Goal: Task Accomplishment & Management: Use online tool/utility

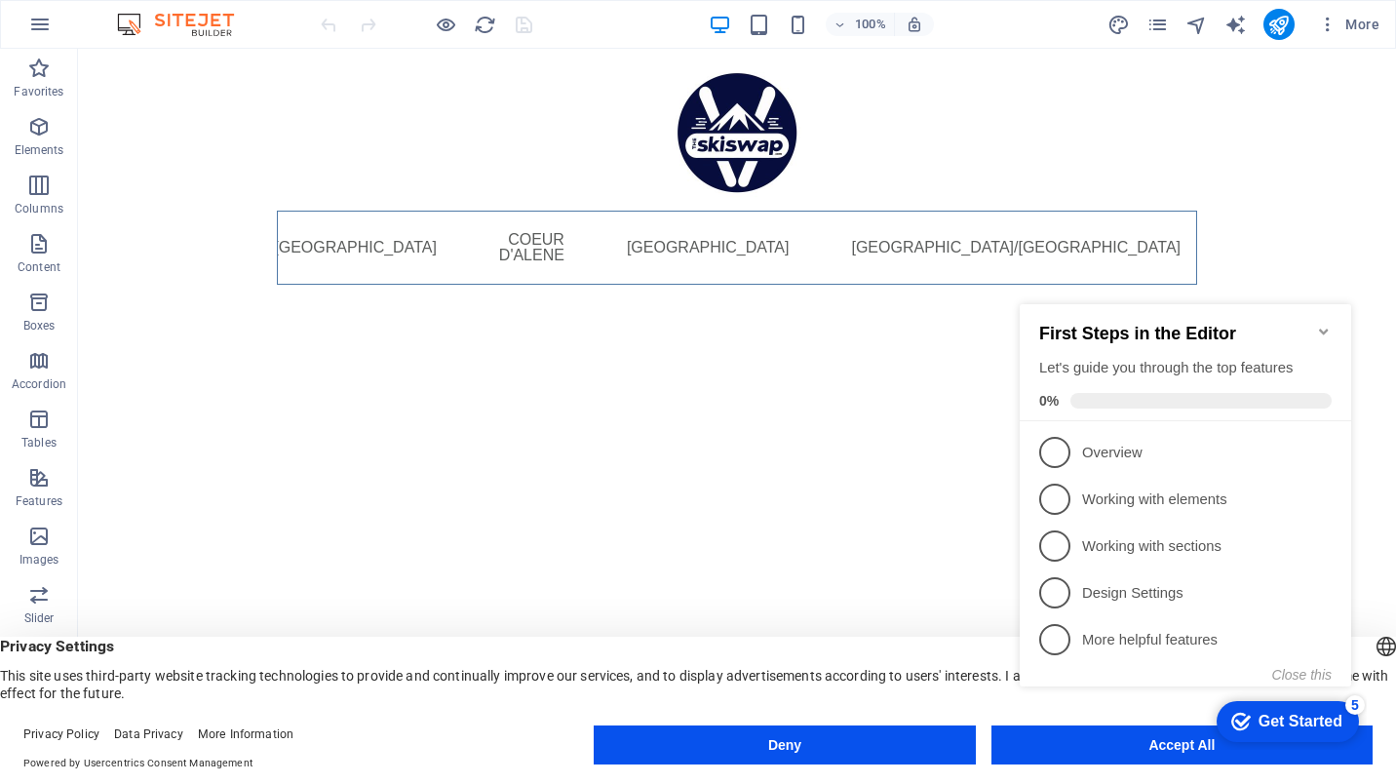
click div "checkmark Get Started 5 First Steps in the Editor Let's guide you through the t…"
click at [1160, 750] on appcues-checklist "Contextual help checklist present on screen" at bounding box center [1189, 515] width 355 height 479
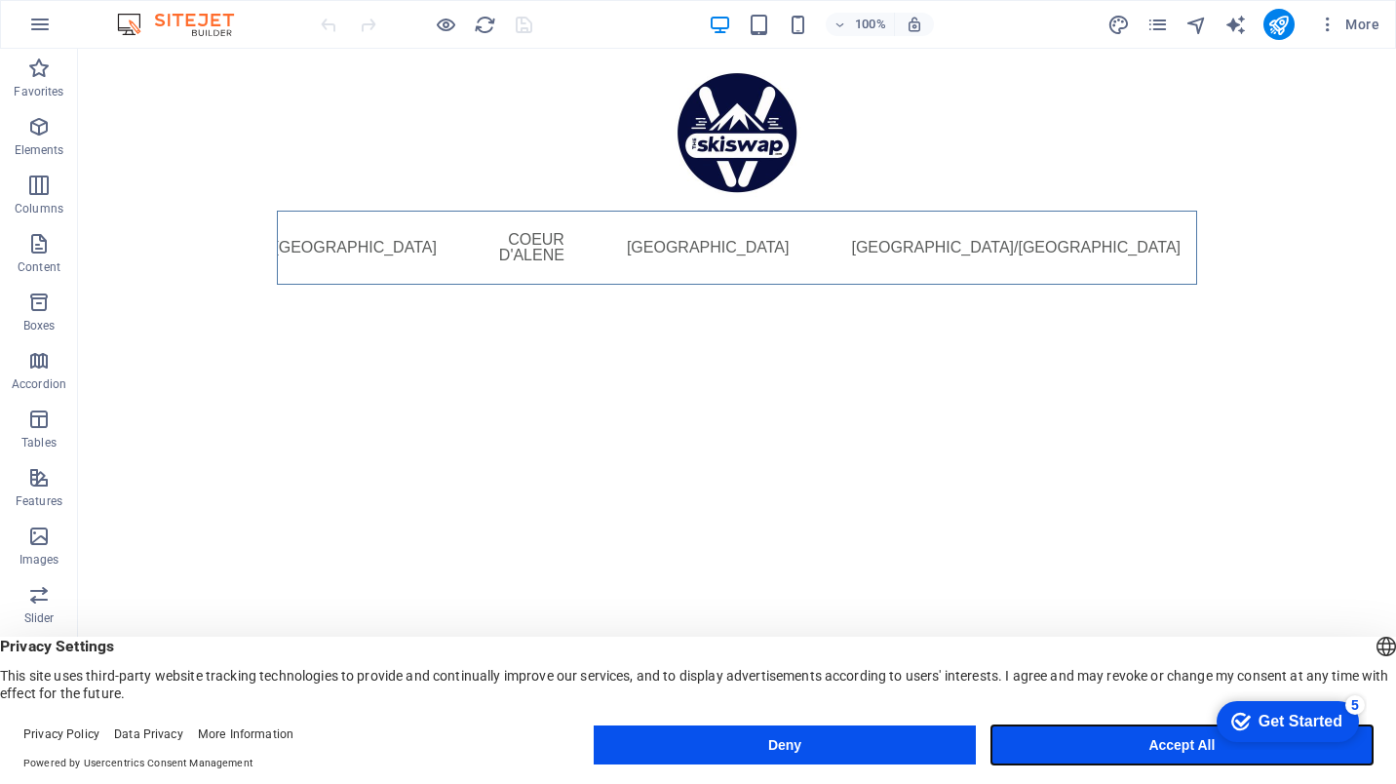
click at [1109, 743] on button "Accept All" at bounding box center [1181, 744] width 381 height 39
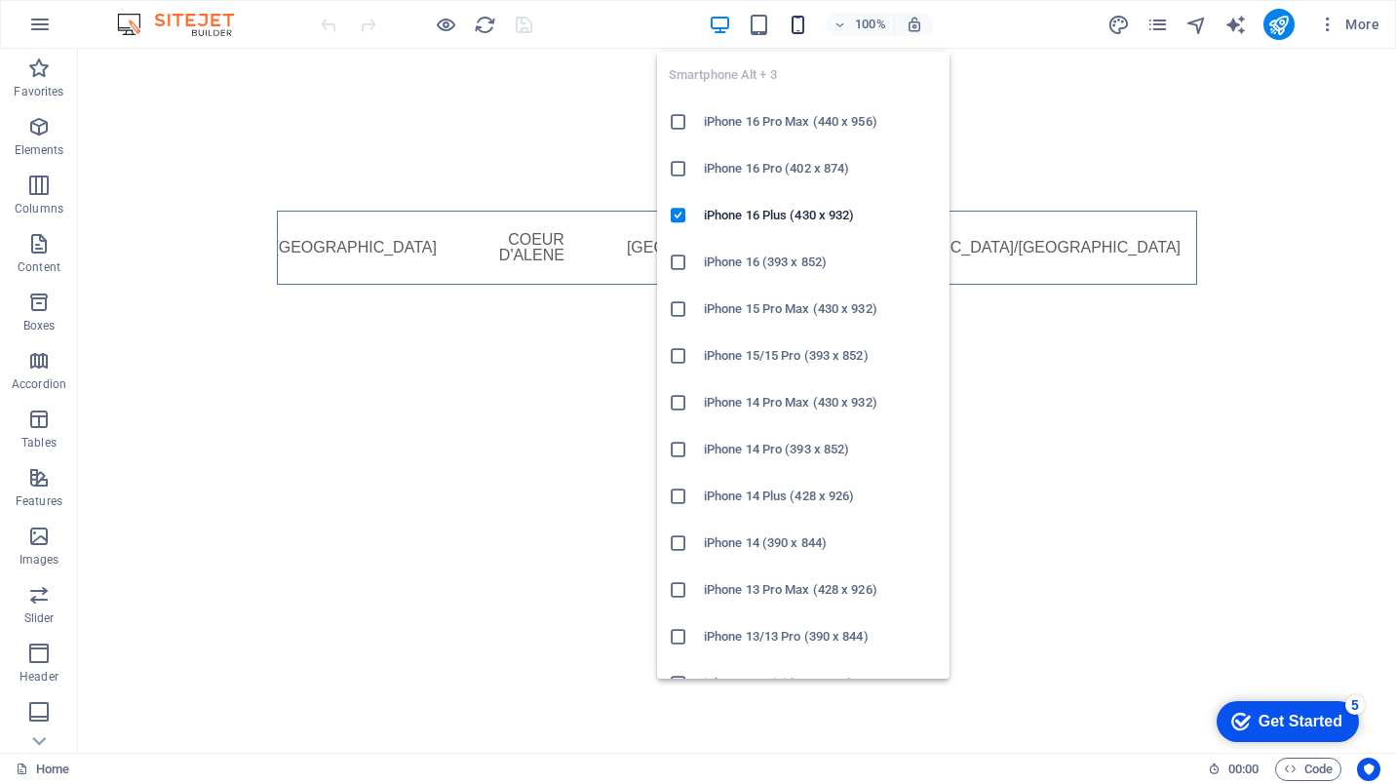
click at [796, 27] on icon "button" at bounding box center [798, 25] width 22 height 22
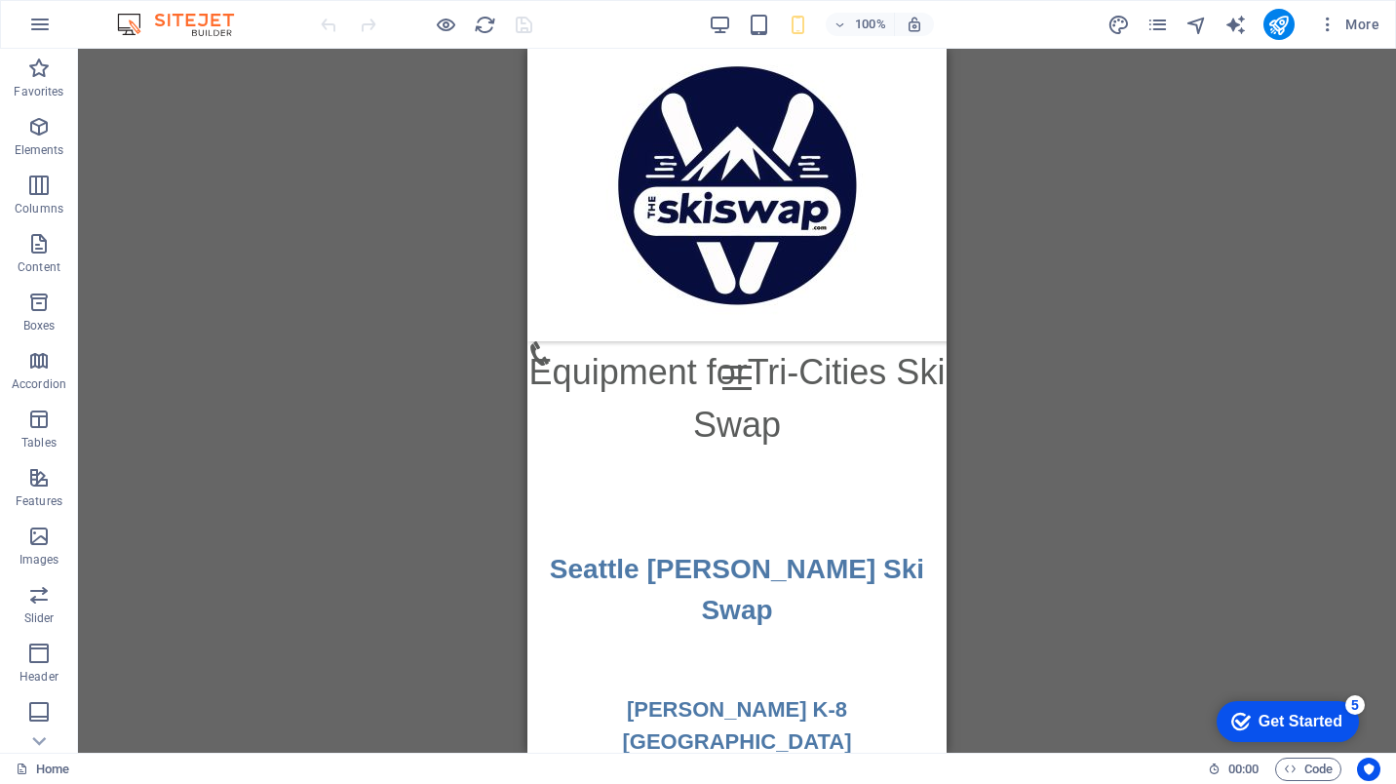
scroll to position [1983, 0]
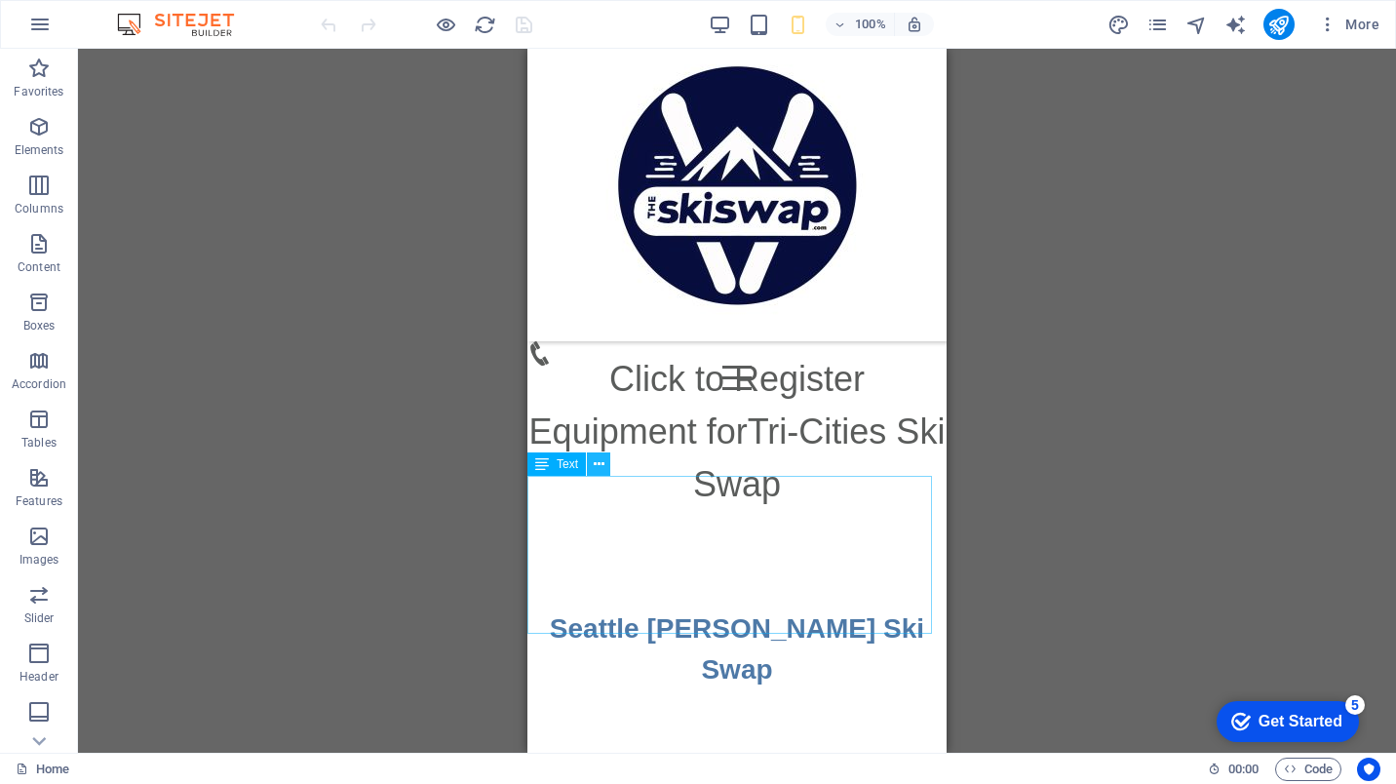
click at [600, 471] on icon at bounding box center [599, 464] width 11 height 20
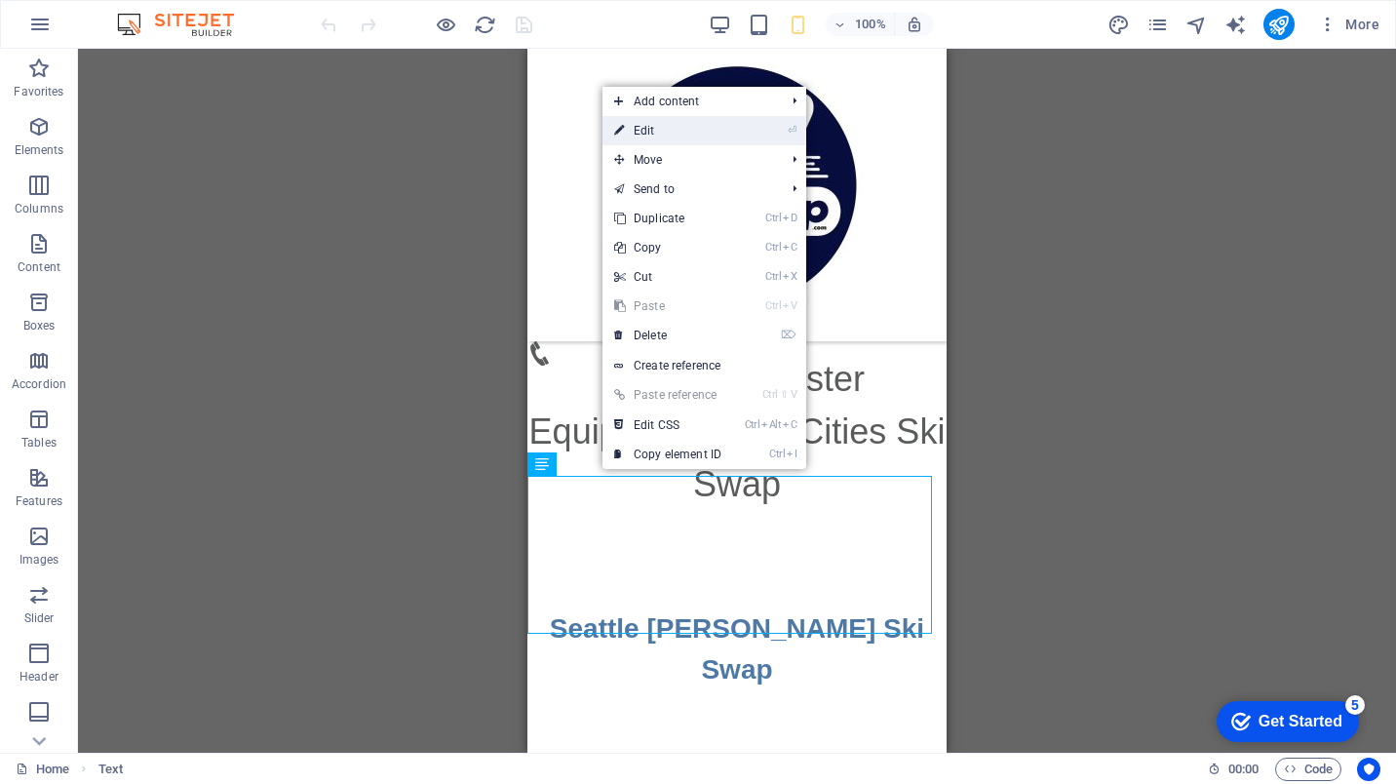
click at [686, 139] on link "⏎ Edit" at bounding box center [667, 130] width 131 height 29
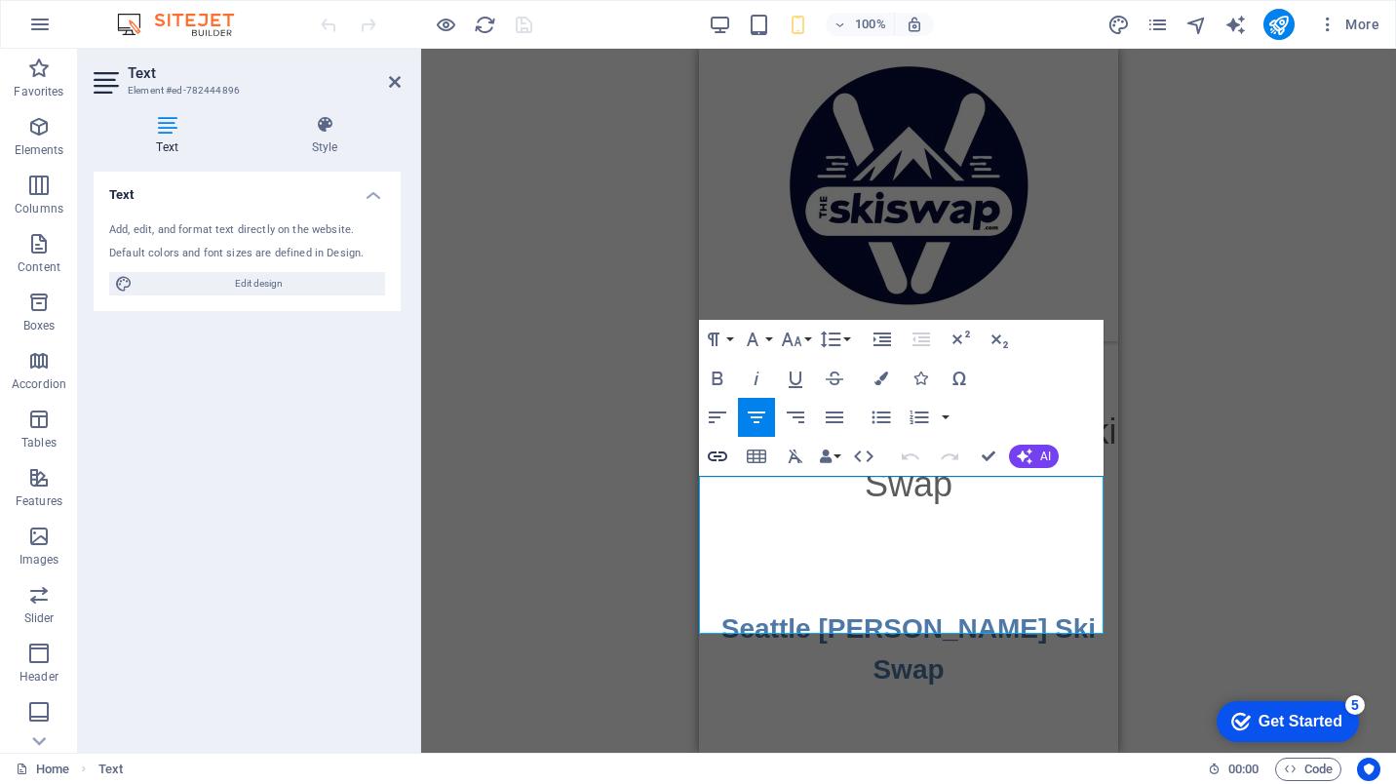
click at [728, 447] on icon "button" at bounding box center [717, 455] width 23 height 23
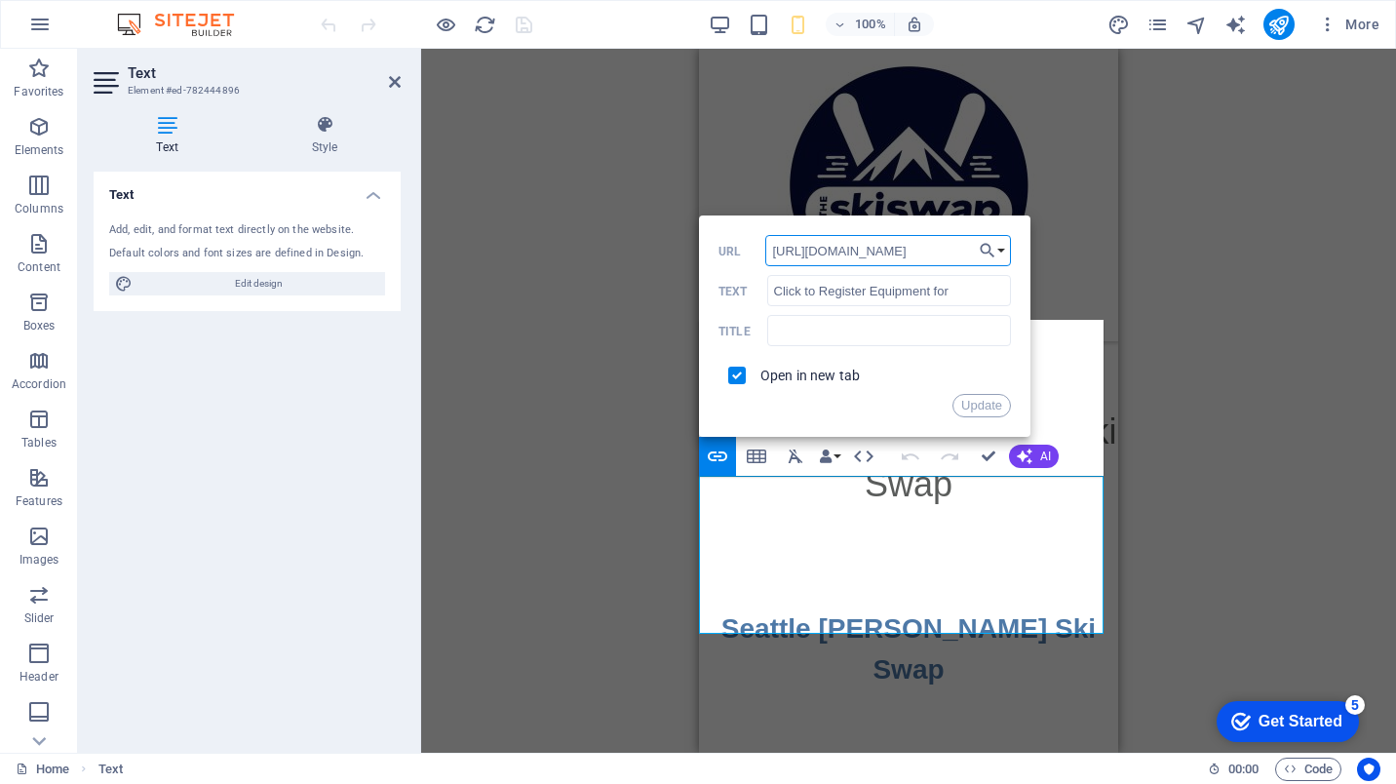
scroll to position [0, 0]
click at [1002, 246] on button "Choose Link" at bounding box center [992, 250] width 37 height 31
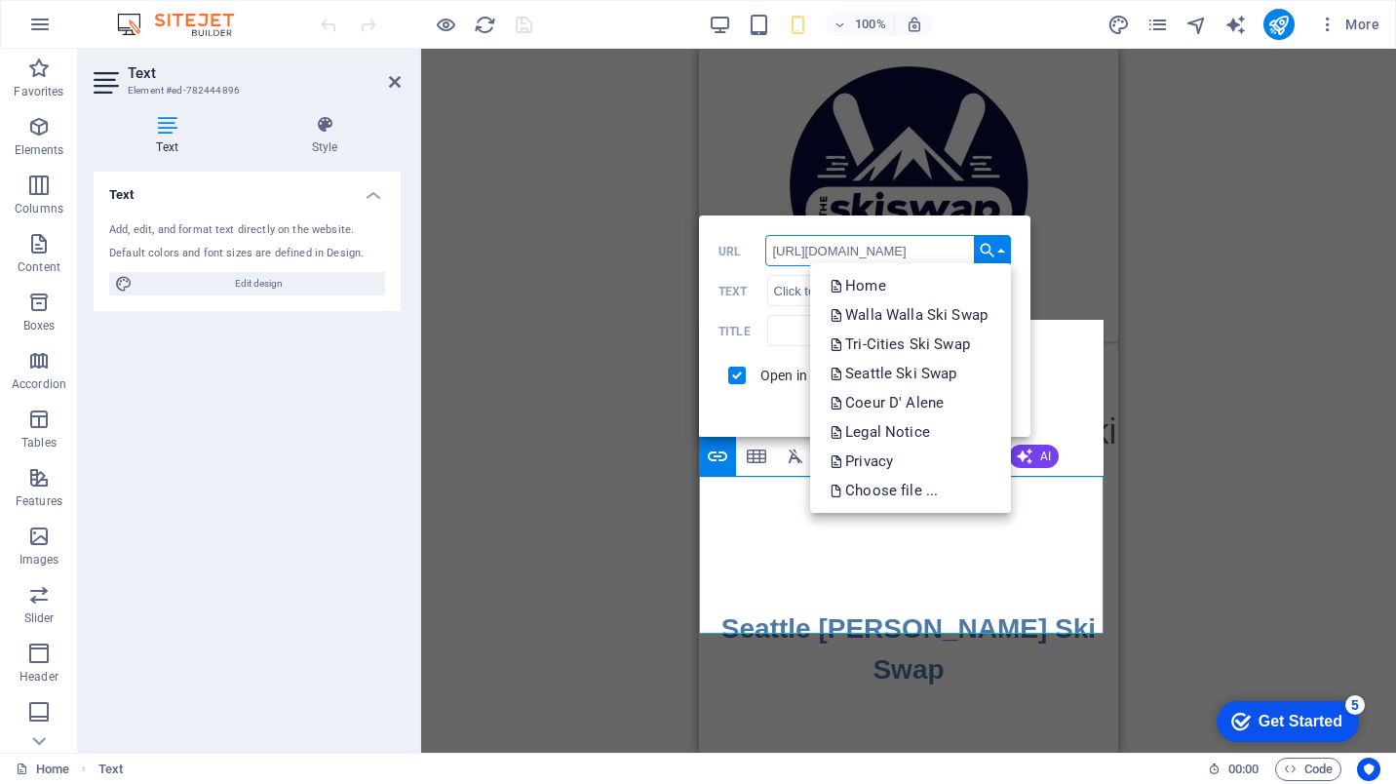
click at [943, 242] on input "[URL][DOMAIN_NAME]" at bounding box center [888, 250] width 246 height 31
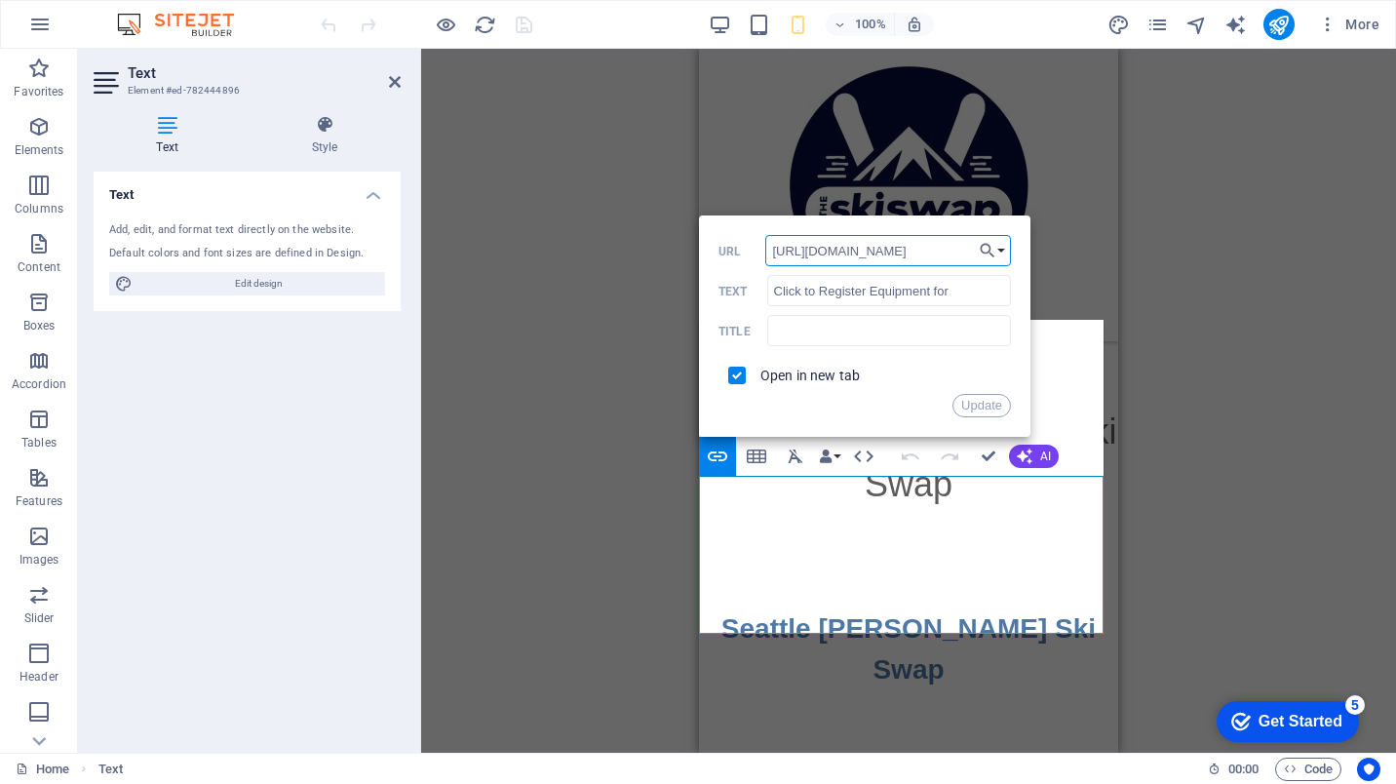
click at [943, 242] on input "[URL][DOMAIN_NAME]" at bounding box center [888, 250] width 246 height 31
paste input "c8faf060-3f6a-013e-2f72"
type input "[URL][DOMAIN_NAME]"
click at [985, 409] on button "Update" at bounding box center [981, 405] width 58 height 23
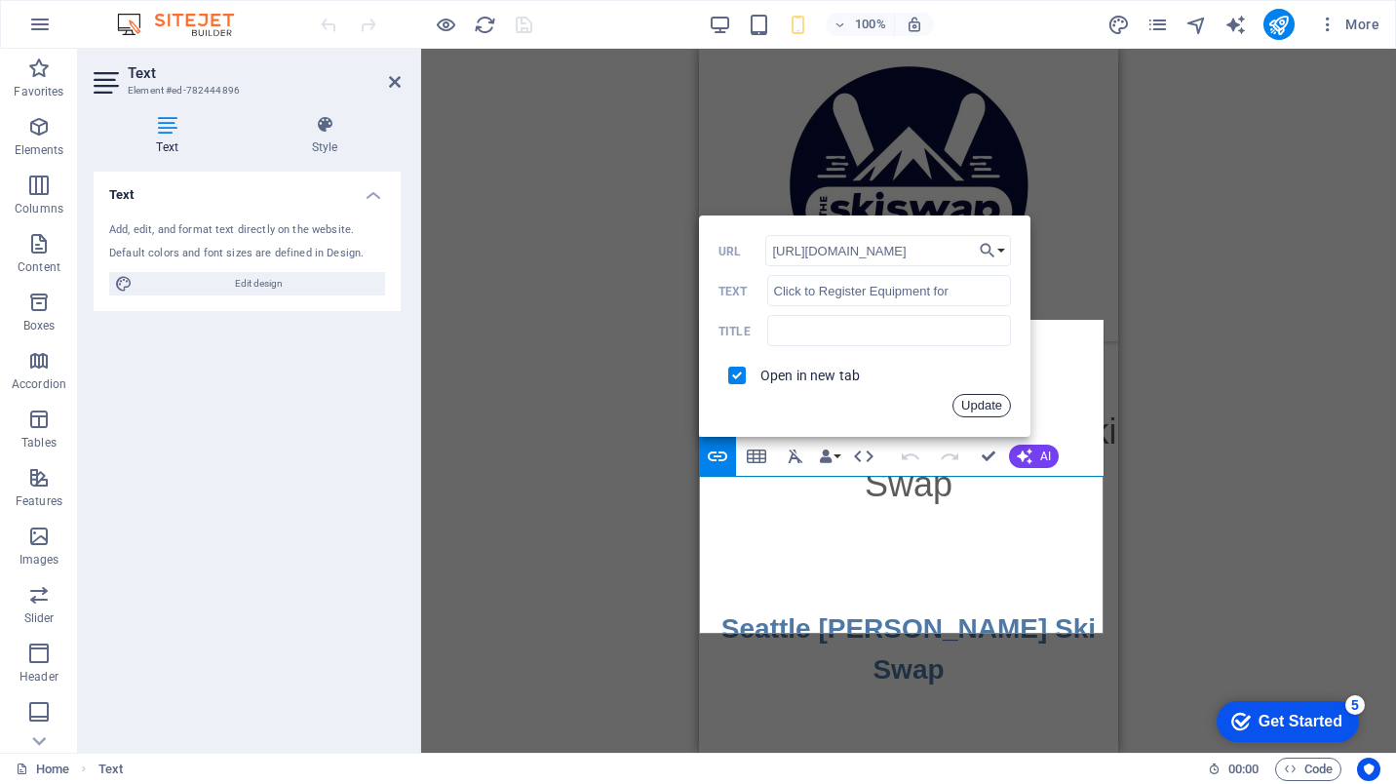
scroll to position [0, 0]
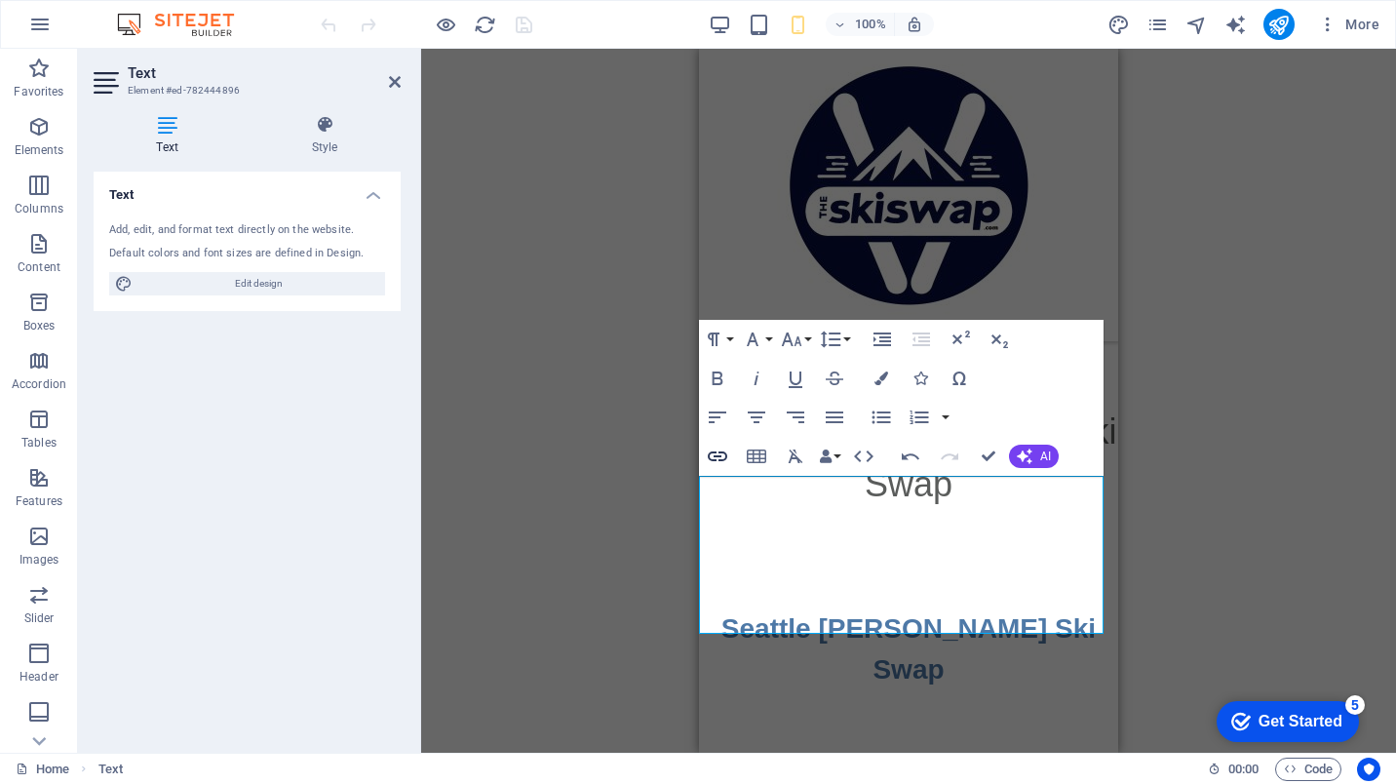
click at [716, 458] on icon "button" at bounding box center [717, 455] width 23 height 23
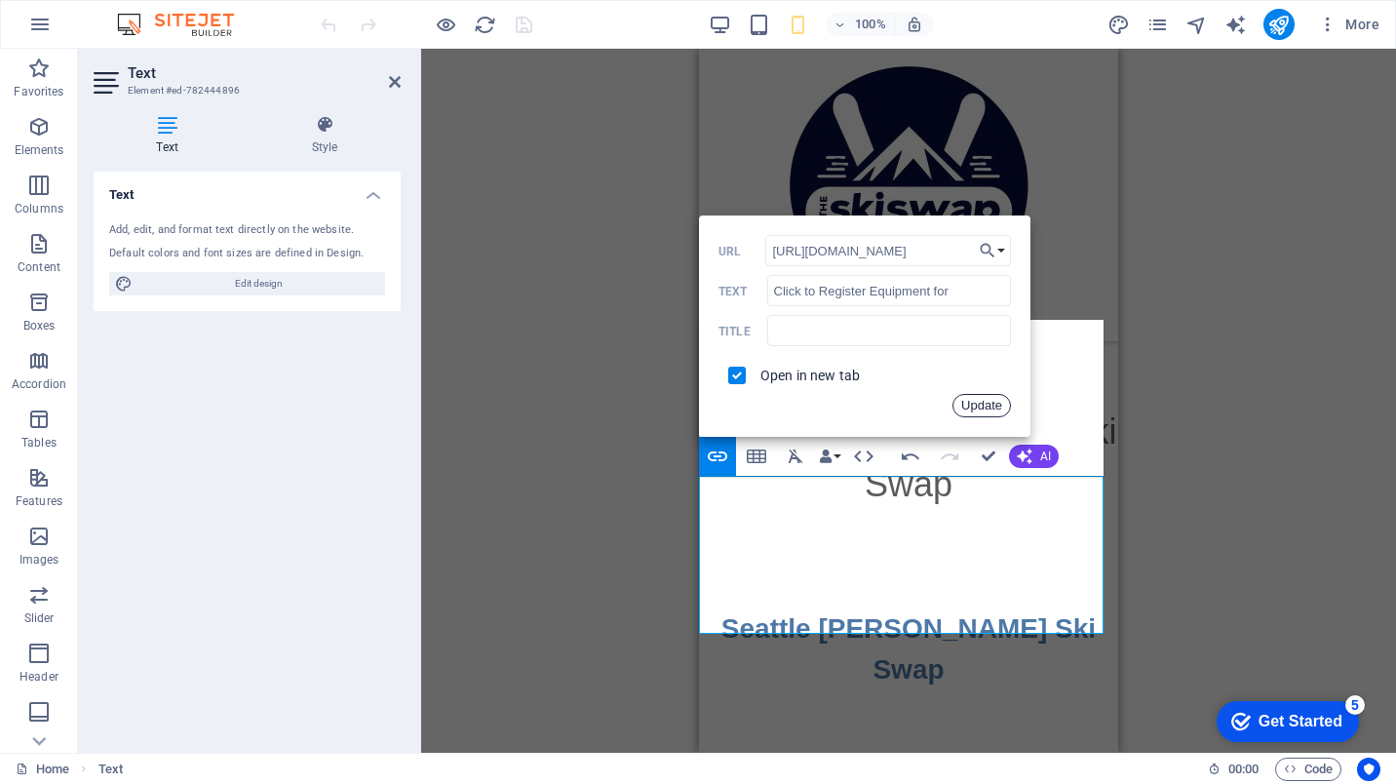
click at [971, 402] on button "Update" at bounding box center [981, 405] width 58 height 23
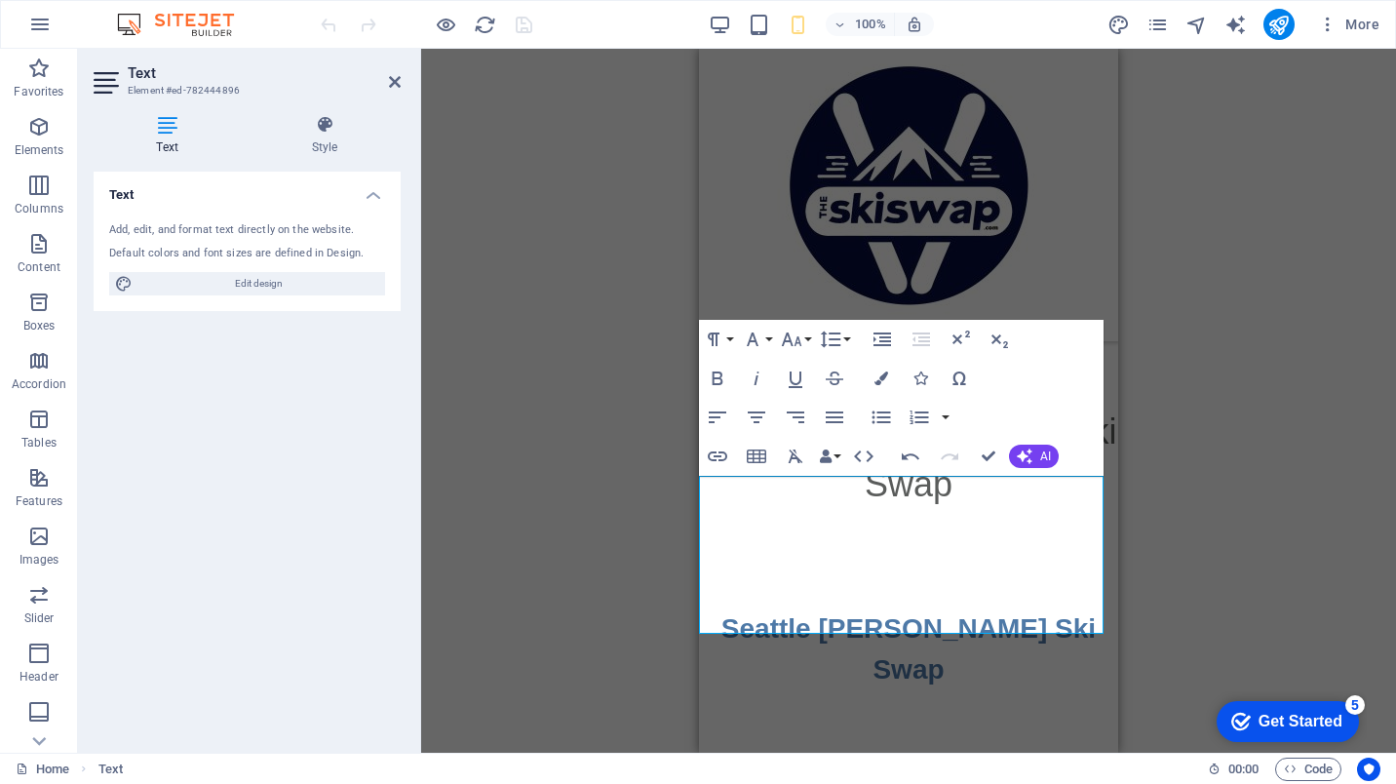
scroll to position [0, 0]
drag, startPoint x: 996, startPoint y: 603, endPoint x: 773, endPoint y: 494, distance: 248.5
click at [773, 494] on p "Click to Register Equipment for Tri-Cities Ski Swap" at bounding box center [908, 432] width 419 height 158
type input "Click to Register Equipment for Tri-Cities Ski Swap"
checkbox input "false"
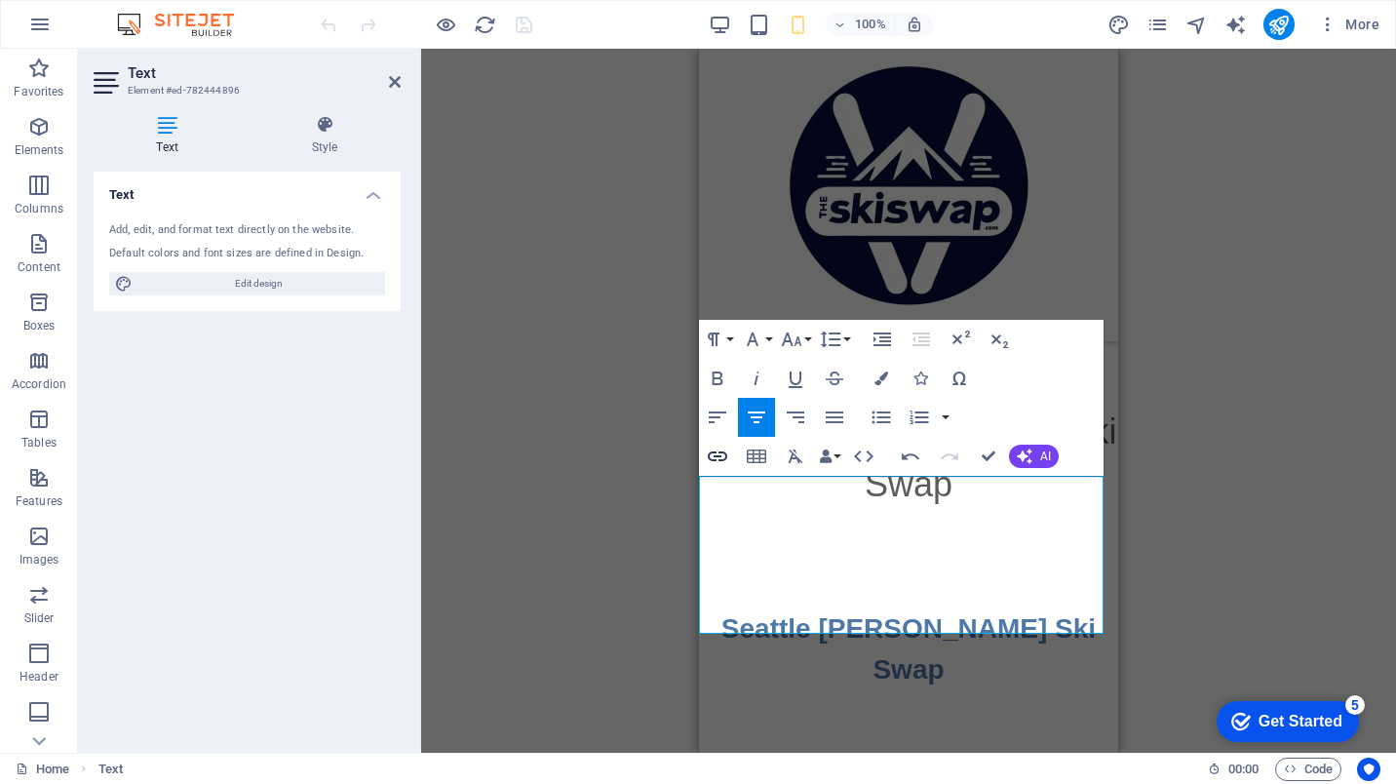
click at [715, 455] on icon "button" at bounding box center [717, 456] width 19 height 10
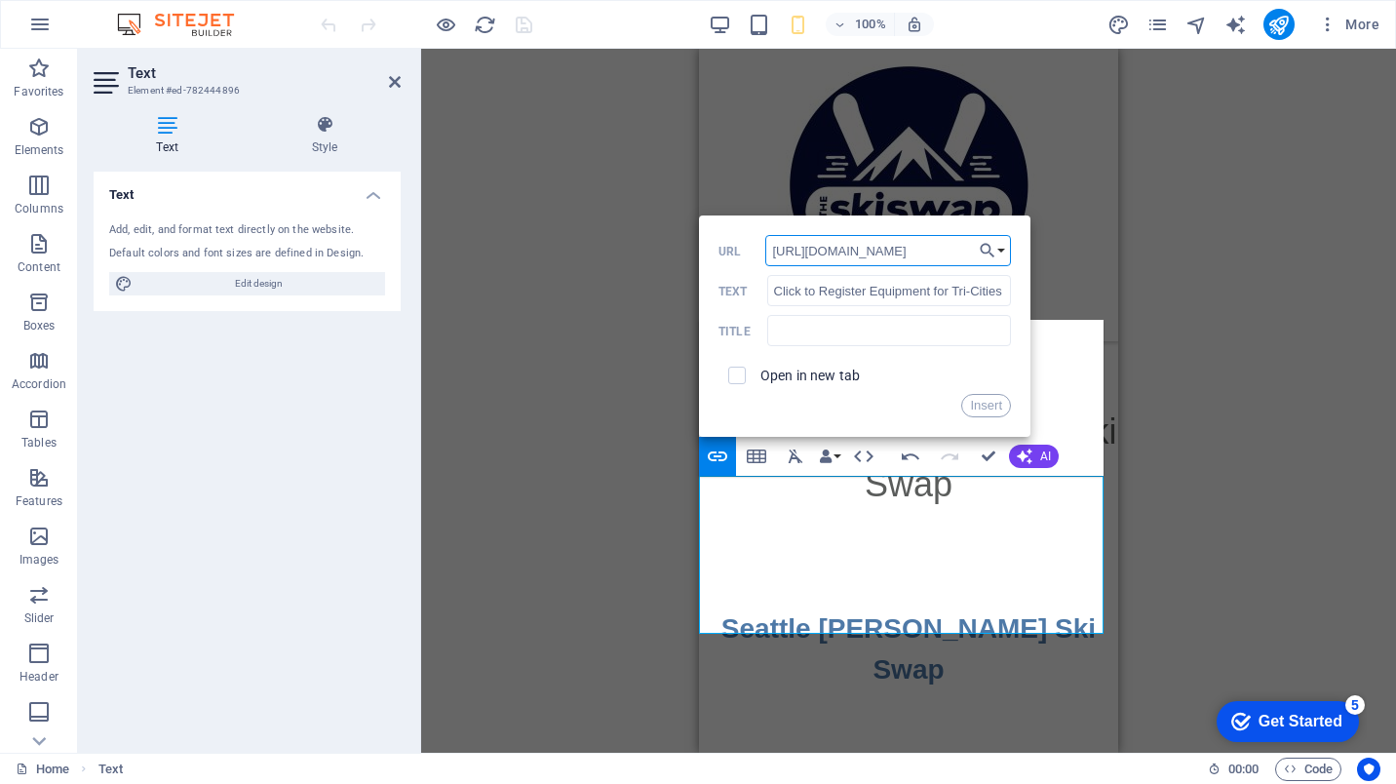
scroll to position [0, 278]
type input "[URL][DOMAIN_NAME]"
click at [742, 374] on input "checkbox" at bounding box center [734, 373] width 18 height 18
checkbox input "true"
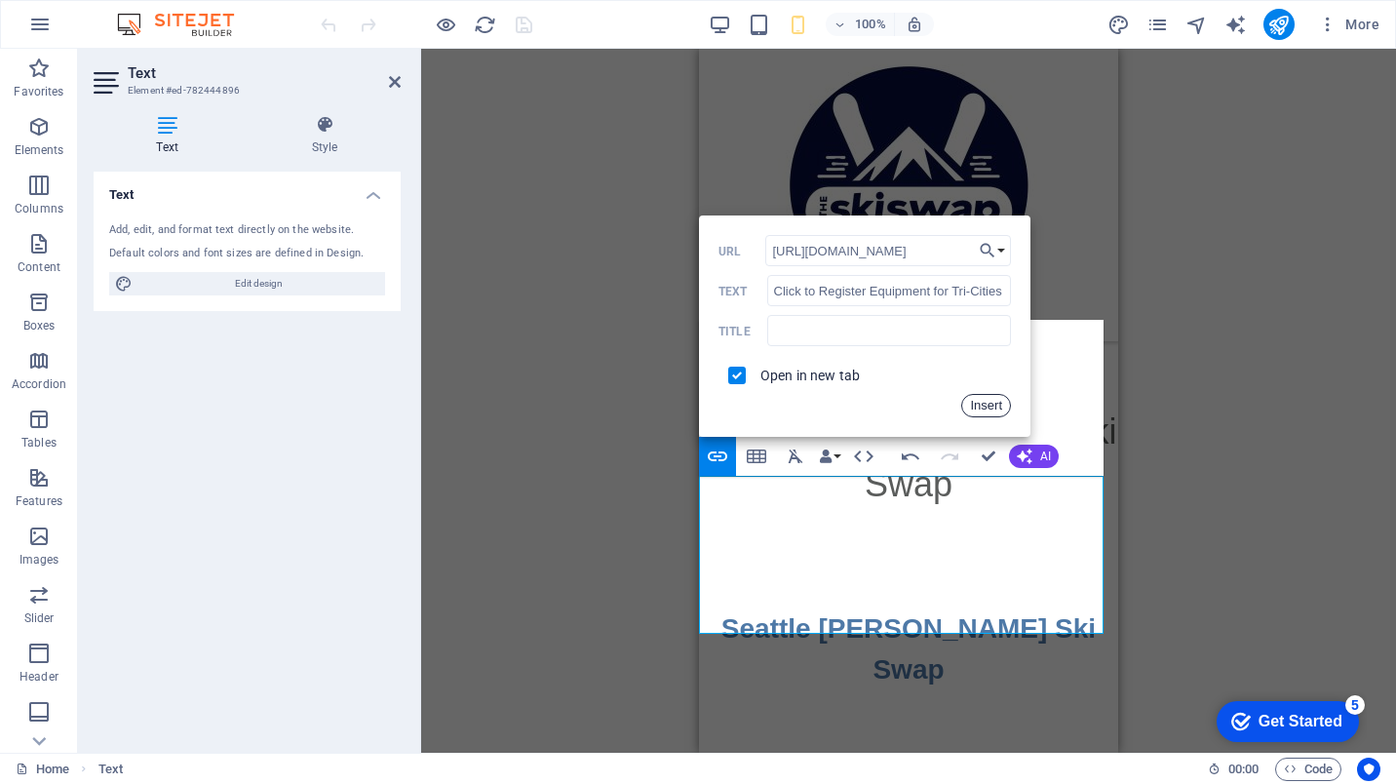
click at [979, 402] on button "Insert" at bounding box center [986, 405] width 50 height 23
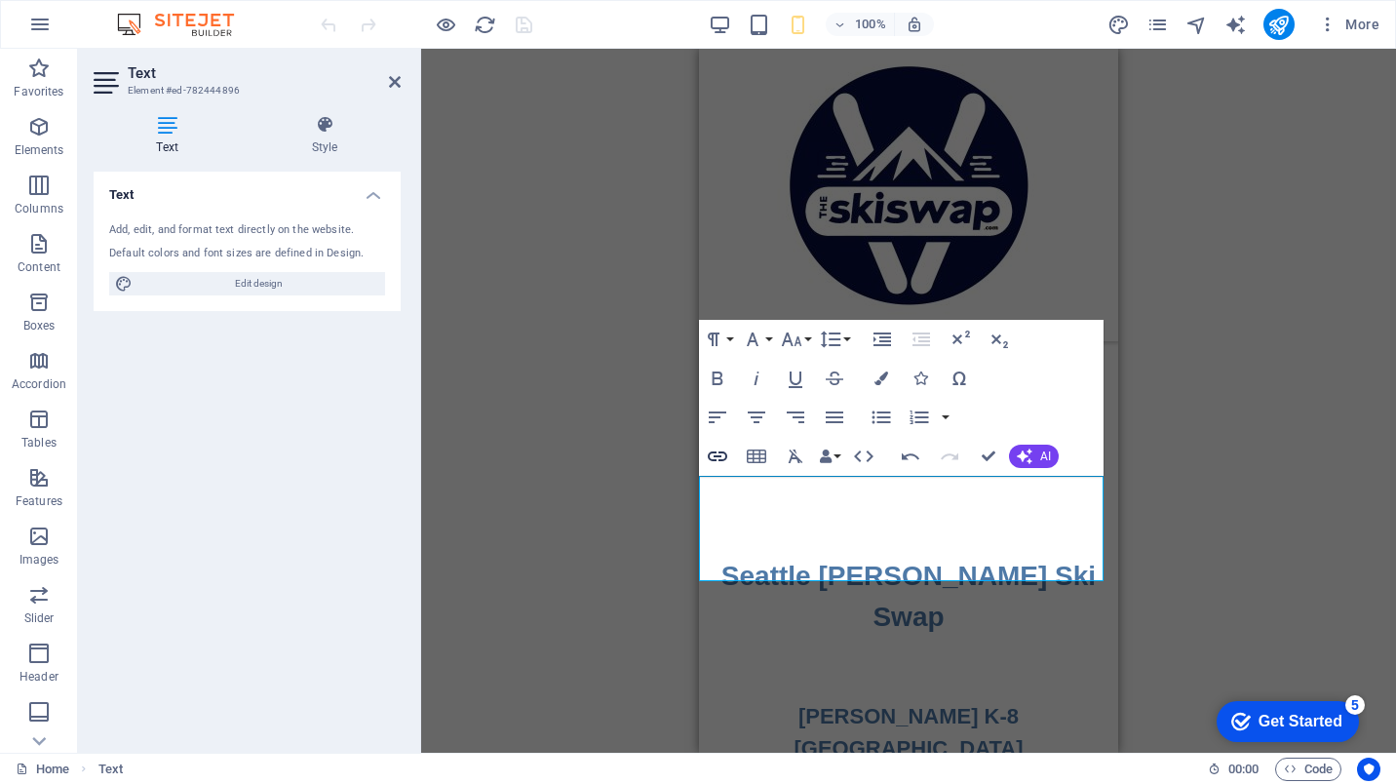
checkbox input "false"
click at [720, 451] on icon "button" at bounding box center [717, 455] width 23 height 23
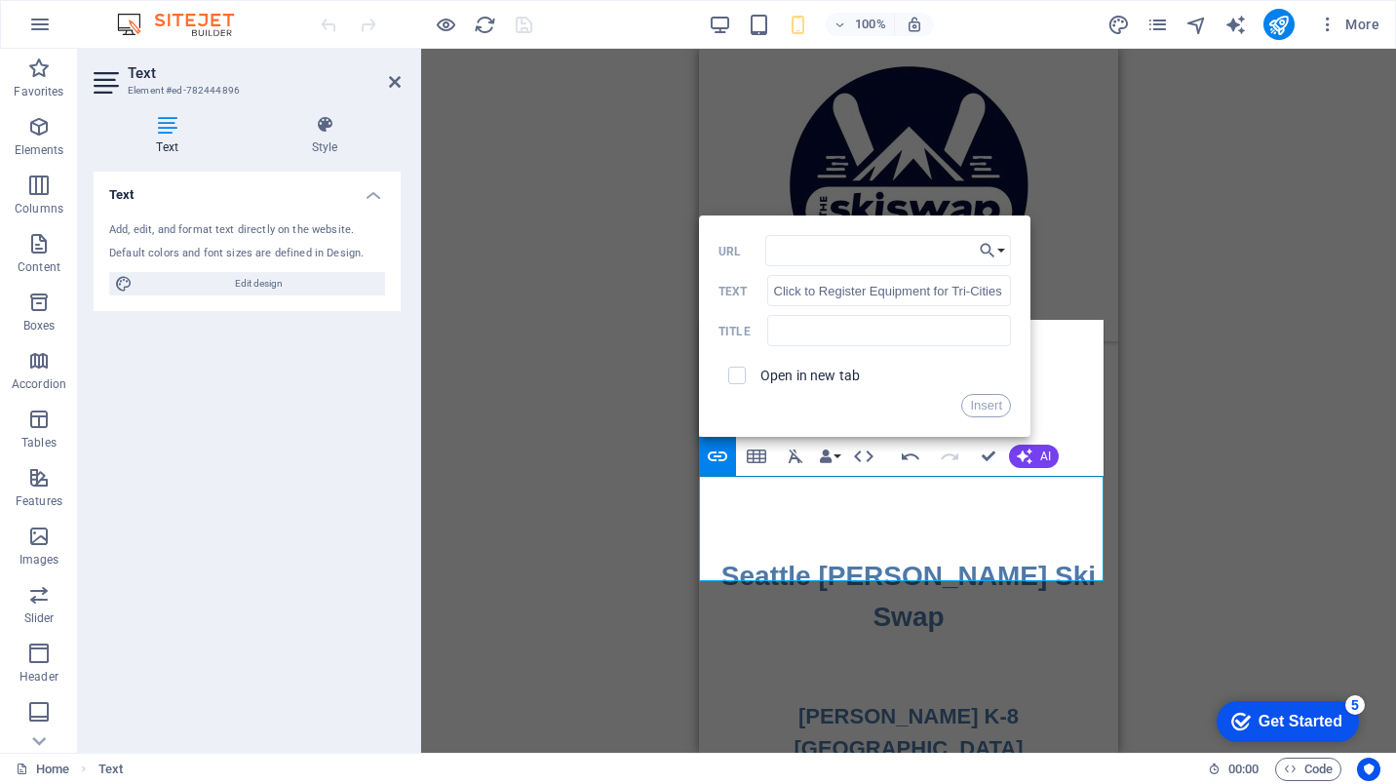
click at [1032, 458] on p "​ Click to Register Equipment for Tri-Cities Ski Swap ​" at bounding box center [908, 405] width 419 height 105
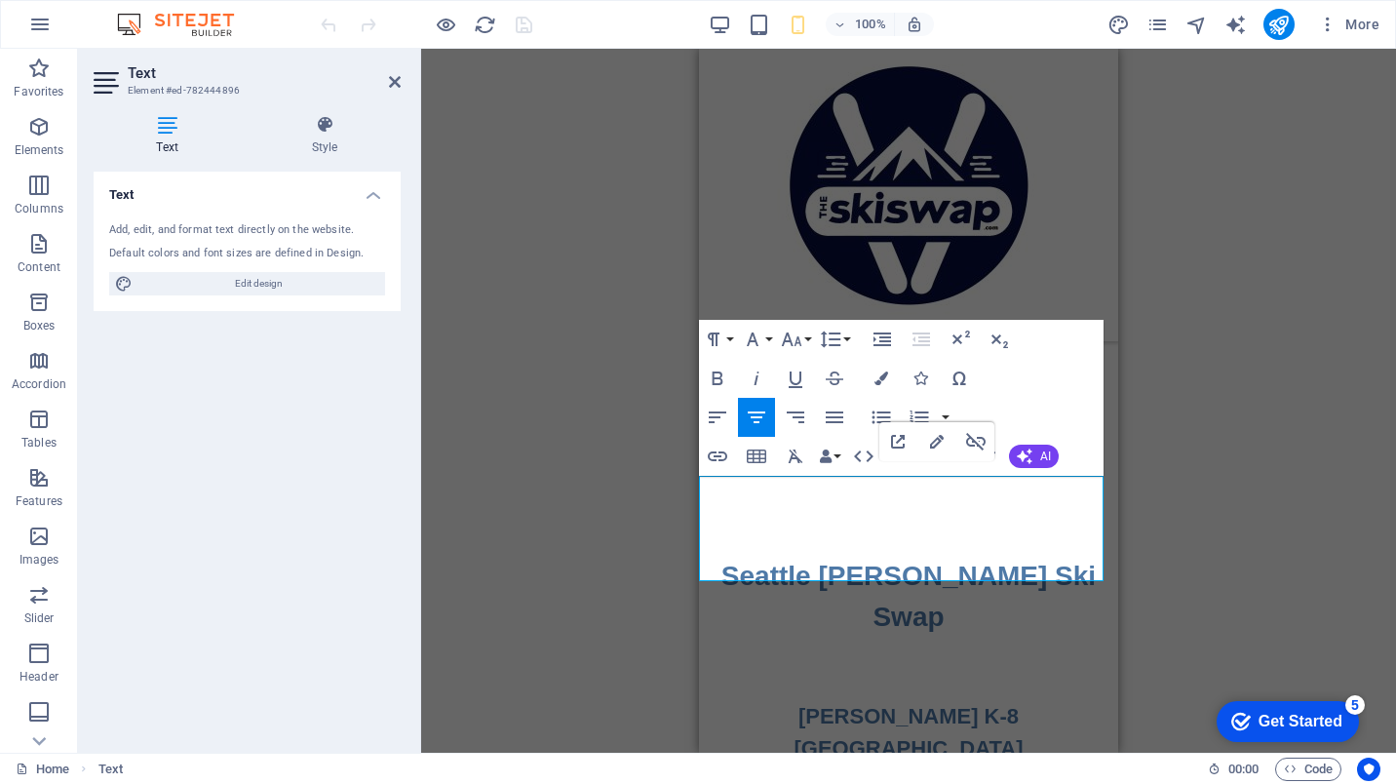
drag, startPoint x: 1038, startPoint y: 546, endPoint x: 1389, endPoint y: 562, distance: 351.3
click at [716, 453] on icon "button" at bounding box center [717, 455] width 23 height 23
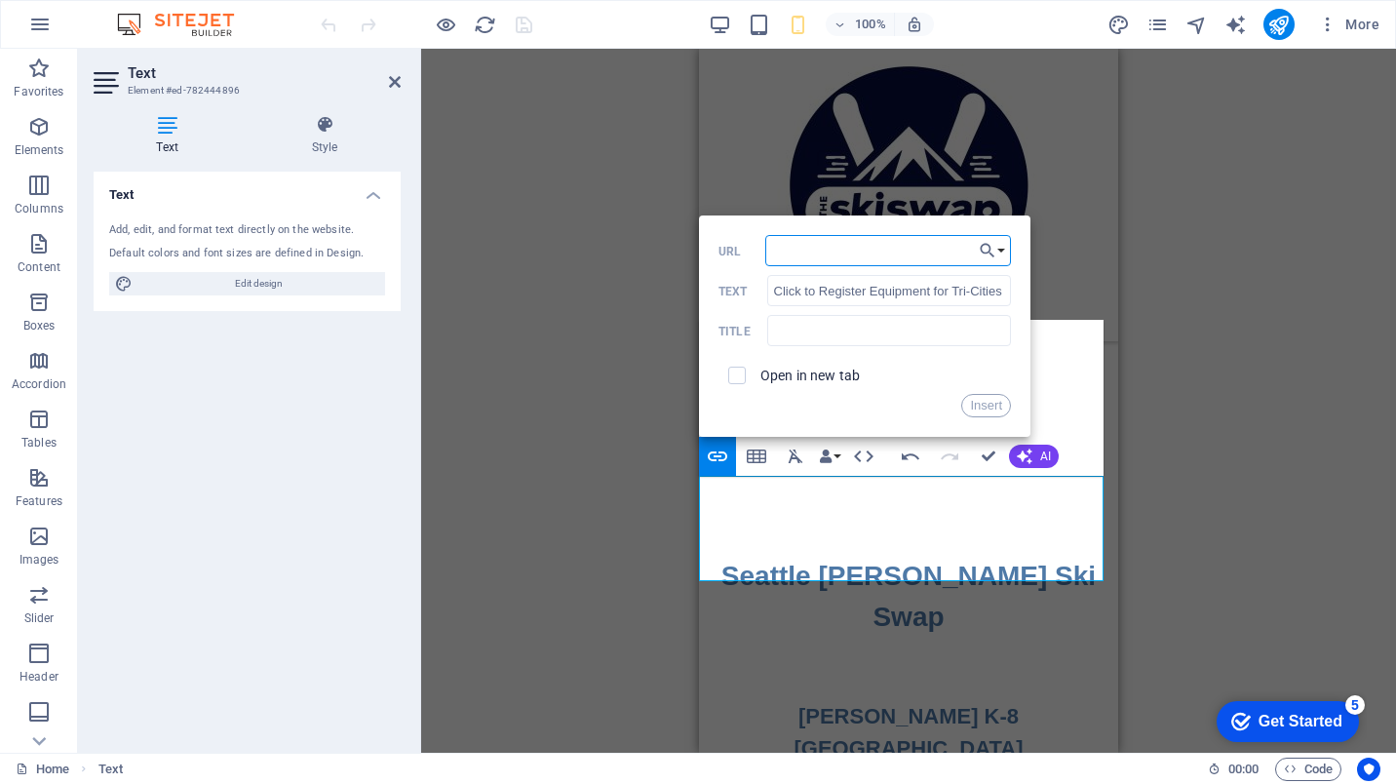
click at [880, 250] on input "URL" at bounding box center [888, 250] width 246 height 31
type input "[URL][DOMAIN_NAME]"
click at [733, 379] on input "checkbox" at bounding box center [734, 373] width 18 height 18
checkbox input "true"
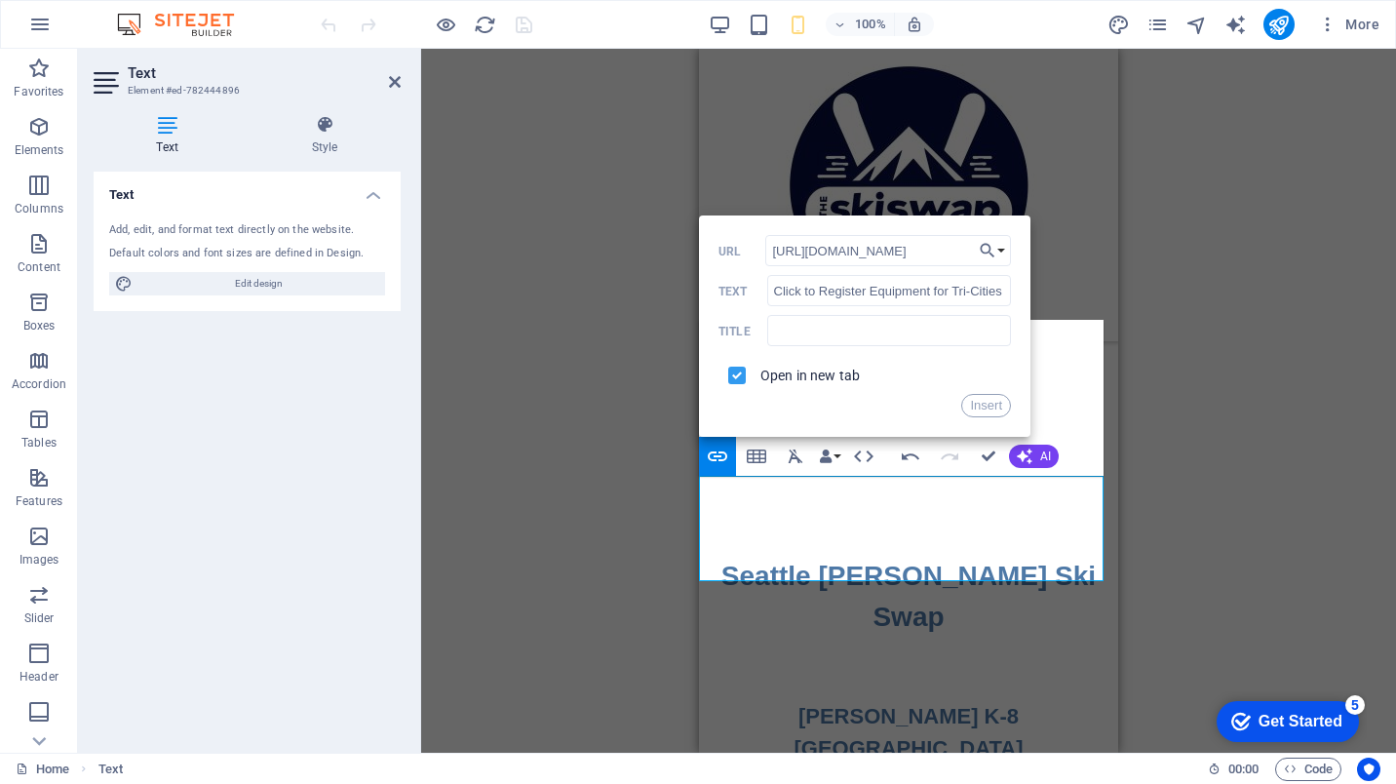
scroll to position [0, 0]
click at [976, 406] on button "Insert" at bounding box center [986, 405] width 50 height 23
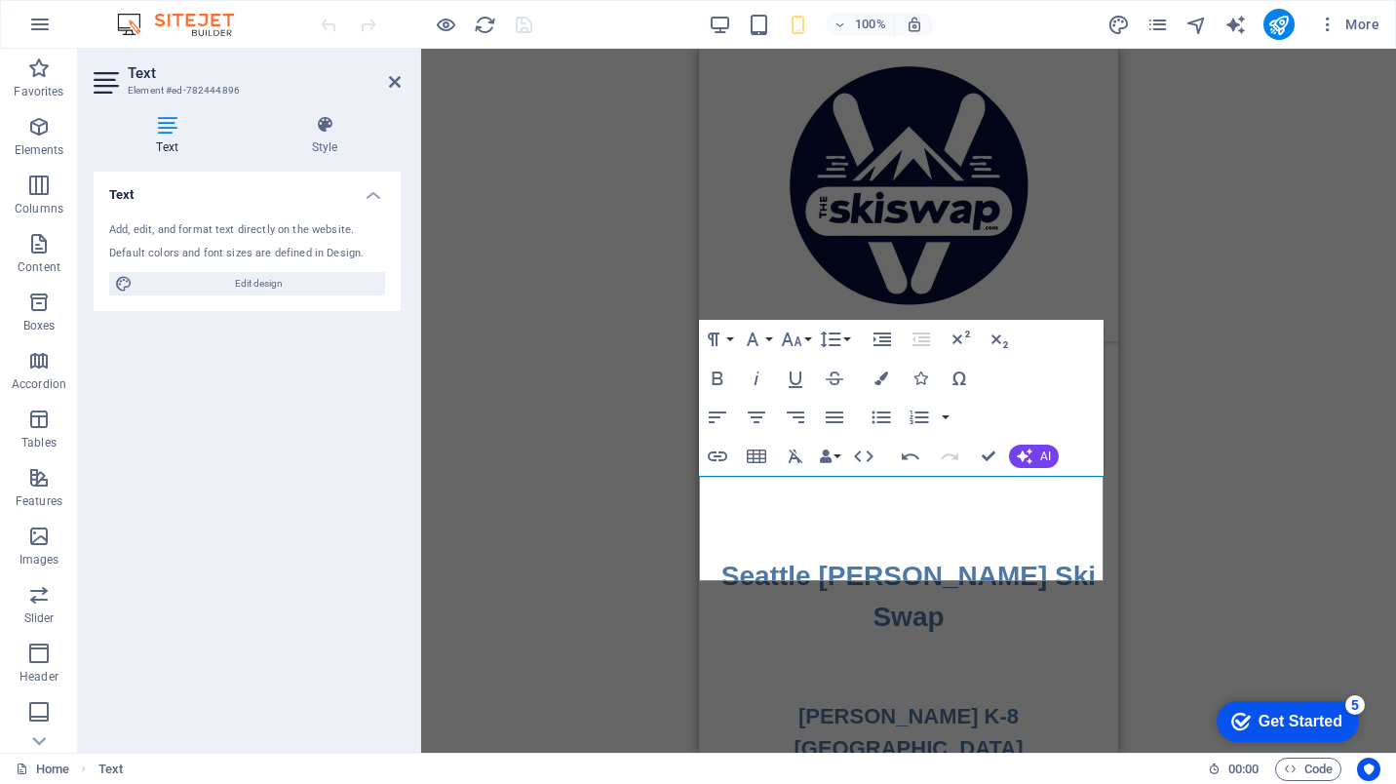
click at [1054, 458] on p "Click to Register Equipment for Tri-Cities Ski Swap" at bounding box center [908, 405] width 419 height 105
click at [1178, 512] on div "H1 Video Menu Menu Bar H1 Container HTML Container Text Text Paragraph Format N…" at bounding box center [908, 401] width 975 height 704
click at [1197, 325] on div "H1 Video Menu Menu Bar H1 Container HTML Container Text Text Paragraph Format N…" at bounding box center [908, 401] width 975 height 704
click at [396, 80] on icon at bounding box center [395, 82] width 12 height 16
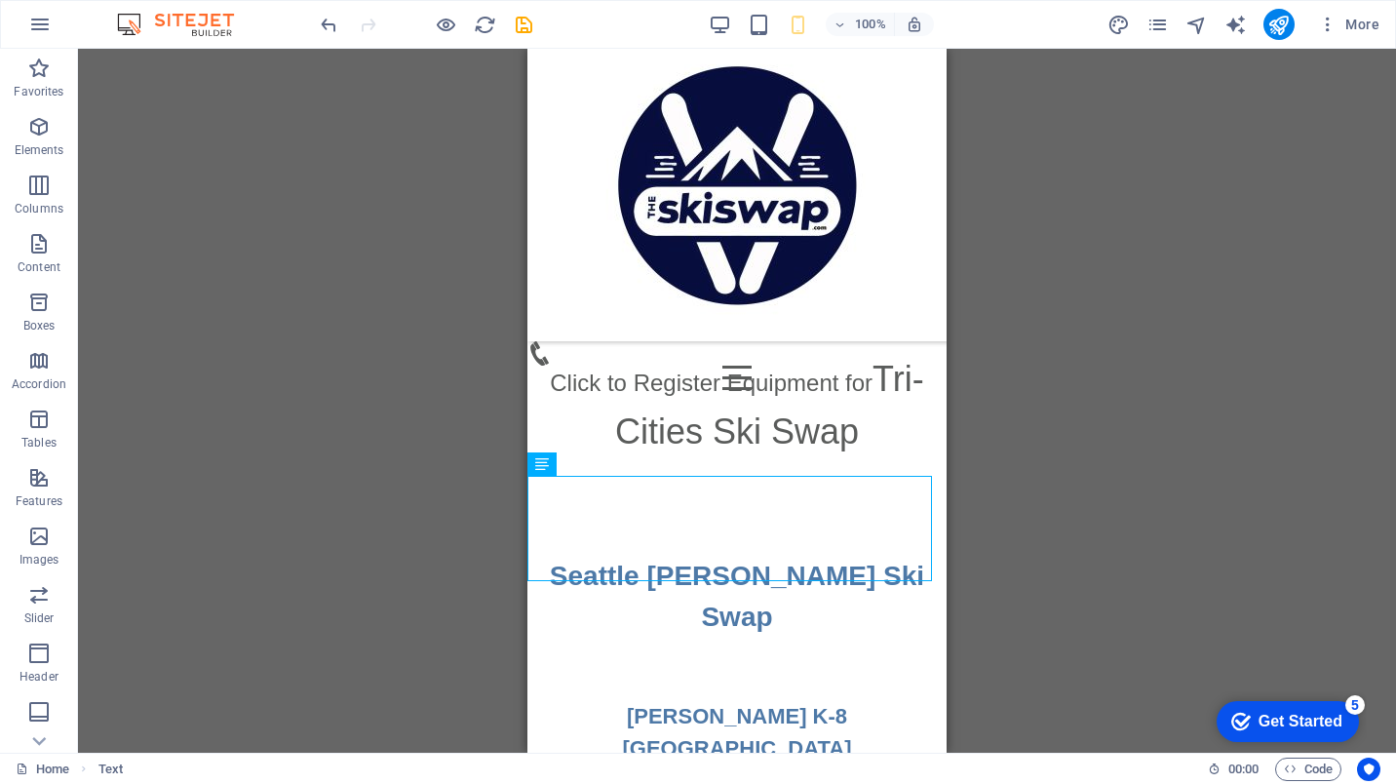
click at [990, 409] on div "H1 Video Menu Menu Bar H1 Container HTML Container Text Text Menu Bar Logo Text" at bounding box center [737, 401] width 1318 height 704
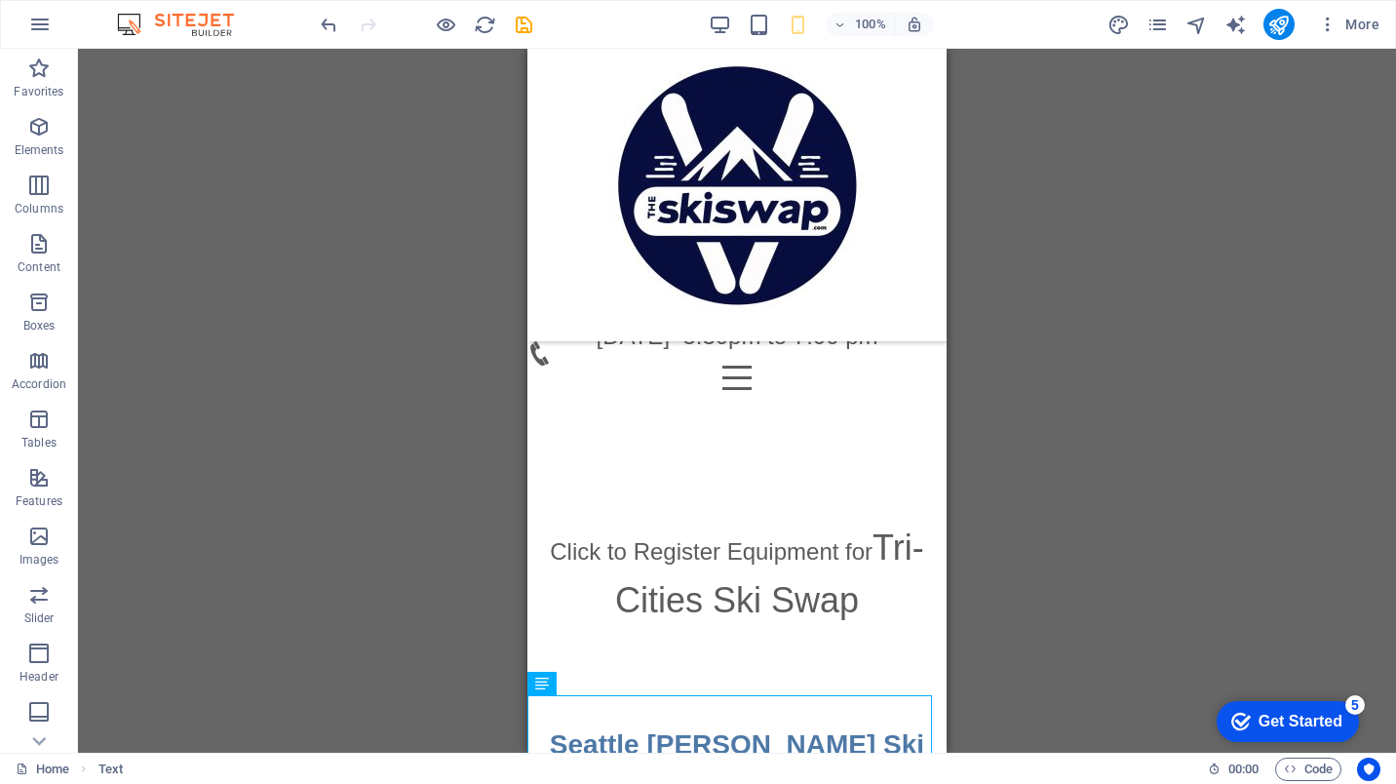
scroll to position [1719, 0]
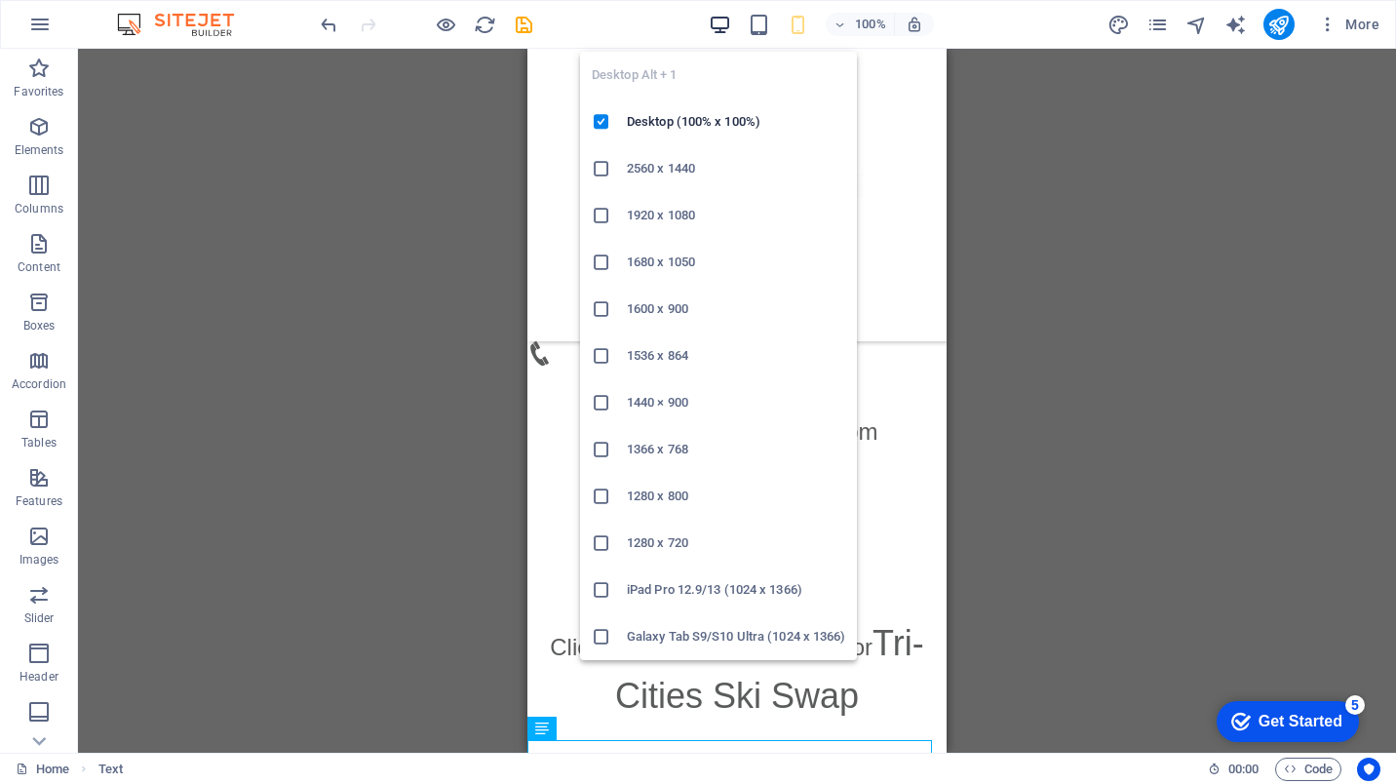
click at [720, 20] on icon "button" at bounding box center [720, 25] width 22 height 22
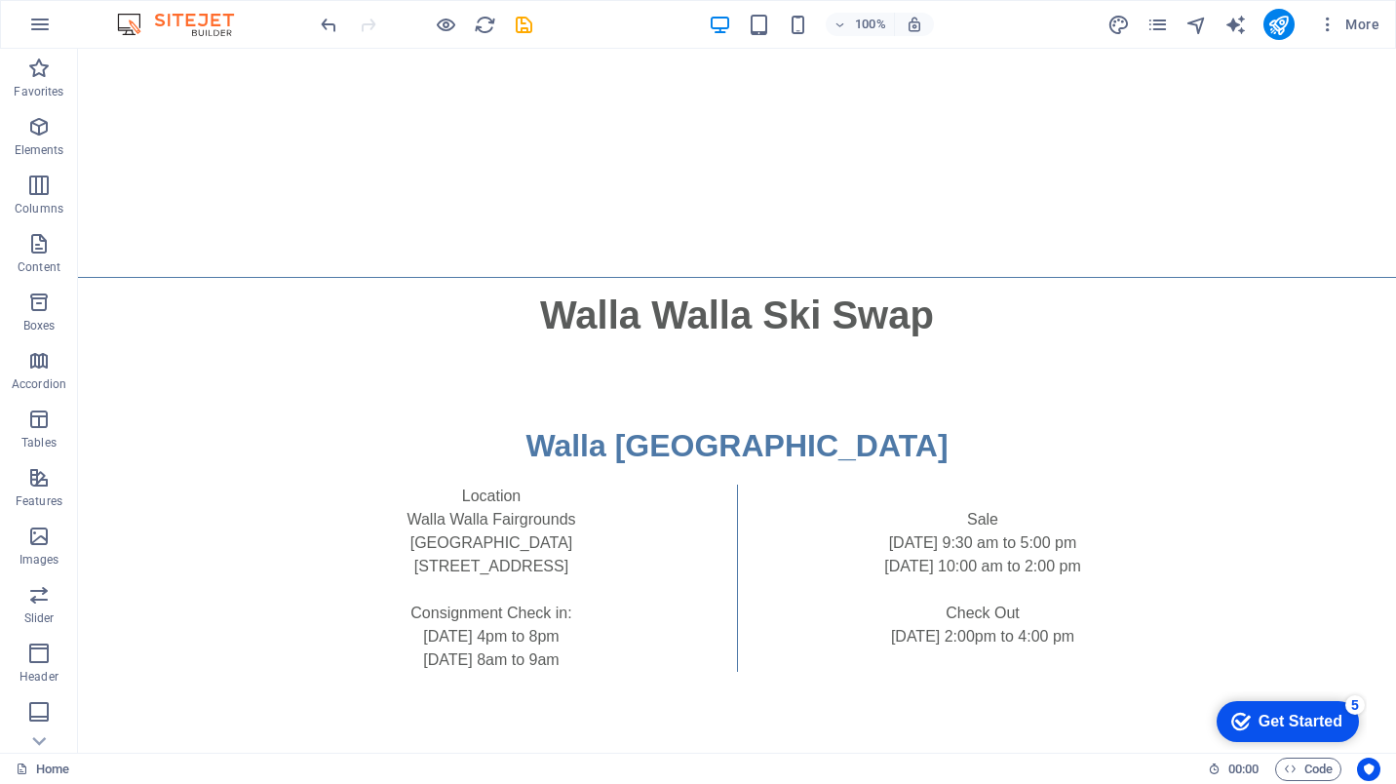
scroll to position [707, 0]
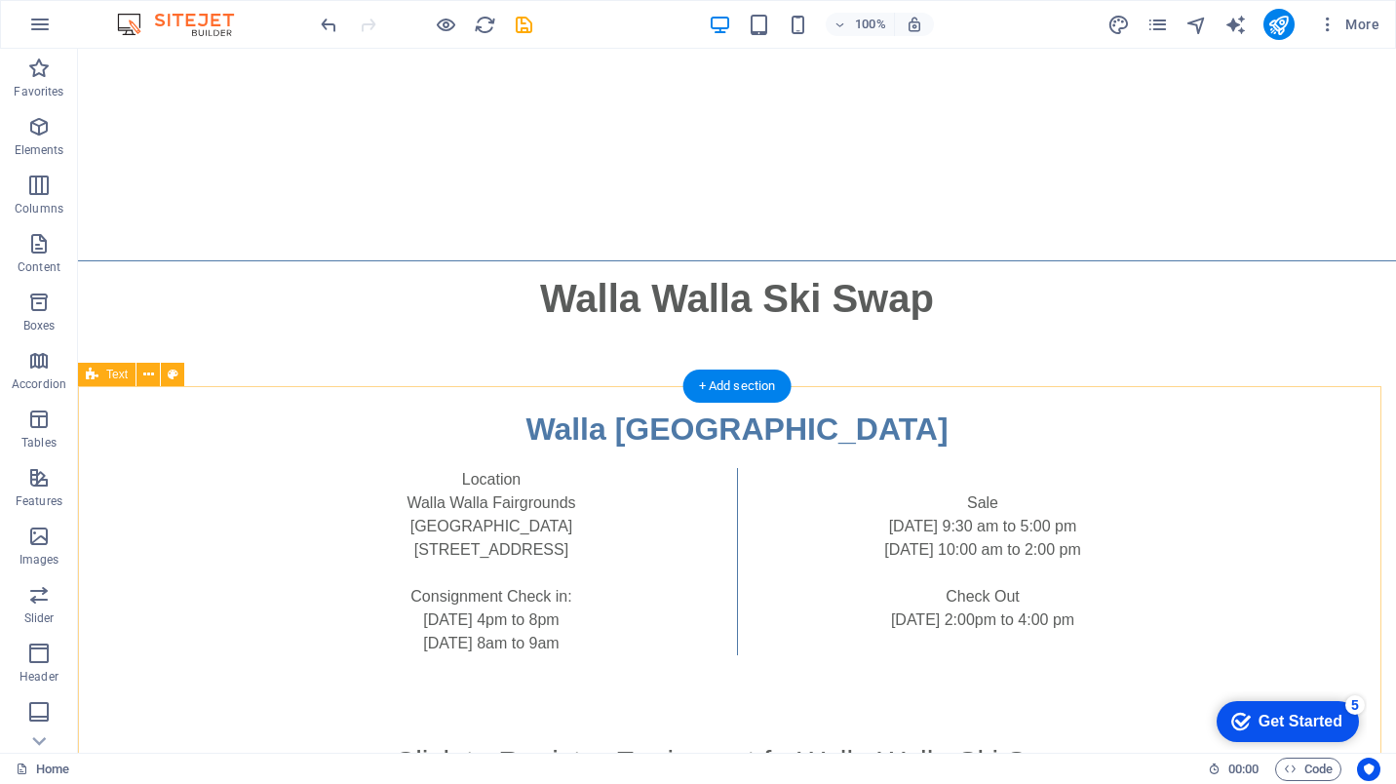
click at [867, 436] on div "[GEOGRAPHIC_DATA] Location [GEOGRAPHIC_DATA] [STREET_ADDRESS] Consignment Check…" at bounding box center [737, 531] width 1318 height 406
click at [501, 447] on div "[GEOGRAPHIC_DATA] Location [GEOGRAPHIC_DATA] [STREET_ADDRESS] Consignment Check…" at bounding box center [737, 531] width 1318 height 406
click at [483, 427] on div "[GEOGRAPHIC_DATA] Location [GEOGRAPHIC_DATA] [STREET_ADDRESS] Consignment Check…" at bounding box center [737, 531] width 1318 height 406
click at [146, 374] on icon at bounding box center [148, 375] width 11 height 20
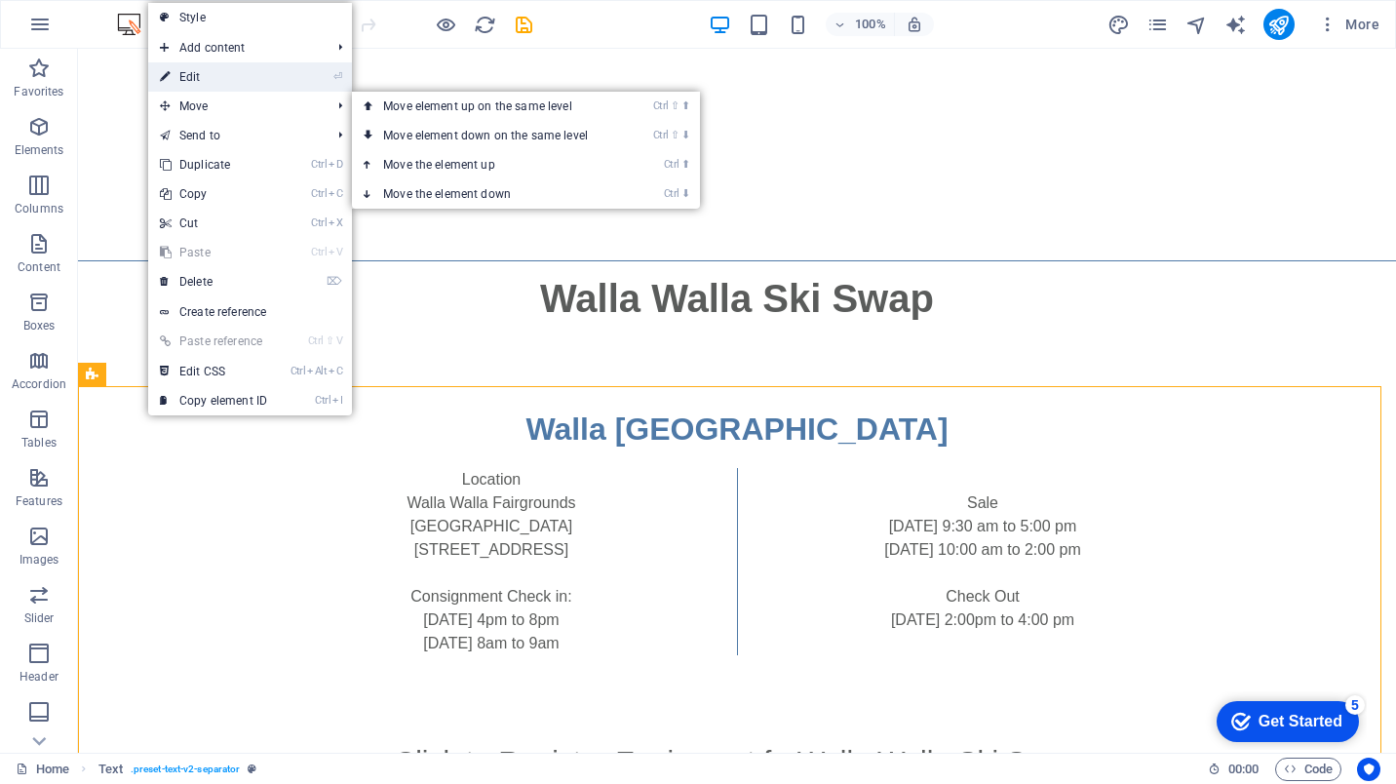
click at [241, 84] on link "⏎ Edit" at bounding box center [213, 76] width 131 height 29
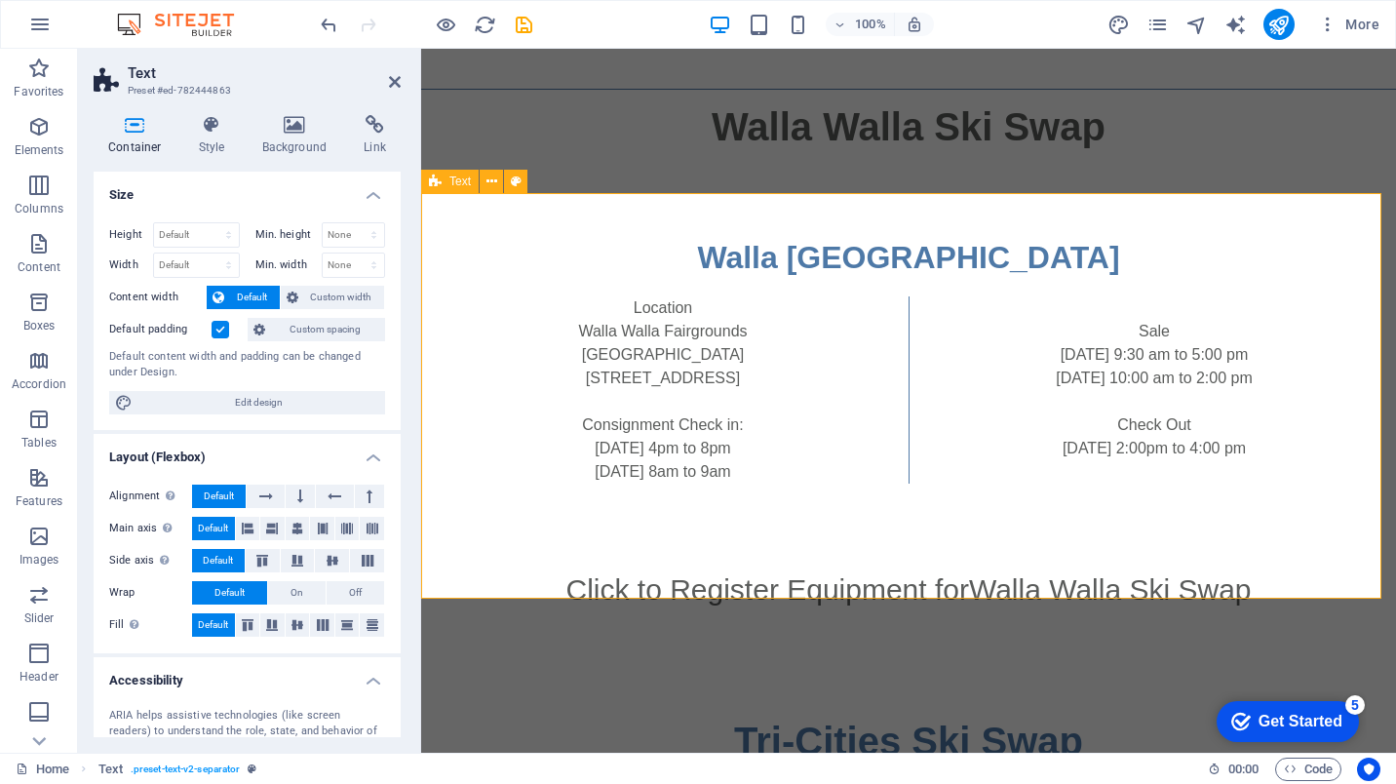
click at [727, 224] on div "[GEOGRAPHIC_DATA] Location [GEOGRAPHIC_DATA] [STREET_ADDRESS] Consignment Check…" at bounding box center [908, 359] width 975 height 406
click at [664, 241] on div "[GEOGRAPHIC_DATA] Location [GEOGRAPHIC_DATA] [STREET_ADDRESS] Consignment Check…" at bounding box center [908, 359] width 975 height 406
click at [897, 557] on div "[GEOGRAPHIC_DATA] Location [GEOGRAPHIC_DATA] [STREET_ADDRESS] Consignment Check…" at bounding box center [908, 359] width 975 height 406
click at [1069, 614] on div "Click to Register Equipment for Walla Walla Ski Swap" at bounding box center [908, 587] width 975 height 53
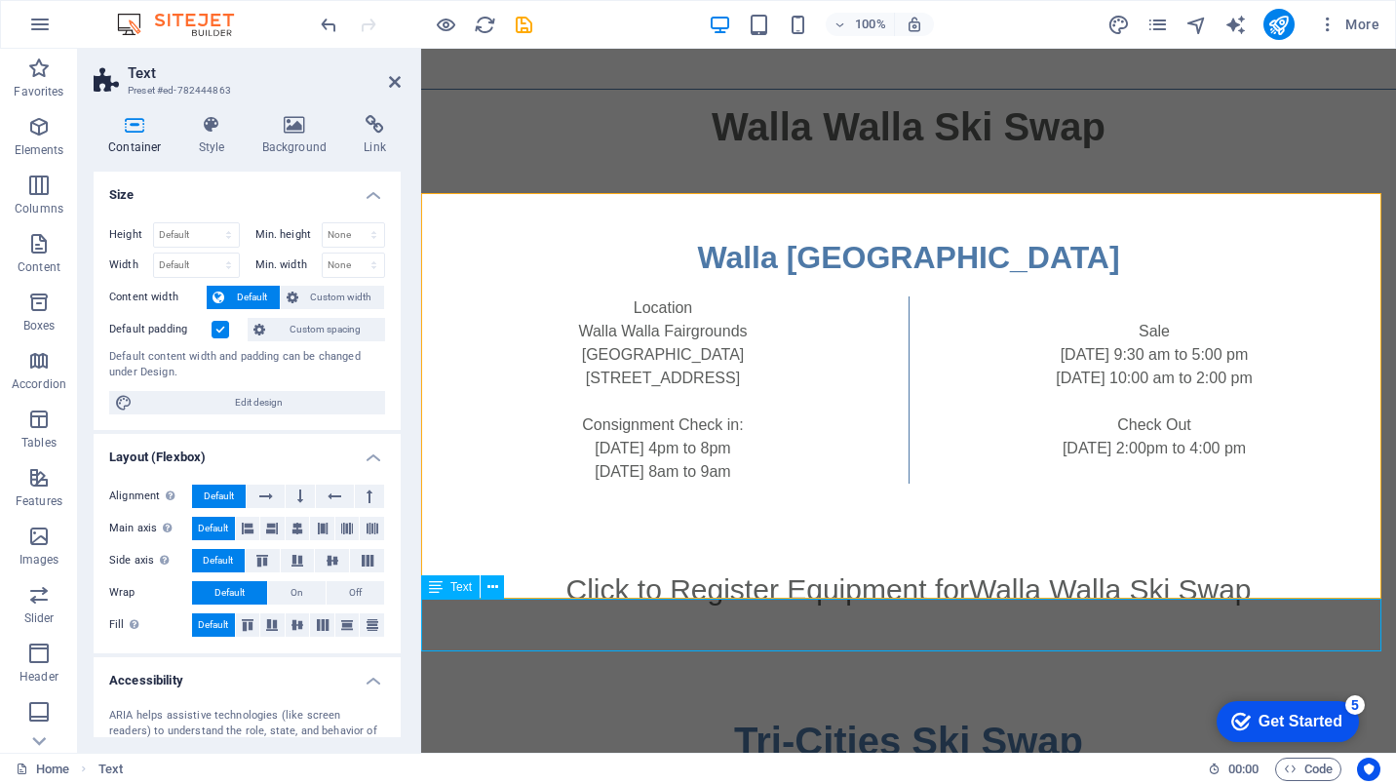
scroll to position [1124, 0]
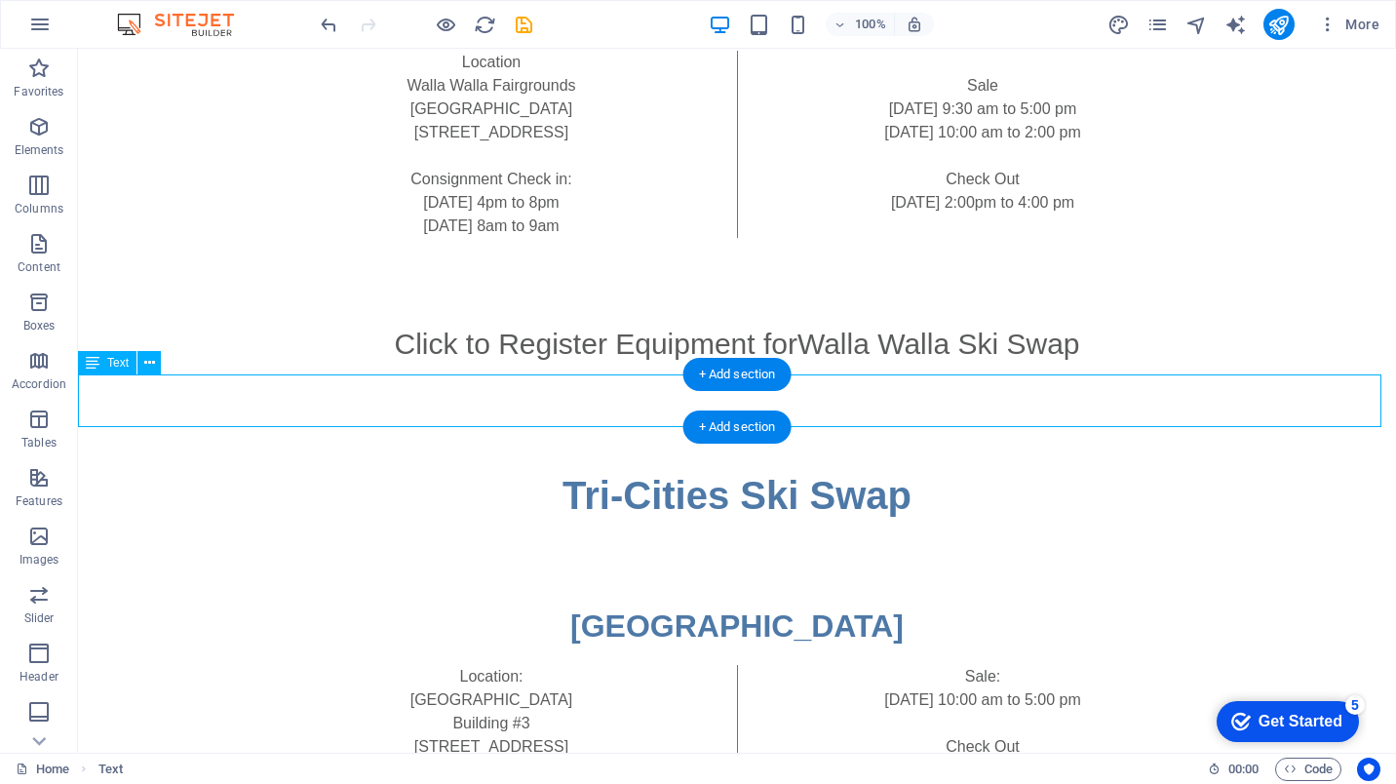
click at [1007, 368] on div "Click to Register Equipment for Walla Walla Ski Swap" at bounding box center [737, 342] width 1318 height 53
click at [893, 368] on div "Click to Register Equipment for Walla Walla Ski Swap" at bounding box center [737, 342] width 1318 height 53
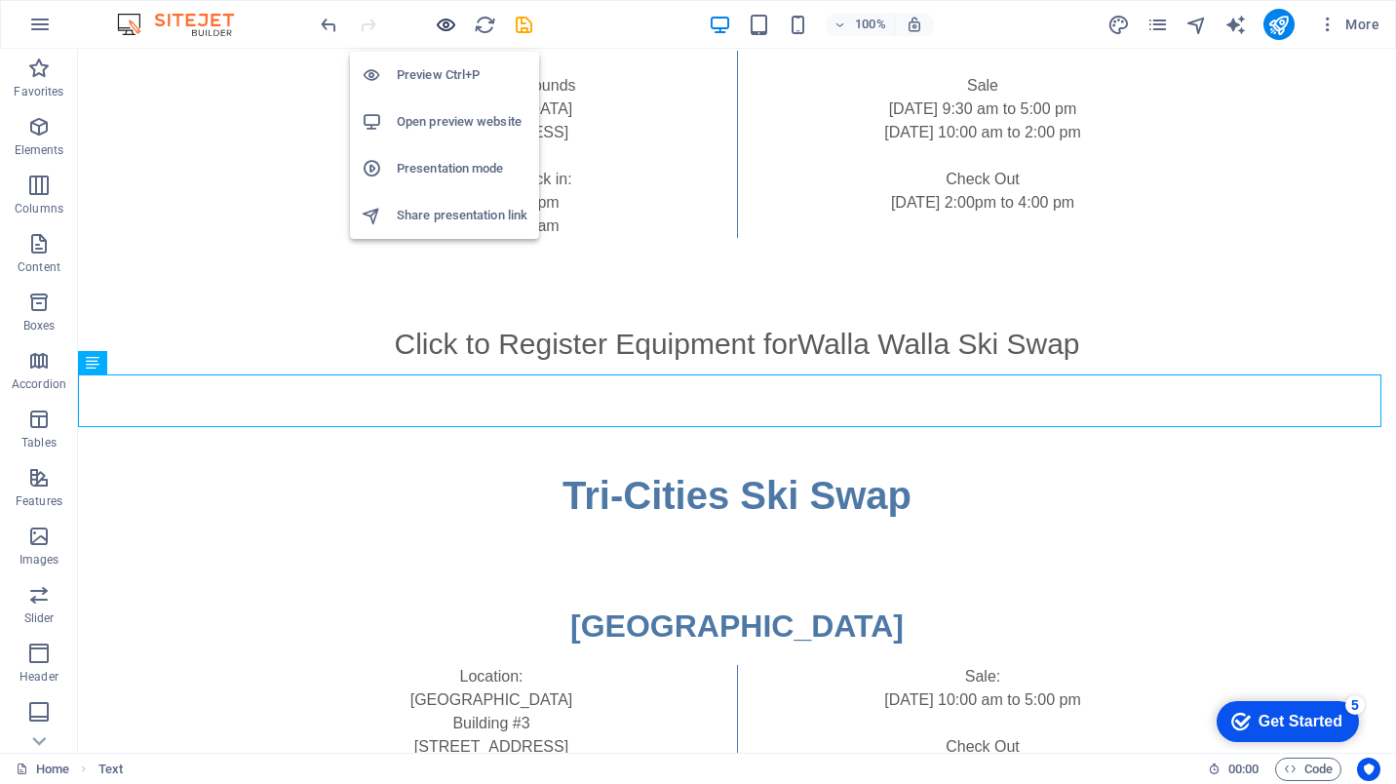
click at [445, 26] on icon "button" at bounding box center [446, 25] width 22 height 22
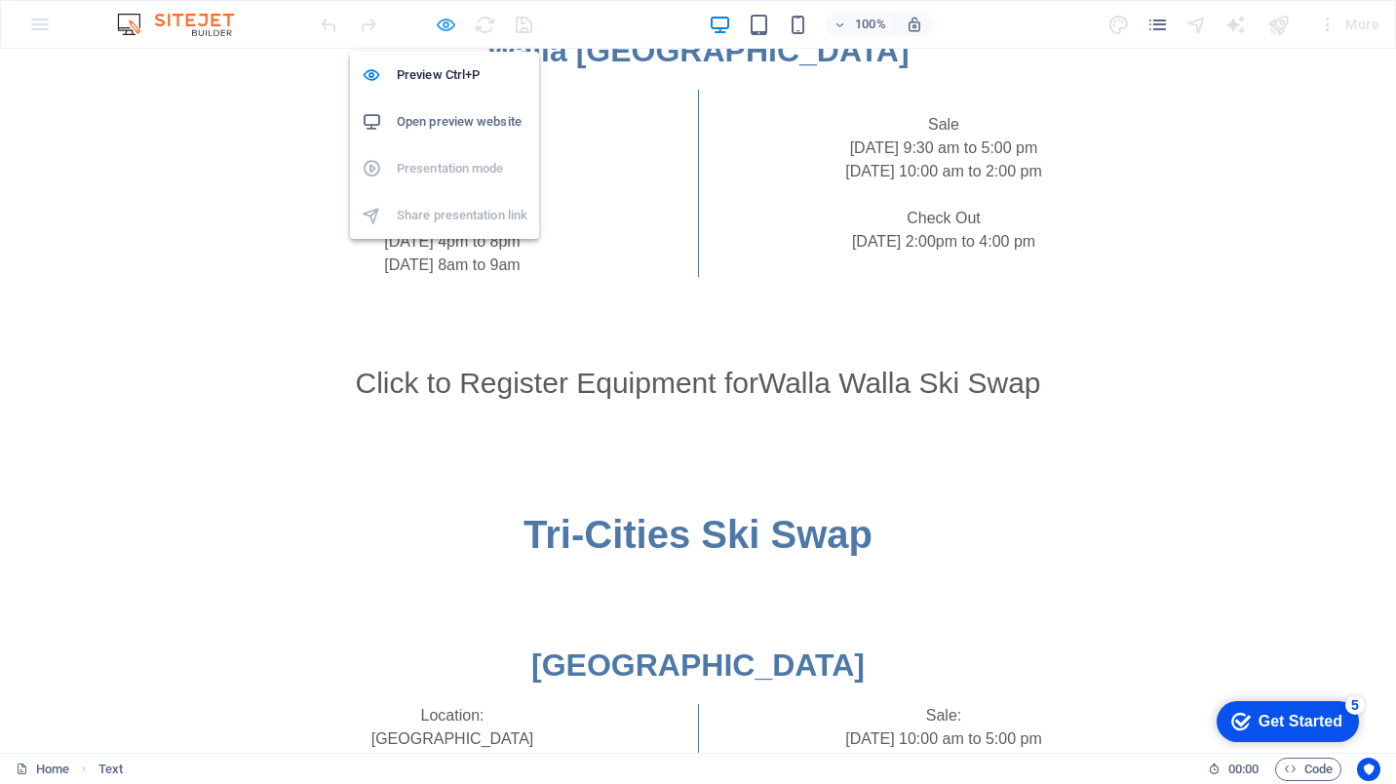
scroll to position [1168, 0]
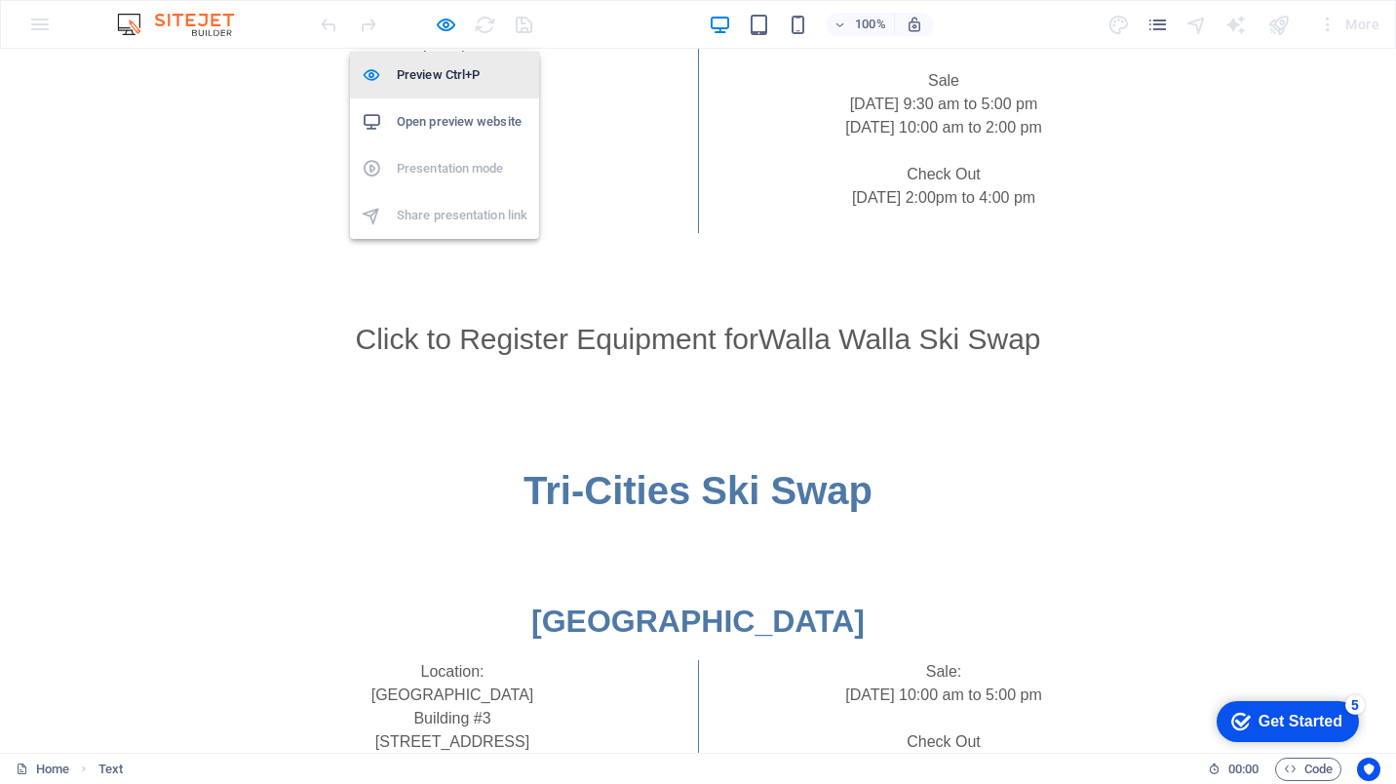
click at [417, 78] on h6 "Preview Ctrl+P" at bounding box center [462, 74] width 131 height 23
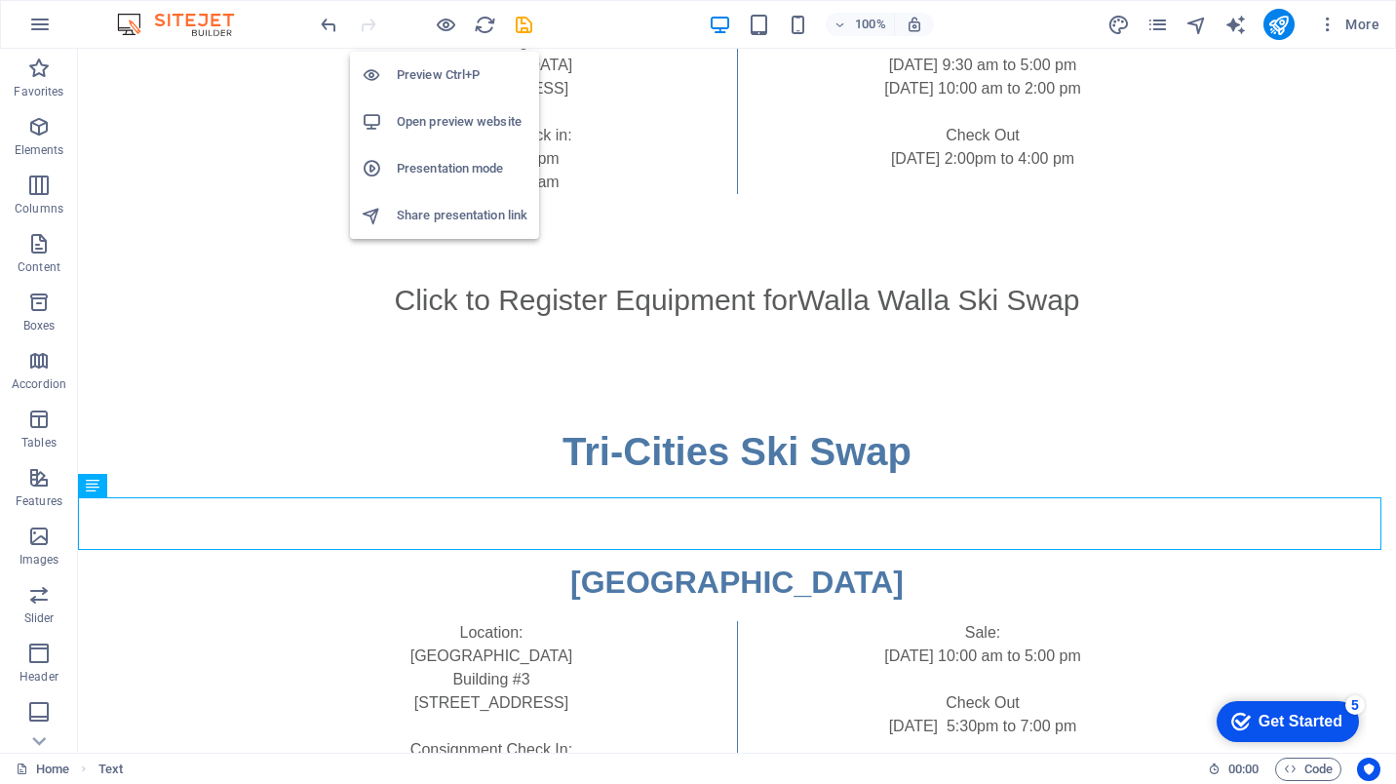
scroll to position [1124, 0]
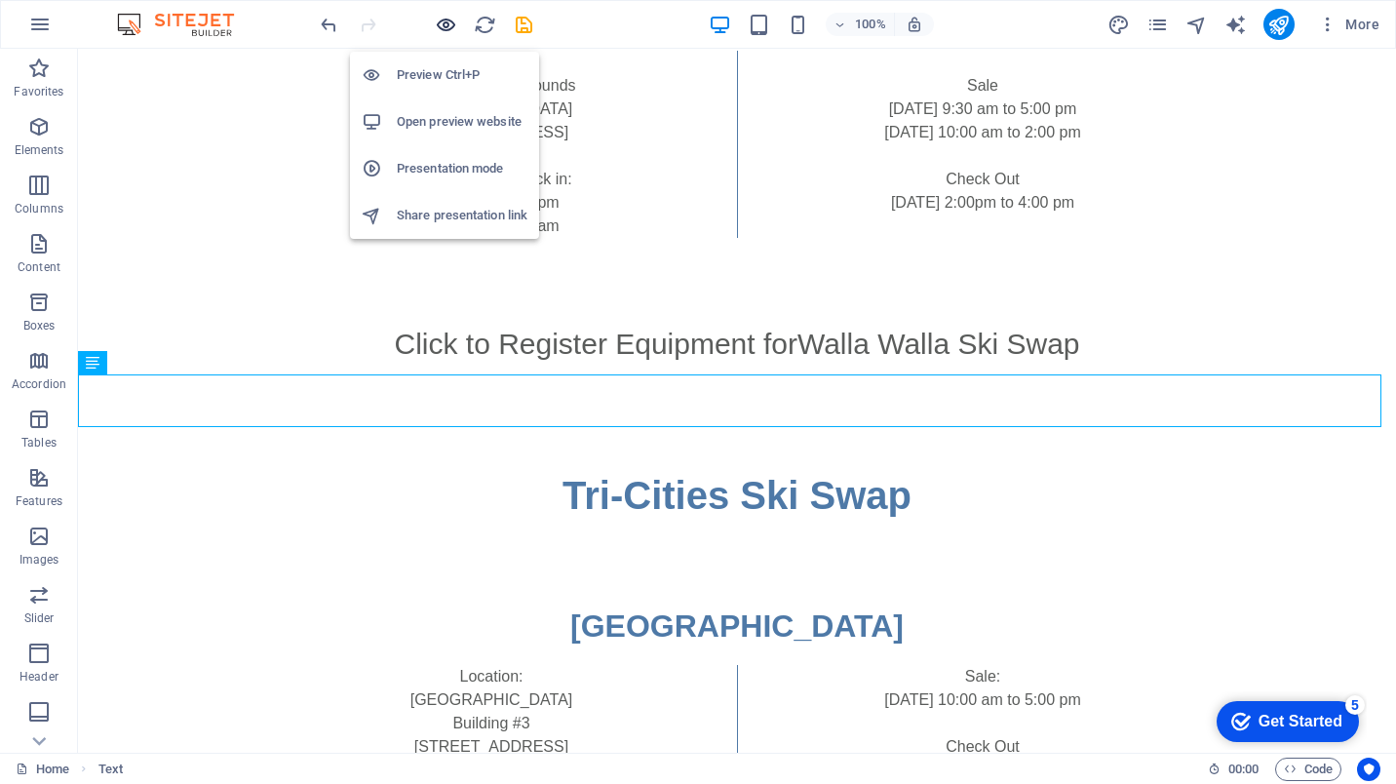
click at [441, 26] on icon "button" at bounding box center [446, 25] width 22 height 22
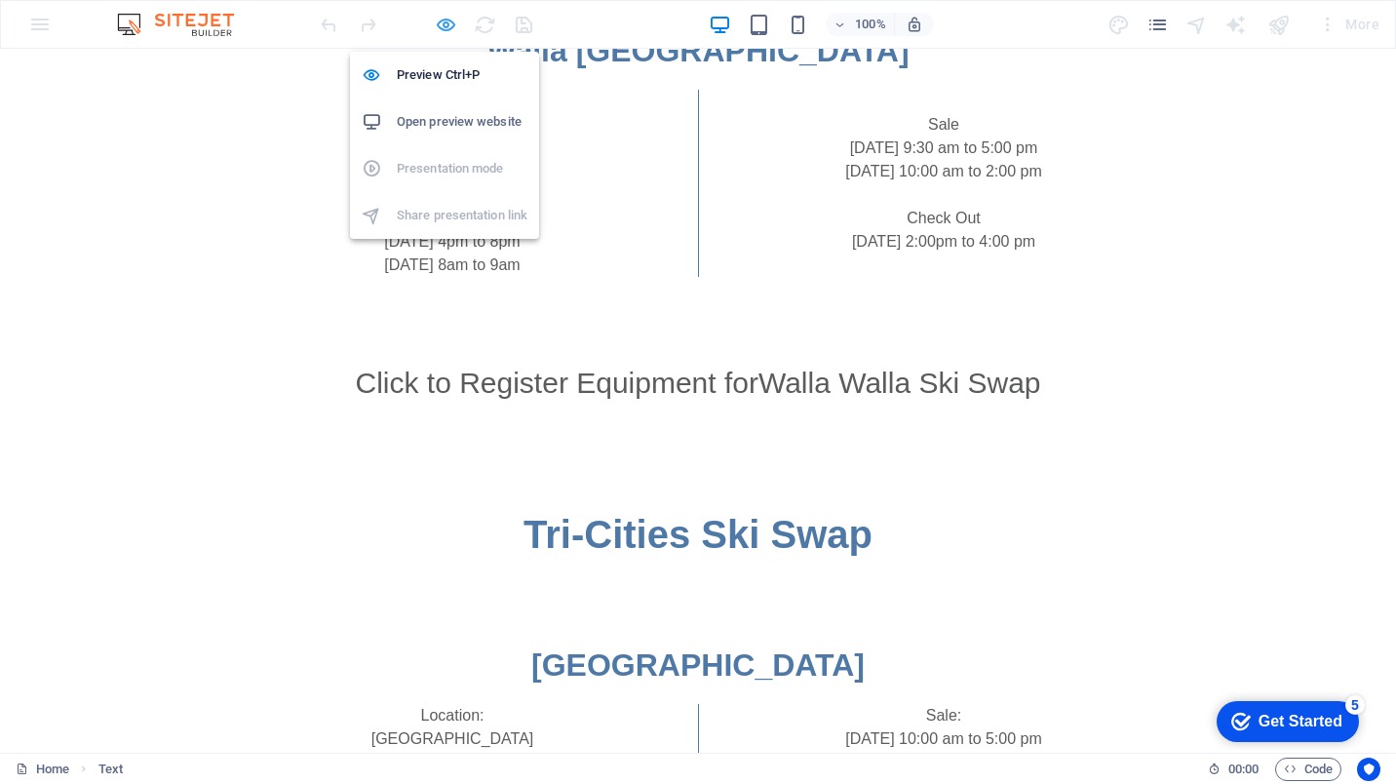
scroll to position [1168, 0]
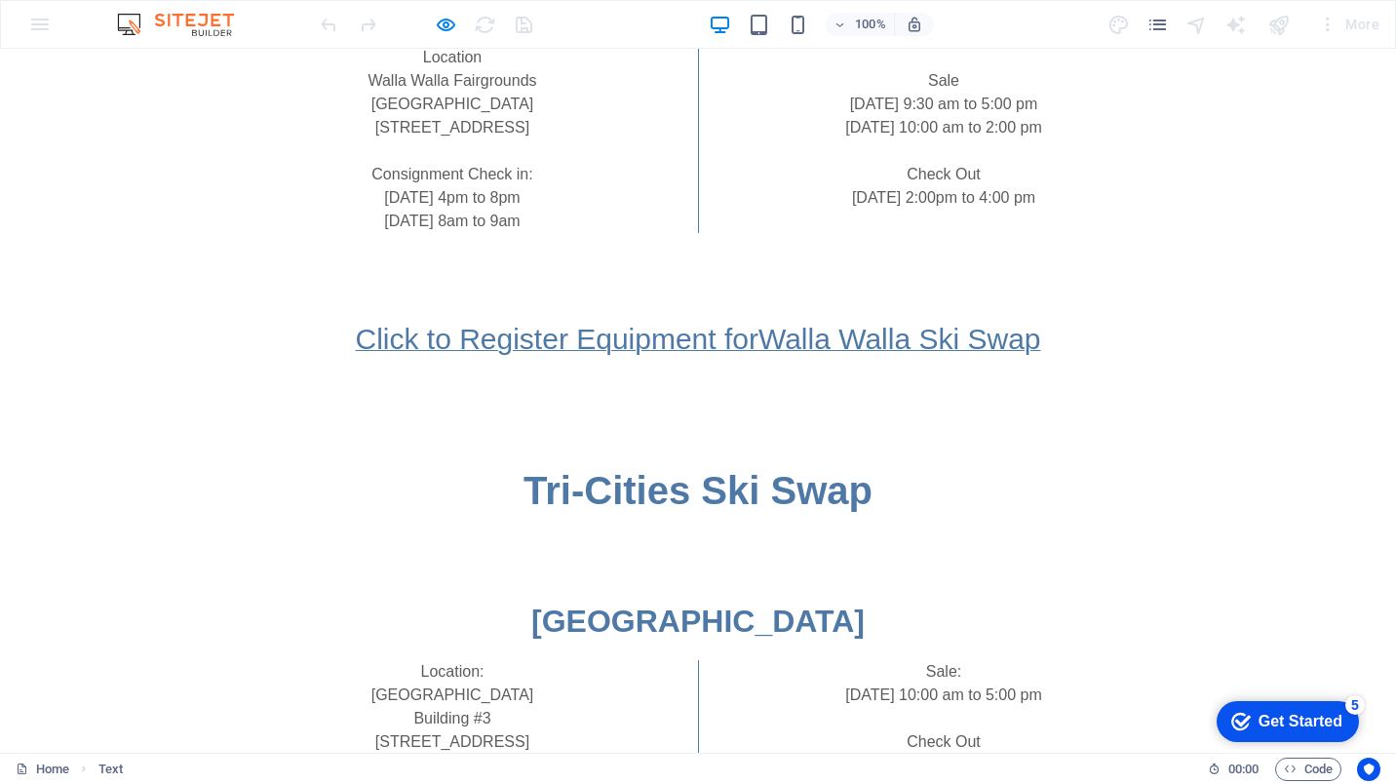
click at [688, 355] on span "Click to Register Equipment for" at bounding box center [557, 339] width 404 height 32
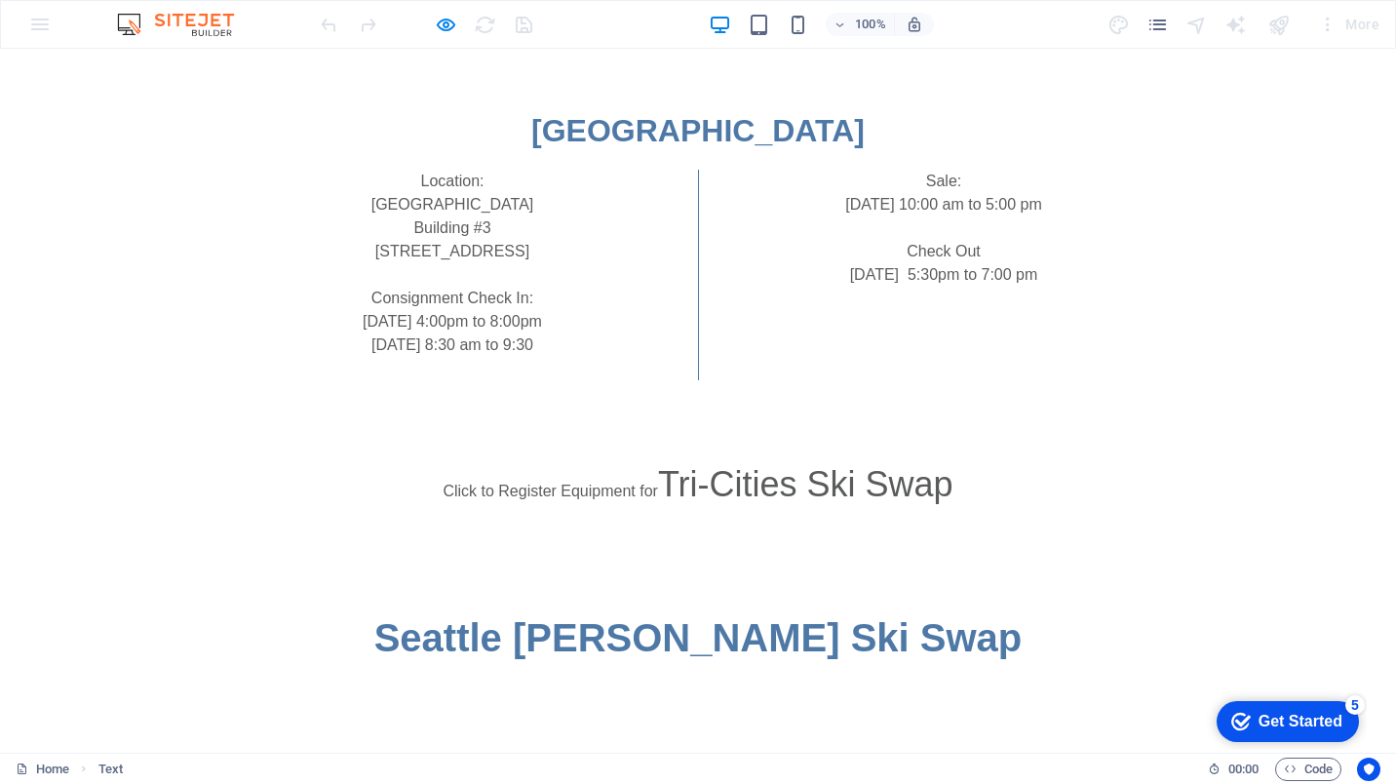
scroll to position [1660, 0]
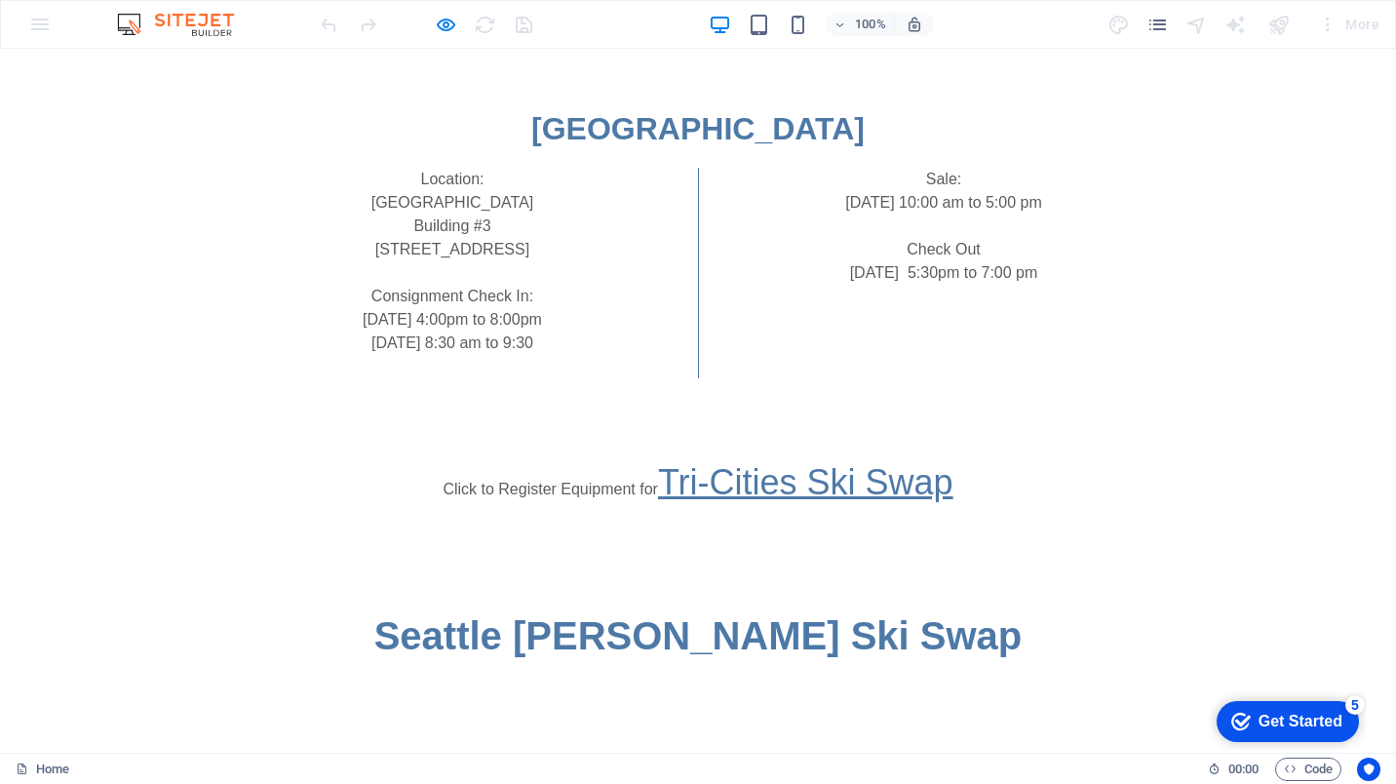
click at [836, 502] on link "Tri-Cities Ski Swap" at bounding box center [805, 482] width 295 height 40
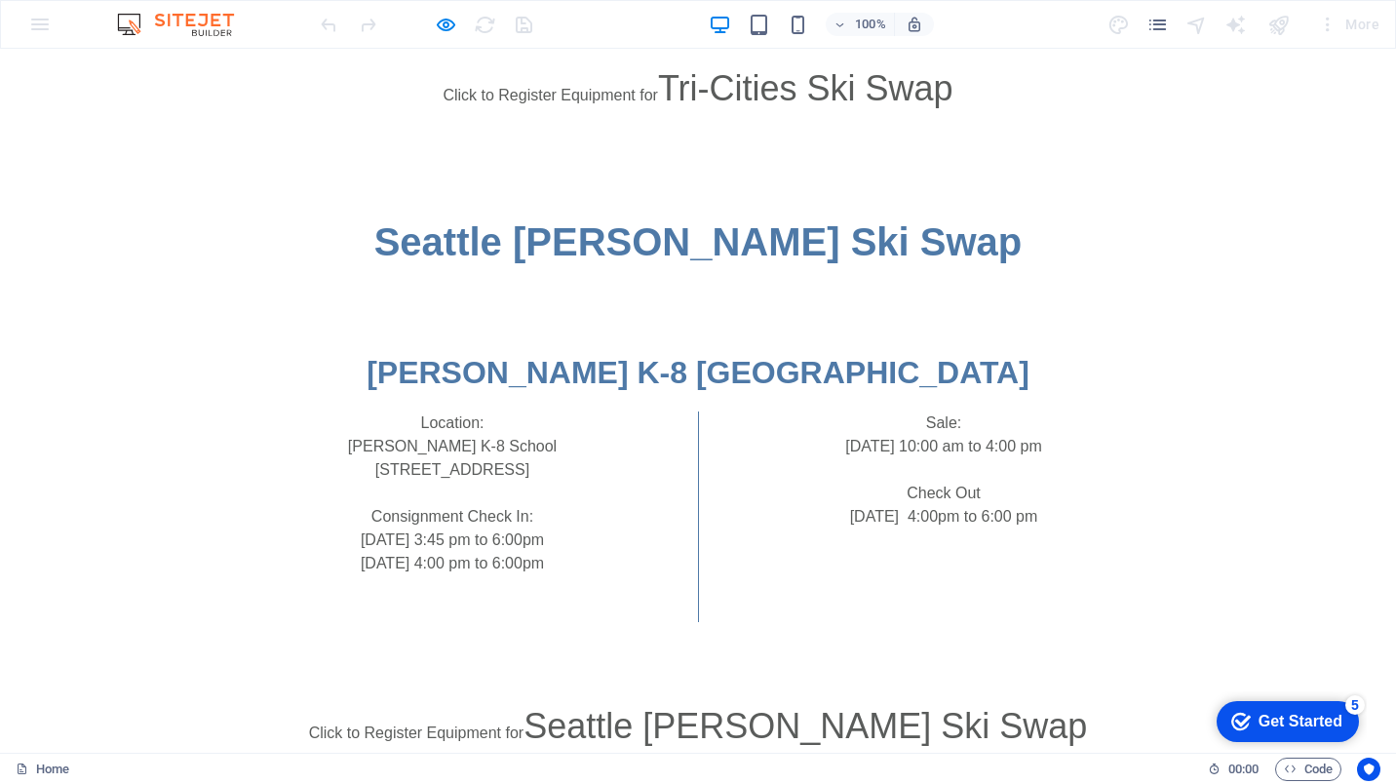
scroll to position [2117, 0]
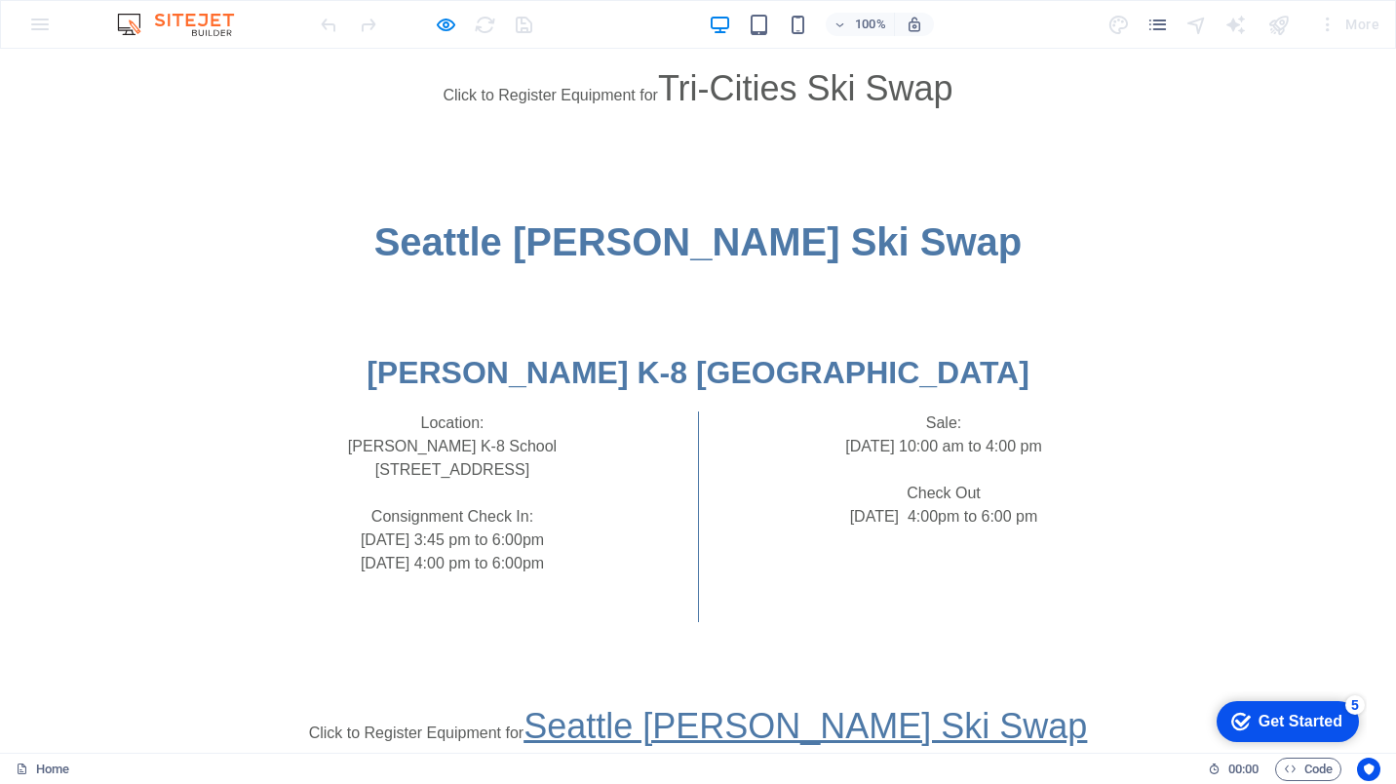
click at [982, 733] on link "Seattle [PERSON_NAME] Ski Swap" at bounding box center [804, 726] width 563 height 40
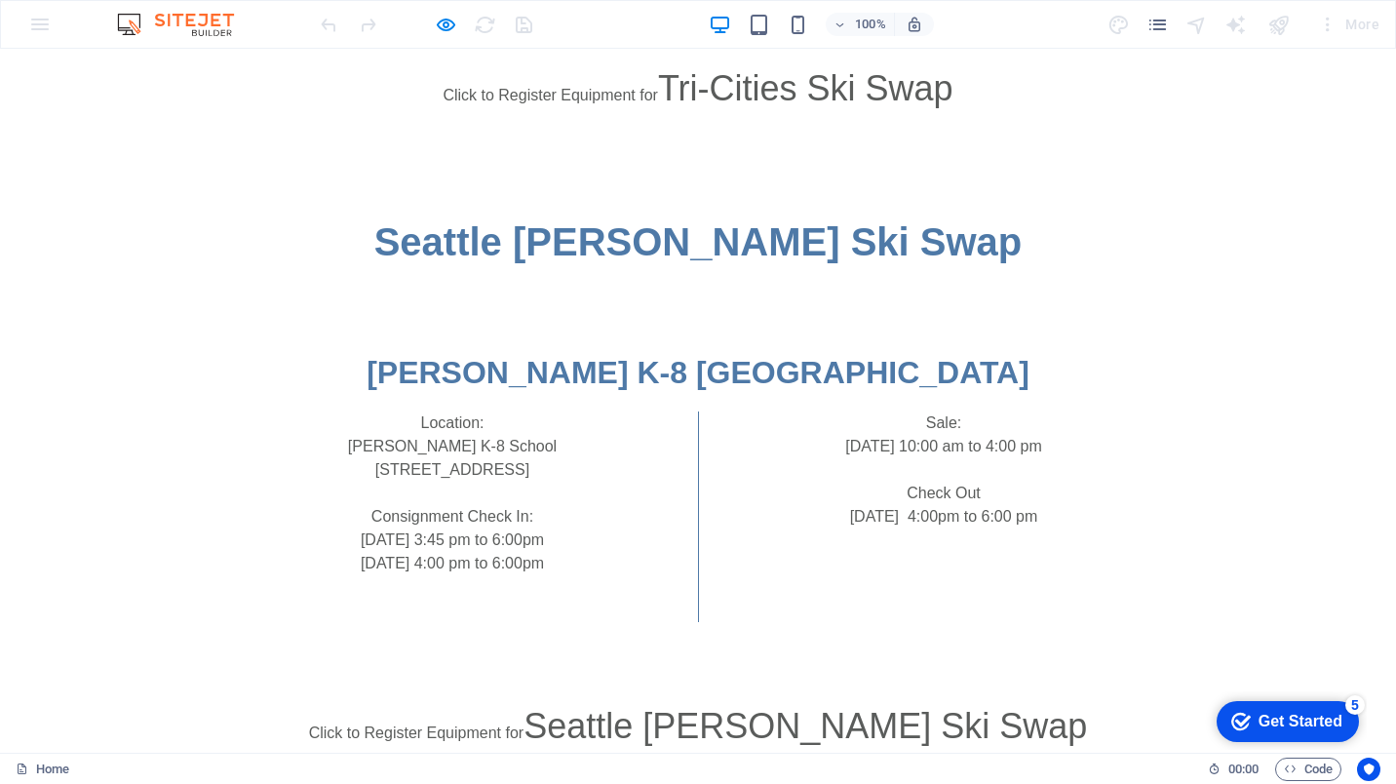
click at [715, 291] on div "[PERSON_NAME] K-8 [GEOGRAPHIC_DATA] Location: [PERSON_NAME][GEOGRAPHIC_DATA]-8 …" at bounding box center [698, 485] width 1396 height 429
click at [716, 256] on h1 "Seattle [PERSON_NAME] Ski Swap" at bounding box center [698, 242] width 1396 height 58
click at [444, 23] on icon "button" at bounding box center [446, 25] width 22 height 22
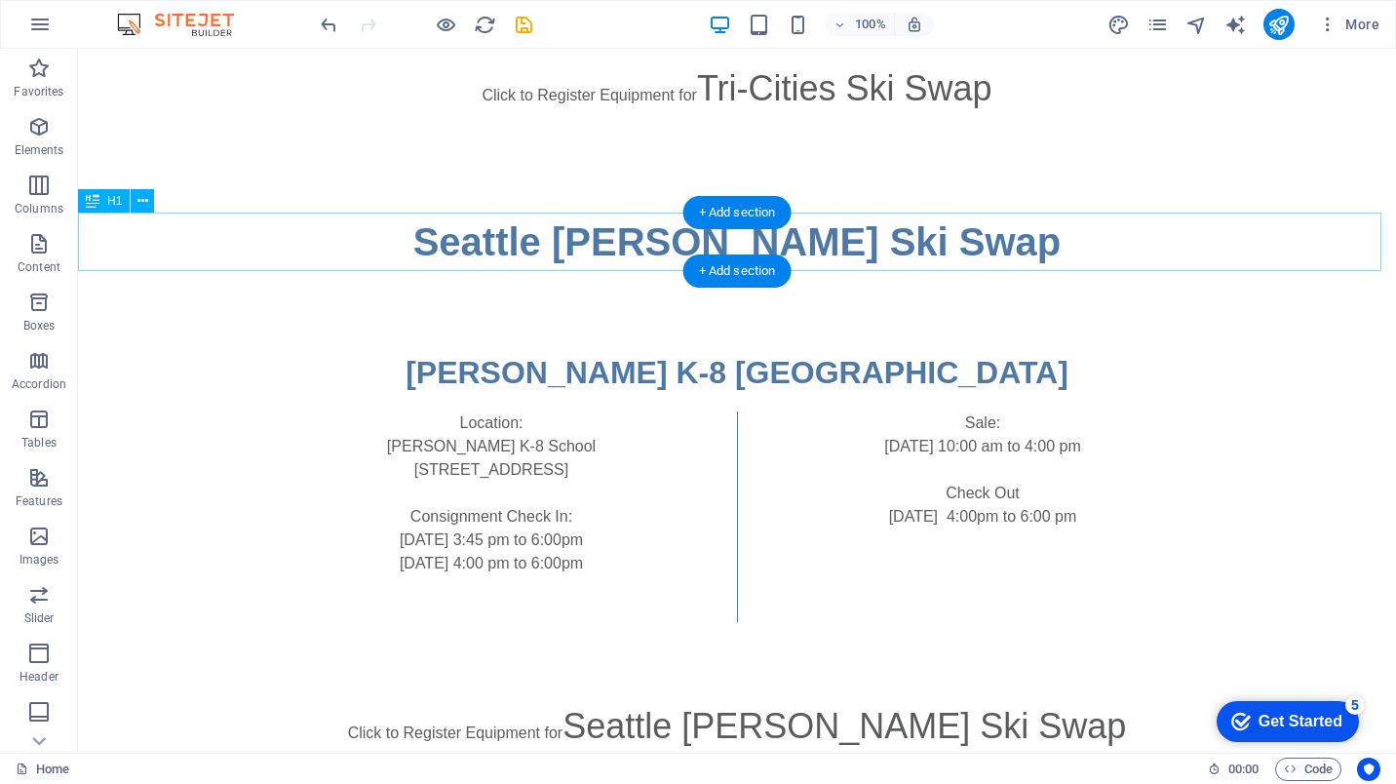
click at [935, 249] on div "Seattle [PERSON_NAME] Ski Swap" at bounding box center [737, 242] width 1318 height 58
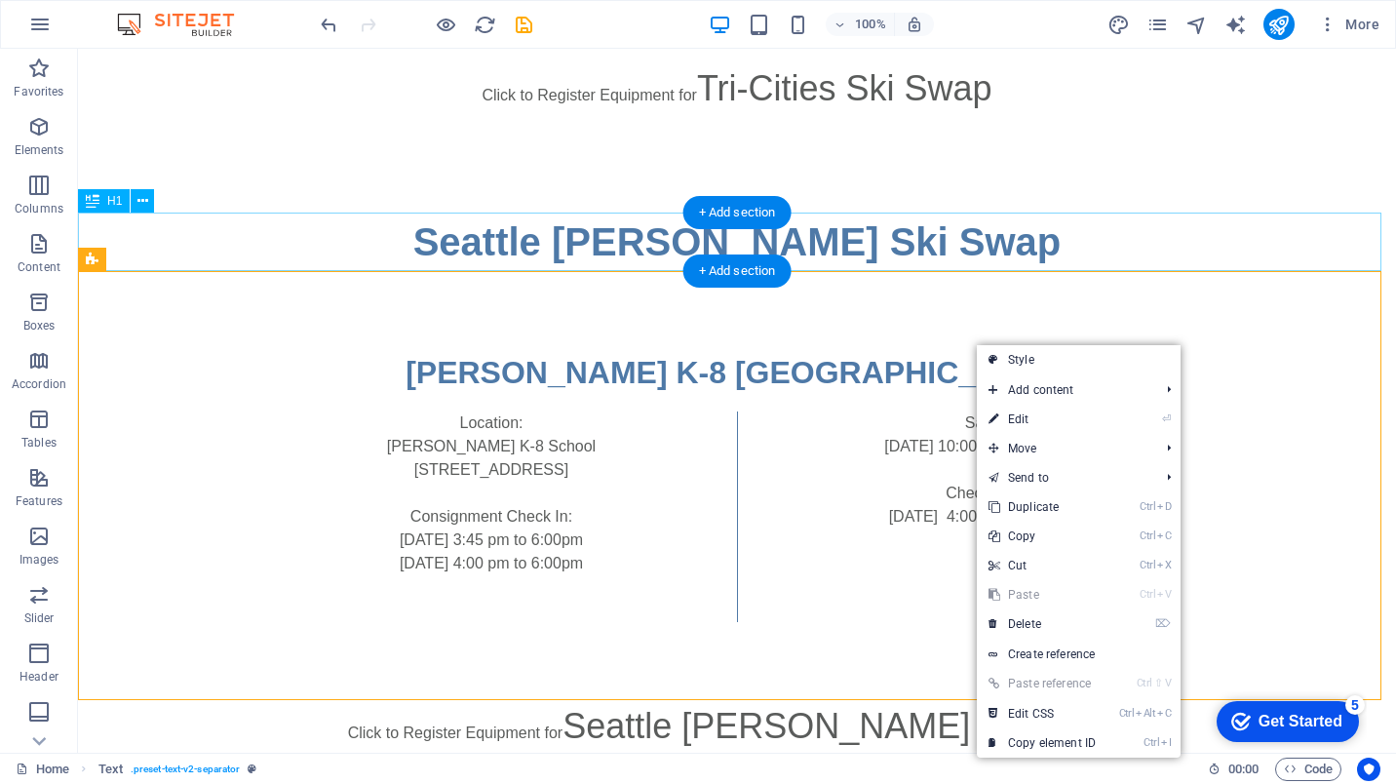
click at [885, 229] on div "Seattle [PERSON_NAME] Ski Swap" at bounding box center [737, 242] width 1318 height 58
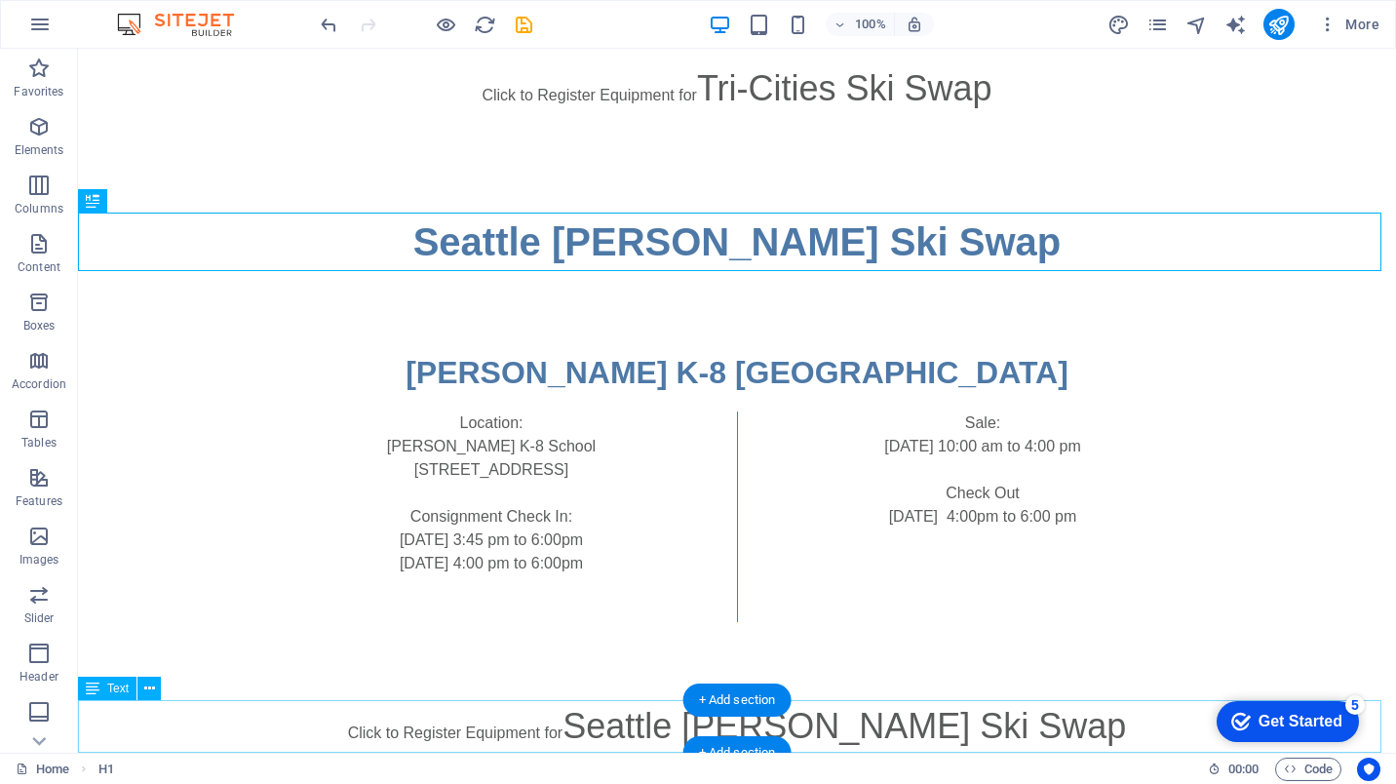
click at [1023, 719] on div "Click to Register Equipment for Seattle [PERSON_NAME] Ski Swap" at bounding box center [737, 726] width 1318 height 53
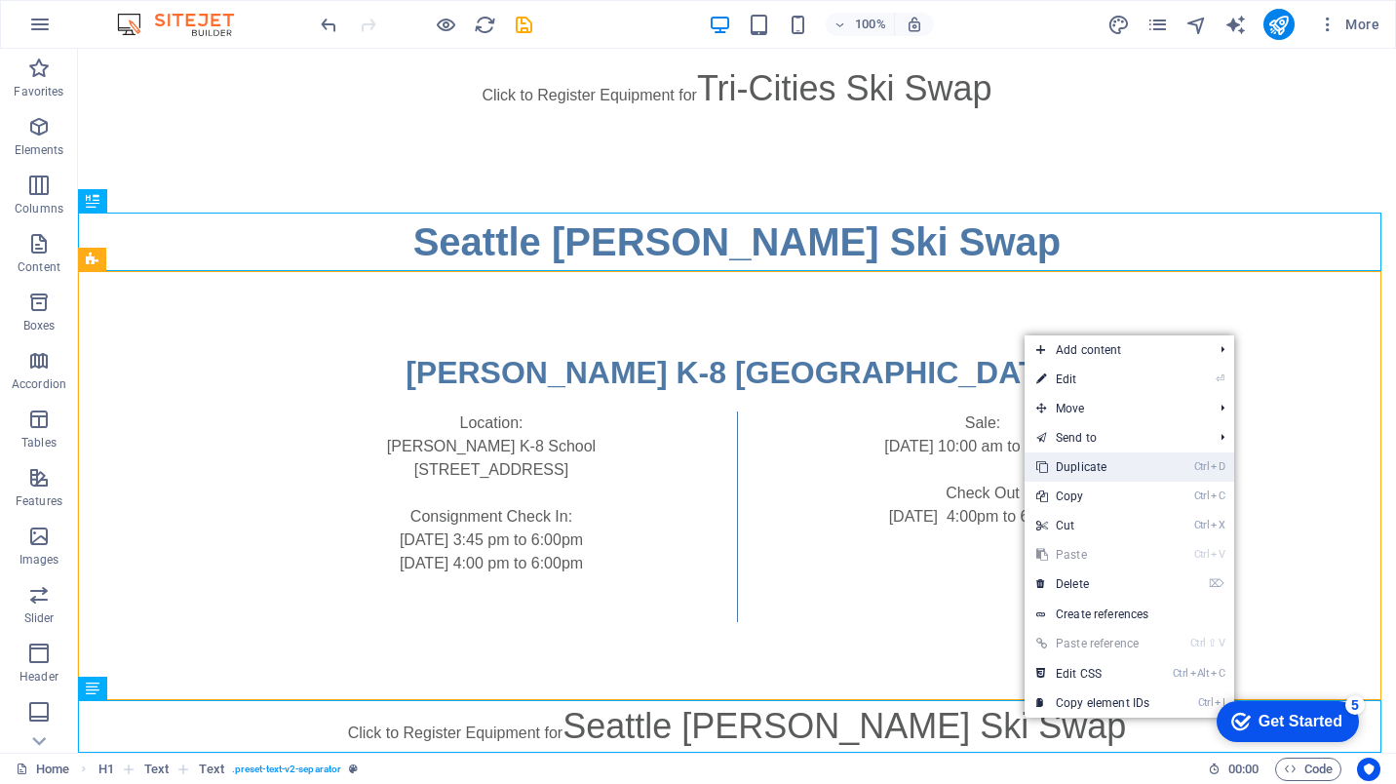
click at [1103, 468] on link "Ctrl D Duplicate" at bounding box center [1092, 466] width 136 height 29
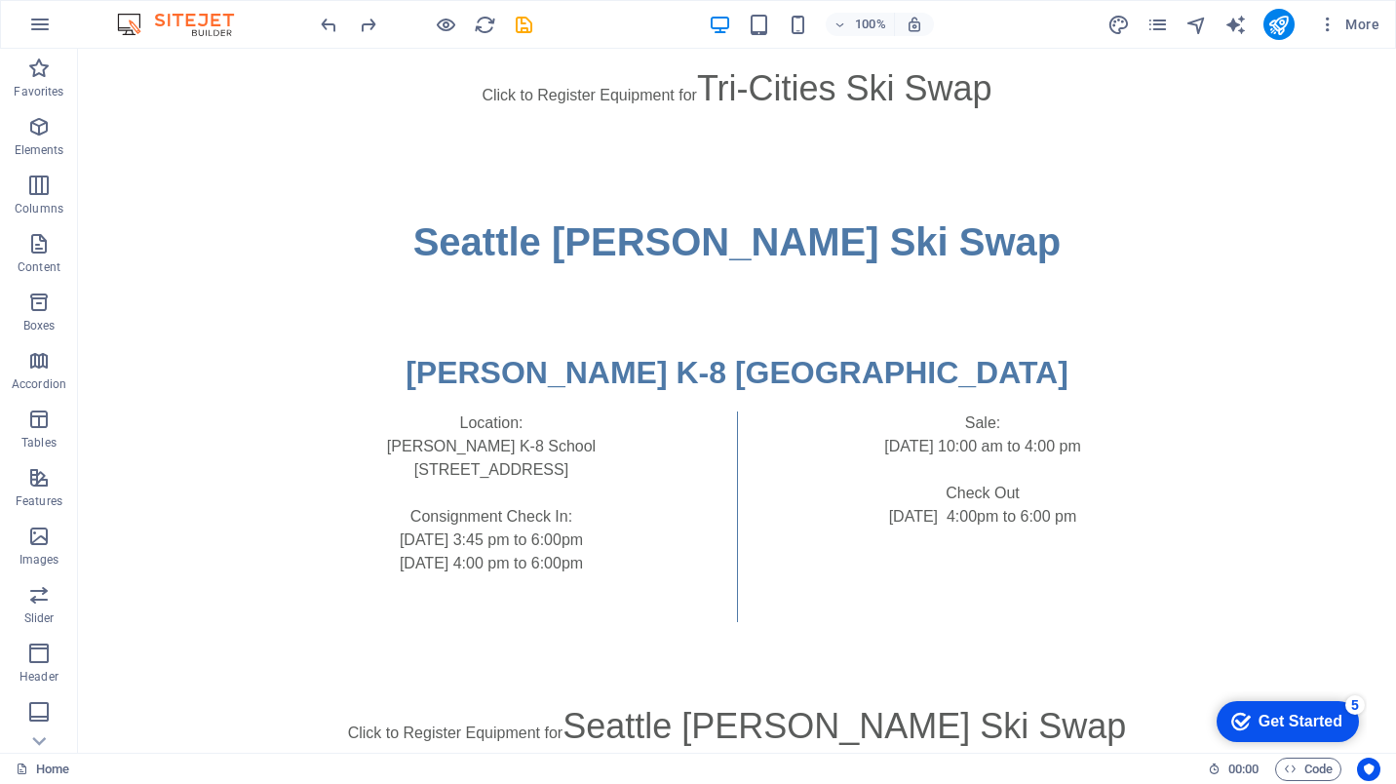
click at [1071, 755] on div "Home 00 : 00 Code" at bounding box center [698, 768] width 1396 height 31
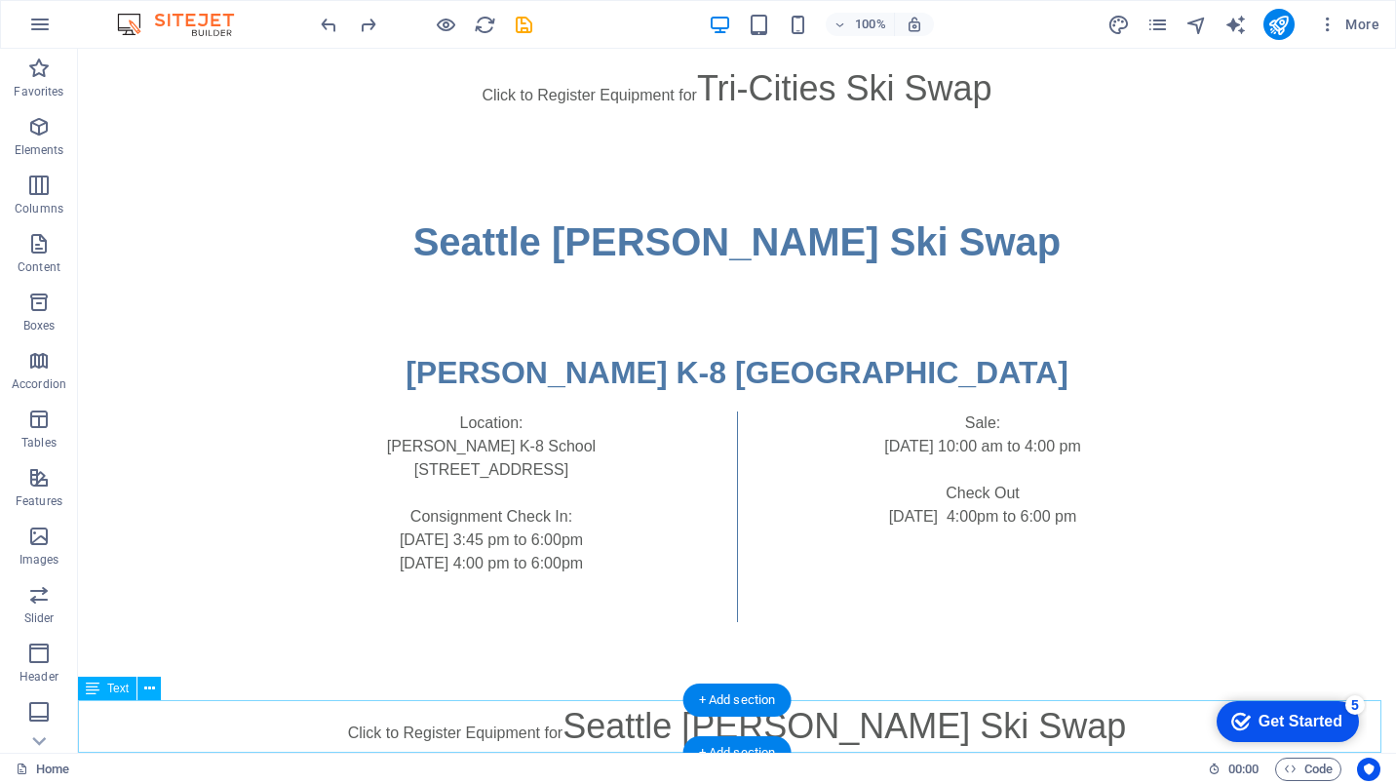
click at [1091, 735] on div "Click to Register Equipment for Seattle [PERSON_NAME] Ski Swap" at bounding box center [737, 726] width 1318 height 53
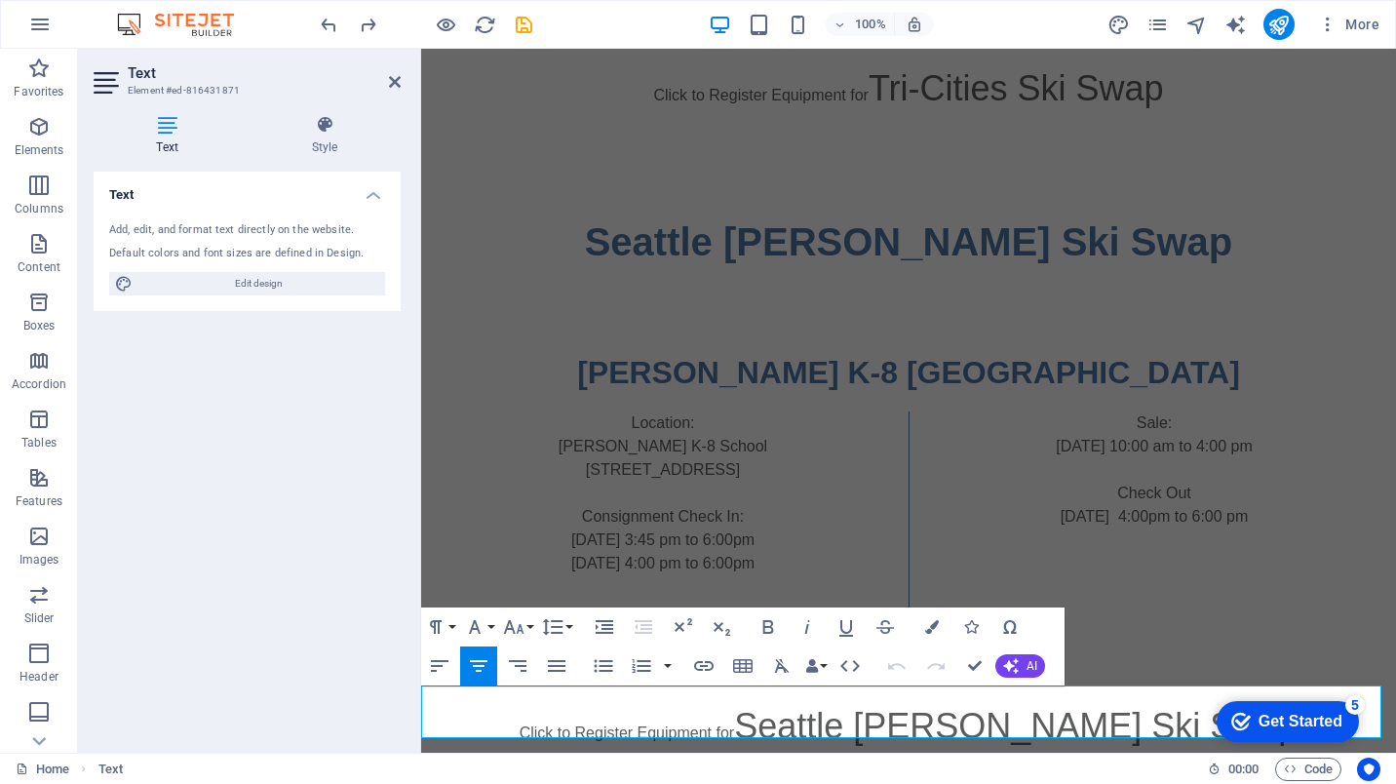
scroll to position [1895, 0]
click at [400, 87] on icon at bounding box center [395, 82] width 12 height 16
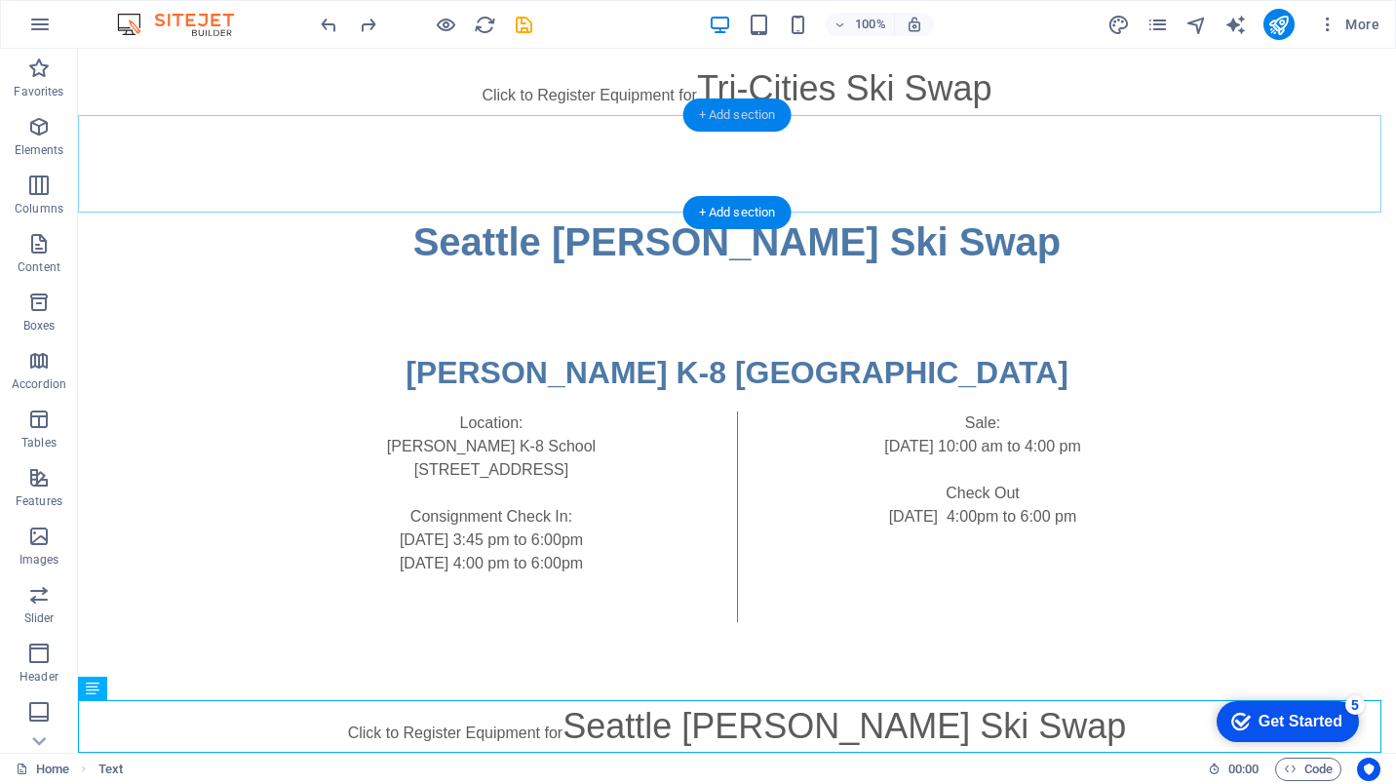
click at [721, 116] on div "+ Add section" at bounding box center [737, 114] width 108 height 33
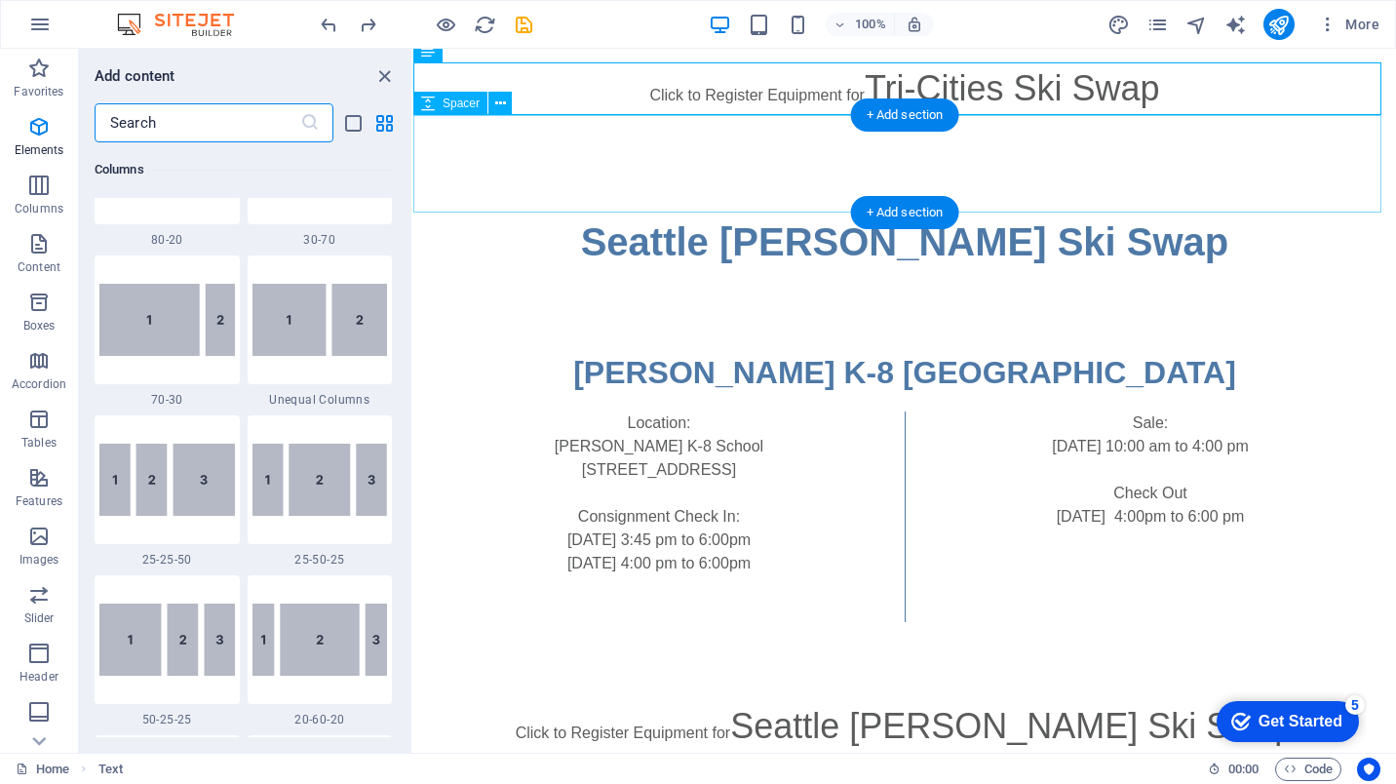
scroll to position [3411, 0]
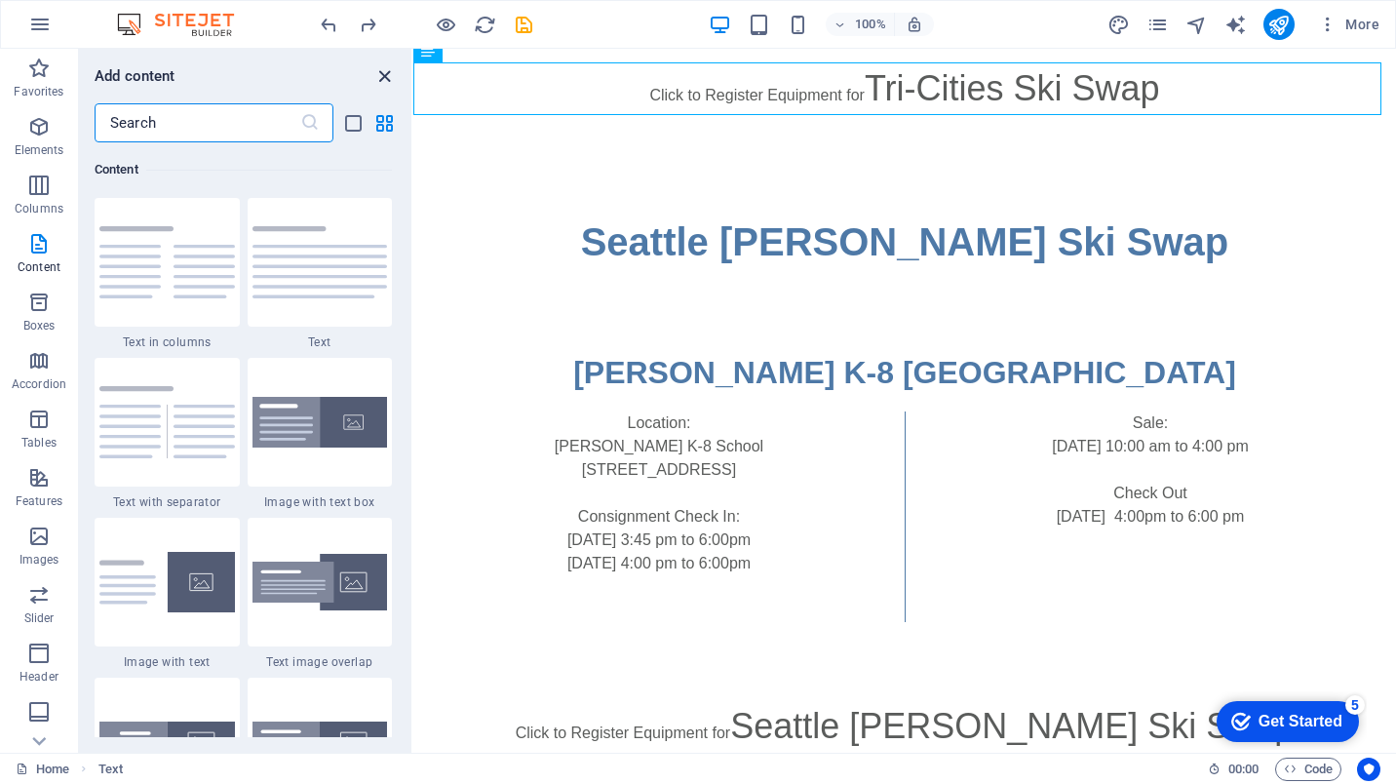
click at [380, 75] on icon "close panel" at bounding box center [384, 76] width 22 height 22
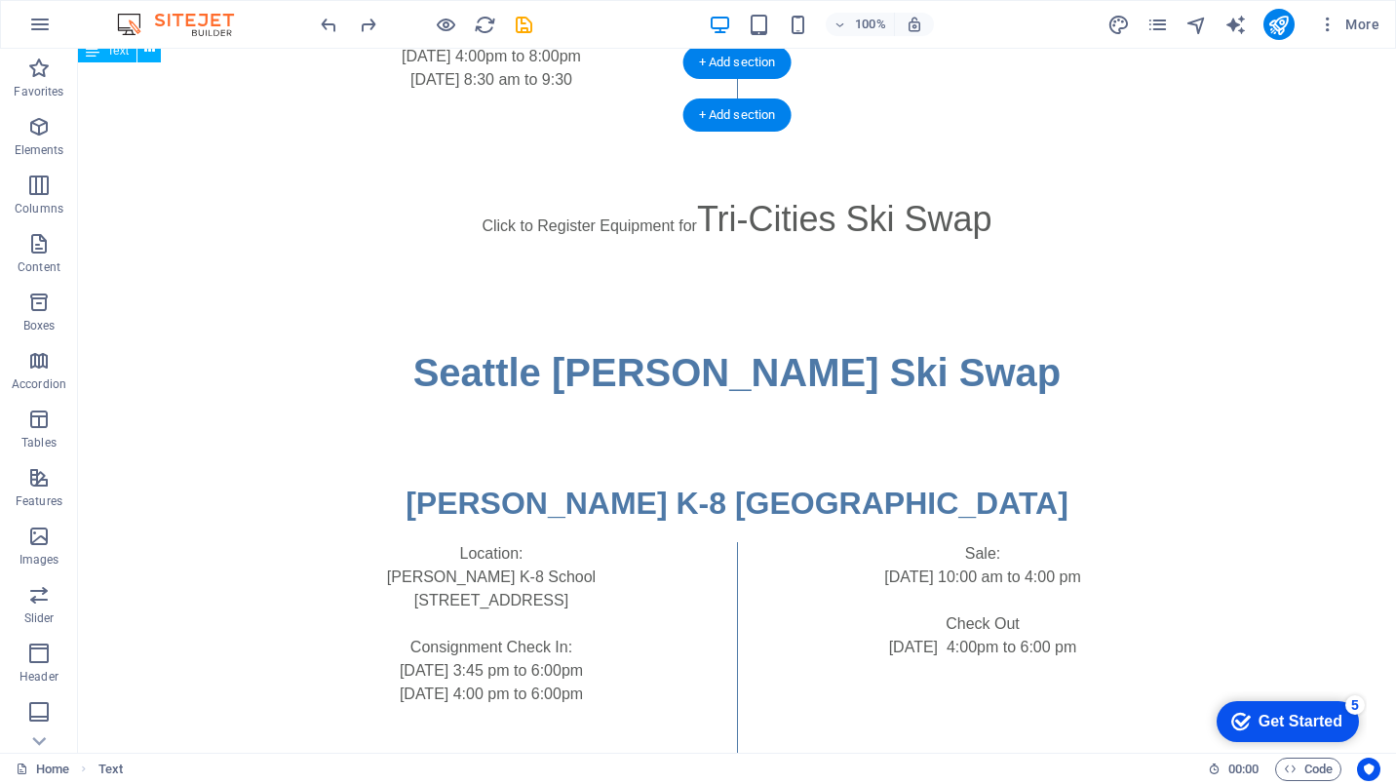
scroll to position [2073, 0]
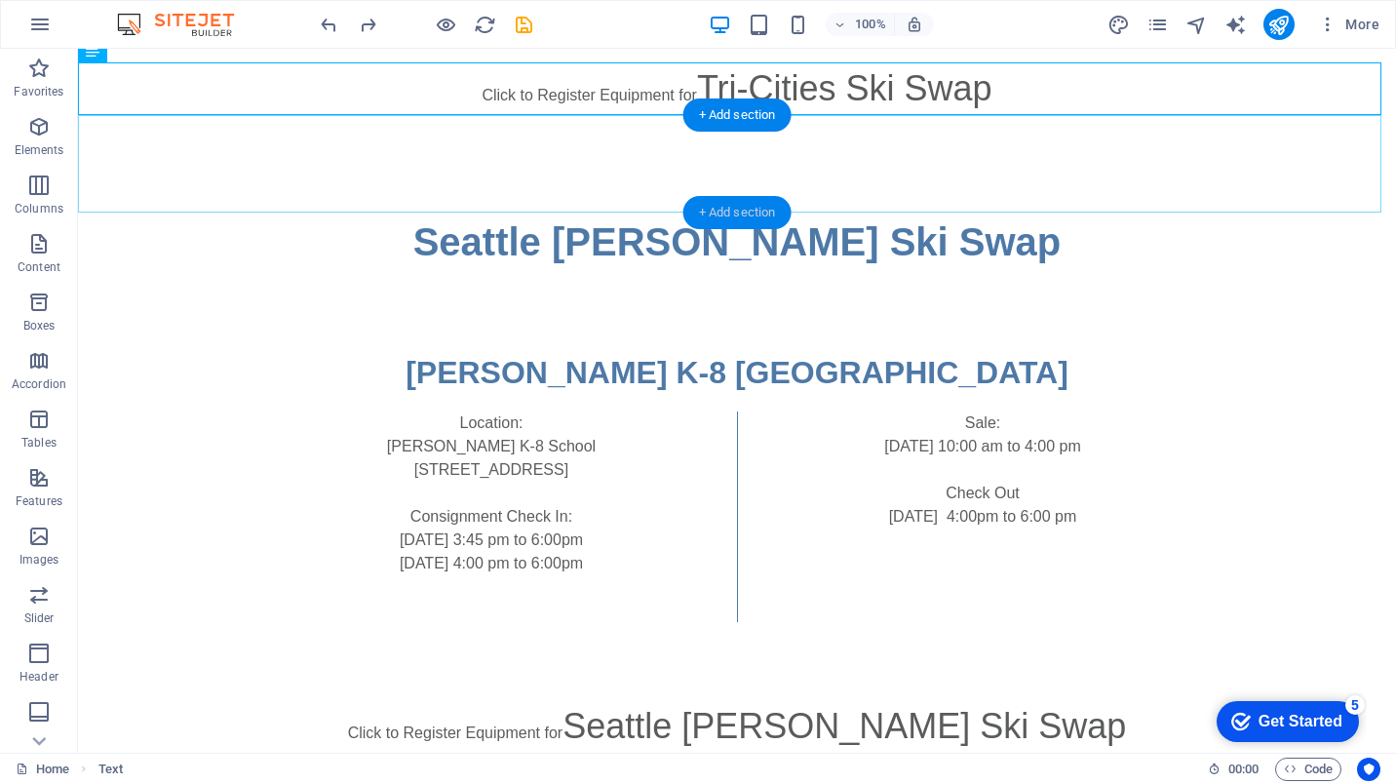
click at [743, 212] on div "+ Add section" at bounding box center [737, 212] width 108 height 33
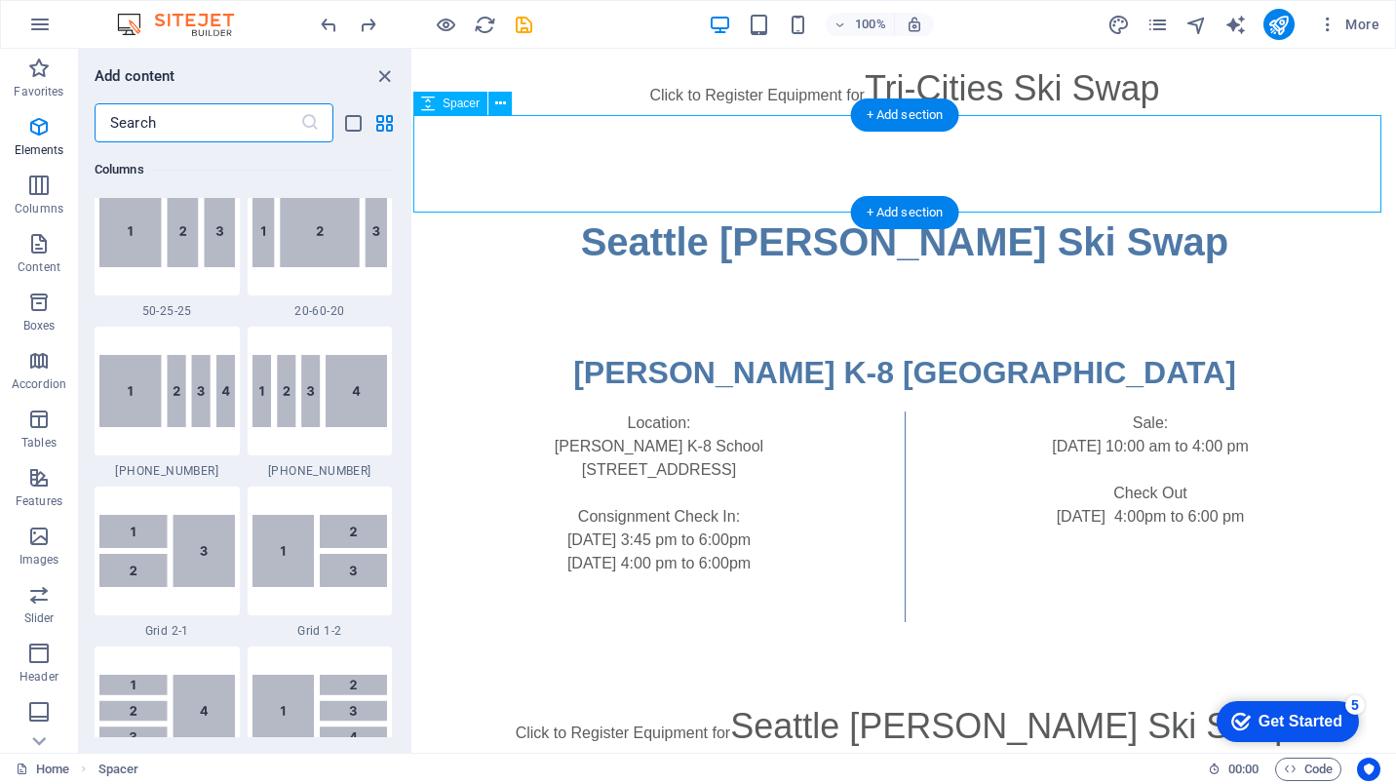
scroll to position [3411, 0]
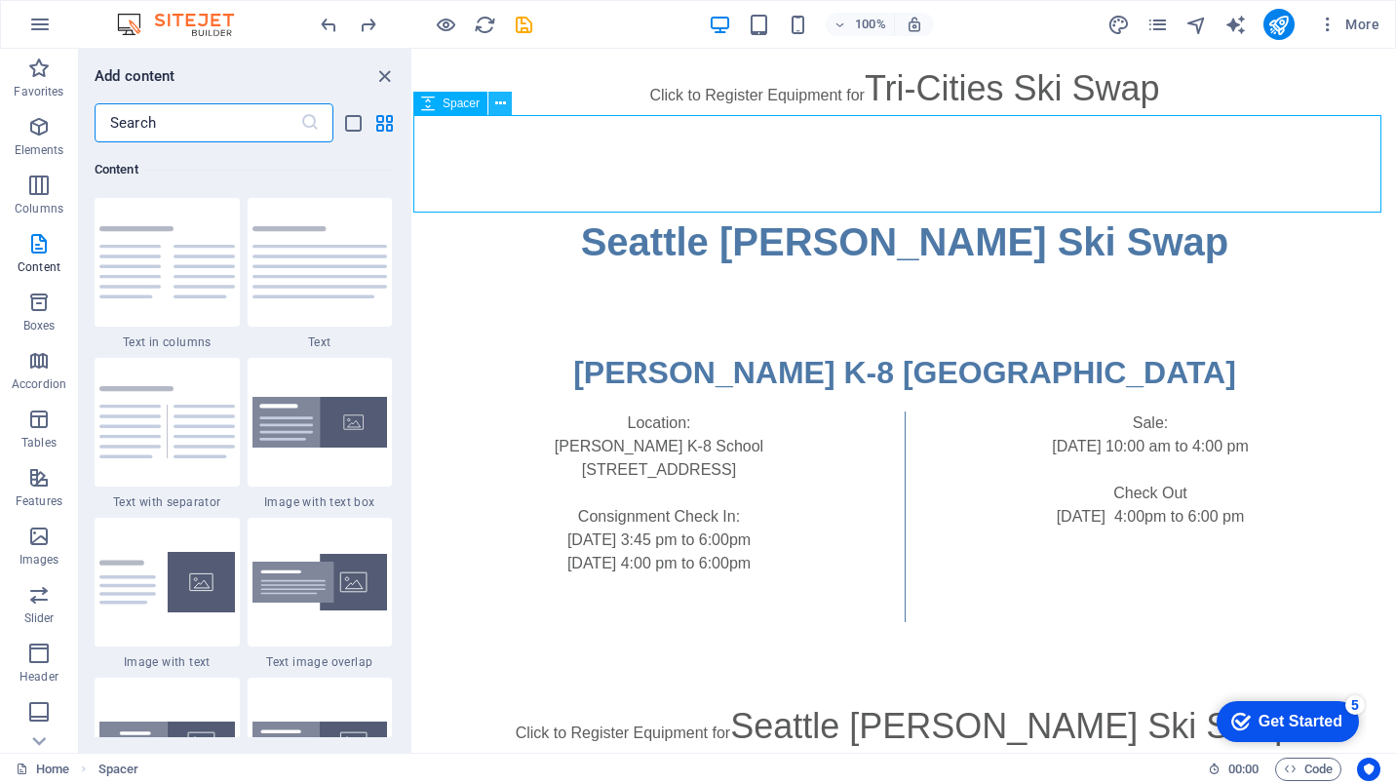
click at [498, 104] on icon at bounding box center [500, 104] width 11 height 20
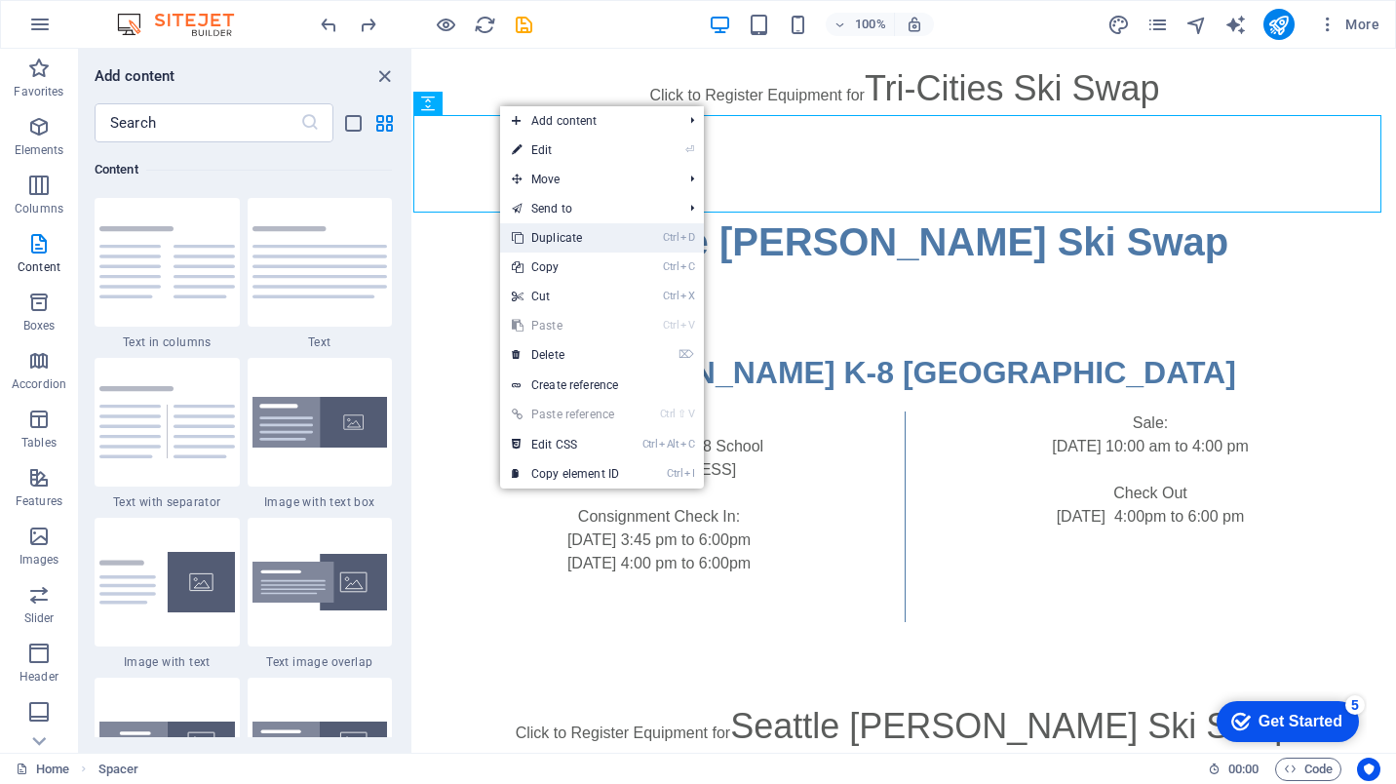
click at [607, 239] on link "Ctrl D Duplicate" at bounding box center [565, 237] width 131 height 29
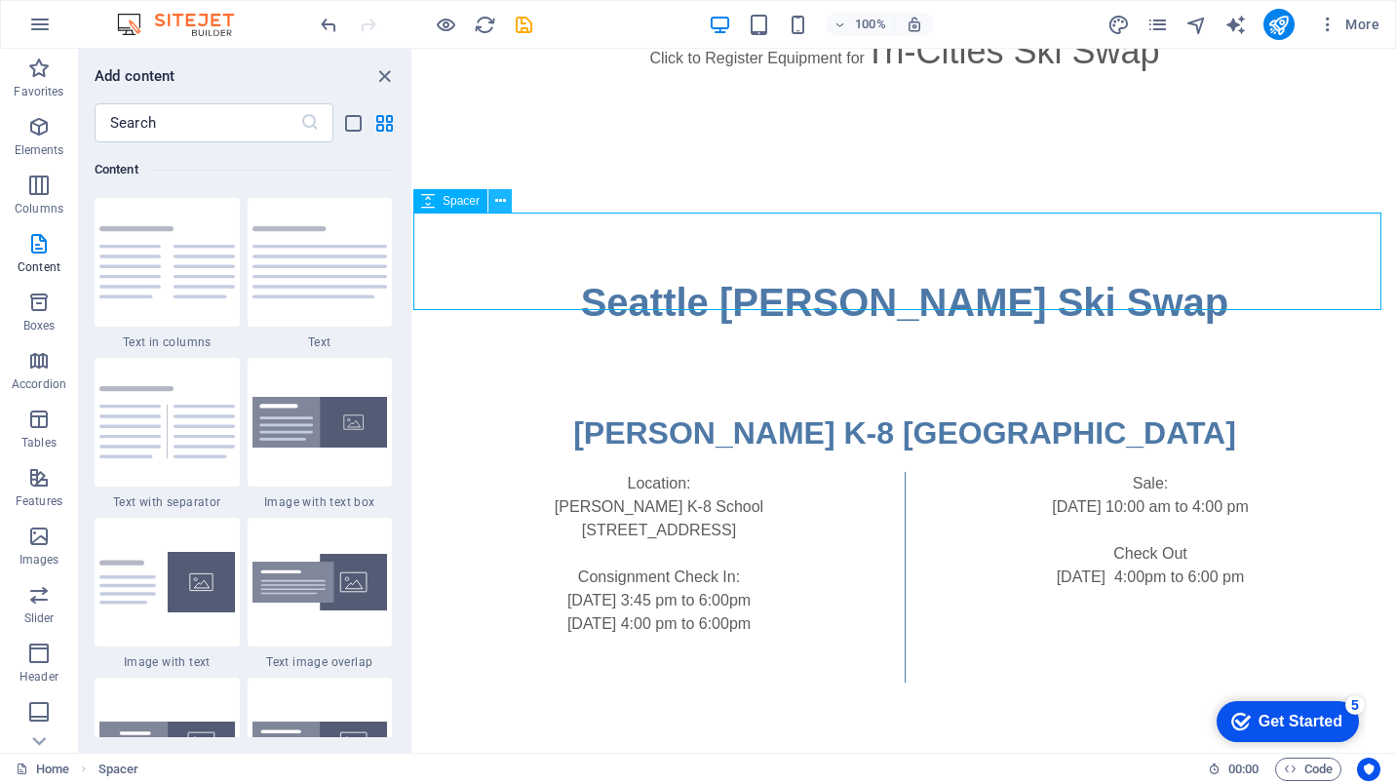
click at [497, 196] on icon at bounding box center [500, 201] width 11 height 20
click at [377, 77] on icon "close panel" at bounding box center [384, 76] width 22 height 22
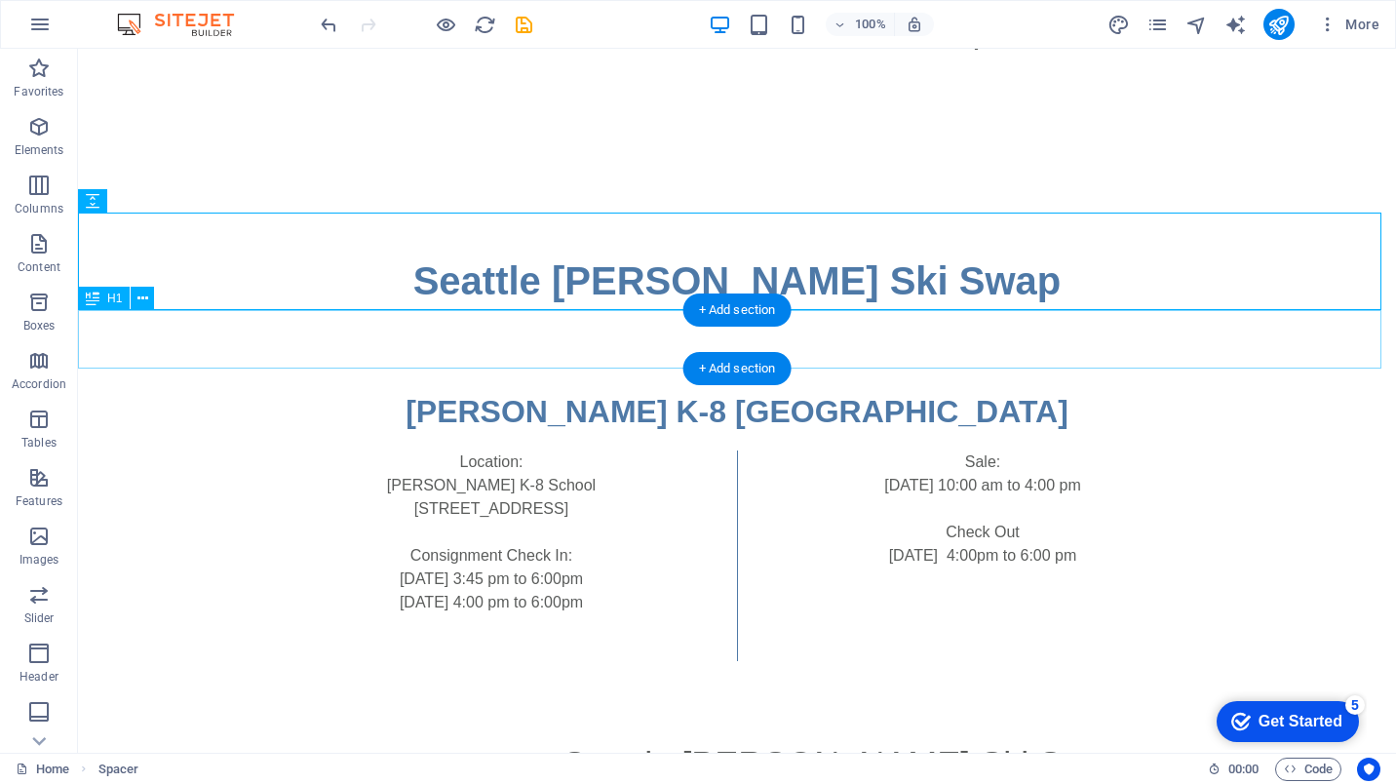
click at [957, 310] on div "Seattle [PERSON_NAME] Ski Swap" at bounding box center [737, 280] width 1318 height 58
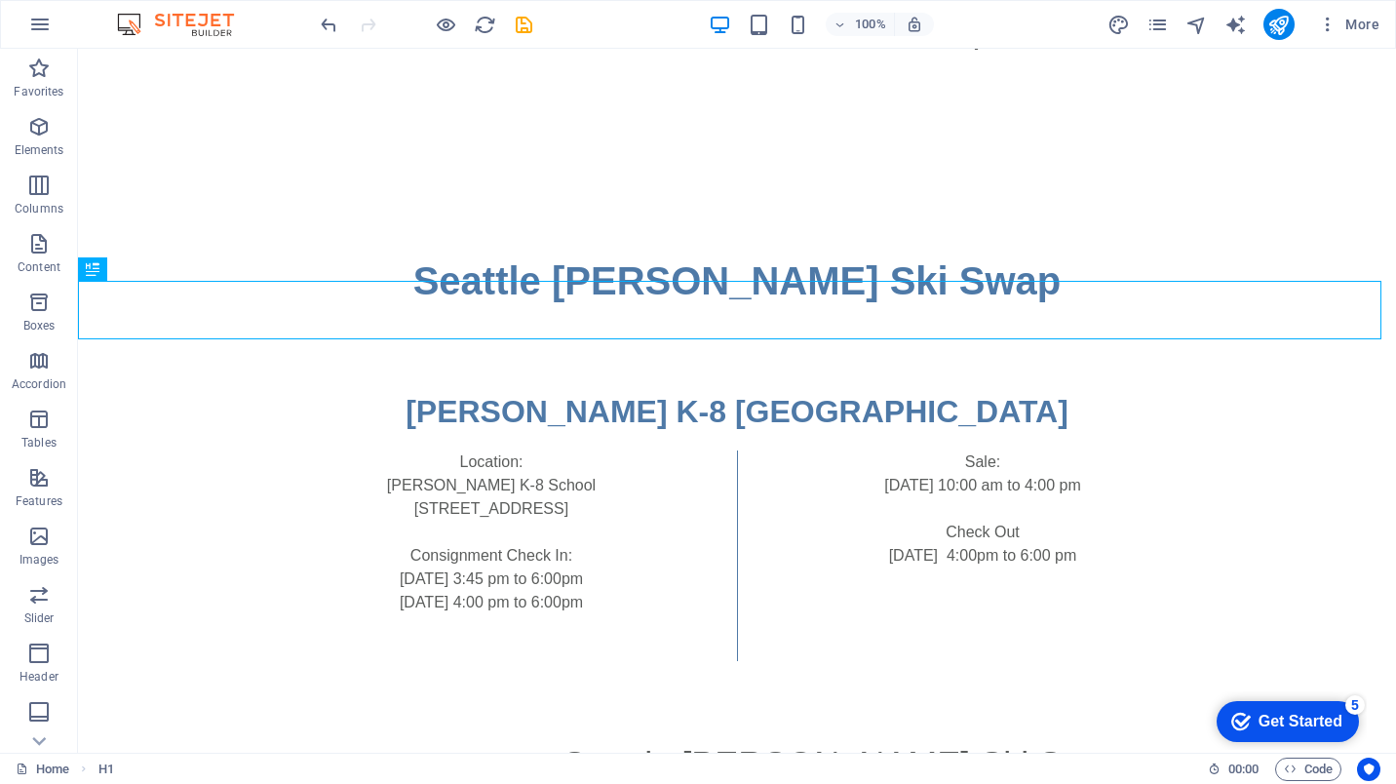
scroll to position [2171, 0]
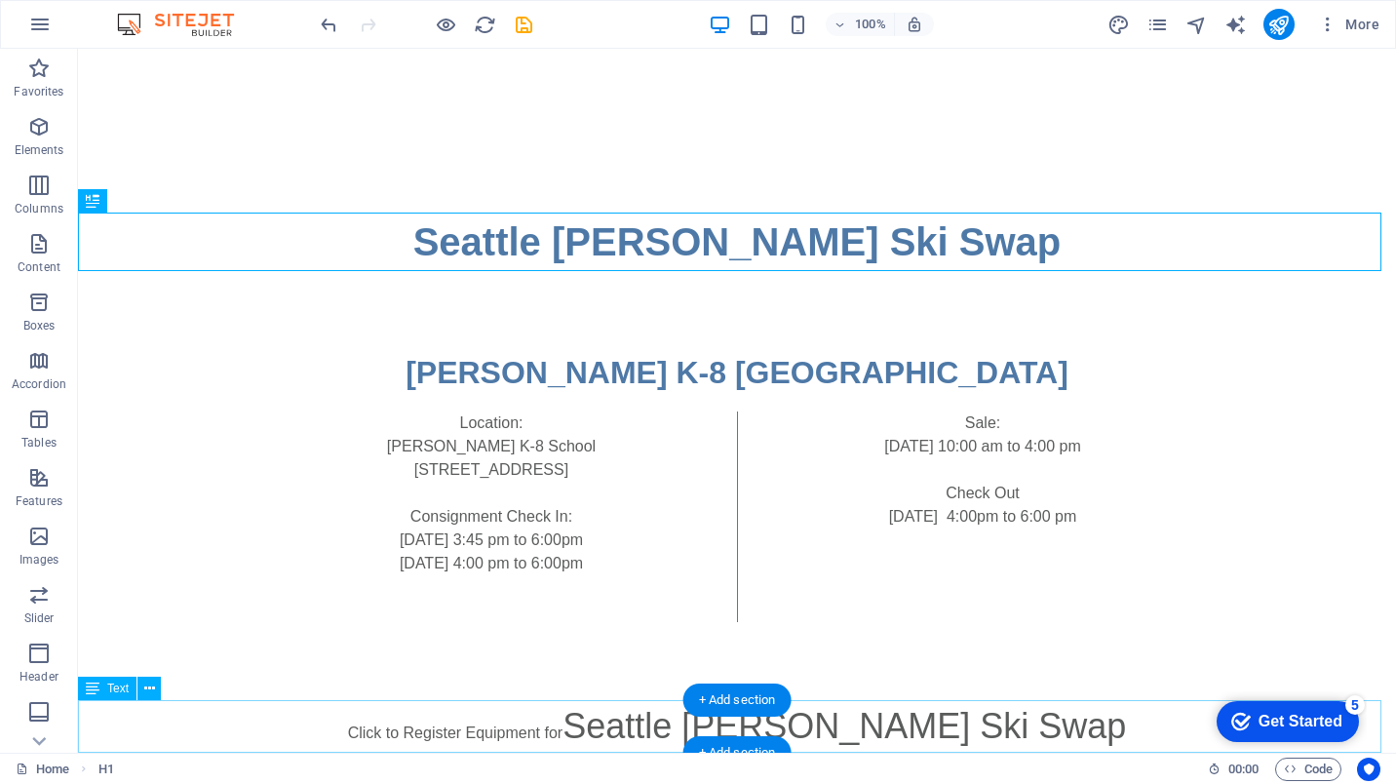
click at [1095, 713] on div "Click to Register Equipment for Seattle [PERSON_NAME] Ski Swap" at bounding box center [737, 726] width 1318 height 53
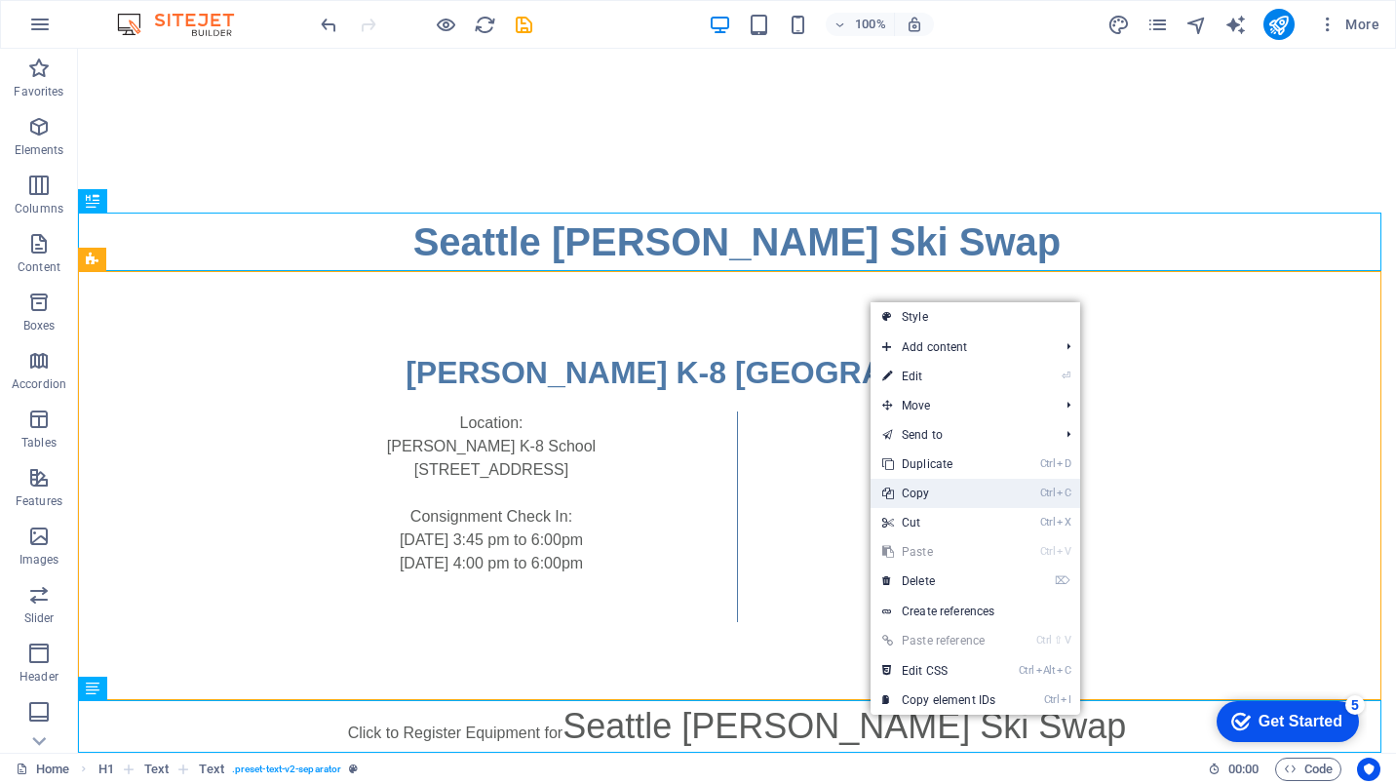
click at [957, 483] on link "Ctrl C Copy" at bounding box center [938, 493] width 136 height 29
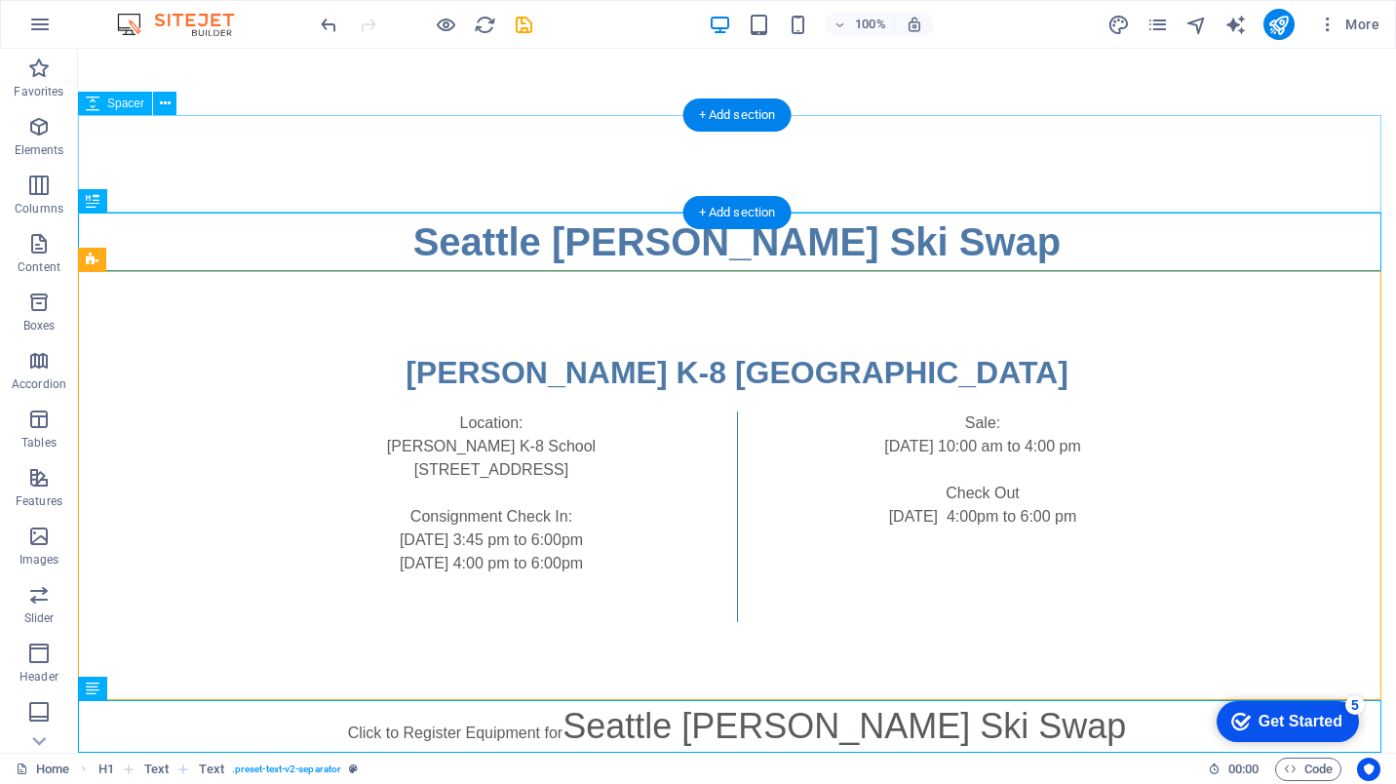
click at [749, 155] on div at bounding box center [737, 163] width 1318 height 97
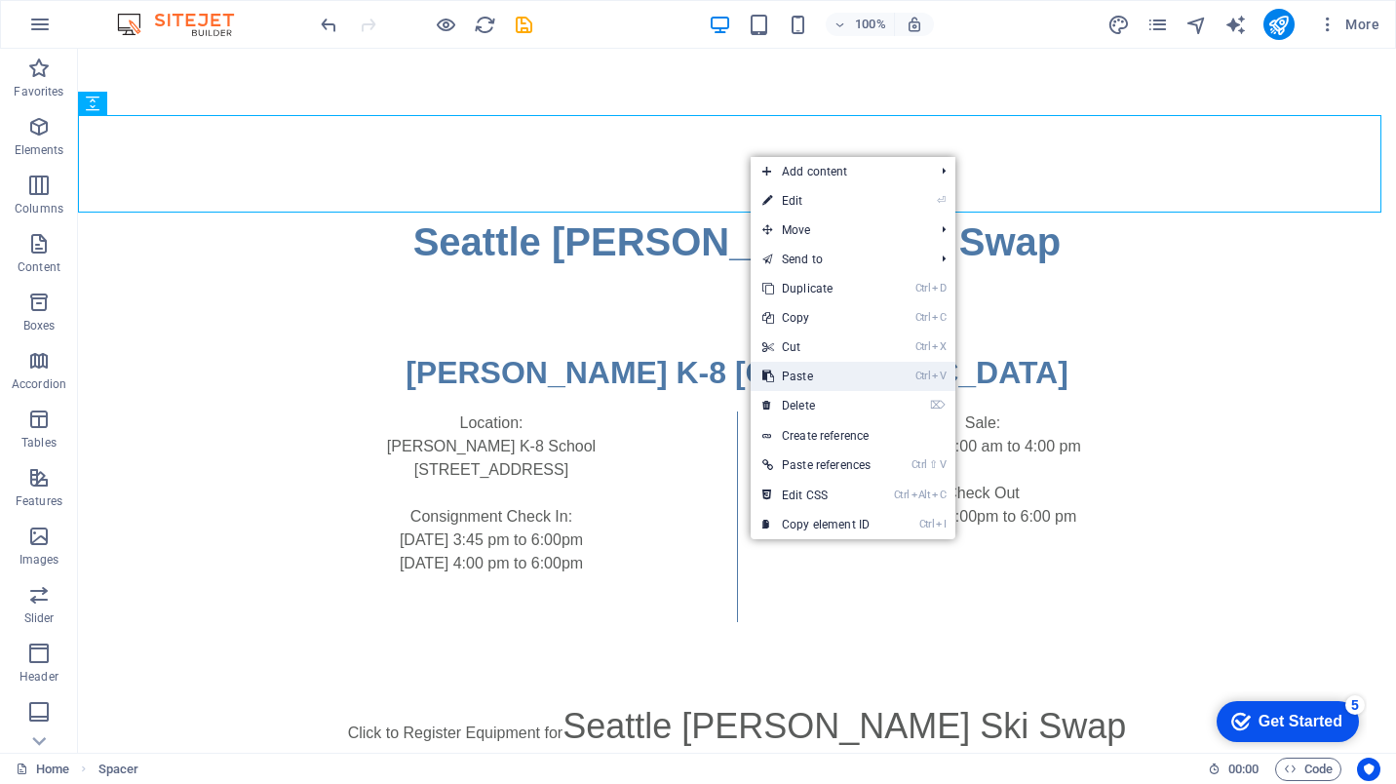
click at [830, 372] on link "Ctrl V Paste" at bounding box center [817, 376] width 132 height 29
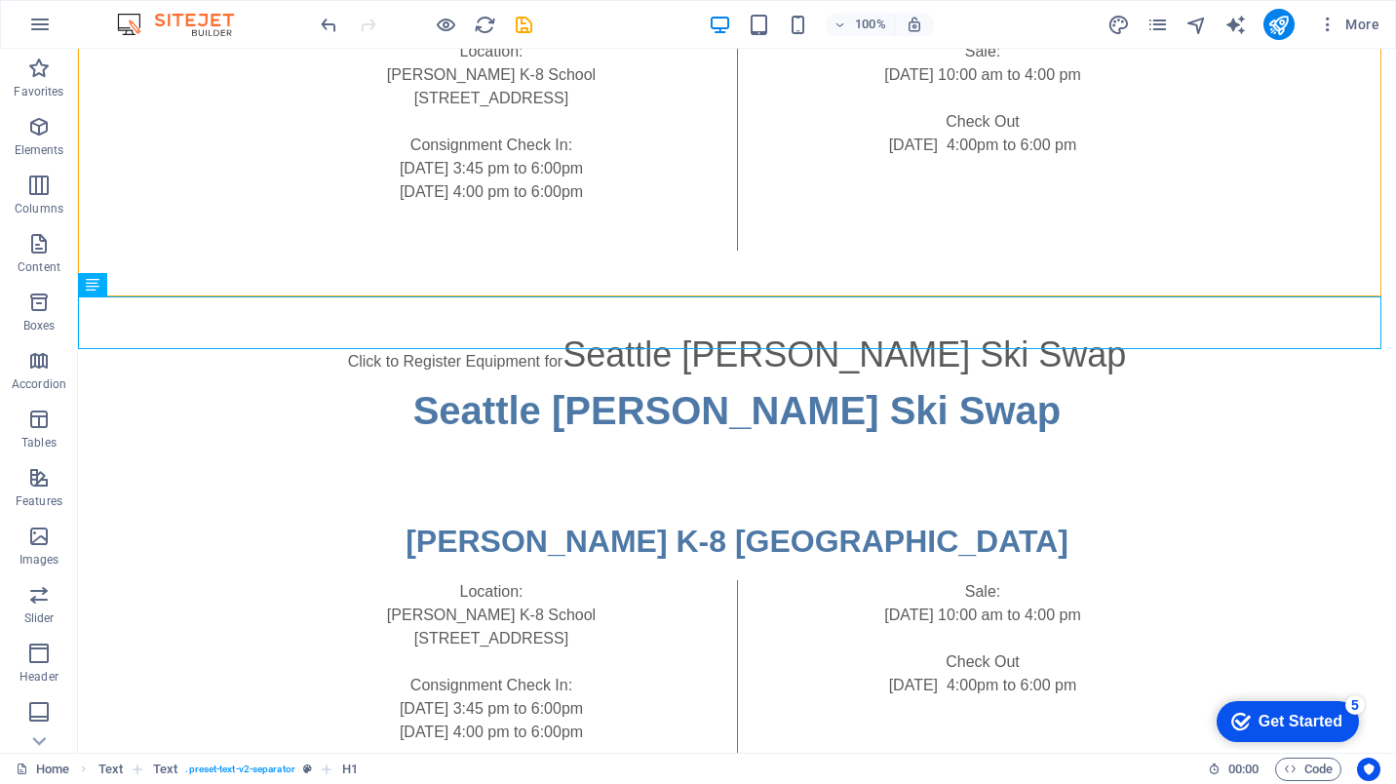
scroll to position [2711, 0]
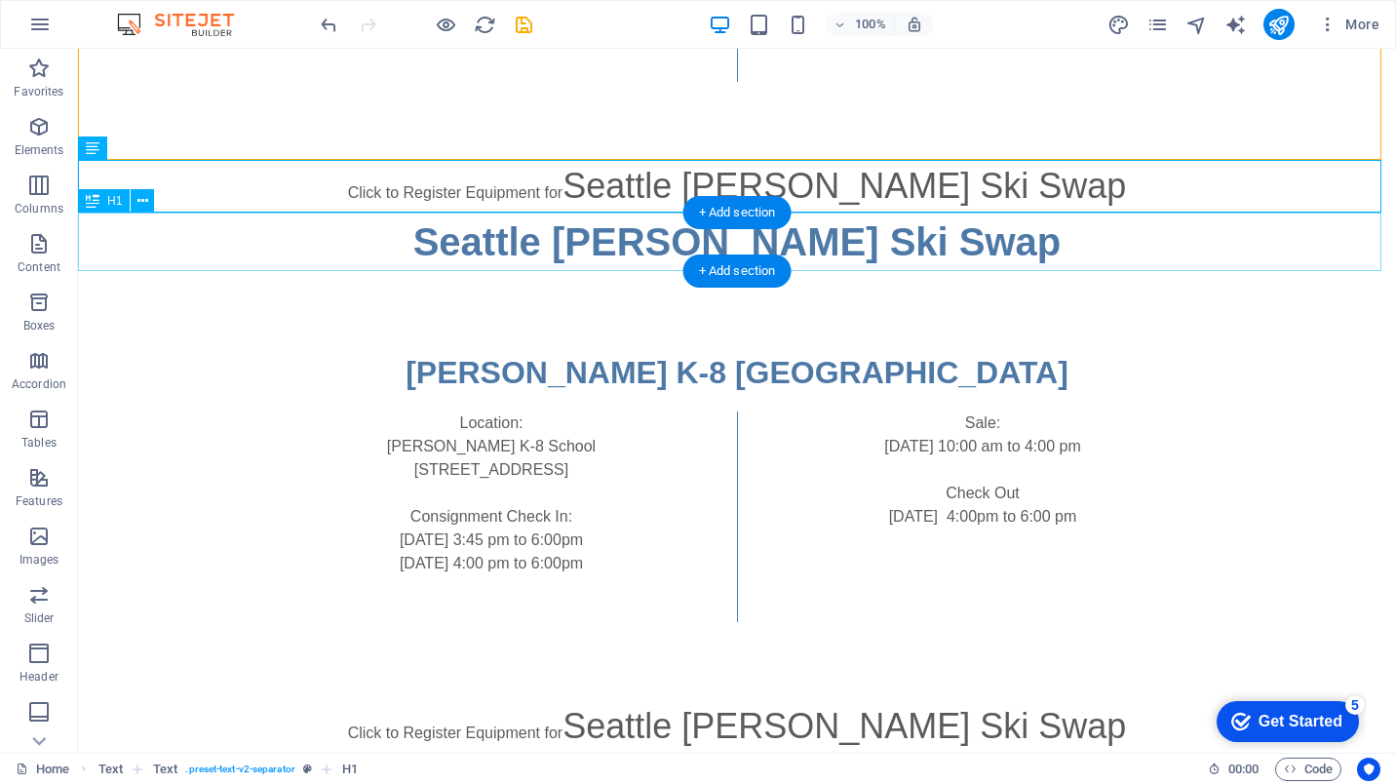
click at [467, 242] on div "Seattle [PERSON_NAME] Ski Swap" at bounding box center [737, 242] width 1318 height 58
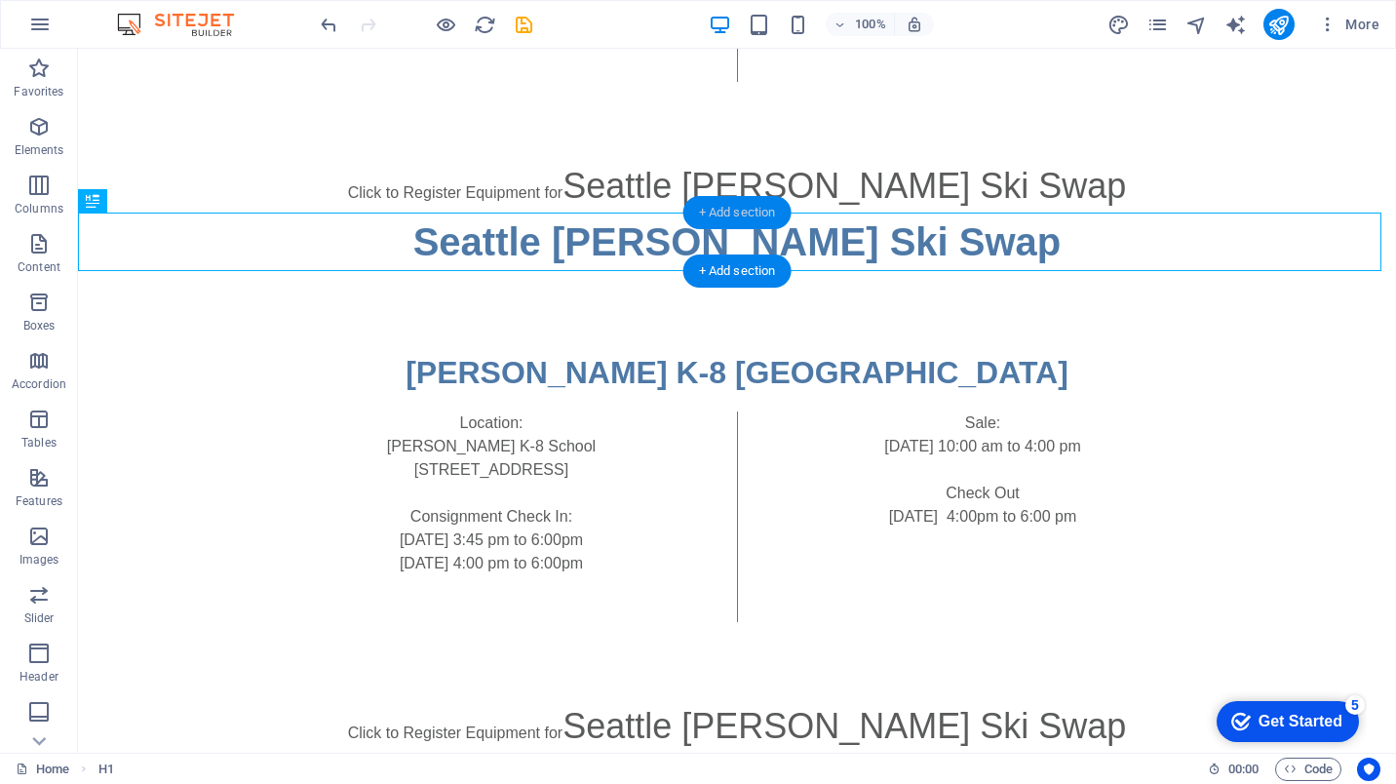
click at [707, 209] on div "+ Add section" at bounding box center [737, 212] width 108 height 33
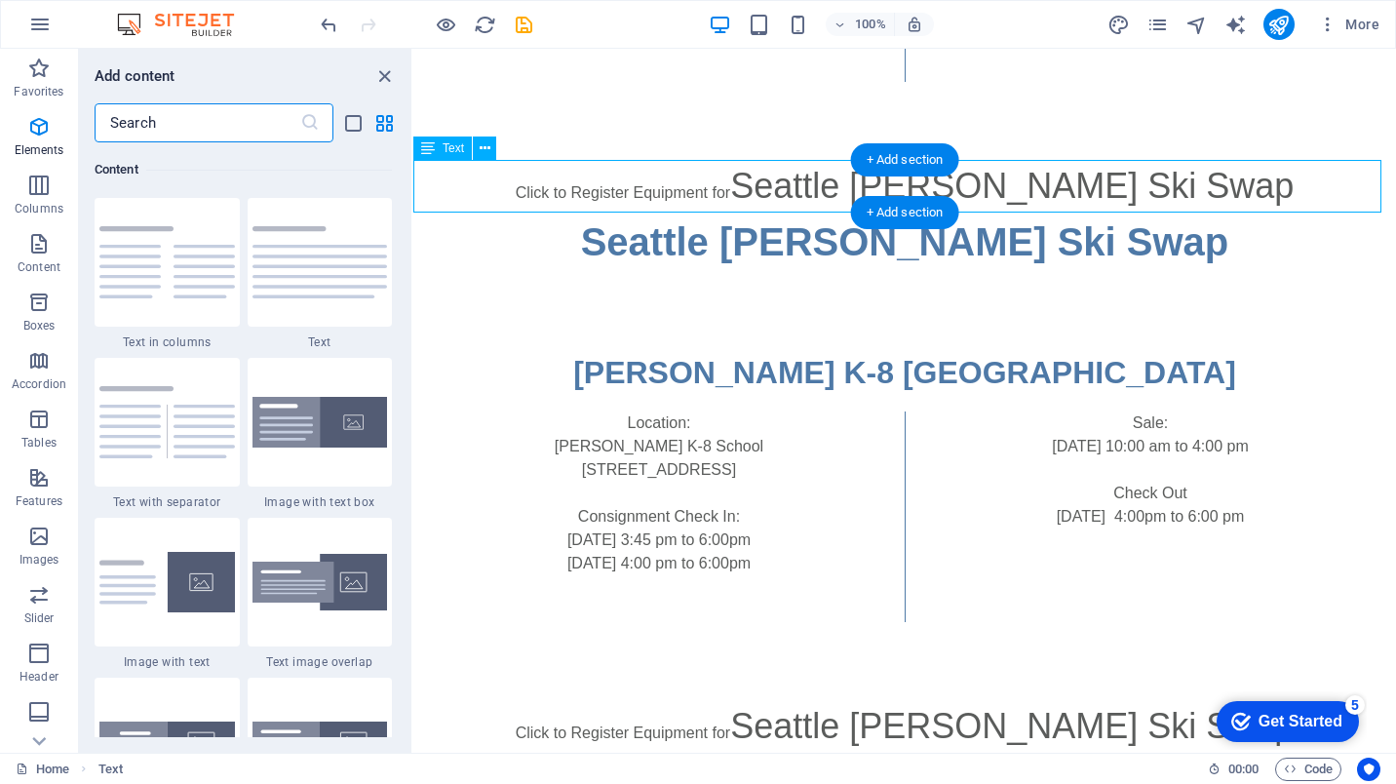
scroll to position [3411, 0]
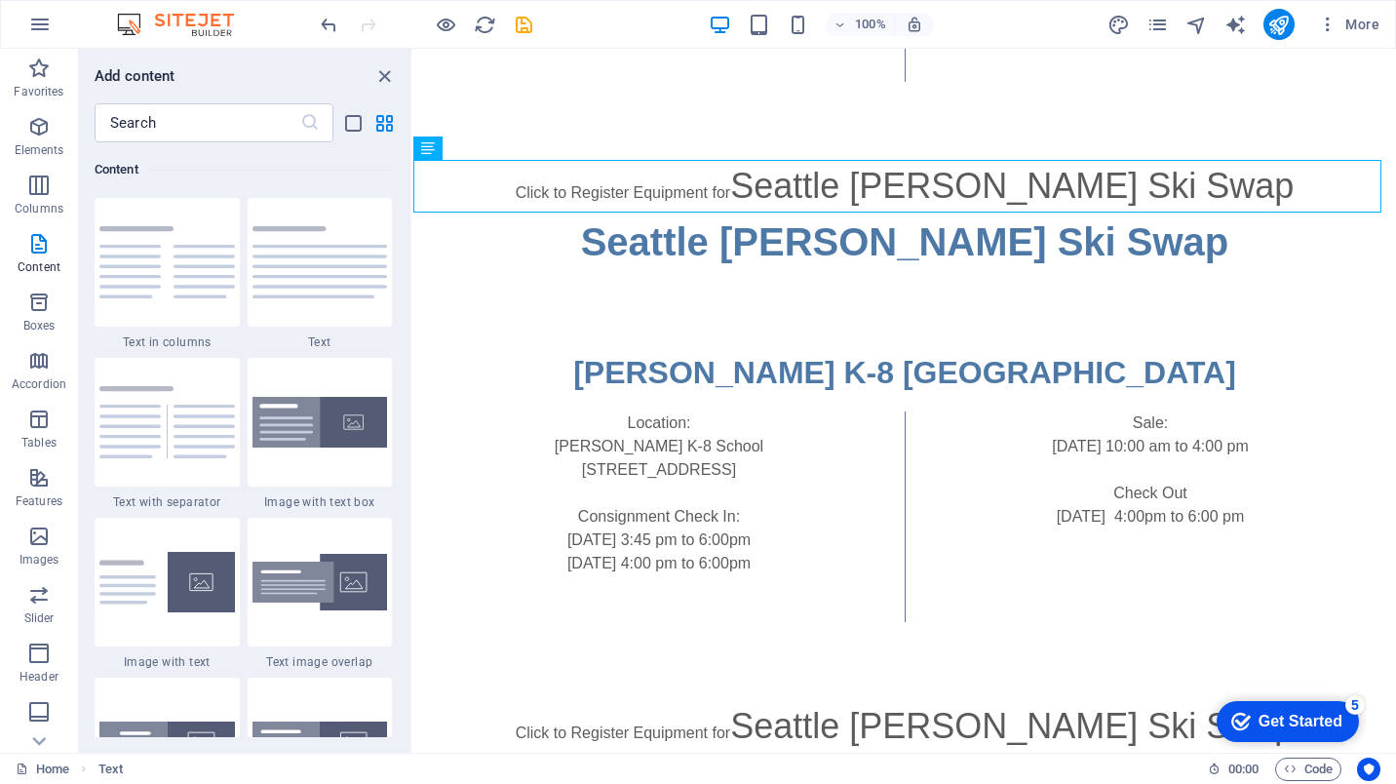
drag, startPoint x: 406, startPoint y: 260, endPoint x: 393, endPoint y: 331, distance: 72.3
click at [394, 328] on div "Favorites 1 Star Headline 1 Star Container Elements 1 Star Headline 1 Star Text…" at bounding box center [245, 439] width 332 height 595
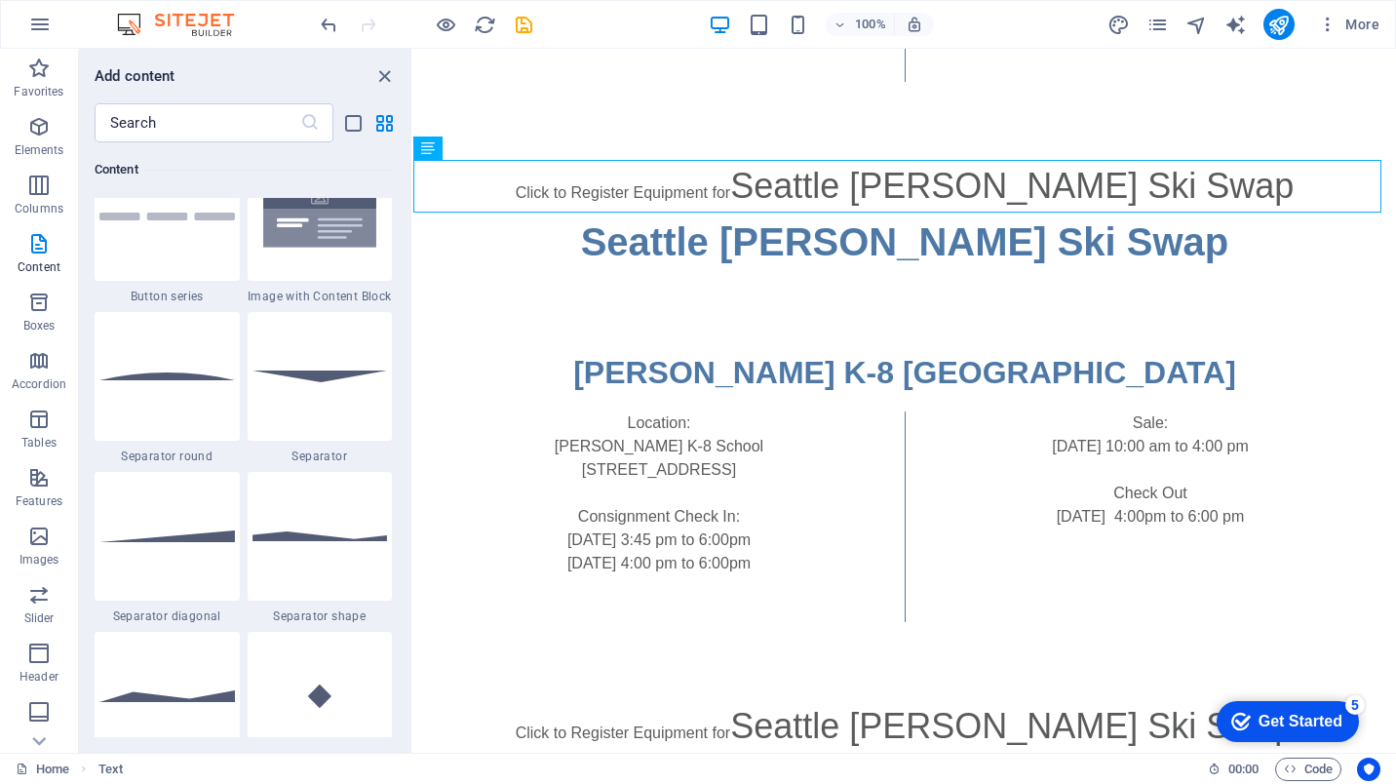
scroll to position [4526, 0]
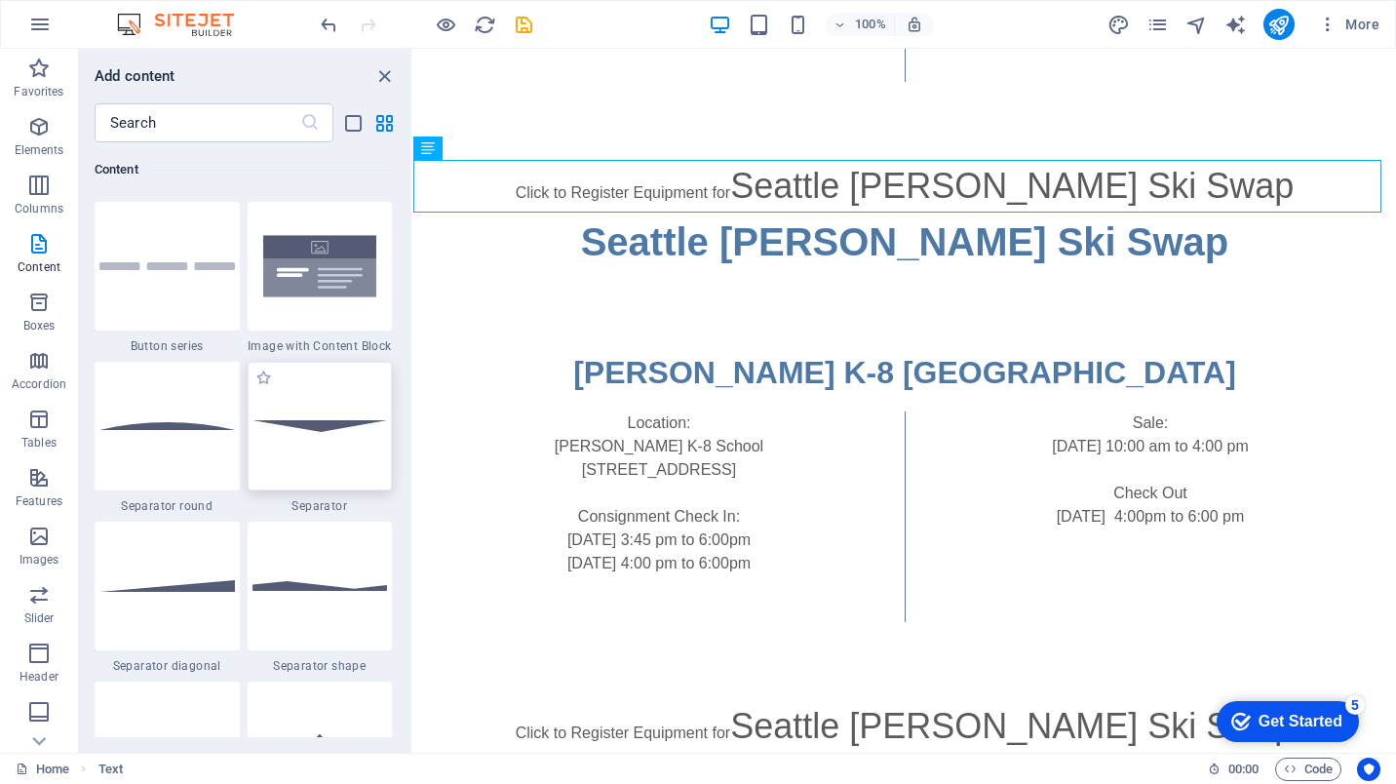
click at [308, 422] on img at bounding box center [319, 425] width 135 height 11
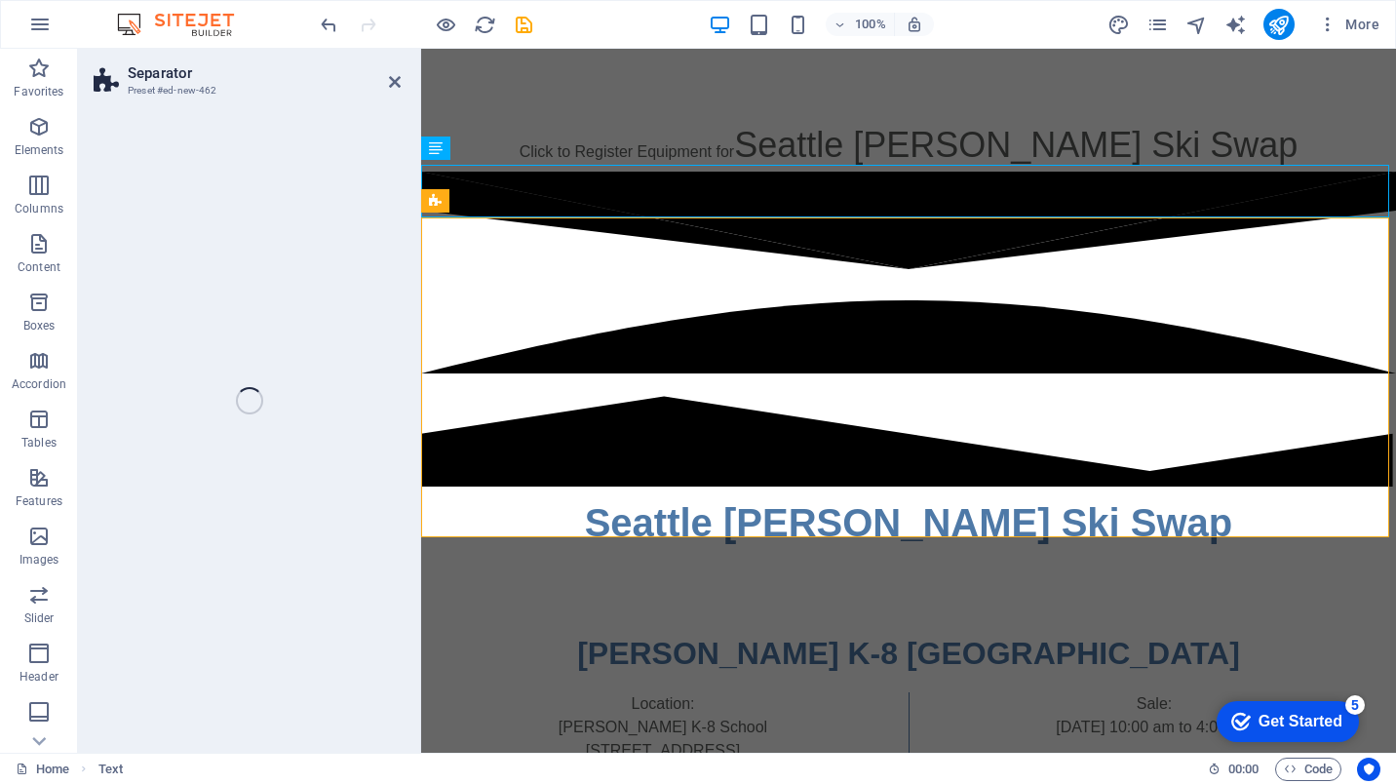
scroll to position [2518, 0]
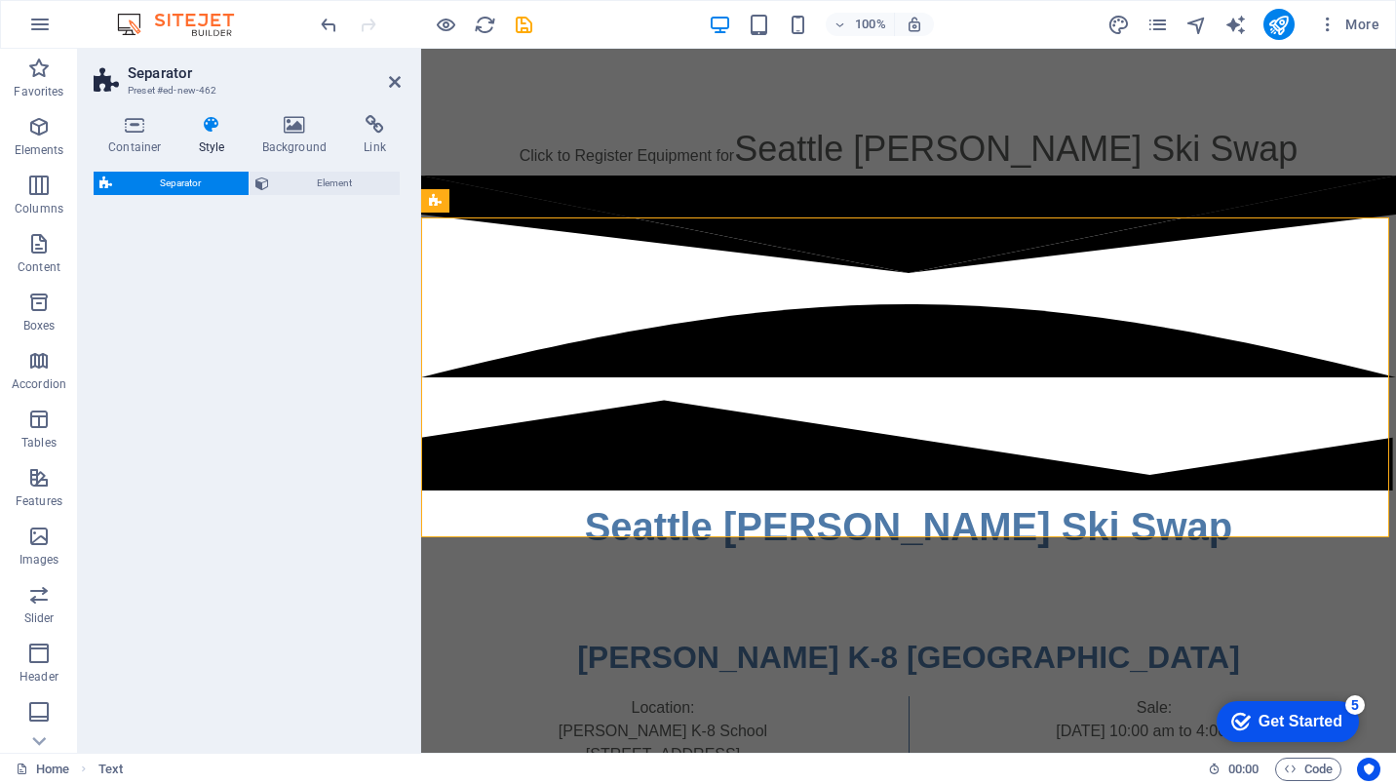
select select "rem"
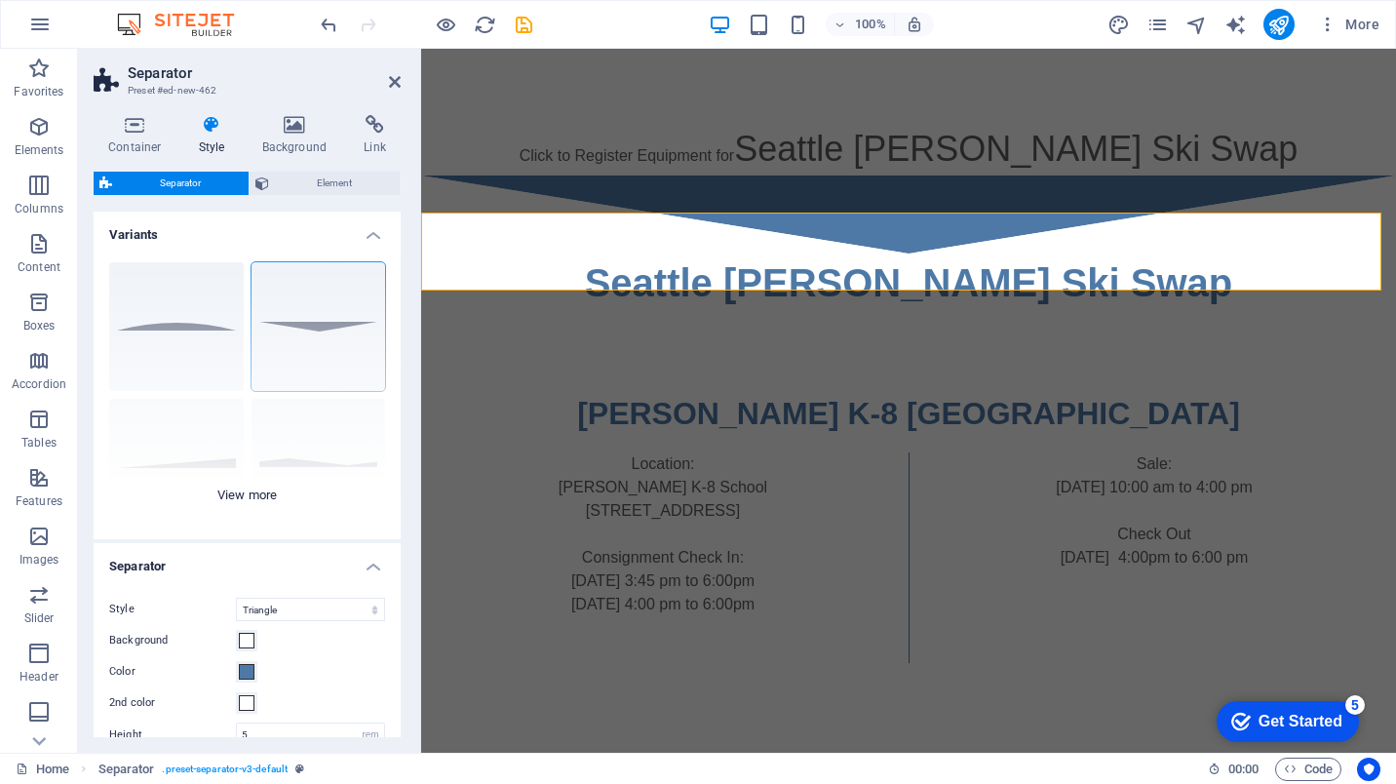
click at [195, 323] on div "Circle Default Diagonal Polygon 1 Polygon 2 Square Zigzag" at bounding box center [247, 393] width 307 height 292
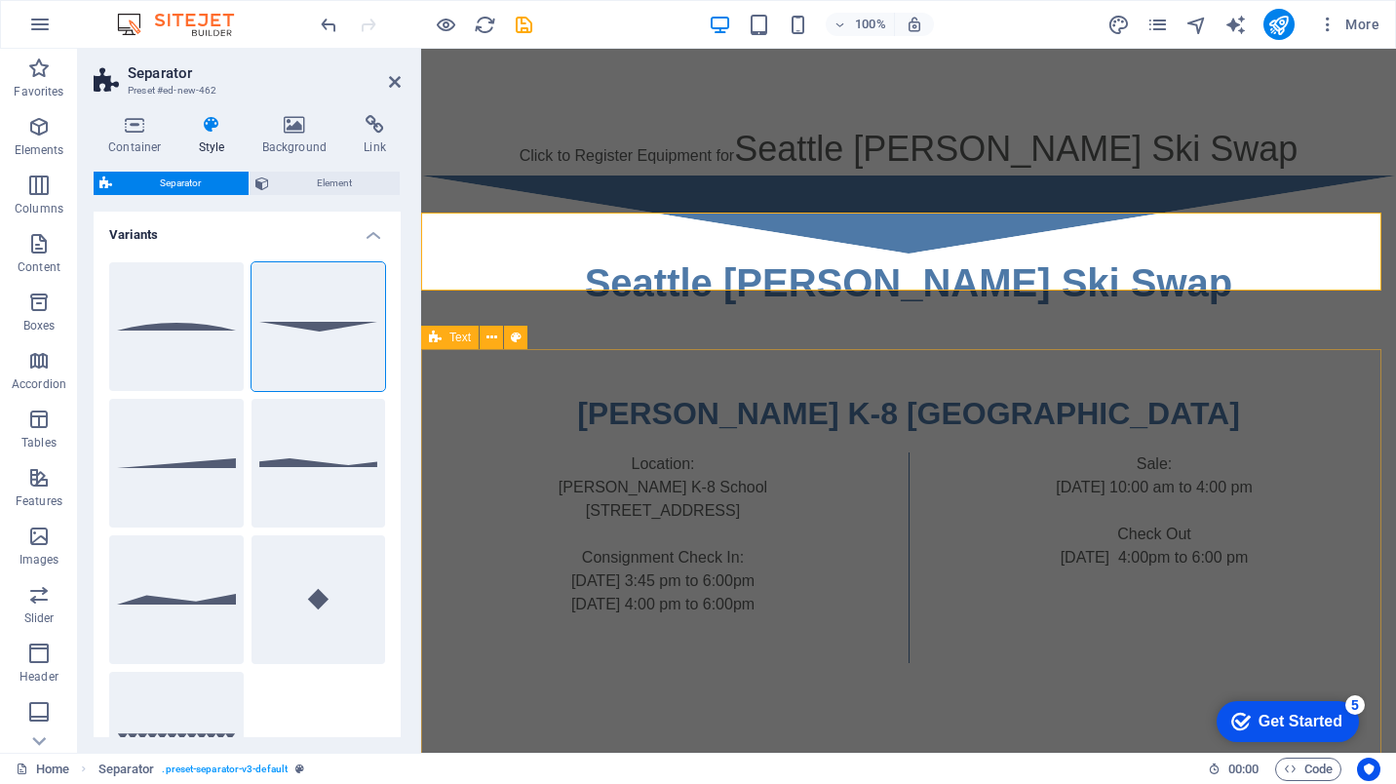
click at [918, 387] on div "[PERSON_NAME] K-8 [GEOGRAPHIC_DATA] Location: [PERSON_NAME][GEOGRAPHIC_DATA]-8 …" at bounding box center [908, 526] width 975 height 429
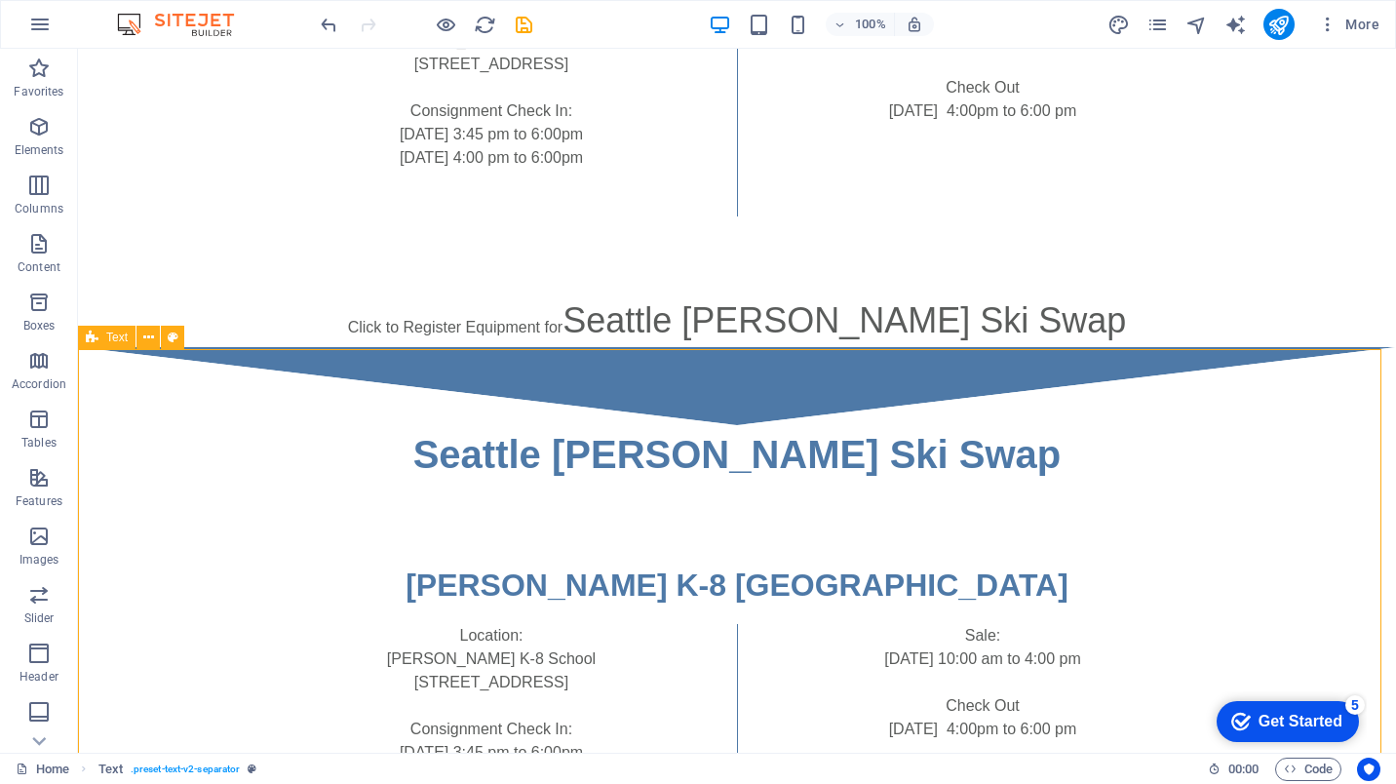
scroll to position [2711, 0]
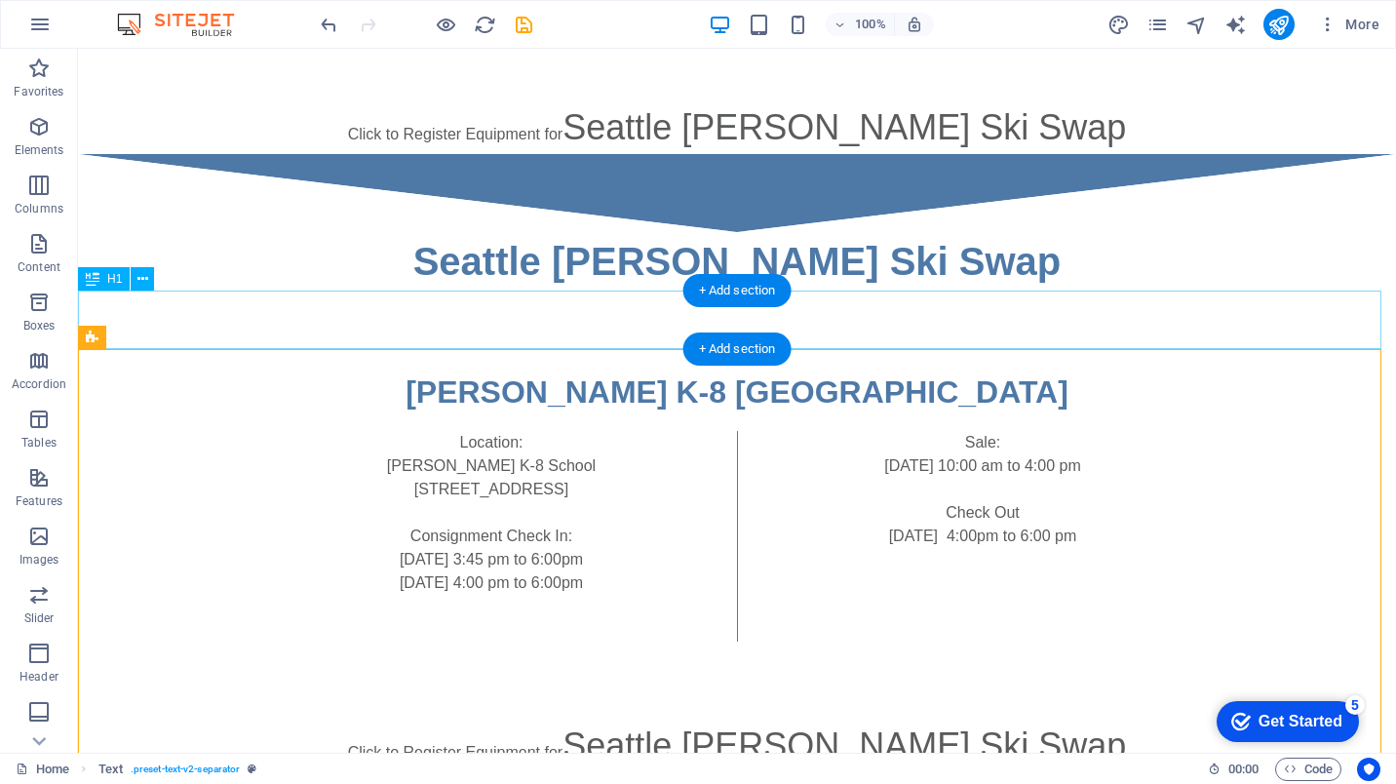
click at [834, 290] on div "Seattle [PERSON_NAME] Ski Swap" at bounding box center [737, 261] width 1318 height 58
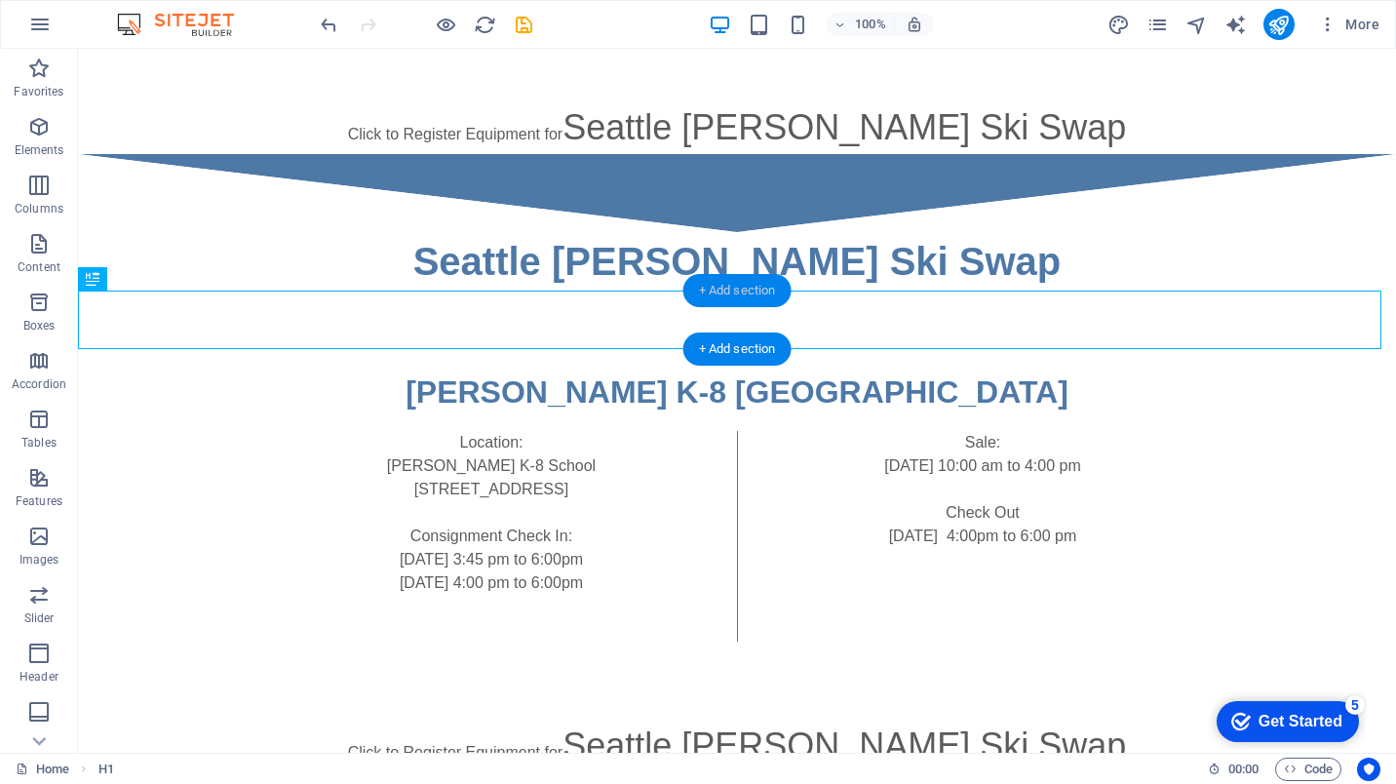
click at [692, 303] on div "+ Add section" at bounding box center [737, 290] width 108 height 33
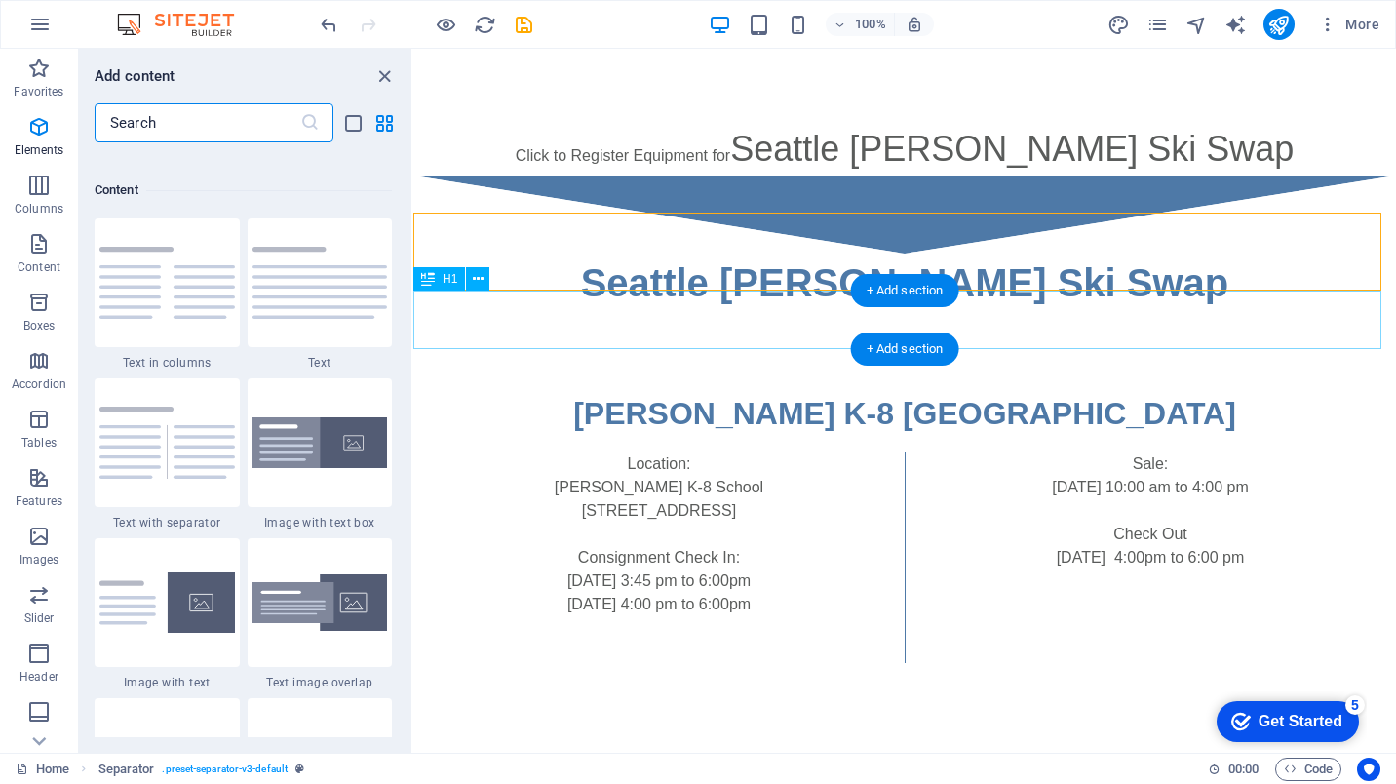
scroll to position [3411, 0]
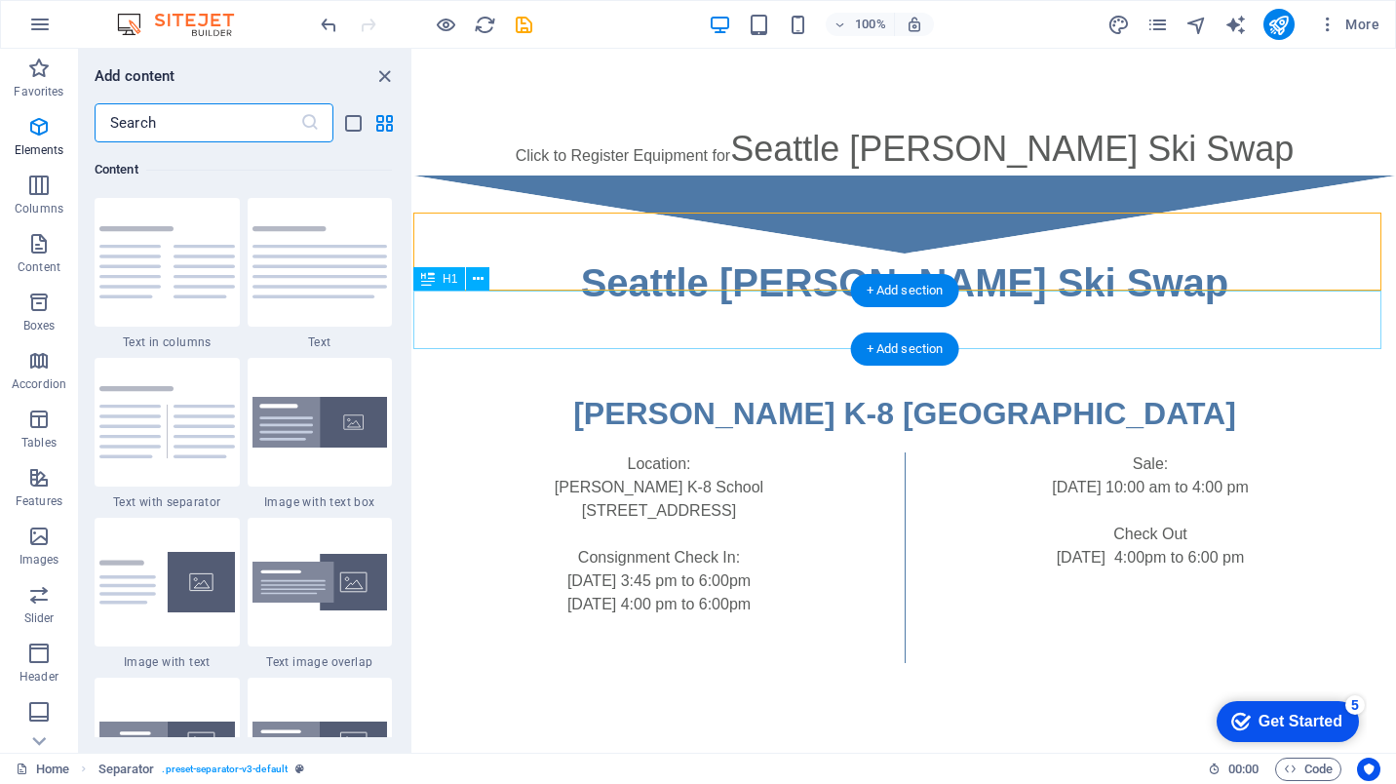
click at [738, 312] on div "Seattle [PERSON_NAME] Ski Swap" at bounding box center [904, 282] width 983 height 58
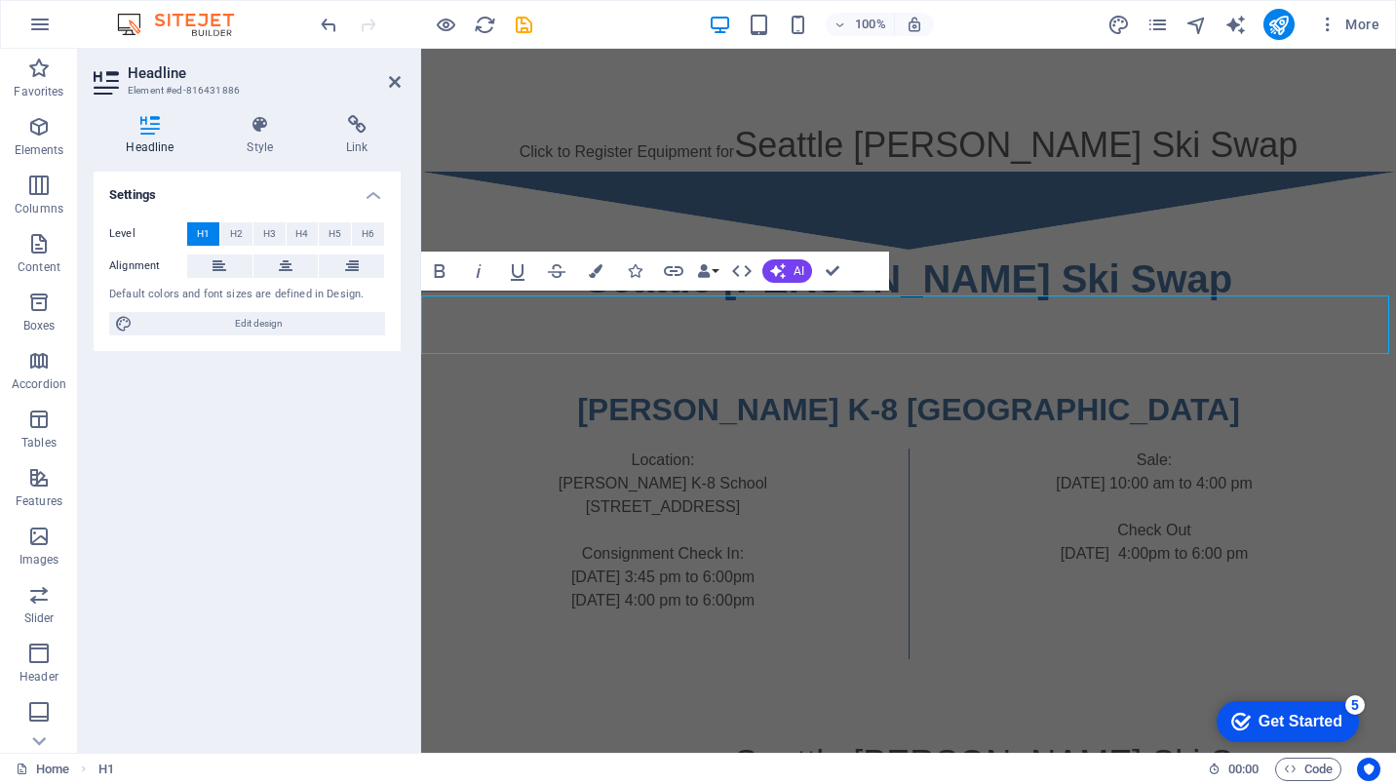
scroll to position [2518, 0]
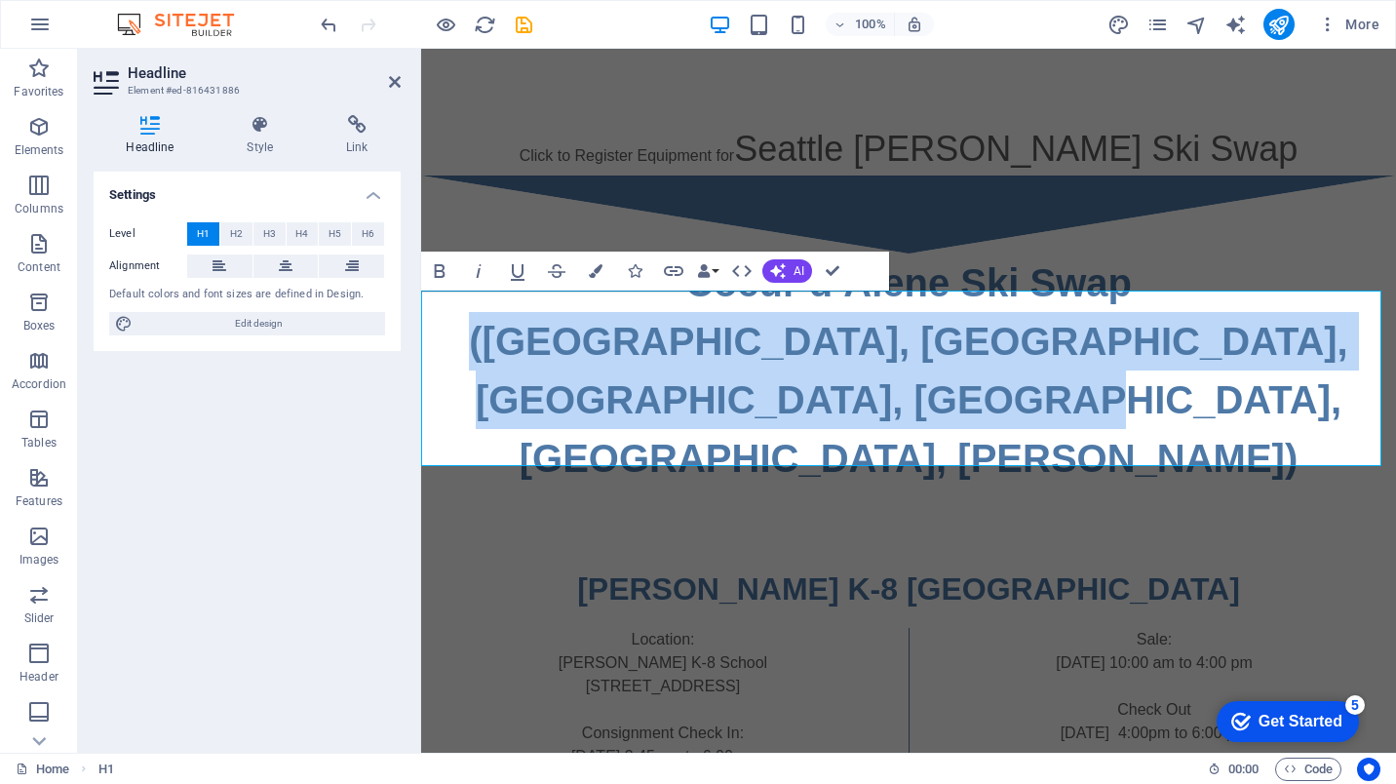
drag, startPoint x: 1071, startPoint y: 452, endPoint x: 476, endPoint y: 398, distance: 598.1
click at [476, 398] on h1 "Coeur d’Alene Ski Swap ‌([GEOGRAPHIC_DATA], [GEOGRAPHIC_DATA], [GEOGRAPHIC_DATA…" at bounding box center [908, 370] width 975 height 234
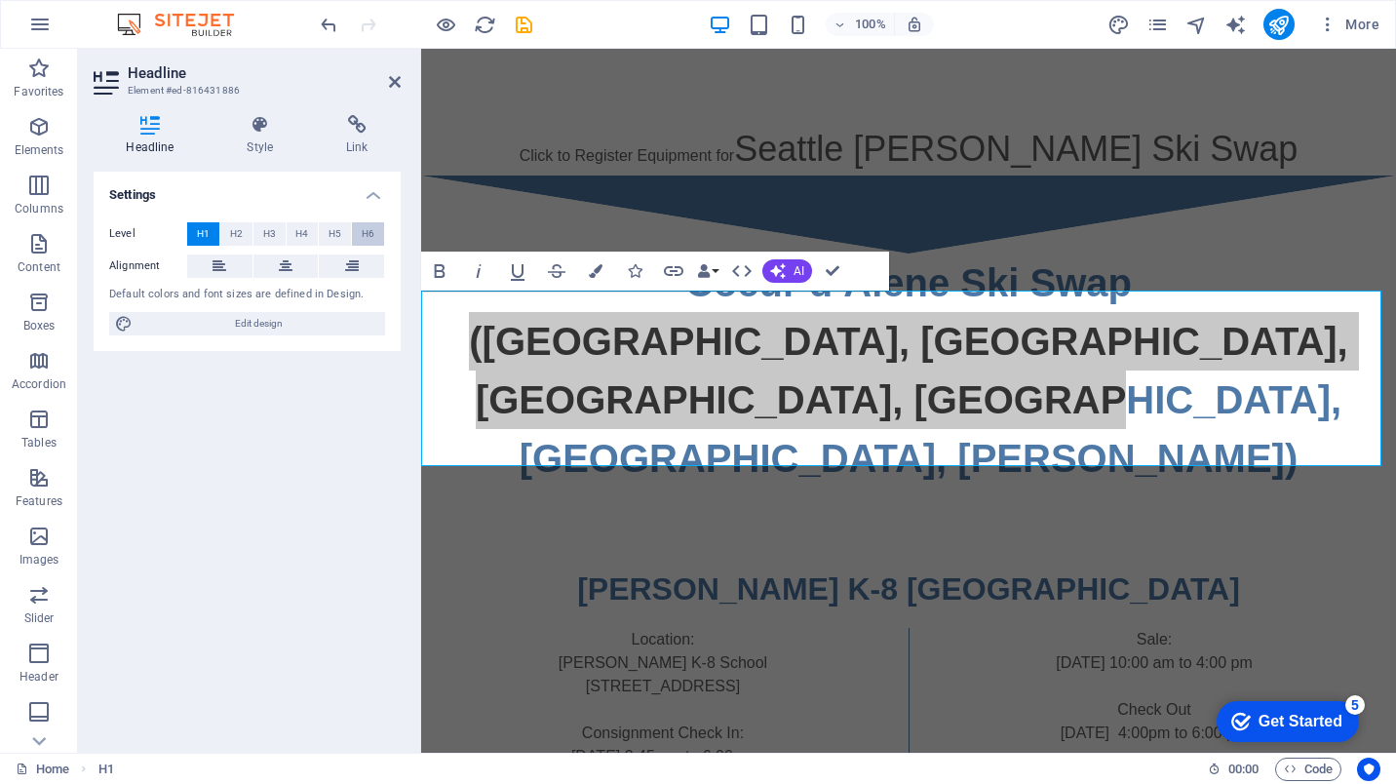
click at [375, 229] on button "H6" at bounding box center [368, 233] width 32 height 23
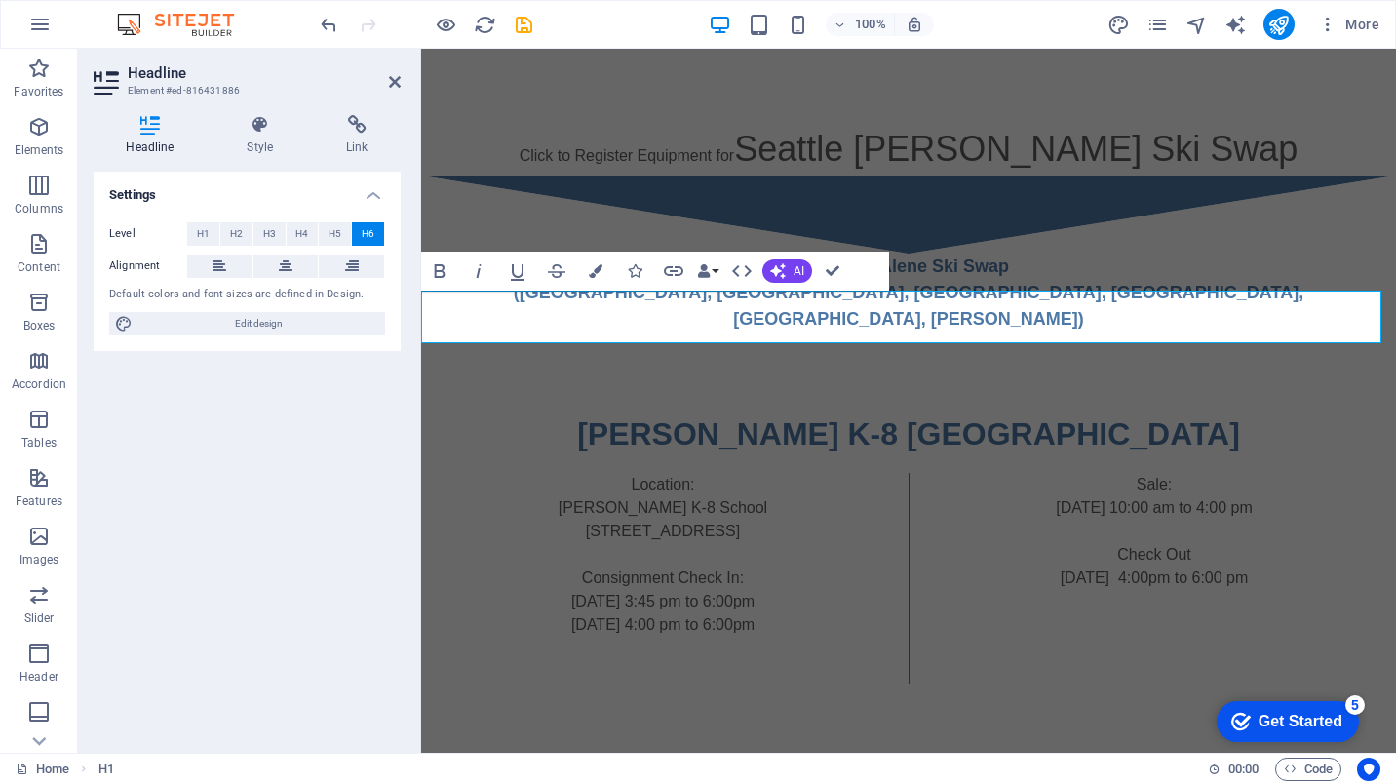
click at [1001, 303] on h6 "Coeur d’Alene Ski Swap ‌([GEOGRAPHIC_DATA], [GEOGRAPHIC_DATA], [GEOGRAPHIC_DATA…" at bounding box center [908, 292] width 975 height 79
drag, startPoint x: 1015, startPoint y: 302, endPoint x: 792, endPoint y: 303, distance: 222.3
click at [792, 303] on h6 "Coeur d’Alene Ski Swap ‌([GEOGRAPHIC_DATA], [GEOGRAPHIC_DATA], [GEOGRAPHIC_DATA…" at bounding box center [908, 292] width 975 height 79
click at [198, 234] on span "H1" at bounding box center [203, 233] width 13 height 23
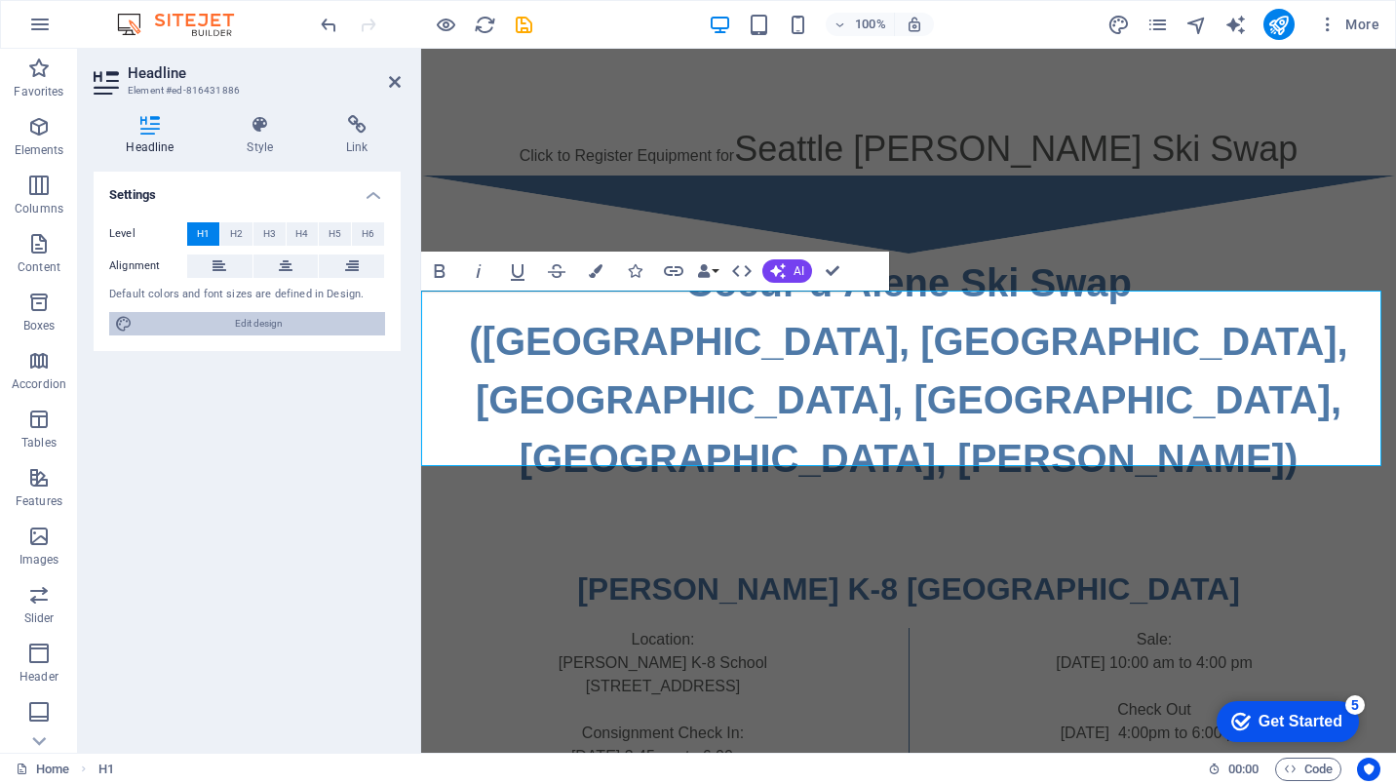
click at [289, 321] on span "Edit design" at bounding box center [258, 323] width 241 height 23
select select "px"
select select "400"
select select "px"
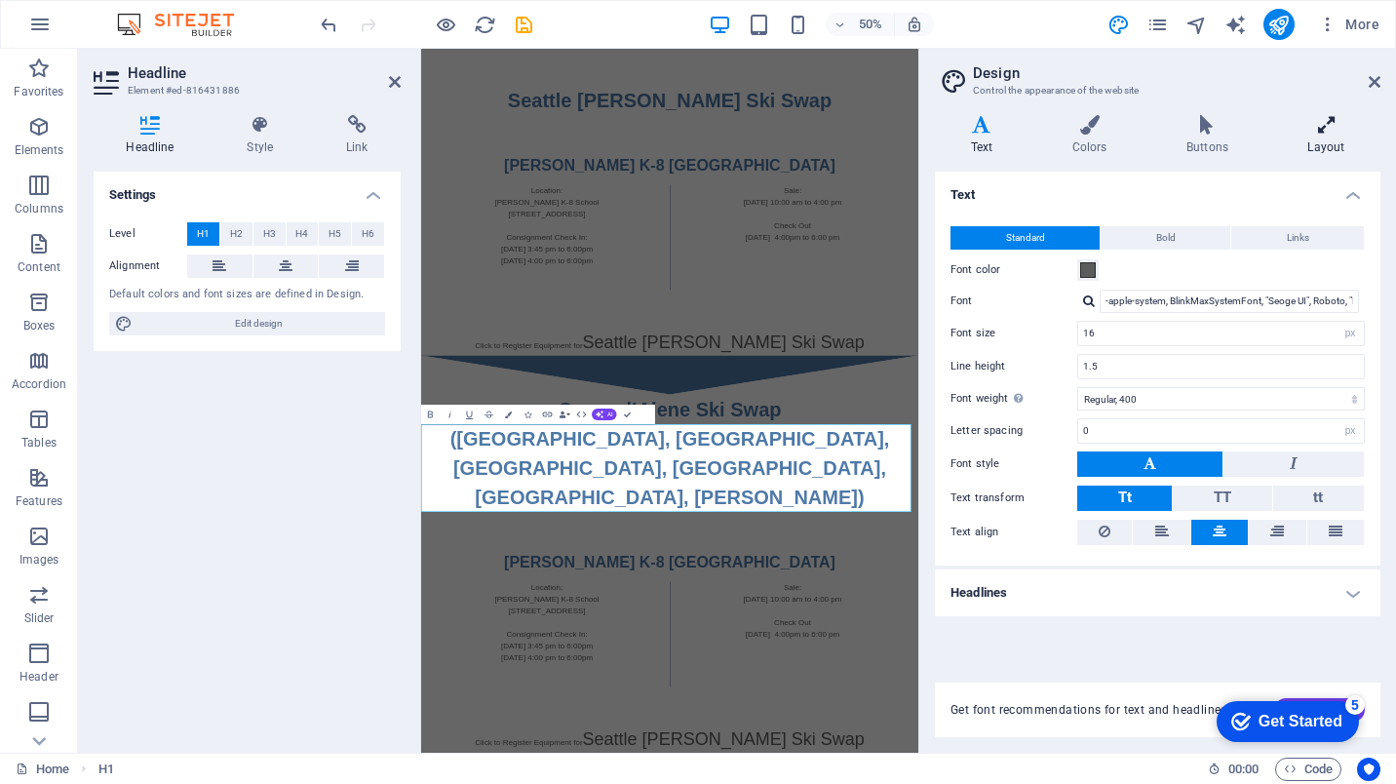
scroll to position [2020, 0]
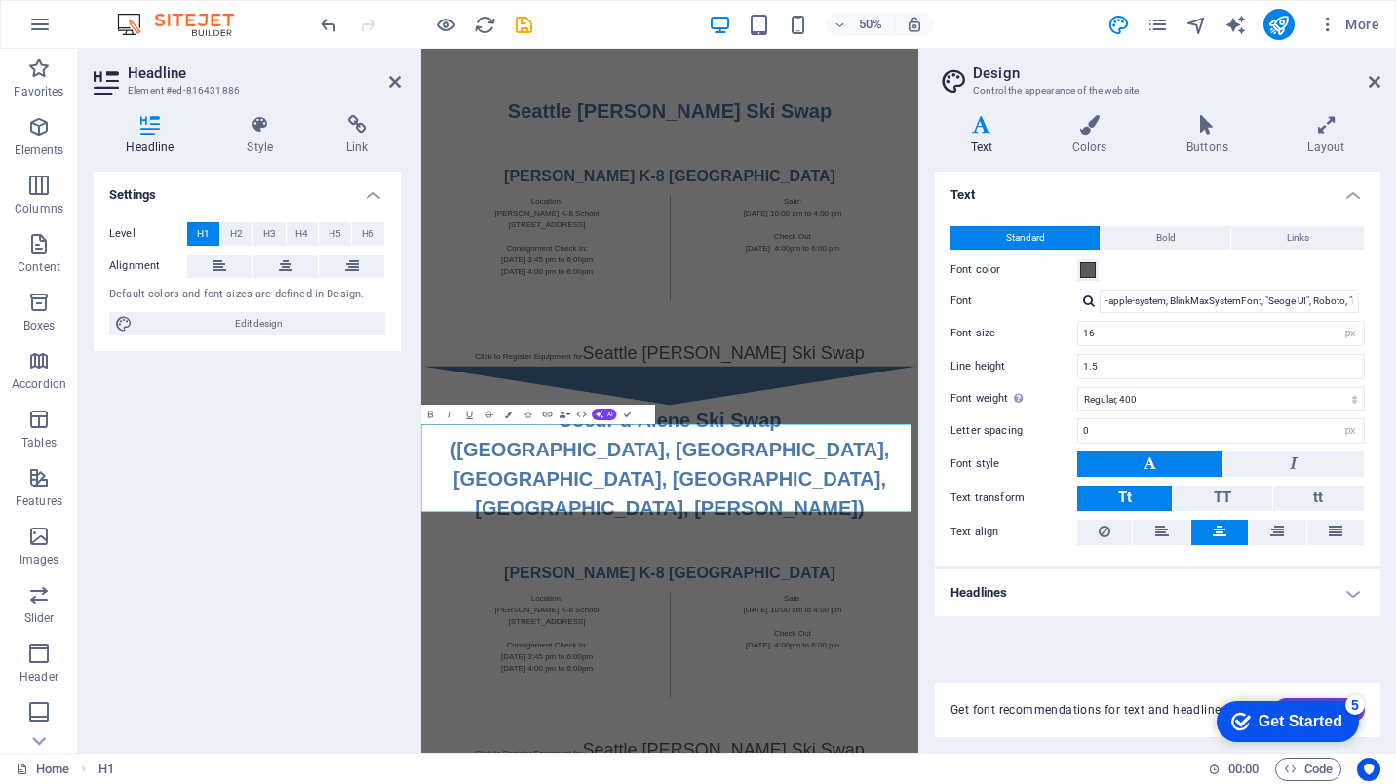
drag, startPoint x: 1136, startPoint y: 826, endPoint x: 673, endPoint y: 844, distance: 463.4
drag, startPoint x: 1103, startPoint y: 330, endPoint x: 1062, endPoint y: 328, distance: 42.0
click at [1062, 328] on div "Font size 16 rem px" at bounding box center [1157, 333] width 414 height 25
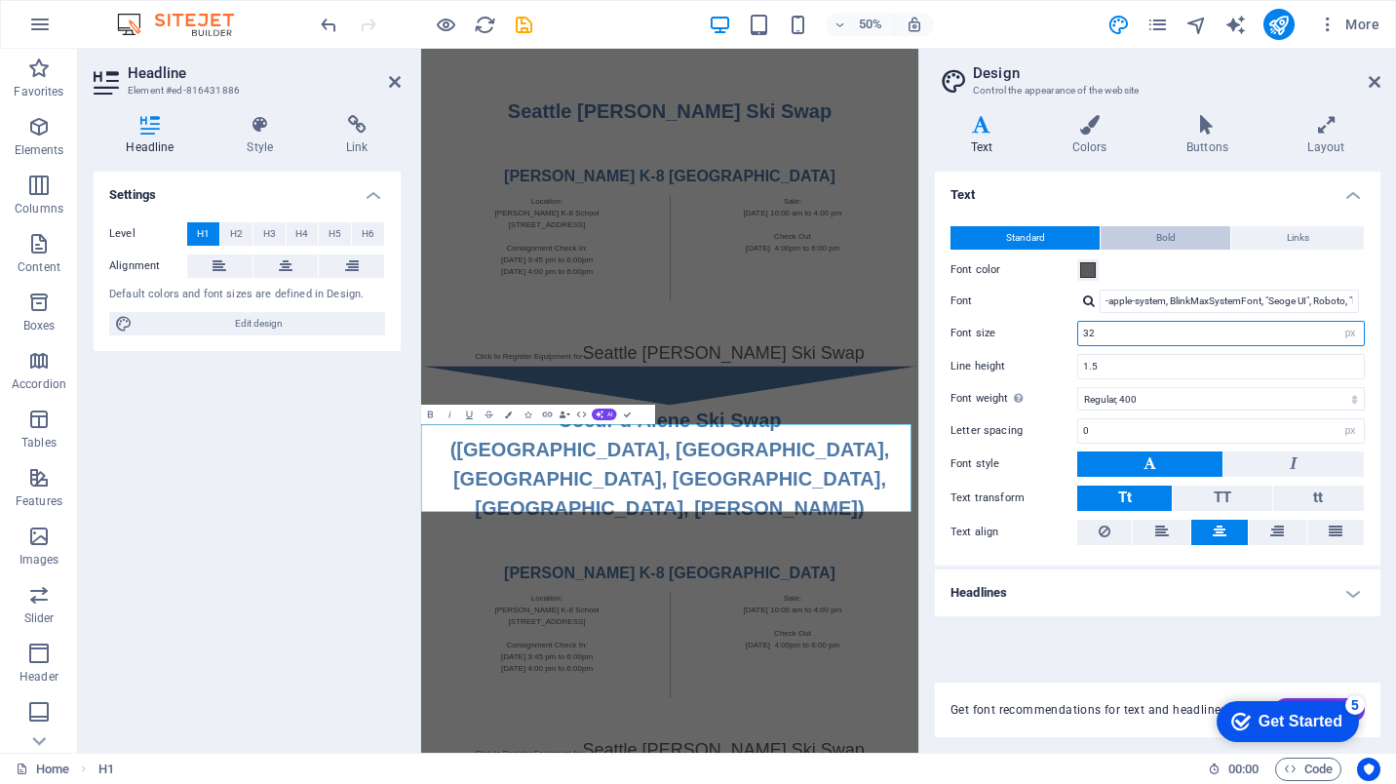
type input "32"
click at [1181, 235] on button "Bold" at bounding box center [1166, 237] width 130 height 23
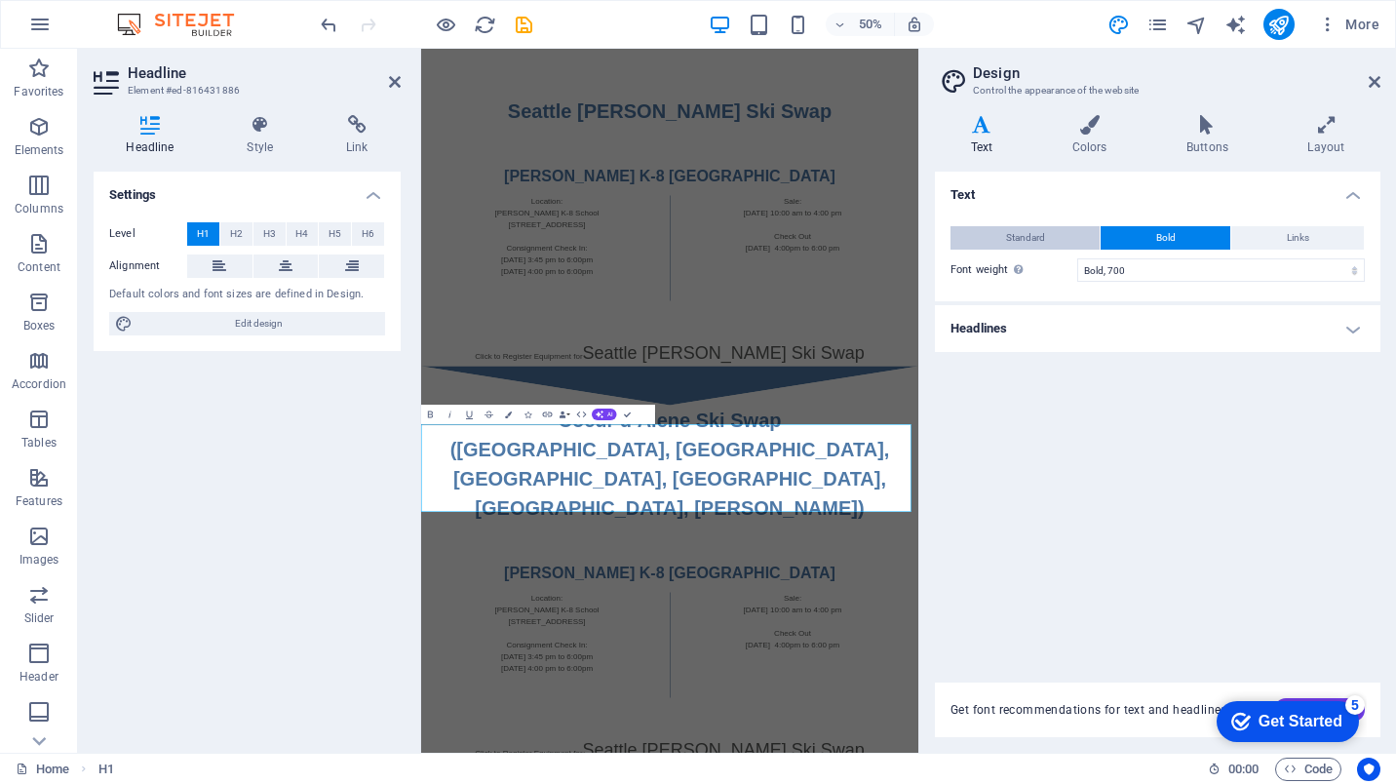
click at [1034, 237] on span "Standard" at bounding box center [1025, 237] width 39 height 23
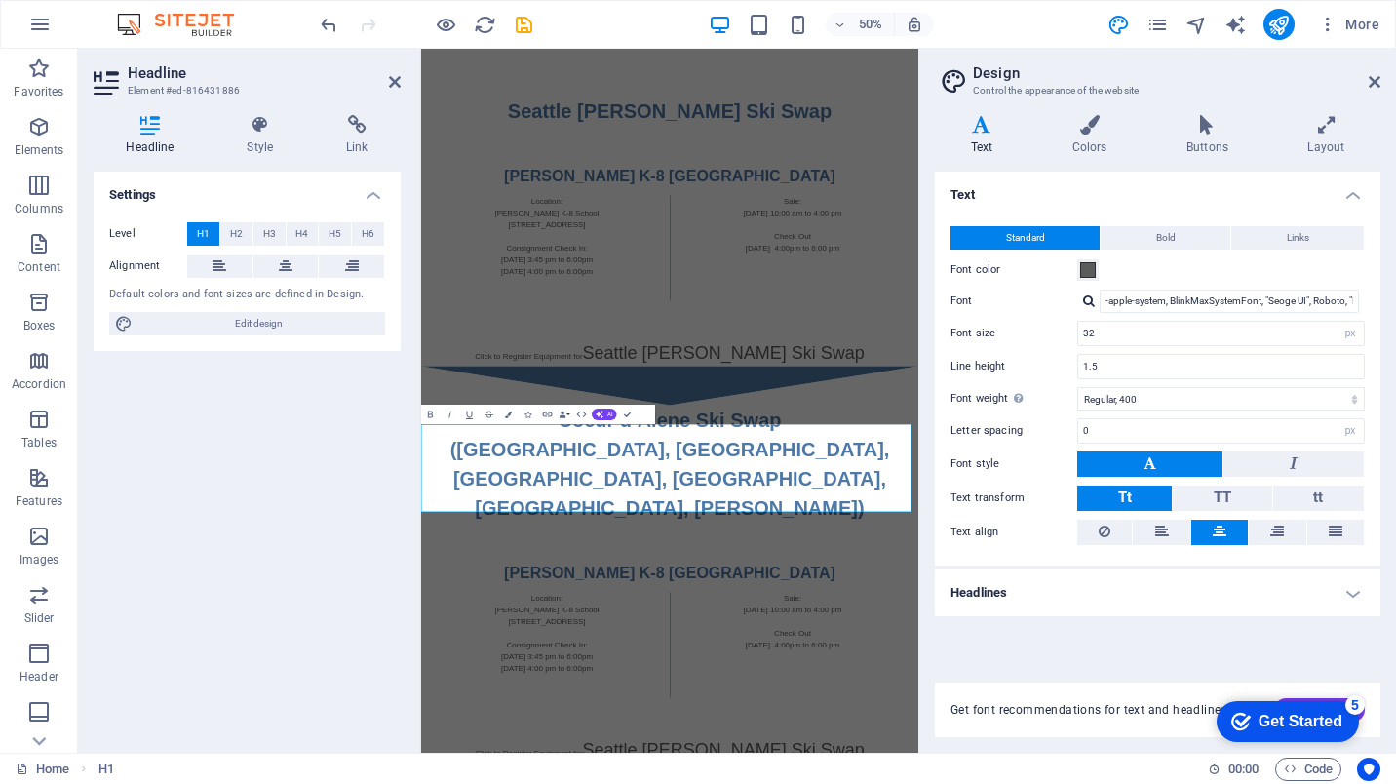
click at [1350, 580] on h4 "Headlines" at bounding box center [1157, 592] width 445 height 47
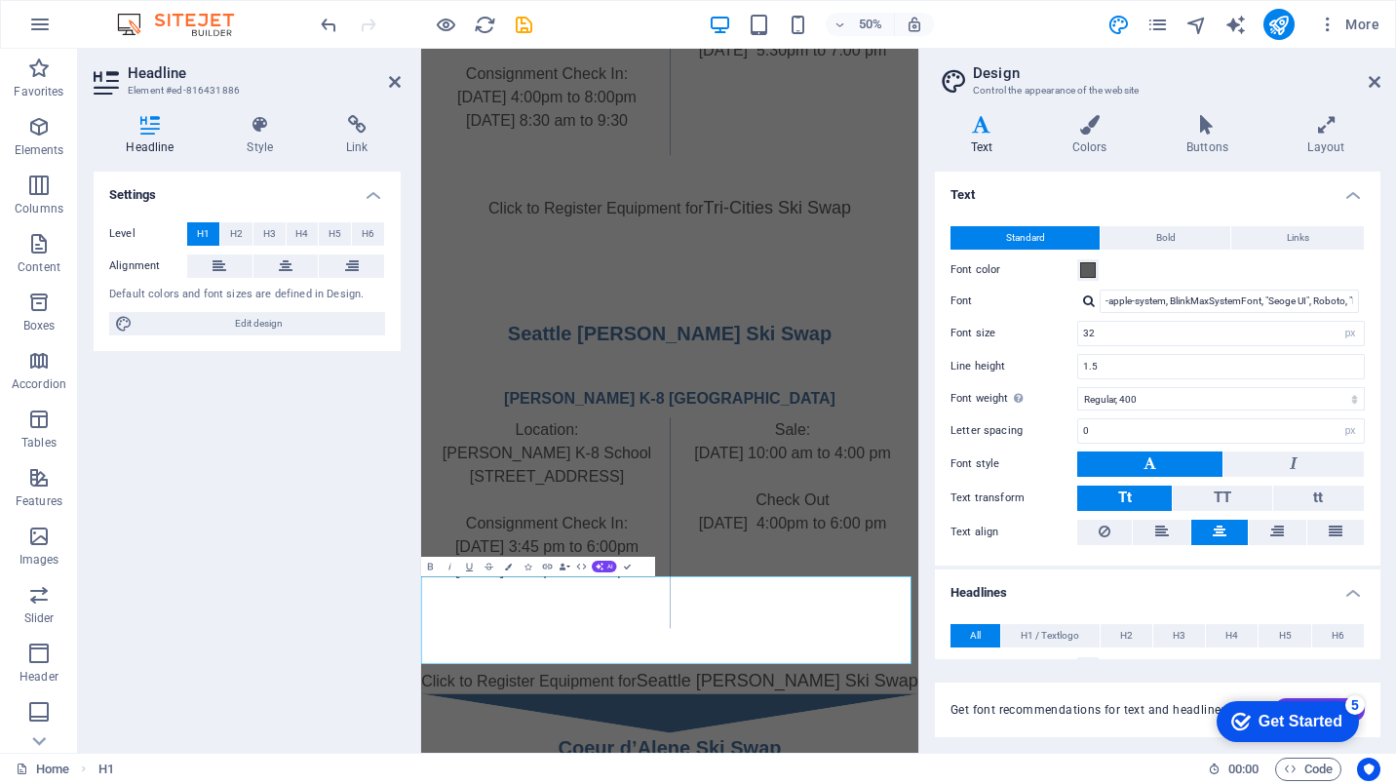
scroll to position [2636, 0]
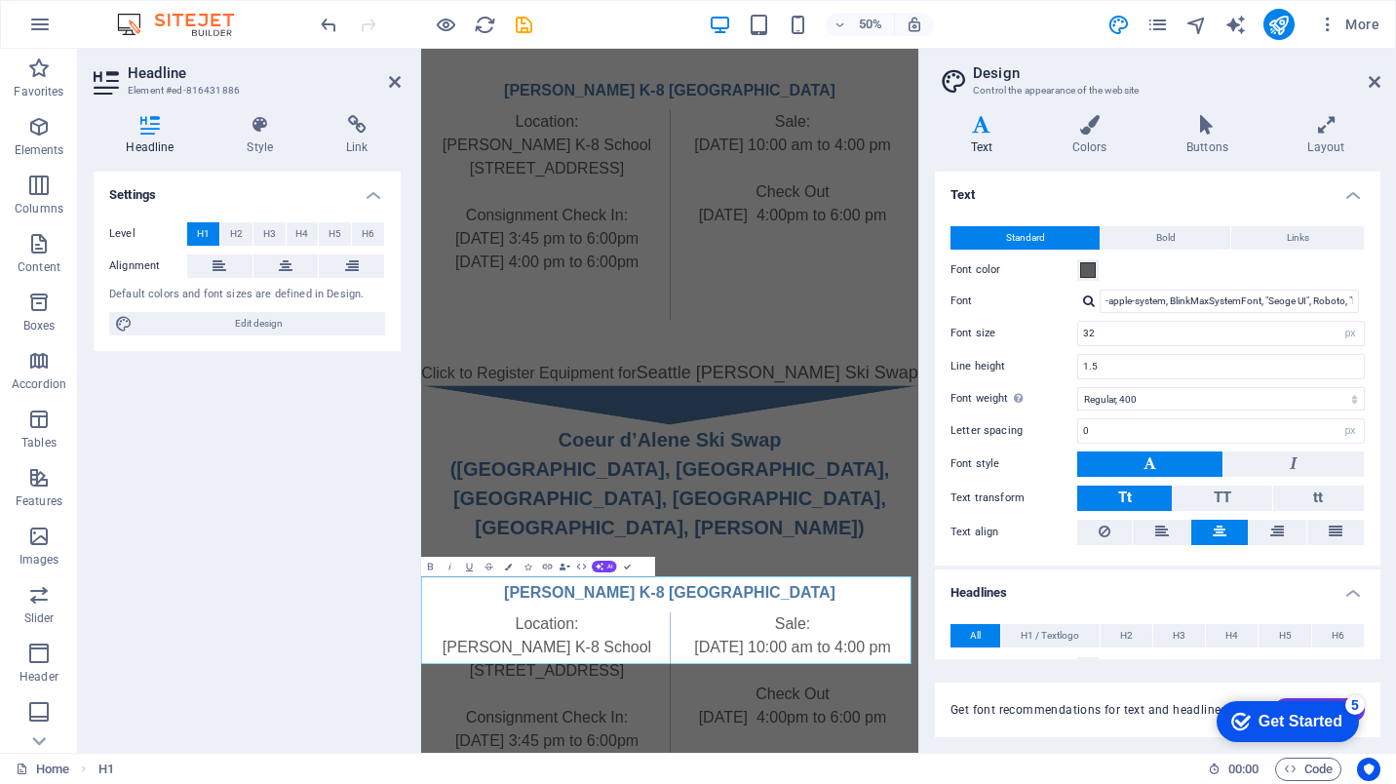
click at [1350, 580] on h4 "Headlines" at bounding box center [1157, 586] width 445 height 35
click at [1370, 72] on h2 "Design" at bounding box center [1176, 73] width 407 height 18
click at [1377, 79] on icon at bounding box center [1375, 82] width 12 height 16
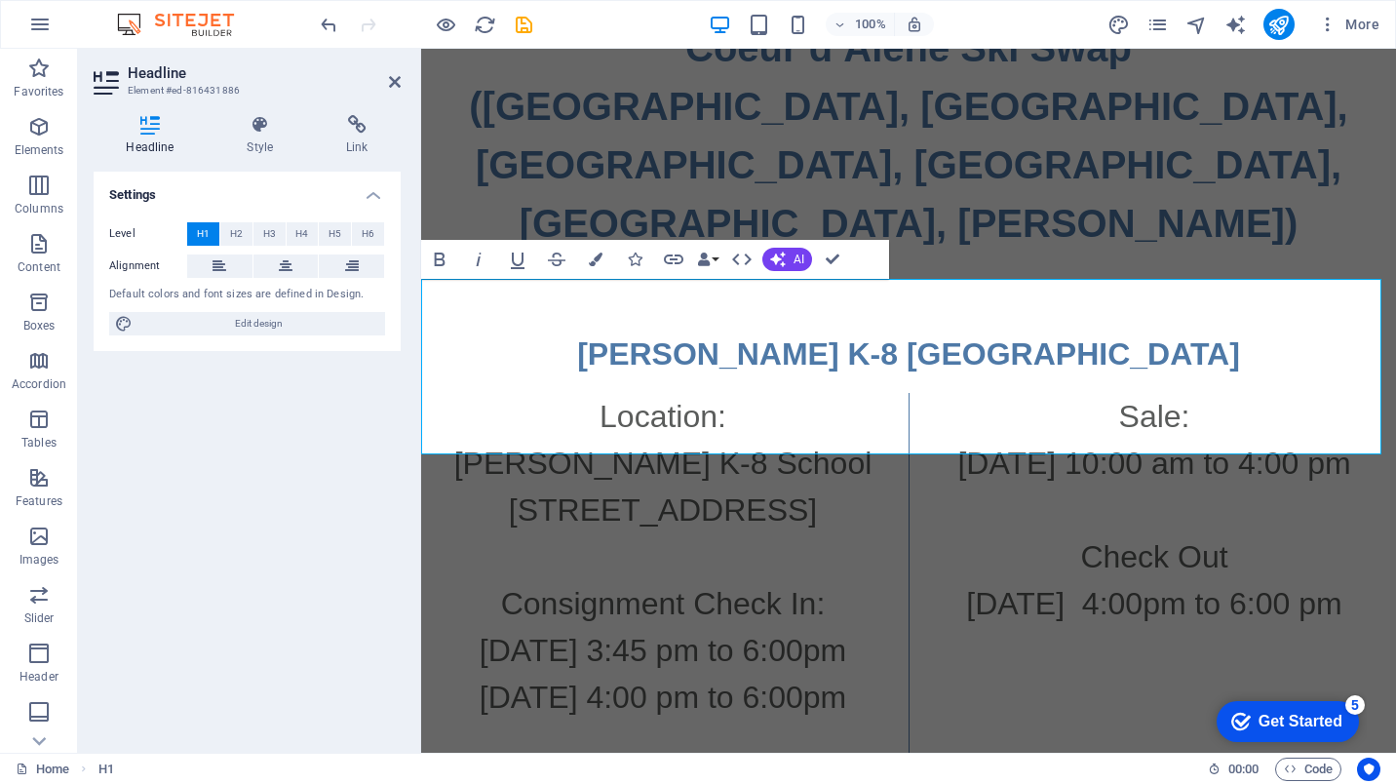
scroll to position [3464, 0]
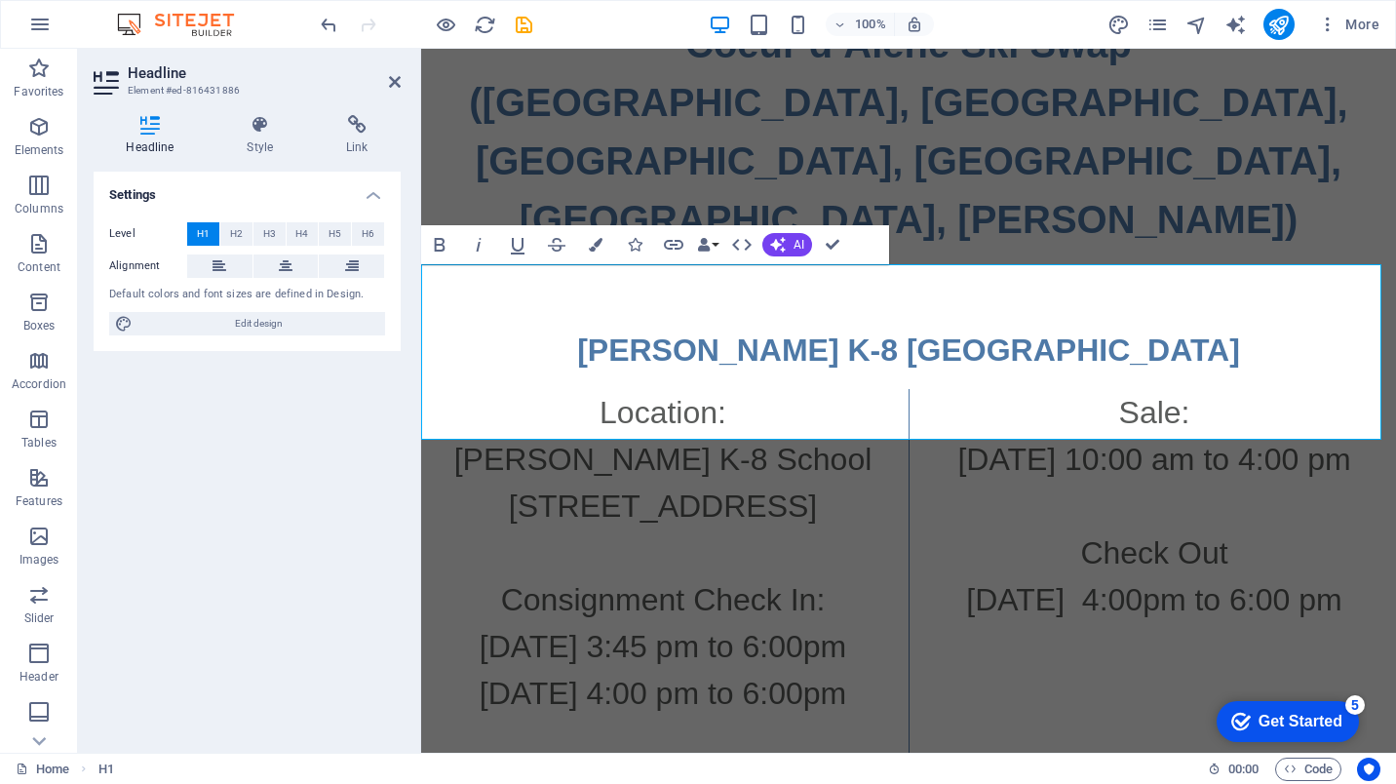
click at [1099, 249] on h1 "Coeur d’Alene Ski Swap ‌([GEOGRAPHIC_DATA], [GEOGRAPHIC_DATA], [GEOGRAPHIC_DATA…" at bounding box center [908, 132] width 975 height 234
click at [1070, 512] on div "[PERSON_NAME] K-8 [GEOGRAPHIC_DATA] Location: [PERSON_NAME][GEOGRAPHIC_DATA]-8 …" at bounding box center [908, 568] width 975 height 639
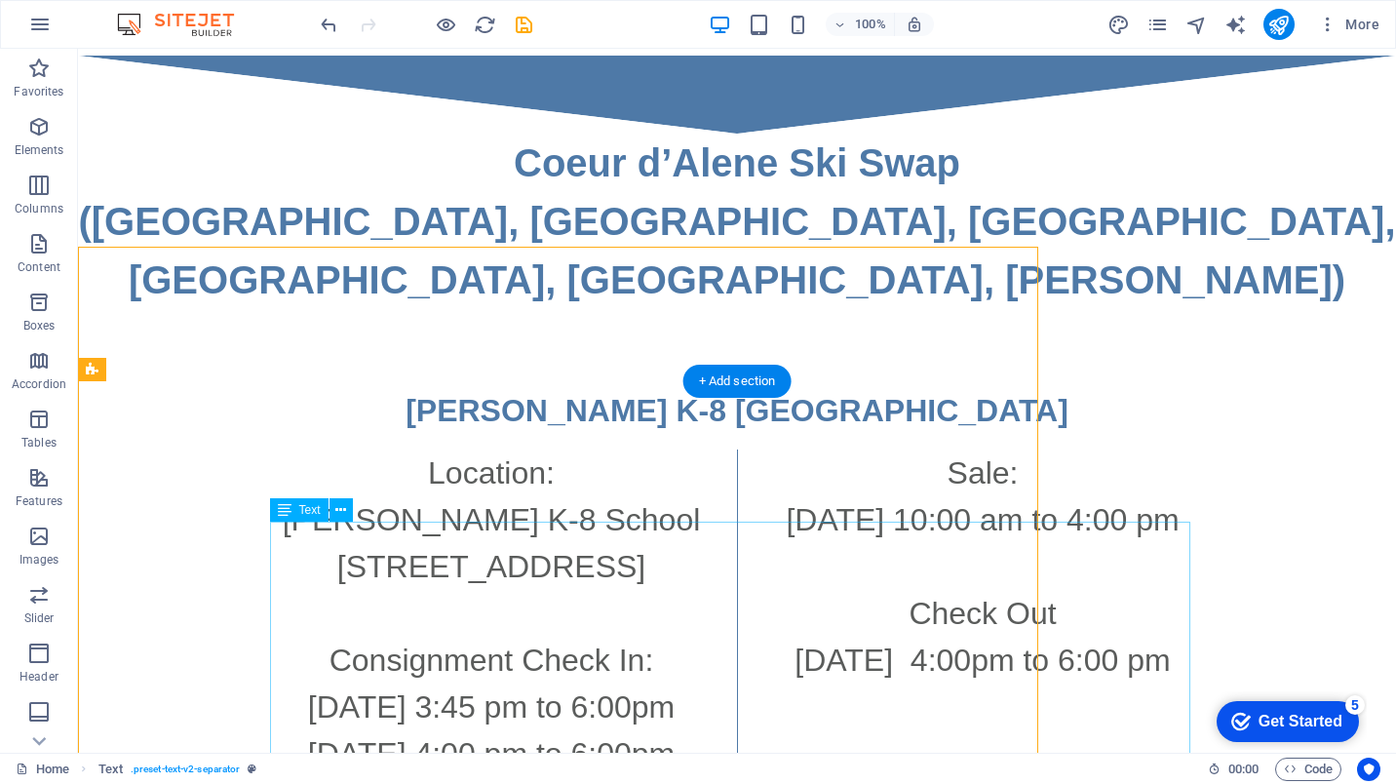
scroll to position [3657, 0]
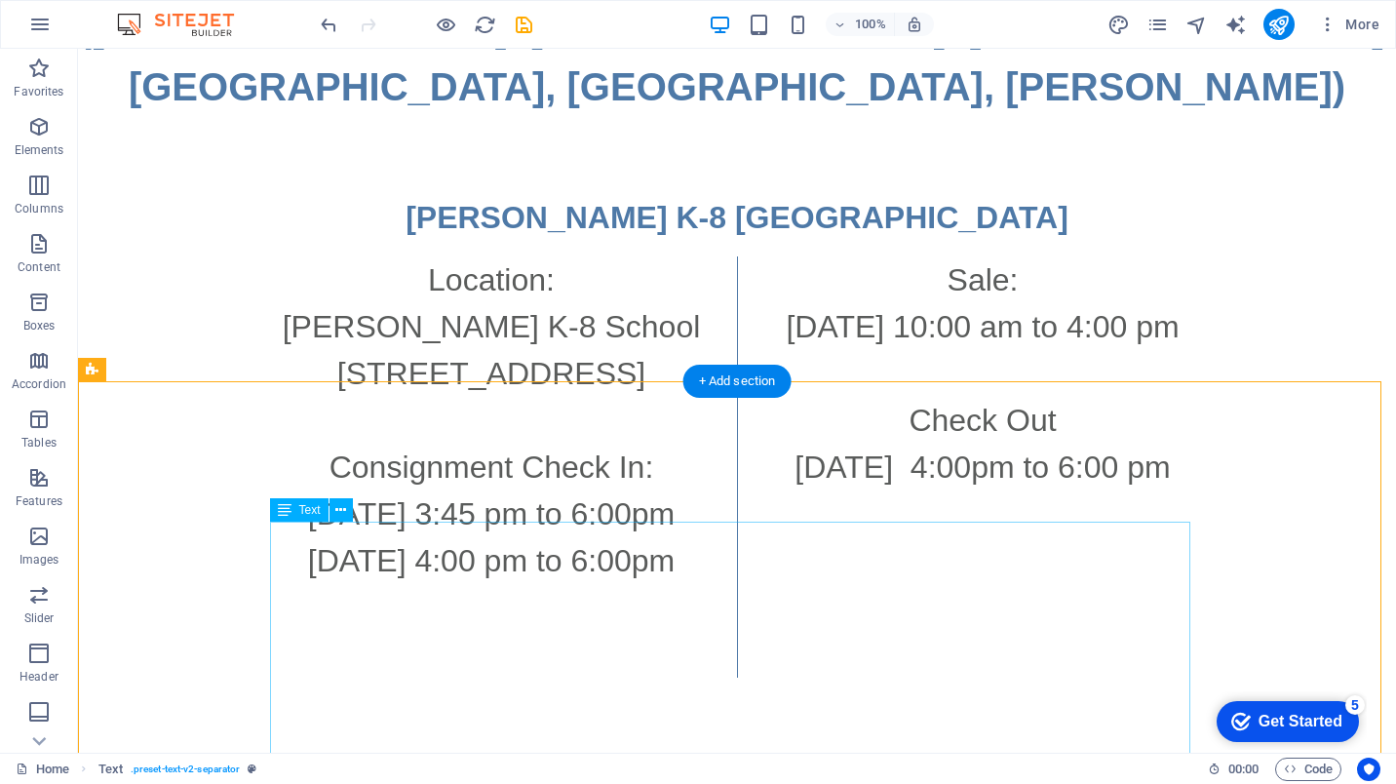
click at [1006, 532] on div "Location: [PERSON_NAME][GEOGRAPHIC_DATA]-8 School [STREET_ADDRESS] Consignment …" at bounding box center [737, 466] width 920 height 421
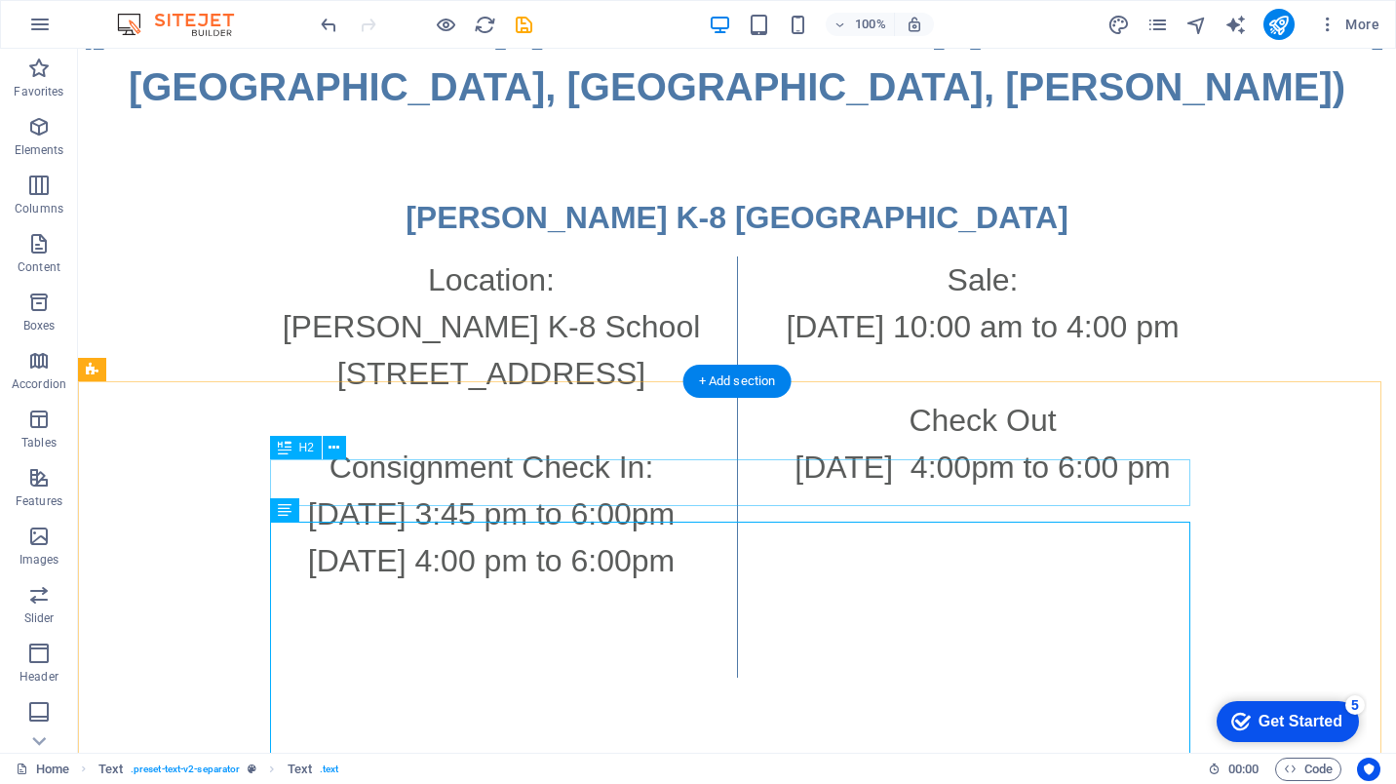
click at [779, 241] on div "[PERSON_NAME] K-8 [GEOGRAPHIC_DATA]" at bounding box center [737, 217] width 920 height 47
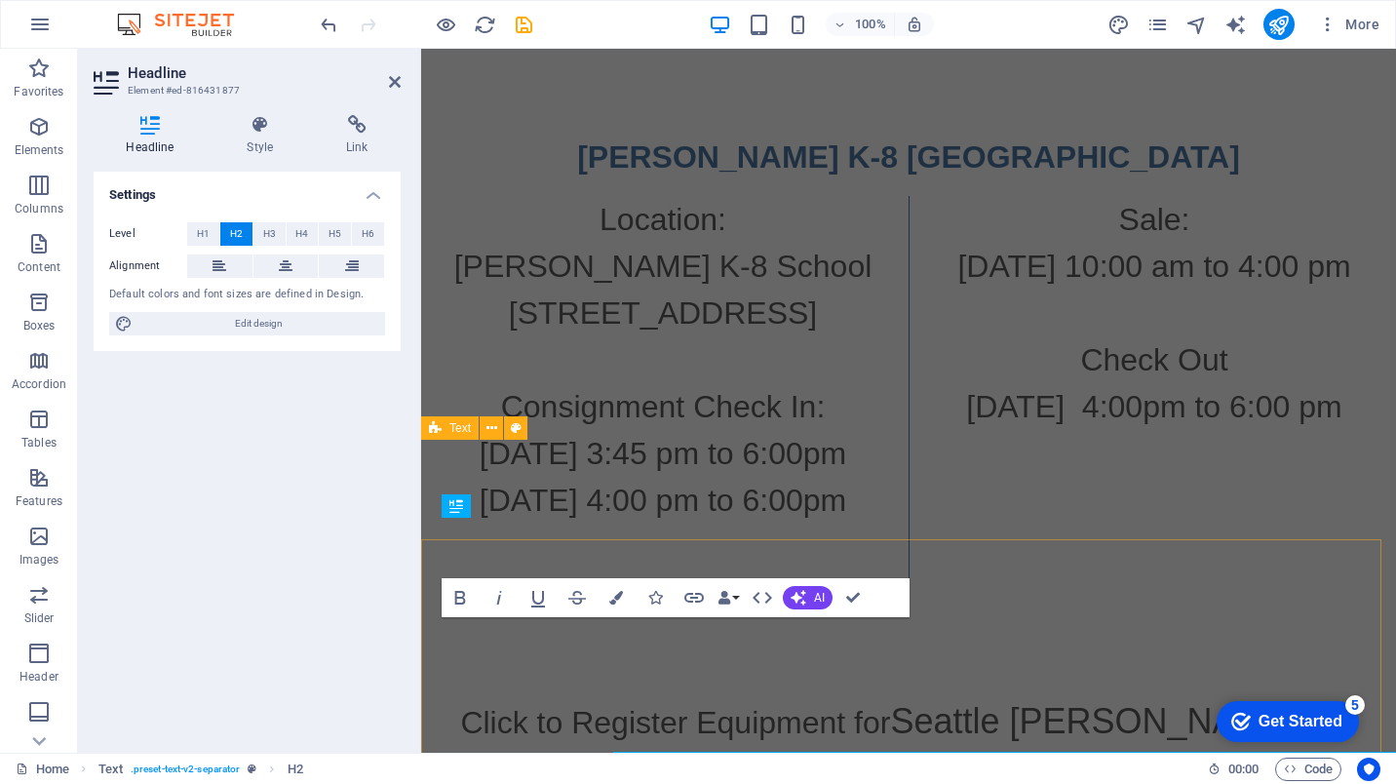
click at [779, 483] on div "[PERSON_NAME] K-8 [GEOGRAPHIC_DATA] Location: [PERSON_NAME][GEOGRAPHIC_DATA]-8 …" at bounding box center [908, 375] width 975 height 639
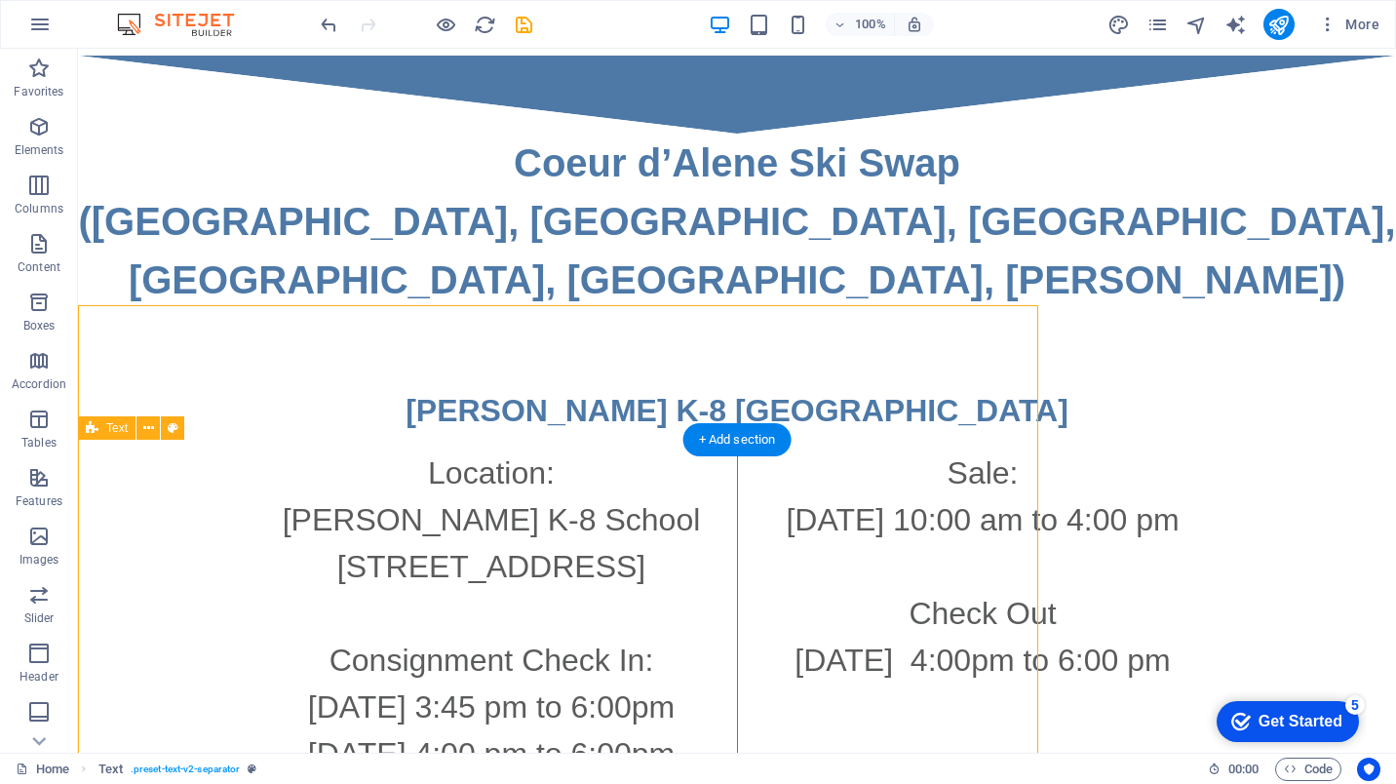
scroll to position [3599, 0]
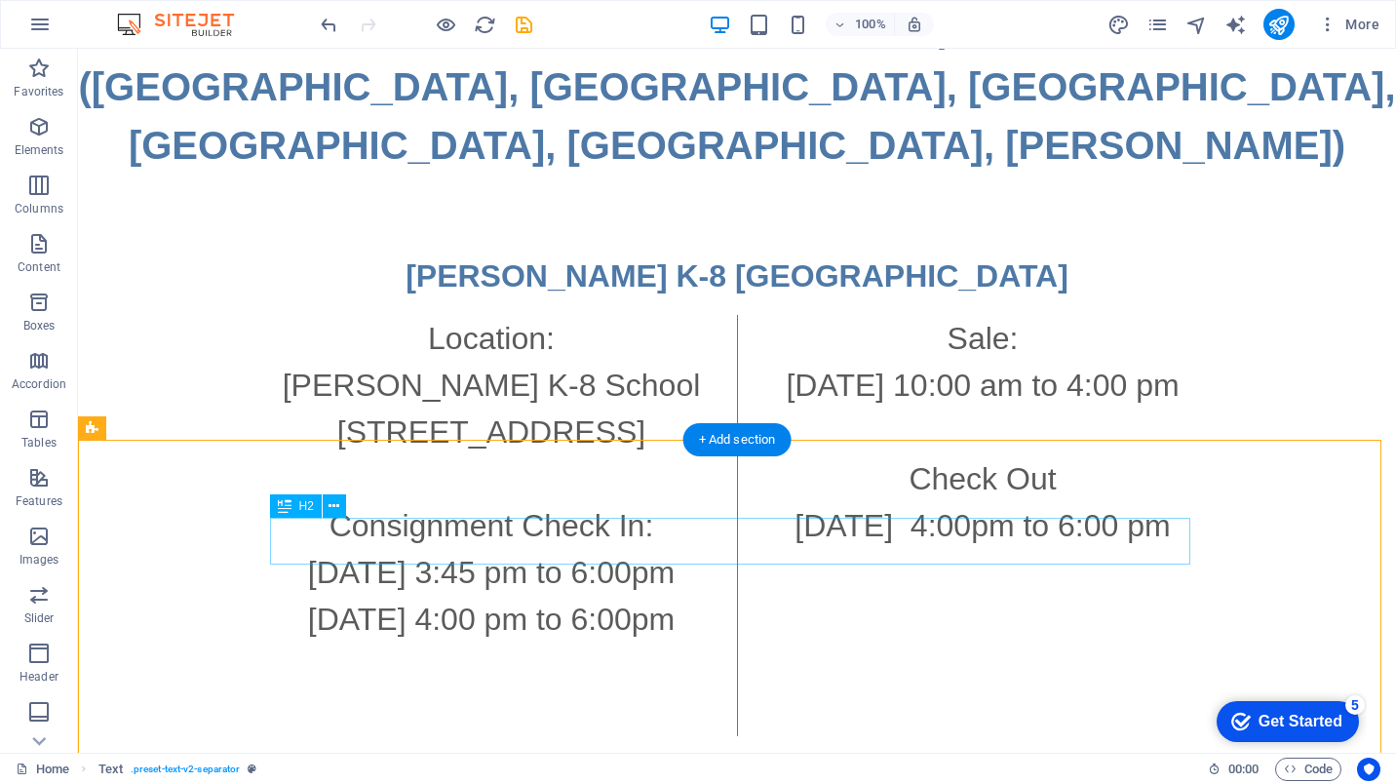
click at [843, 299] on div "[PERSON_NAME] K-8 [GEOGRAPHIC_DATA]" at bounding box center [737, 275] width 920 height 47
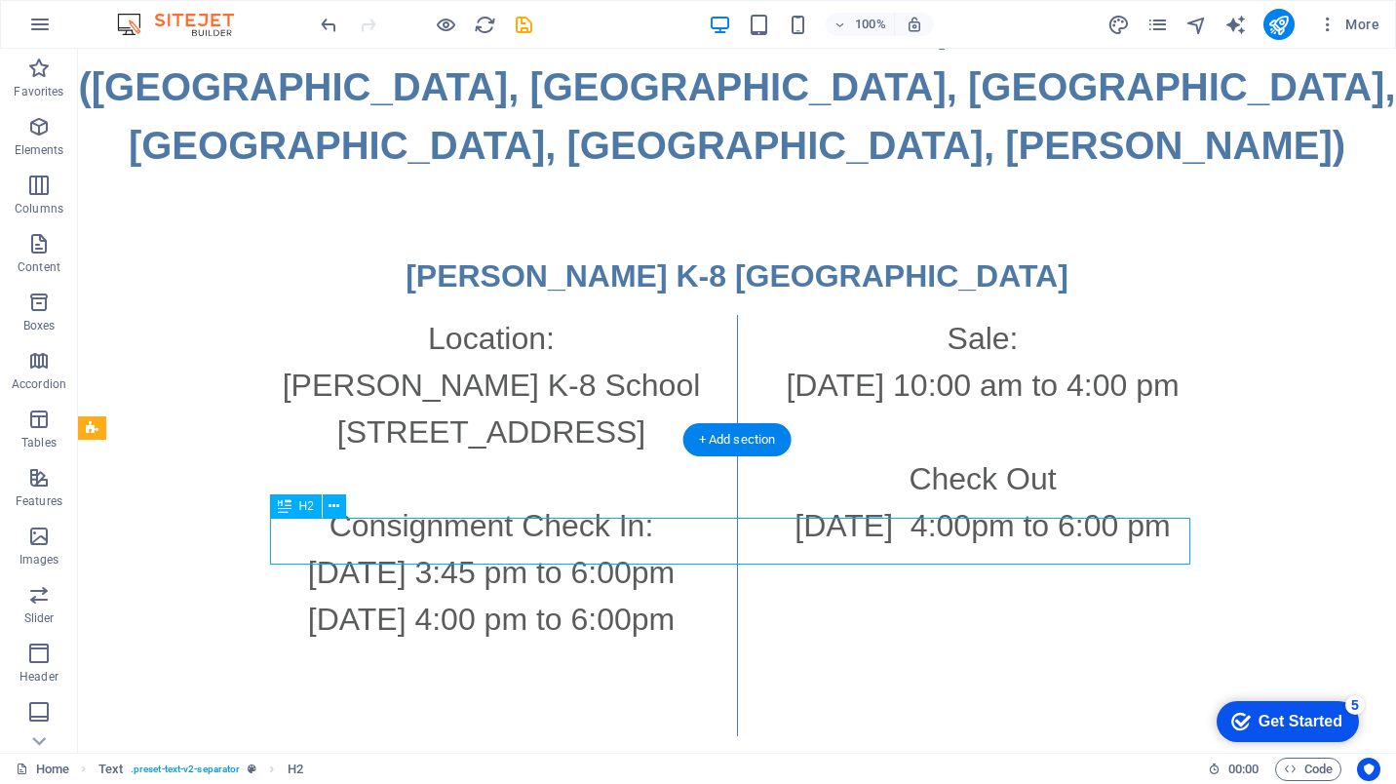
click at [841, 299] on div "[PERSON_NAME] K-8 [GEOGRAPHIC_DATA]" at bounding box center [737, 275] width 920 height 47
click at [837, 299] on div "[PERSON_NAME] K-8 [GEOGRAPHIC_DATA]" at bounding box center [737, 275] width 920 height 47
click at [682, 299] on div "[PERSON_NAME] K-8 [GEOGRAPHIC_DATA]" at bounding box center [737, 275] width 920 height 47
click at [675, 299] on div "[PERSON_NAME] K-8 [GEOGRAPHIC_DATA]" at bounding box center [737, 275] width 920 height 47
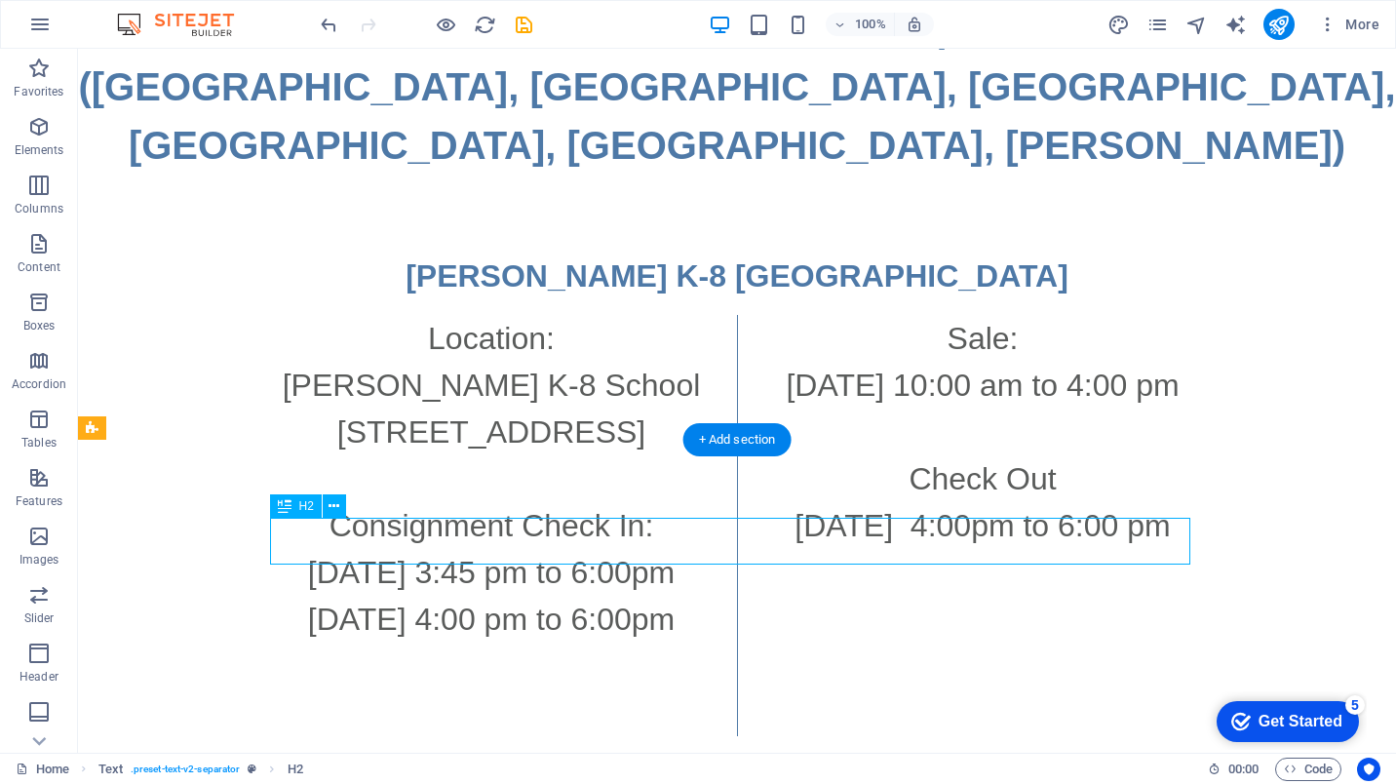
scroll to position [3406, 0]
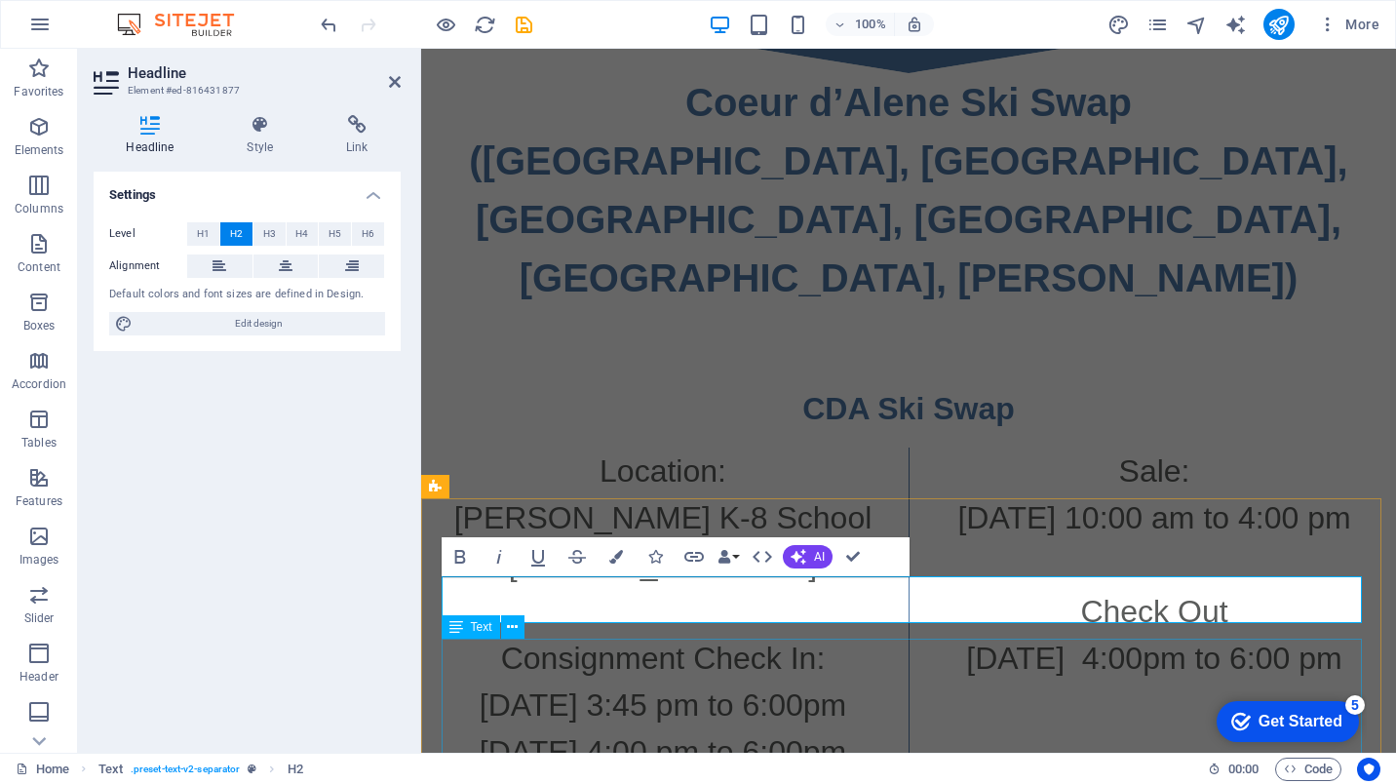
click at [746, 705] on div "Location: [PERSON_NAME][GEOGRAPHIC_DATA]-8 School [STREET_ADDRESS] Consignment …" at bounding box center [908, 657] width 920 height 421
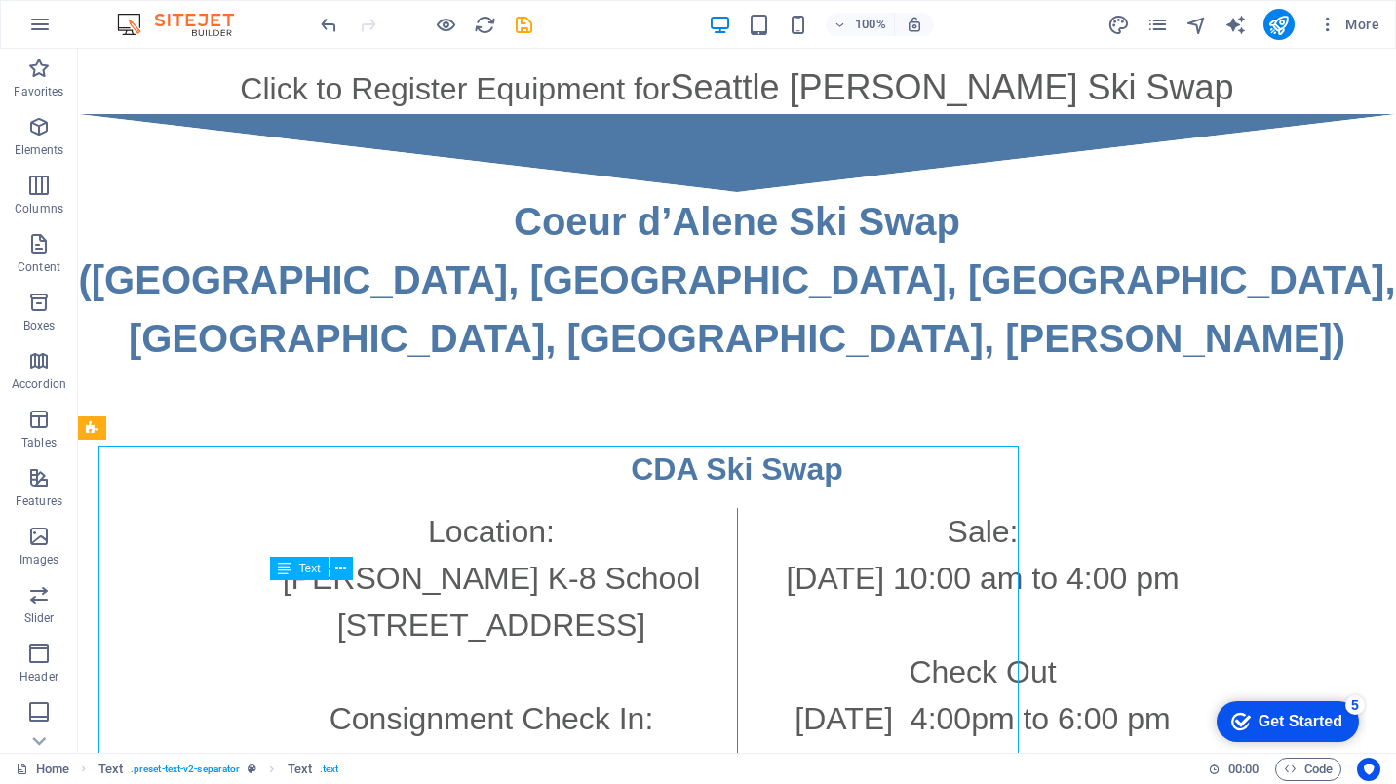
scroll to position [3599, 0]
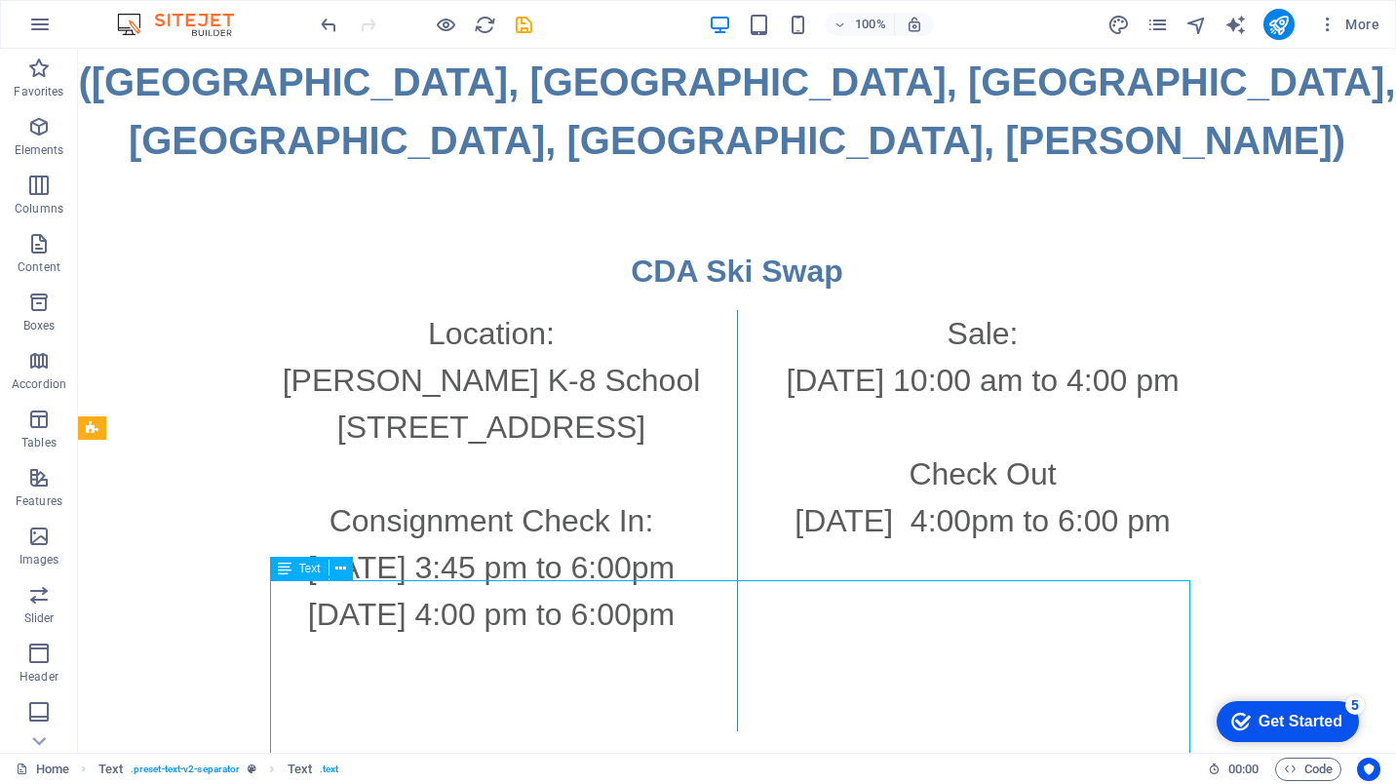
drag, startPoint x: 646, startPoint y: 651, endPoint x: 533, endPoint y: 644, distance: 113.3
click at [533, 644] on div "Location: [PERSON_NAME][GEOGRAPHIC_DATA]-8 School [STREET_ADDRESS] Consignment …" at bounding box center [737, 520] width 920 height 421
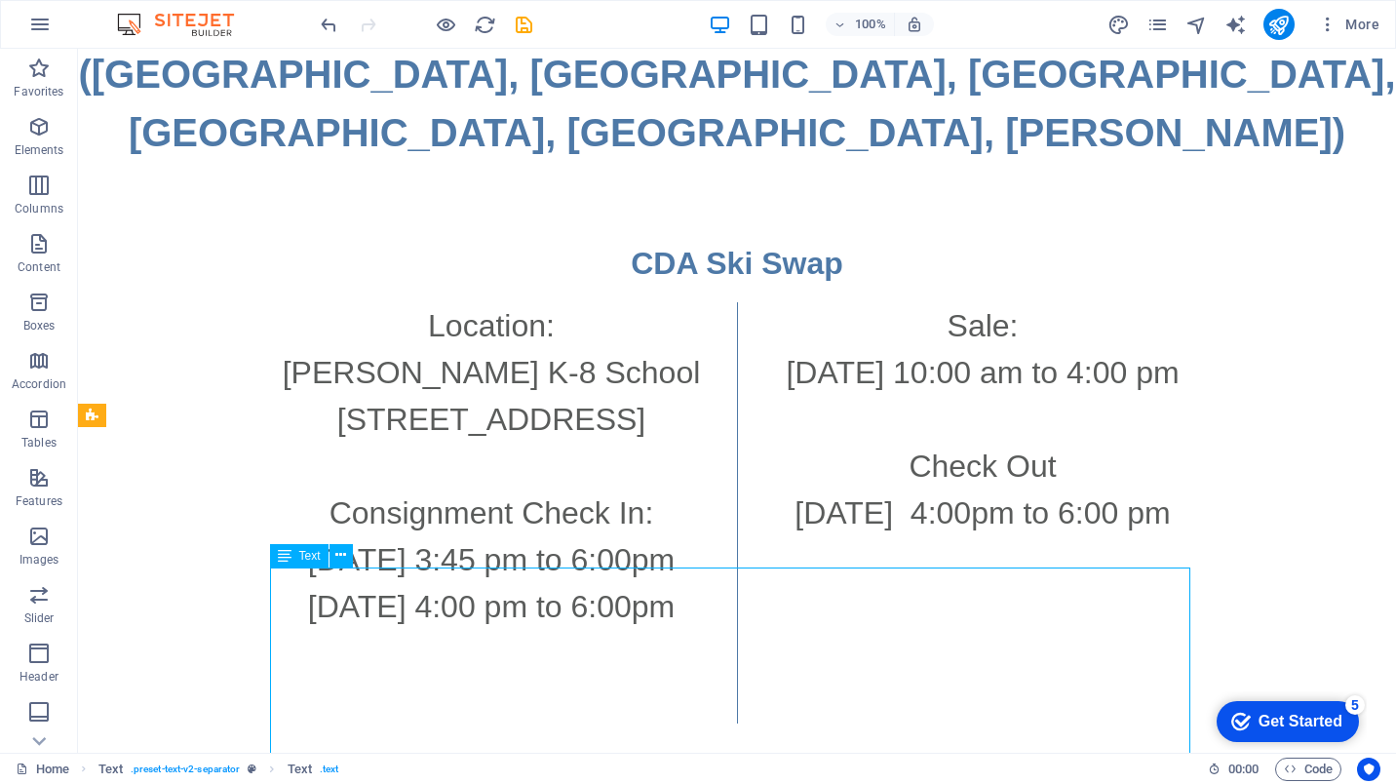
click at [533, 644] on div "Location: [PERSON_NAME][GEOGRAPHIC_DATA]-8 School [STREET_ADDRESS] Consignment …" at bounding box center [737, 512] width 920 height 421
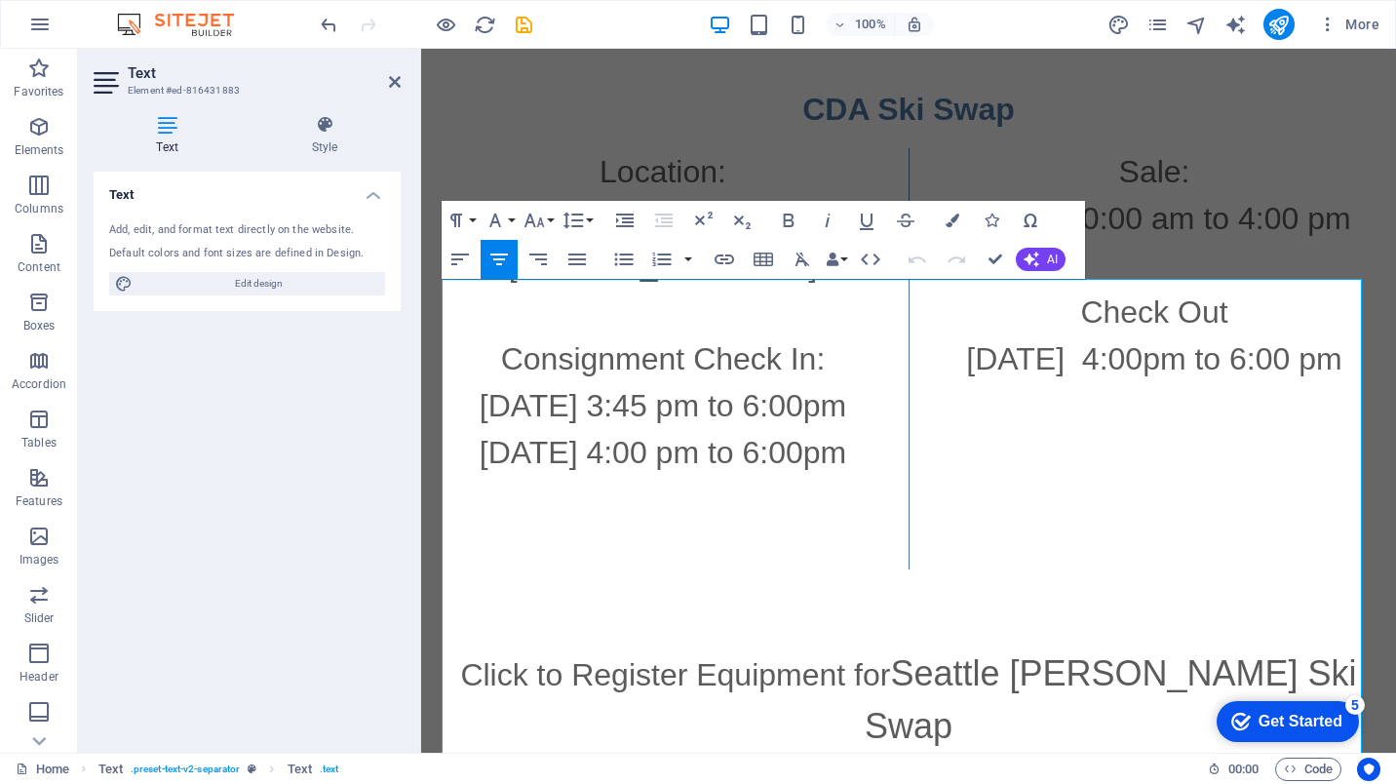
scroll to position [3902, 0]
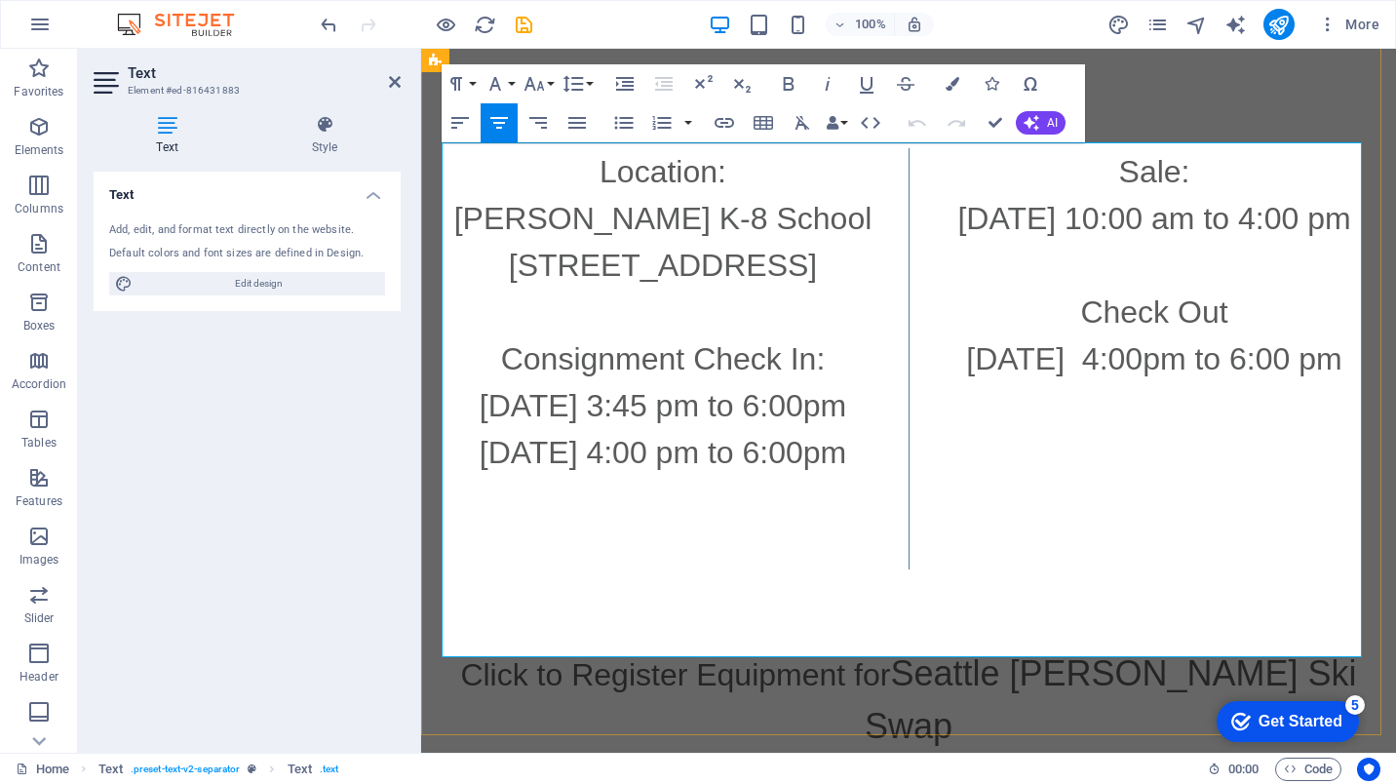
drag, startPoint x: 728, startPoint y: 305, endPoint x: 486, endPoint y: 214, distance: 258.2
click at [486, 214] on p "[PERSON_NAME] K-8 School [STREET_ADDRESS]" at bounding box center [662, 242] width 429 height 94
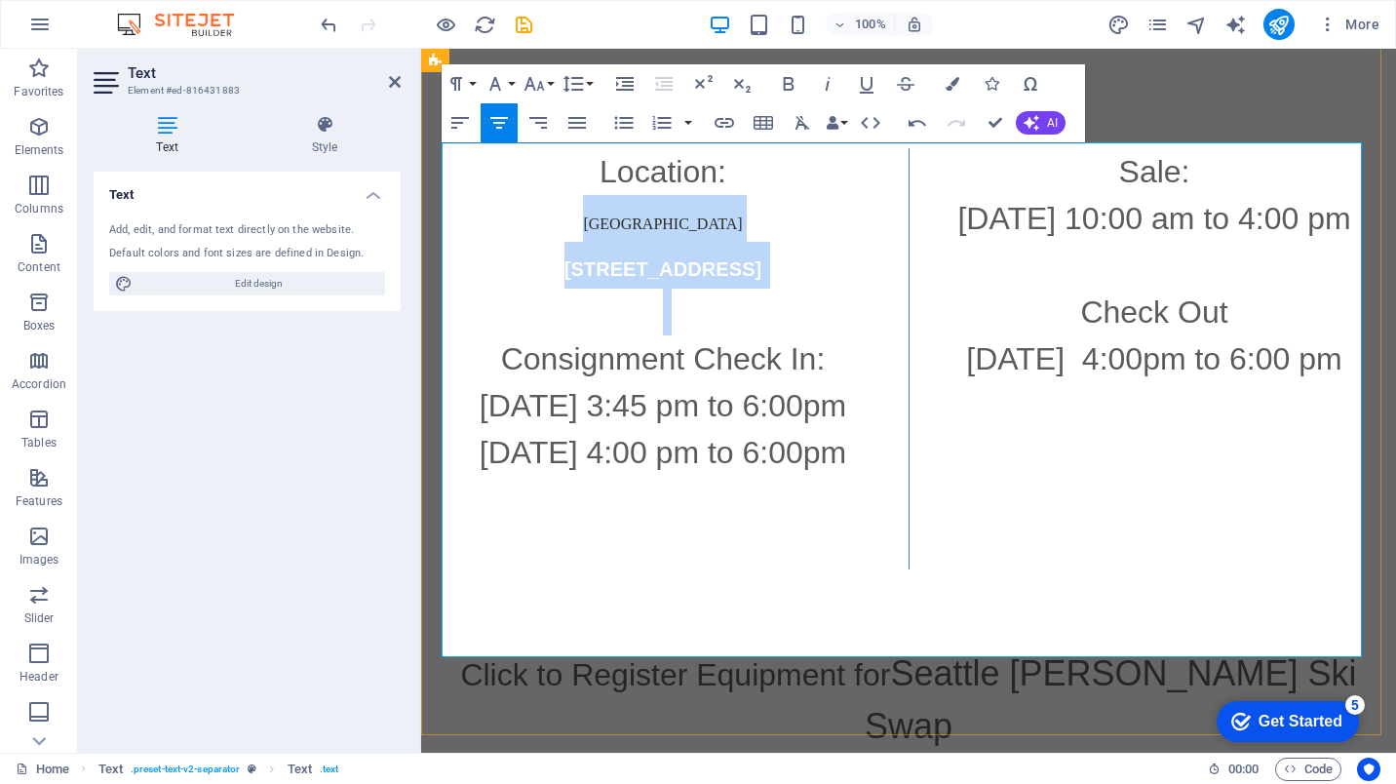
drag, startPoint x: 743, startPoint y: 339, endPoint x: 442, endPoint y: 231, distance: 320.0
click at [448, 231] on div "Location: [GEOGRAPHIC_DATA] ​ [STREET_ADDRESS] Consignment Check In: [DATE] 3:4…" at bounding box center [908, 358] width 920 height 421
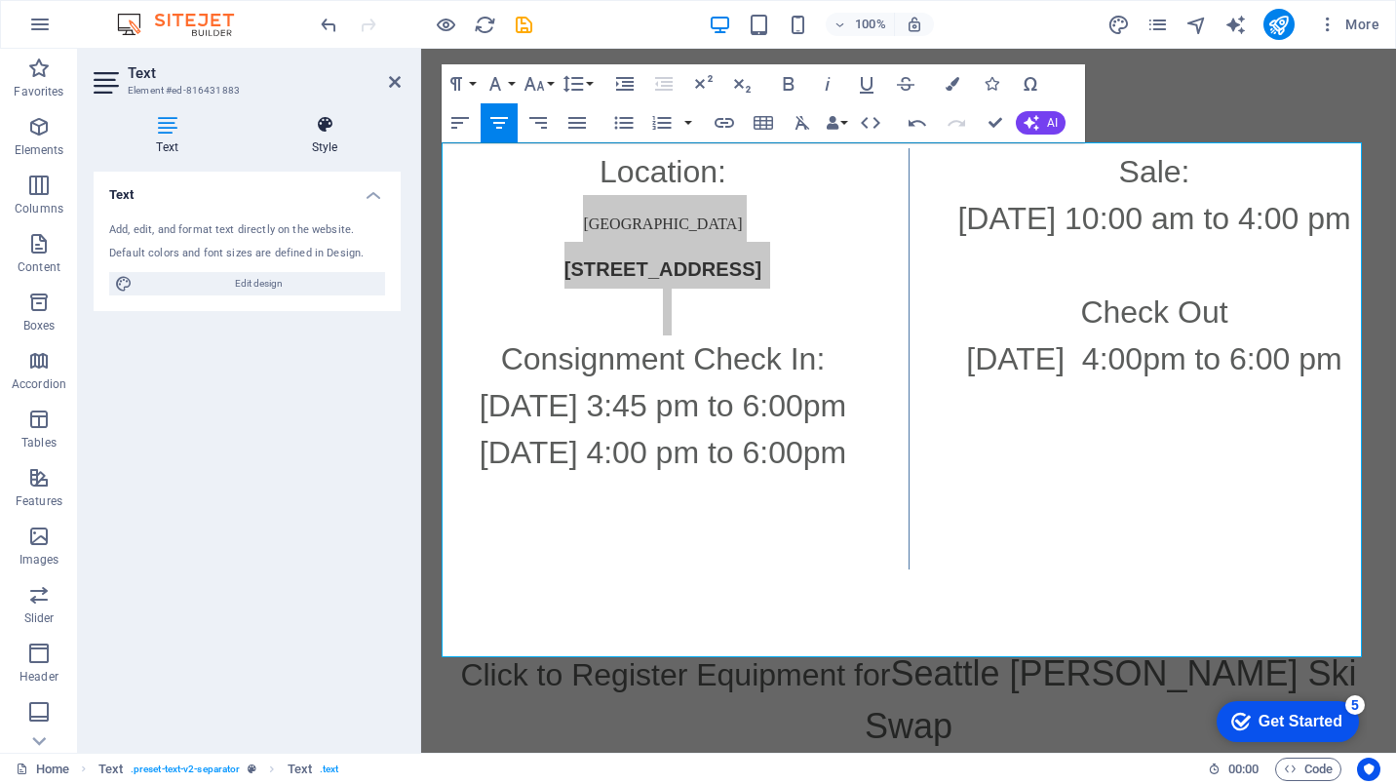
click at [328, 126] on icon at bounding box center [325, 124] width 152 height 19
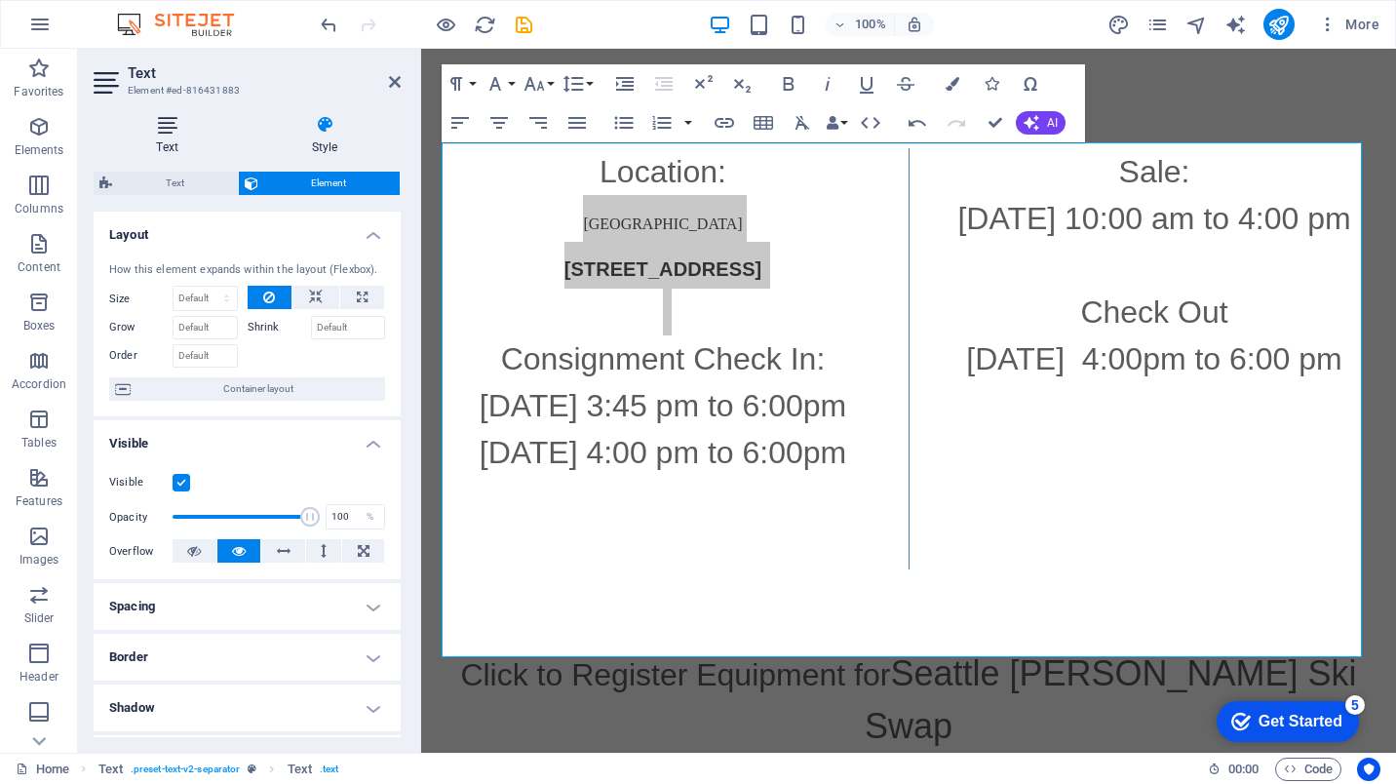
click at [186, 147] on h4 "Text" at bounding box center [171, 135] width 155 height 41
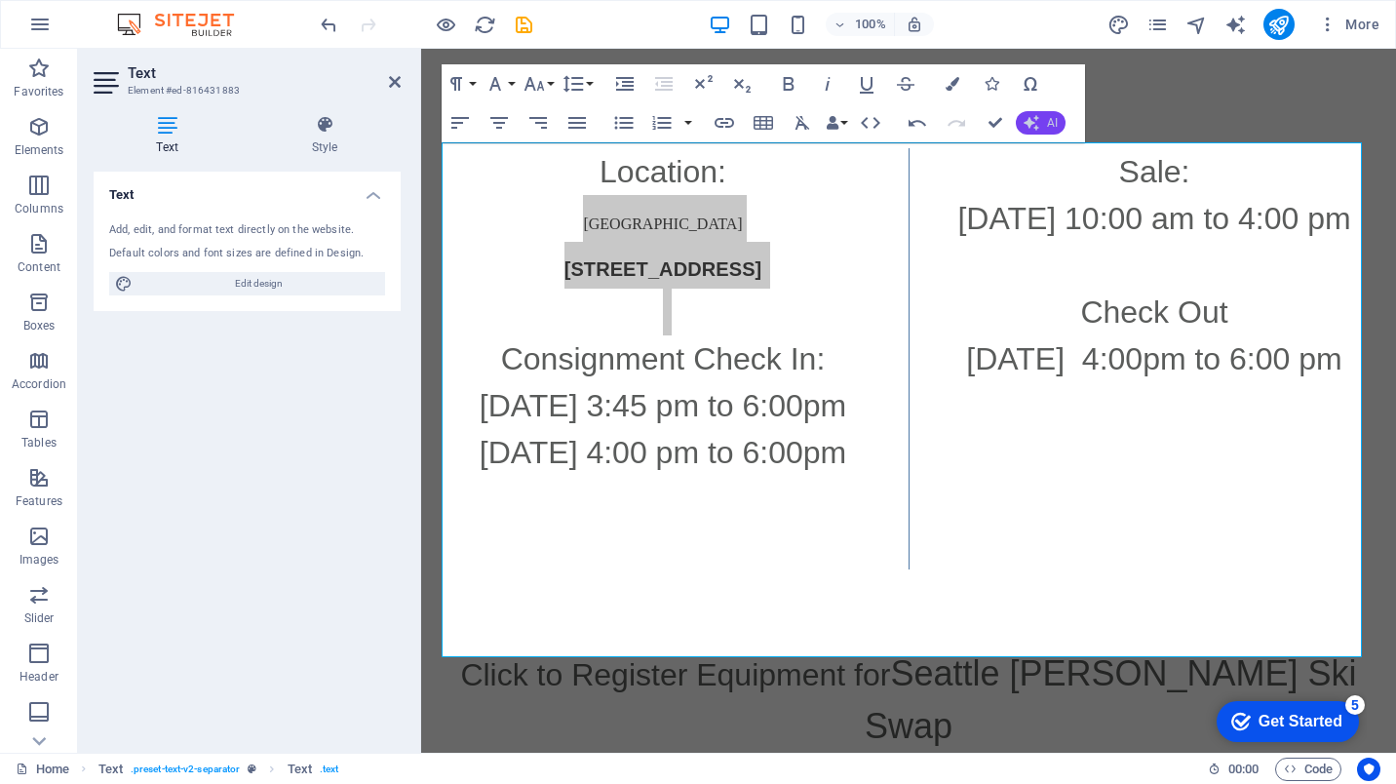
click at [1019, 117] on button "AI" at bounding box center [1041, 122] width 50 height 23
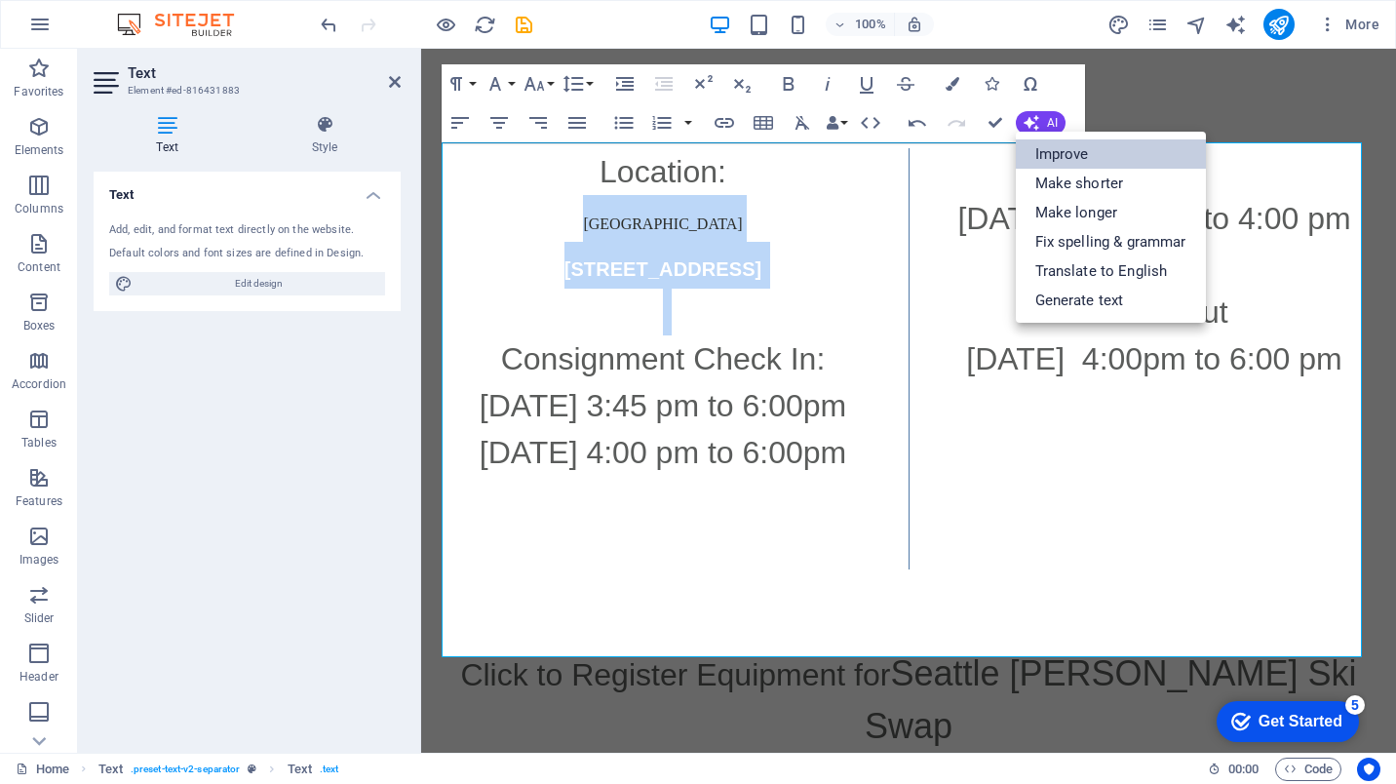
click at [1063, 150] on link "Improve" at bounding box center [1111, 153] width 190 height 29
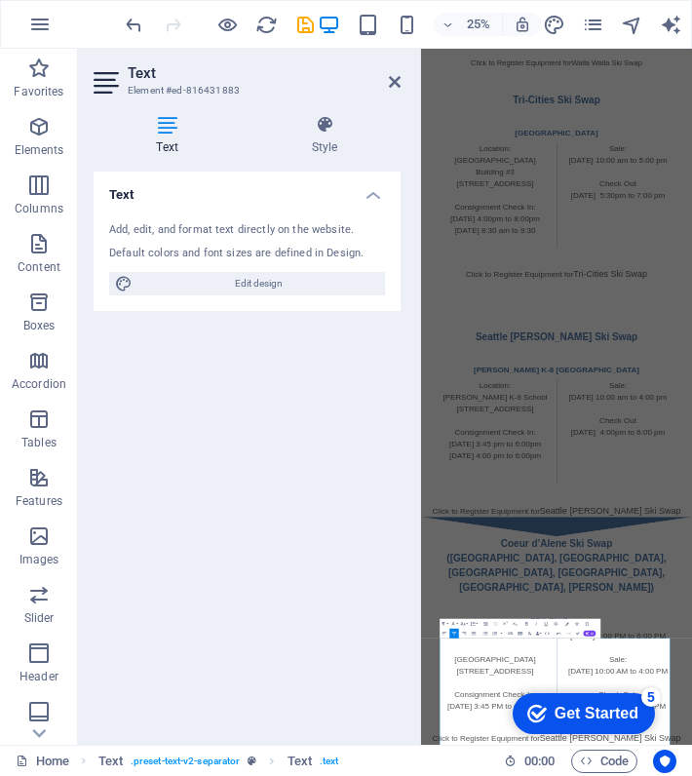
scroll to position [1699, 0]
drag, startPoint x: 391, startPoint y: 85, endPoint x: 526, endPoint y: 66, distance: 136.8
click at [391, 85] on icon at bounding box center [395, 82] width 12 height 16
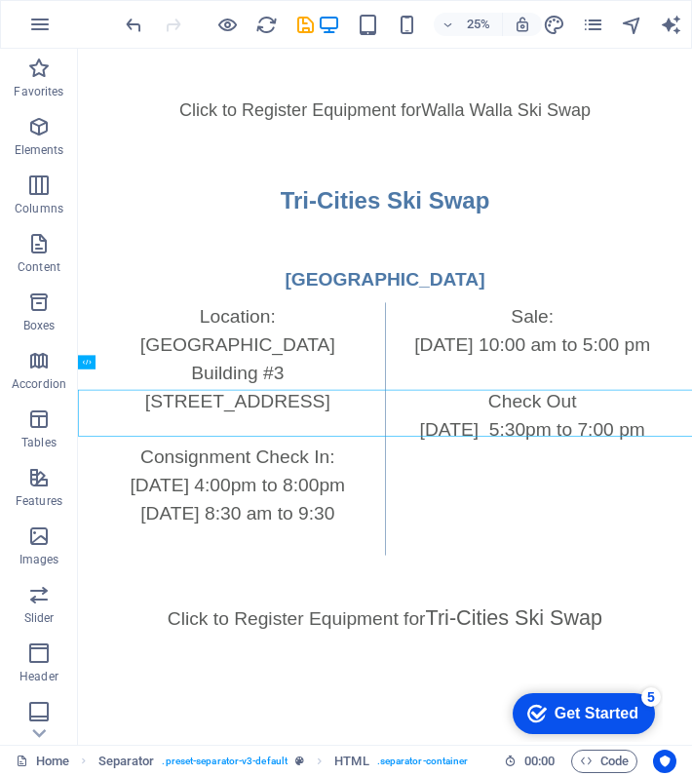
scroll to position [3095, 0]
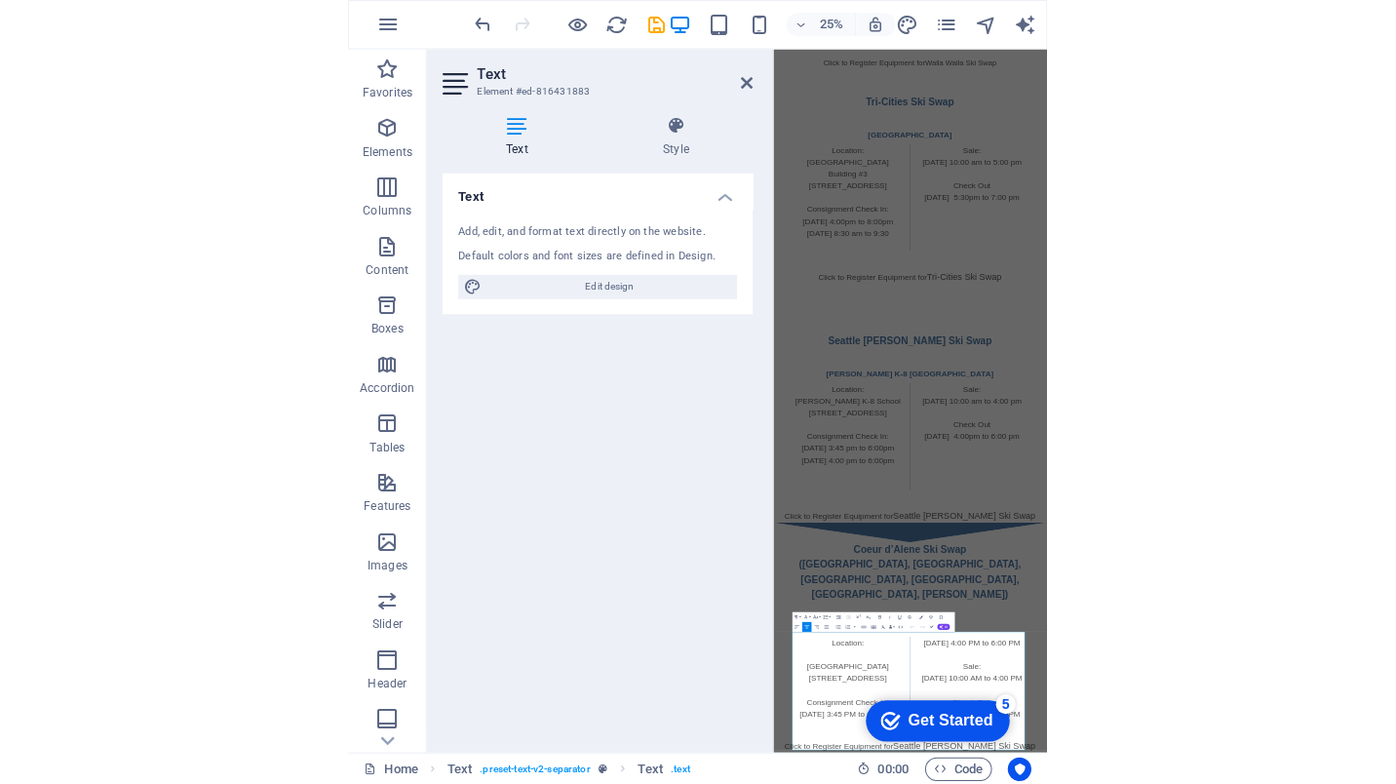
scroll to position [1751, 0]
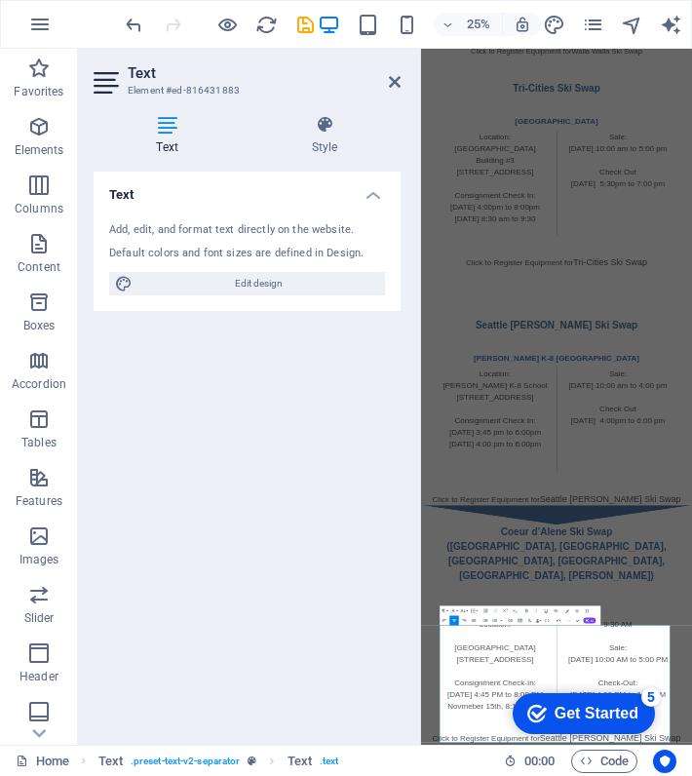
click at [618, 696] on div "checkmark Get Started 5" at bounding box center [584, 713] width 142 height 41
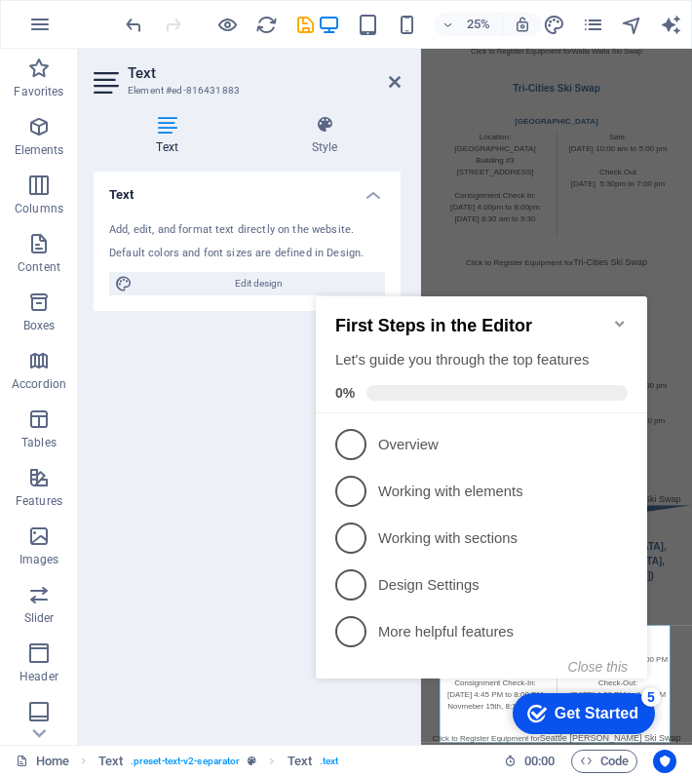
click at [618, 321] on icon "Minimize checklist" at bounding box center [619, 324] width 9 height 6
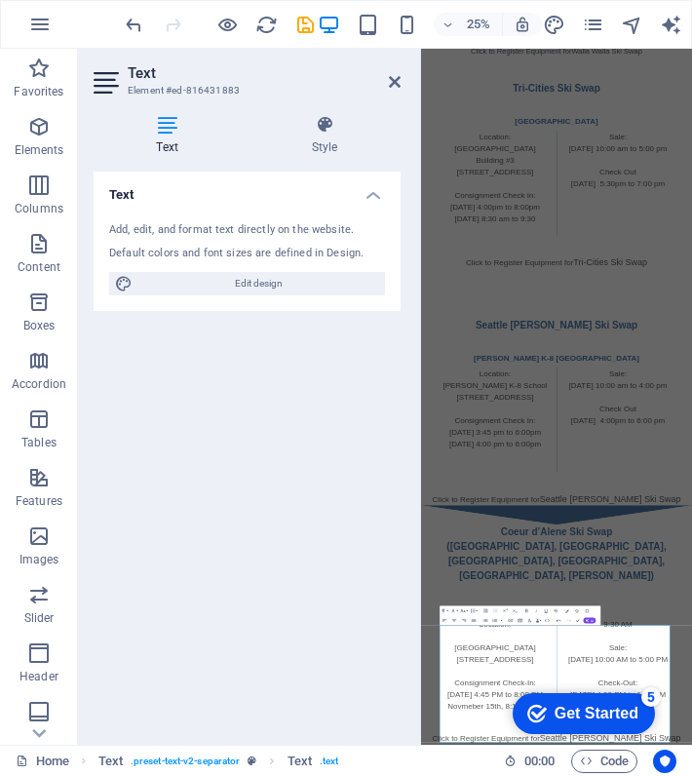
click at [653, 699] on div "5" at bounding box center [650, 696] width 19 height 19
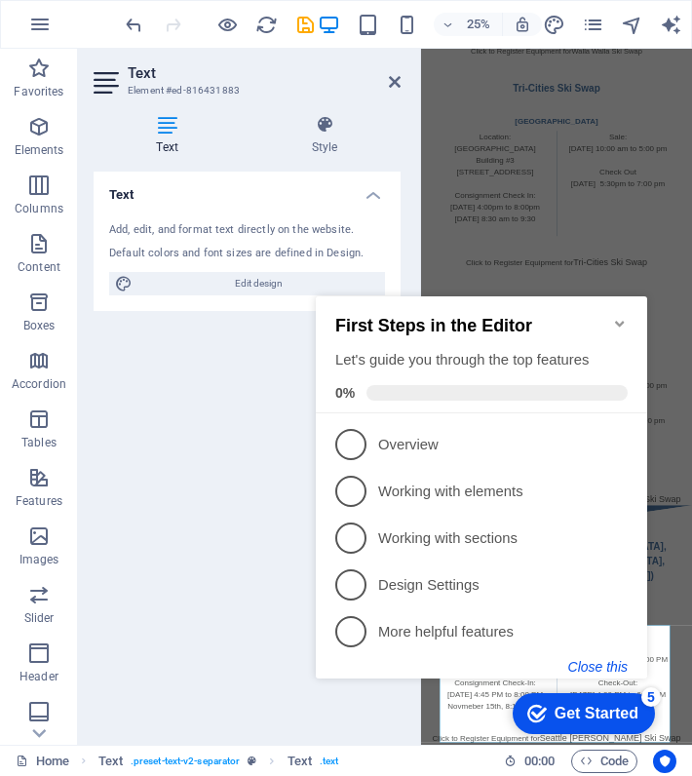
click at [603, 665] on button "Close this" at bounding box center [597, 667] width 59 height 16
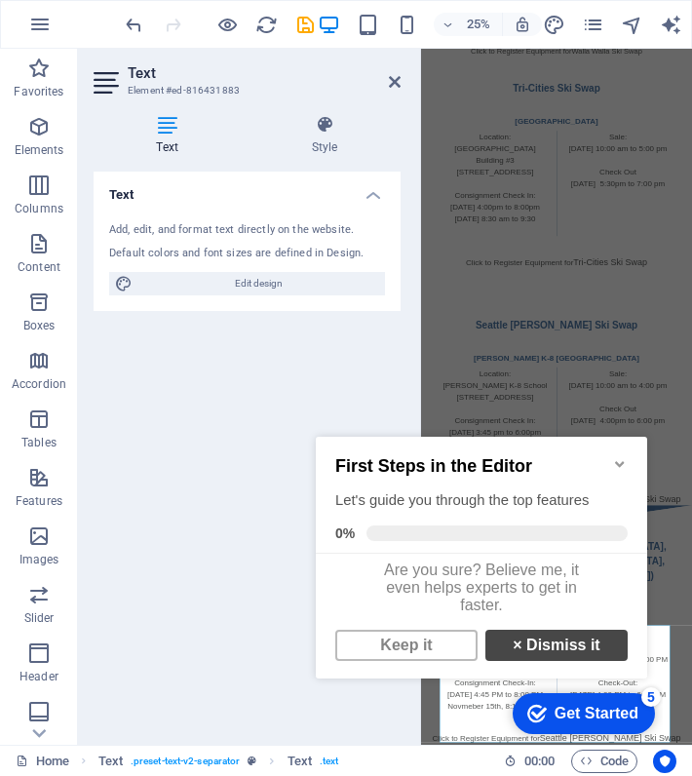
click at [531, 647] on link "× Dismiss it" at bounding box center [556, 645] width 142 height 31
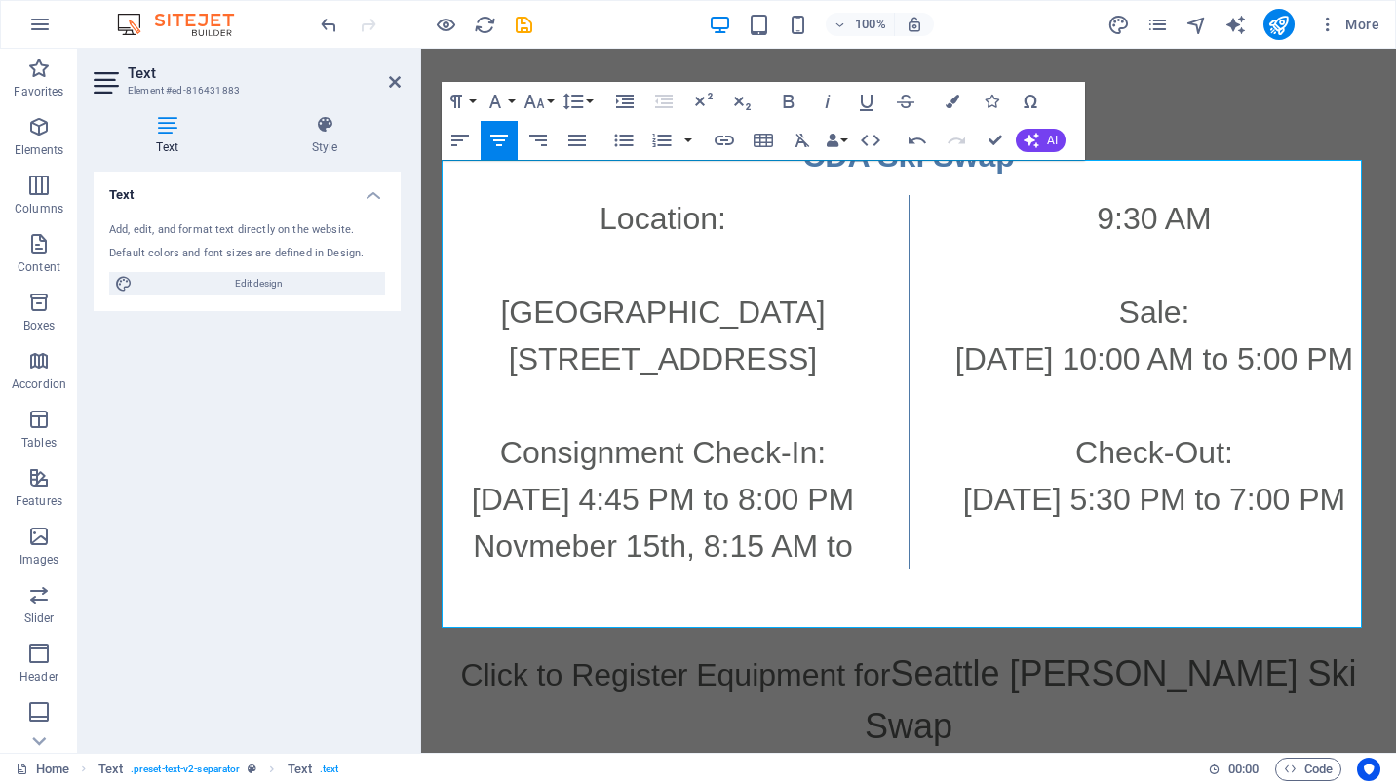
scroll to position [3905, 0]
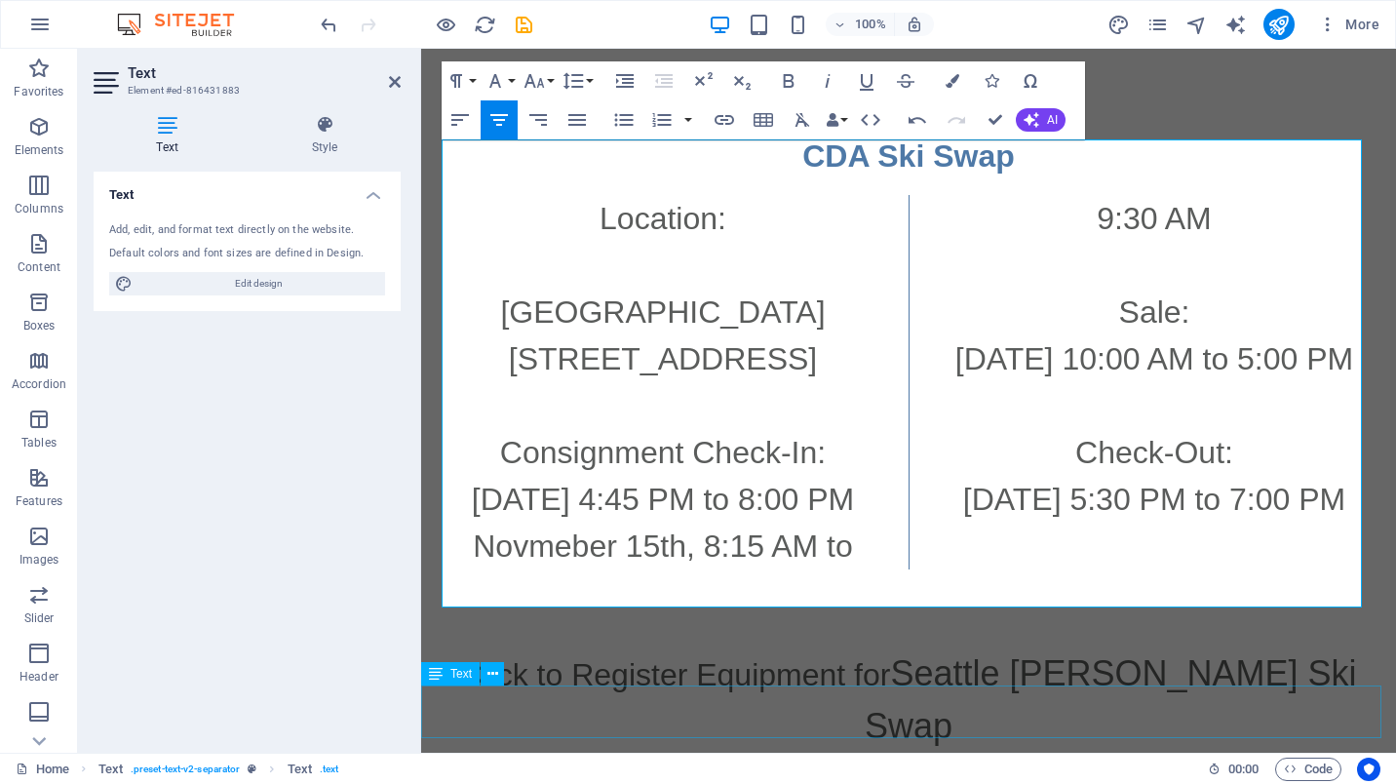
click at [1252, 723] on div "Click to Register Equipment for Seattle [PERSON_NAME] Ski Swap" at bounding box center [908, 699] width 975 height 105
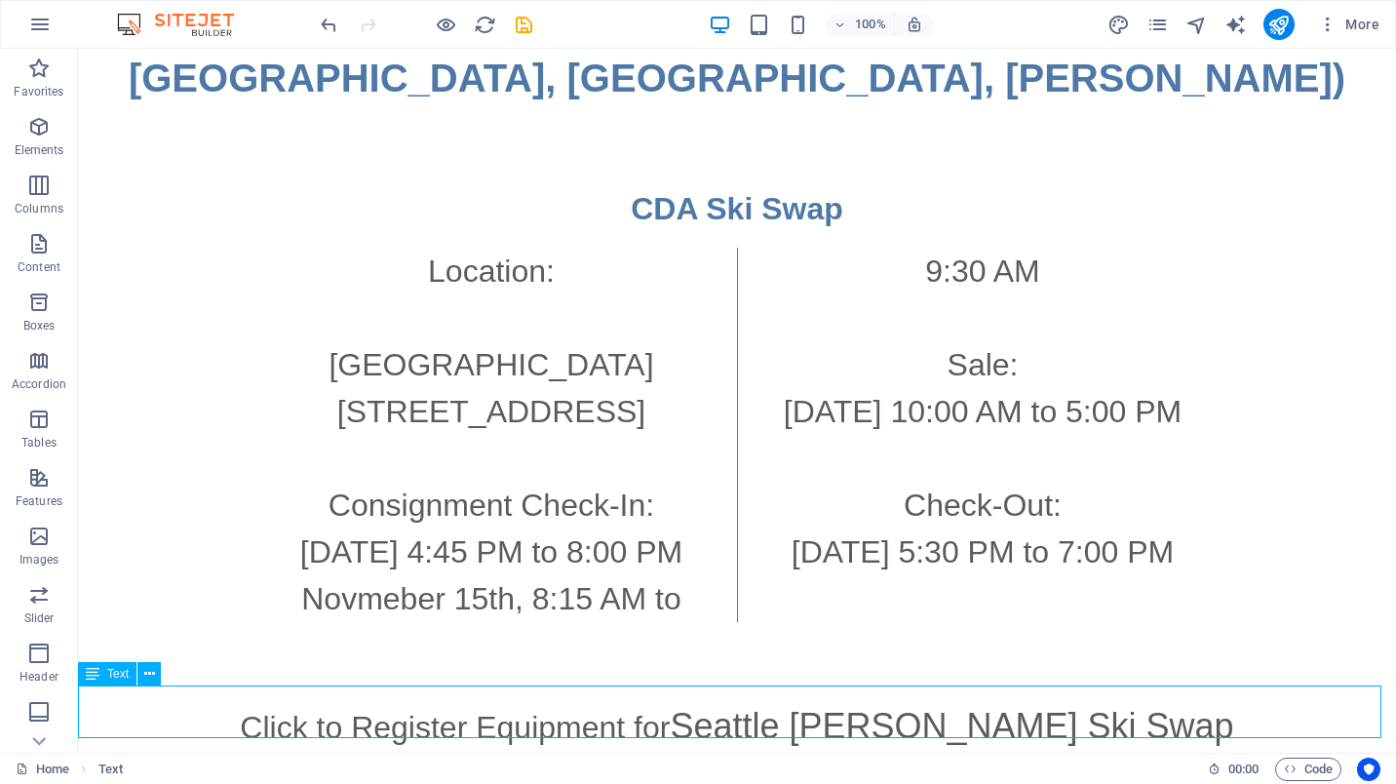
click at [910, 700] on div "Click to Register Equipment for Seattle [PERSON_NAME] Ski Swap" at bounding box center [737, 726] width 1318 height 53
click at [785, 722] on div "Click to Register Equipment for Seattle [PERSON_NAME] Ski Swap" at bounding box center [737, 726] width 1318 height 53
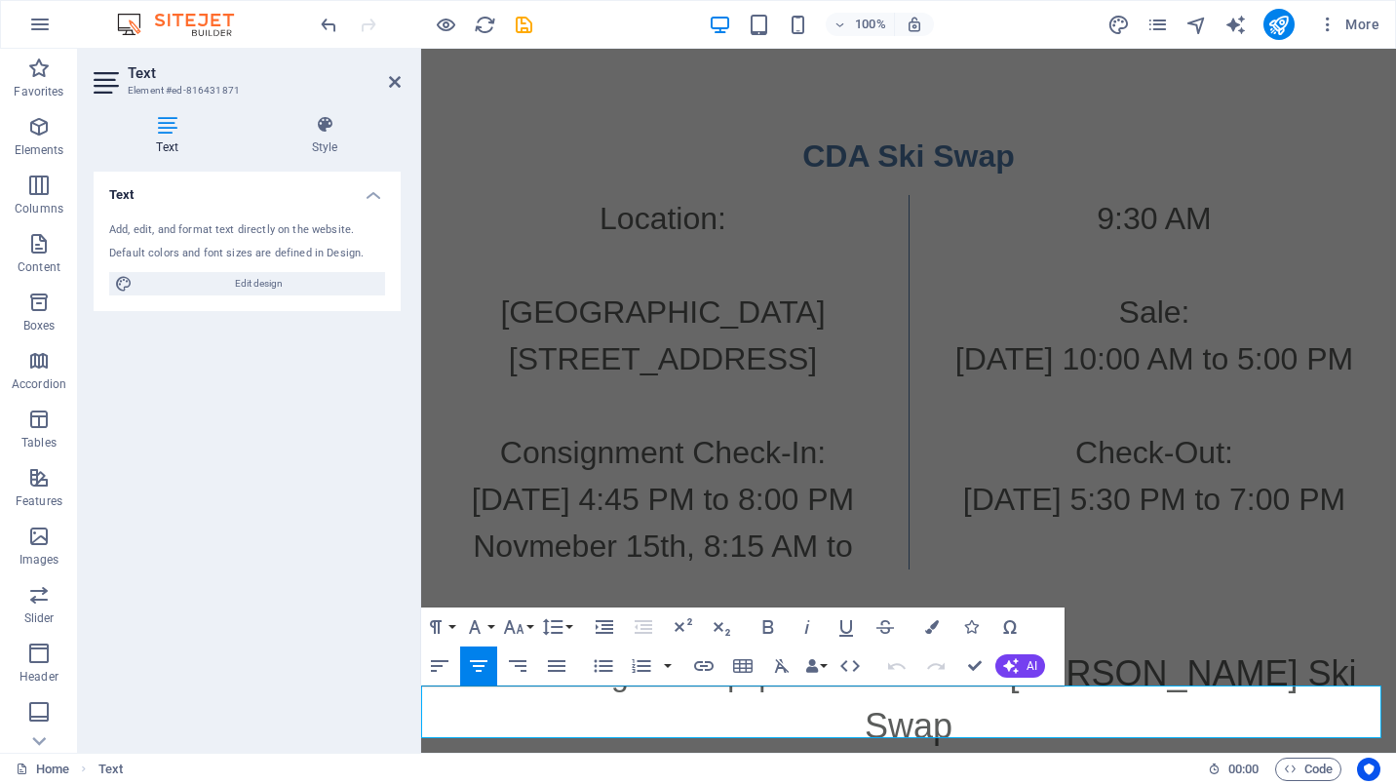
scroll to position [3905, 0]
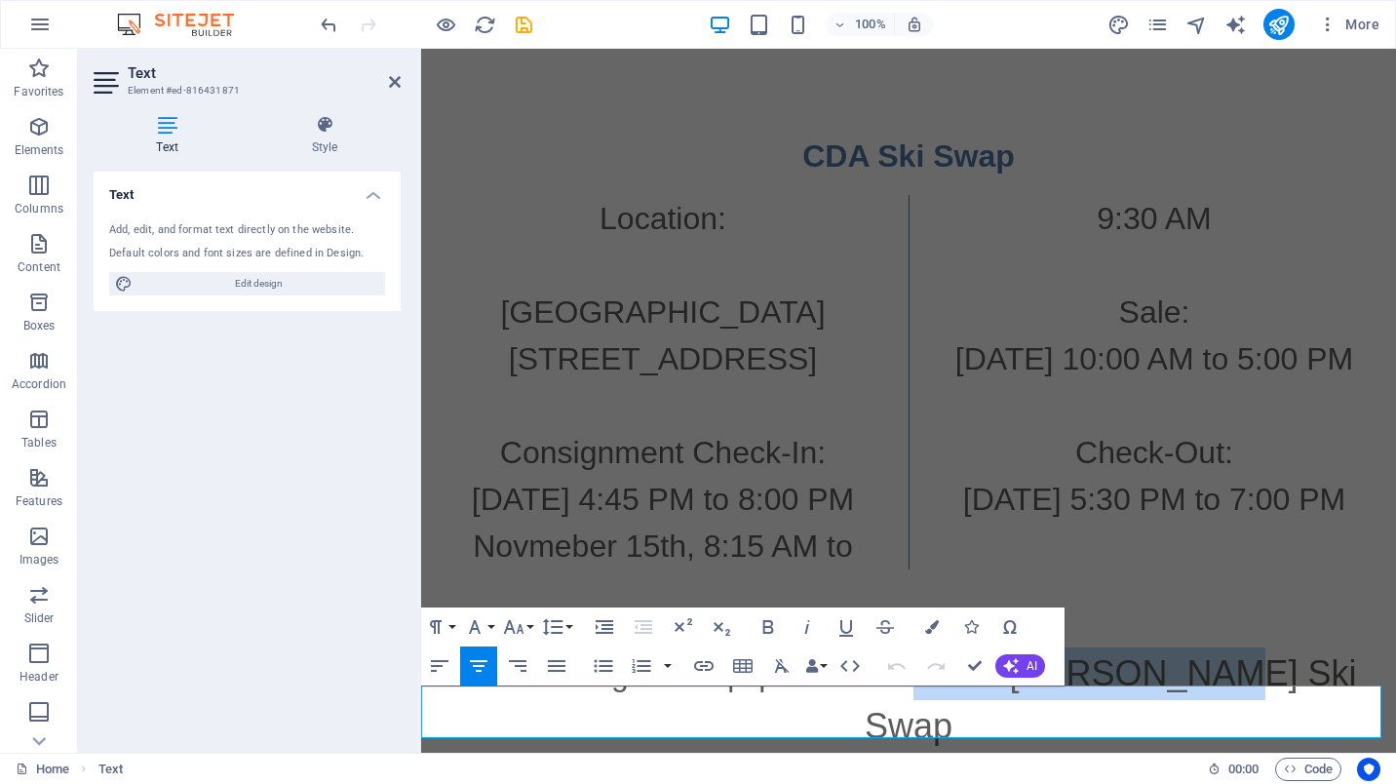
drag, startPoint x: 908, startPoint y: 711, endPoint x: 1183, endPoint y: 690, distance: 276.6
click at [1183, 690] on p "Click to Register Equipment for Seattle [PERSON_NAME] Ski Swap" at bounding box center [908, 699] width 975 height 105
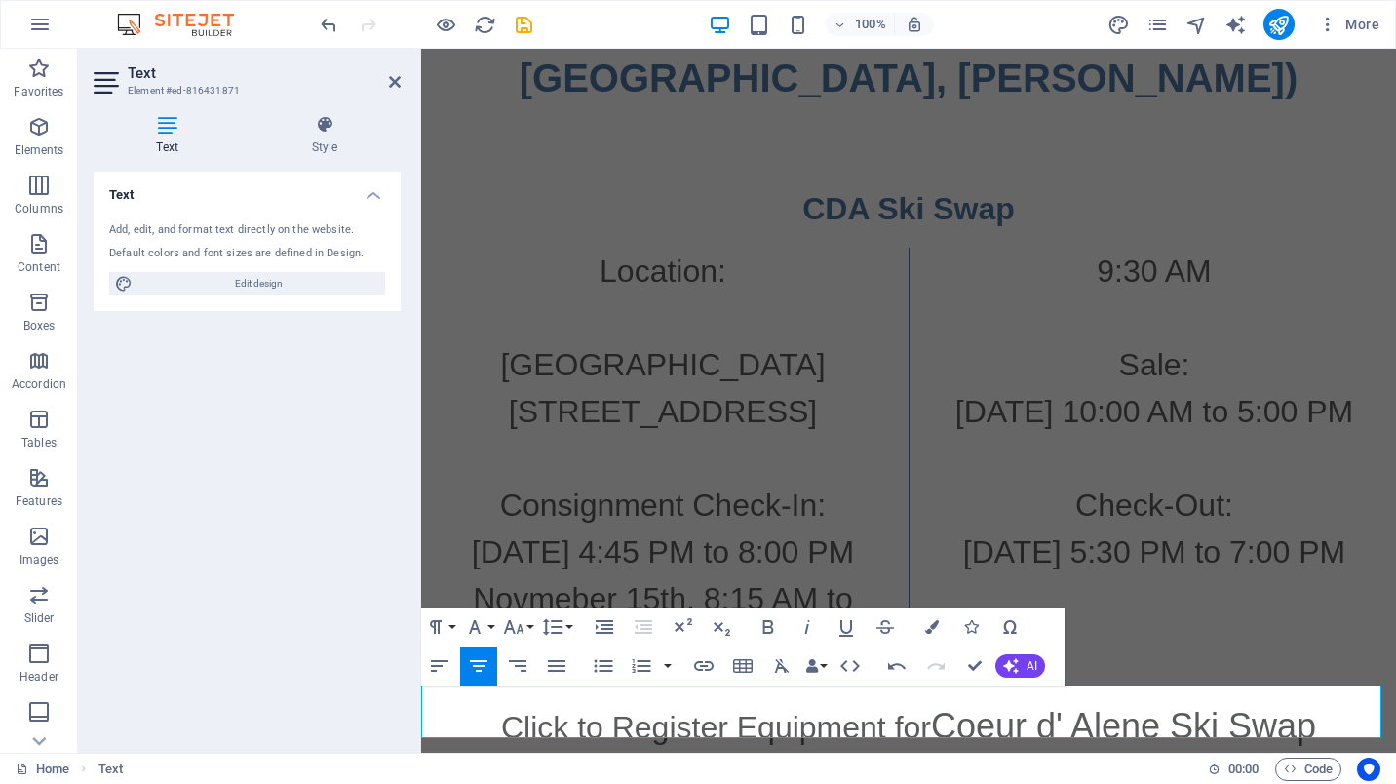
click at [1319, 706] on p "Click to Register Equipment for Coeur d' Alene Ski Swap" at bounding box center [908, 726] width 975 height 53
drag, startPoint x: 1319, startPoint y: 706, endPoint x: 494, endPoint y: 698, distance: 824.7
click at [494, 700] on p "Click to Register Equipment for Coeur d' Alene Ski Swap" at bounding box center [908, 726] width 975 height 53
click at [707, 669] on icon "button" at bounding box center [703, 665] width 23 height 23
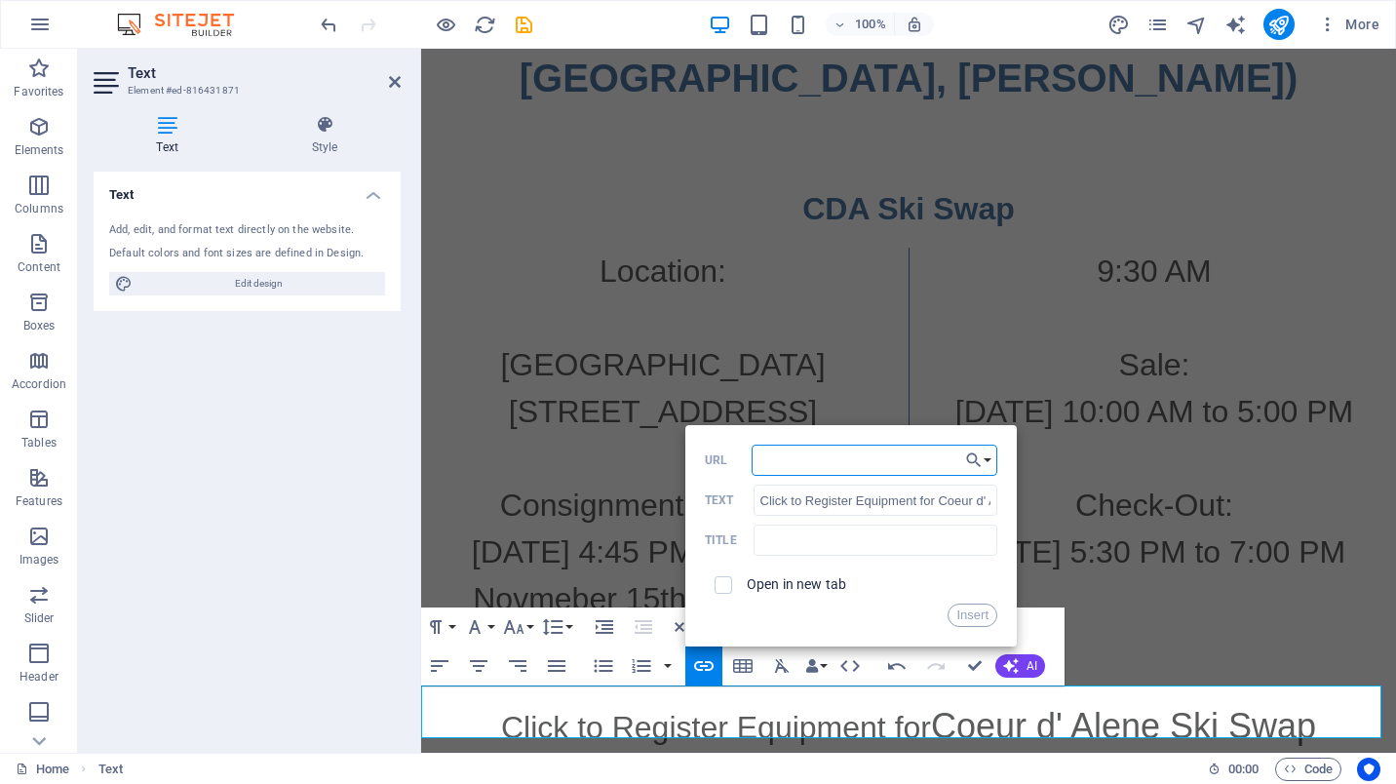
paste input "[URL][DOMAIN_NAME]"
type input "[URL][DOMAIN_NAME]"
click at [724, 591] on span at bounding box center [724, 585] width 18 height 18
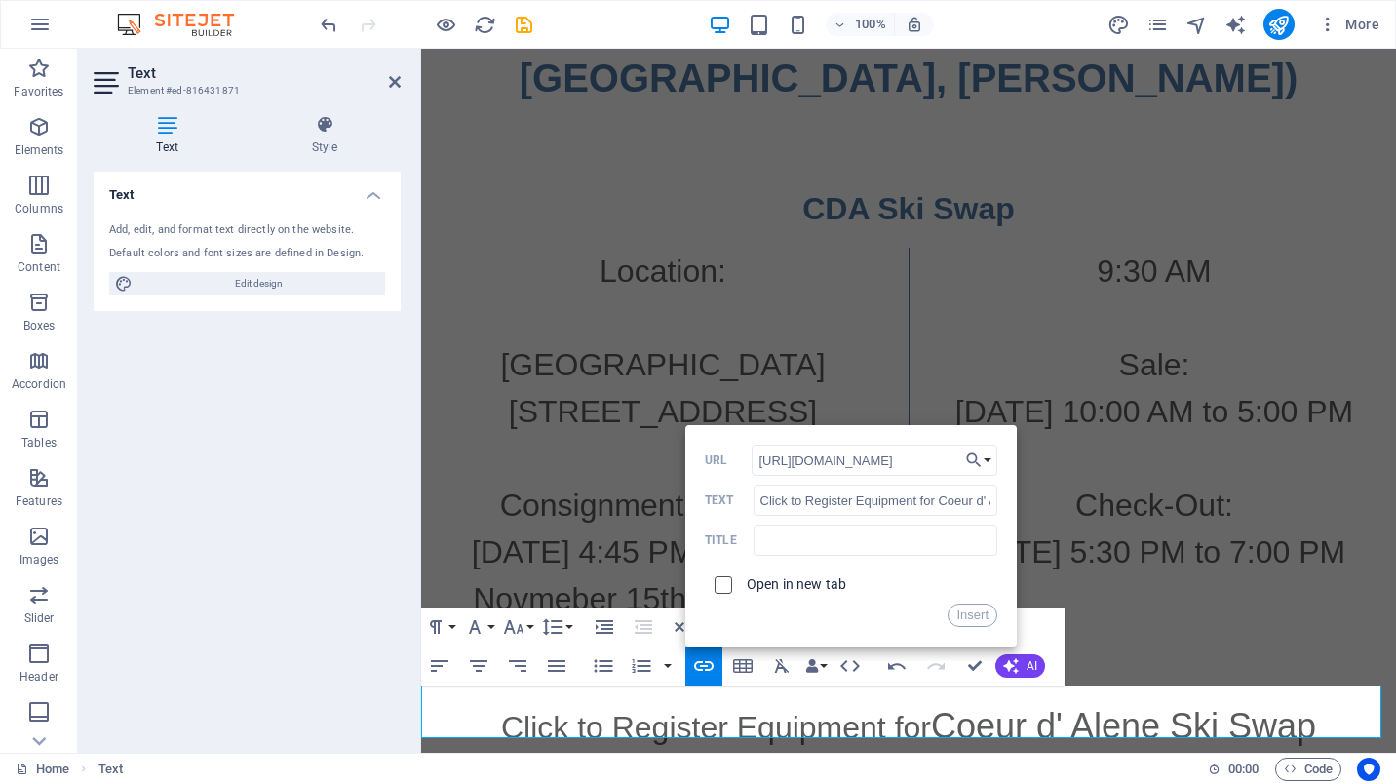
click at [715, 583] on input "checkbox" at bounding box center [721, 582] width 18 height 18
checkbox input "true"
click at [971, 619] on button "Insert" at bounding box center [972, 614] width 50 height 23
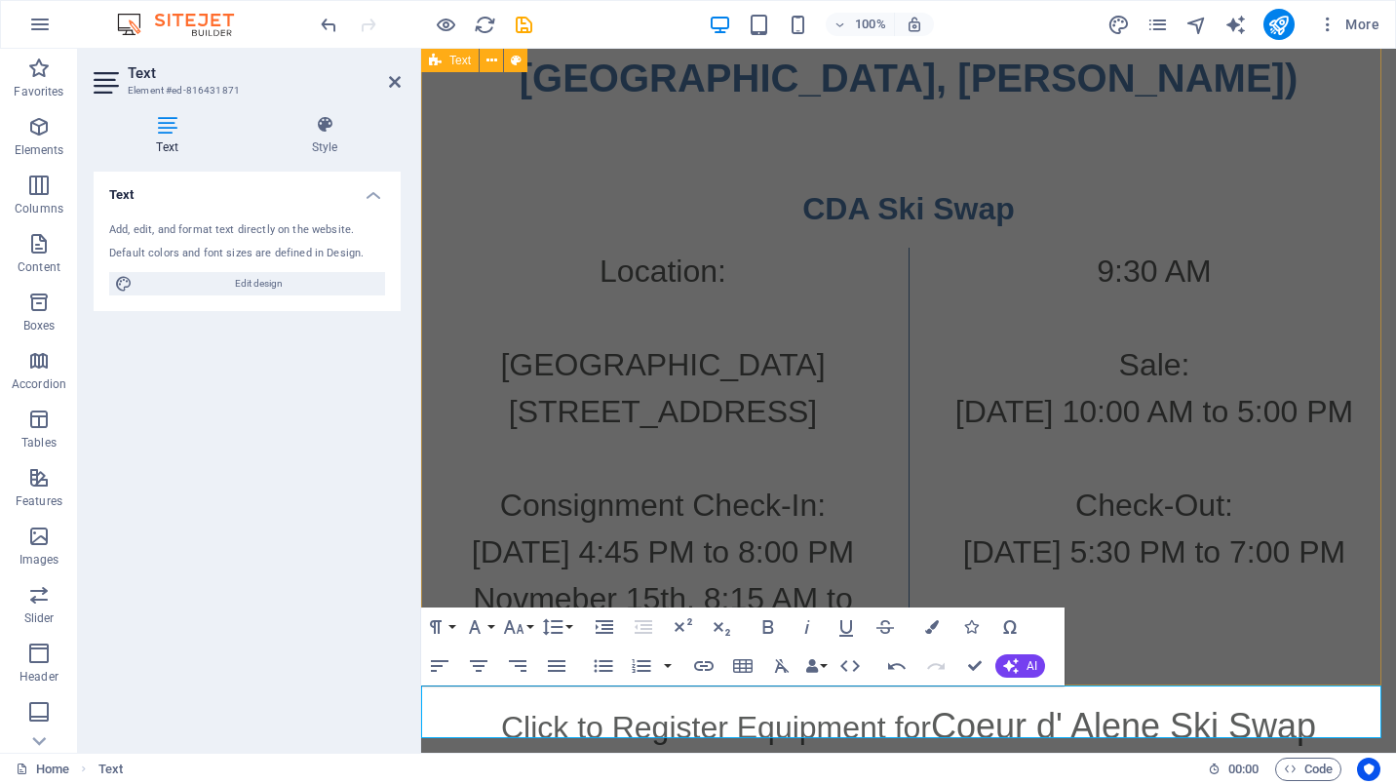
click at [1357, 644] on div "CDA Ski Swap Location: [GEOGRAPHIC_DATA] [STREET_ADDRESS] Consignment Check-In:…" at bounding box center [908, 403] width 975 height 593
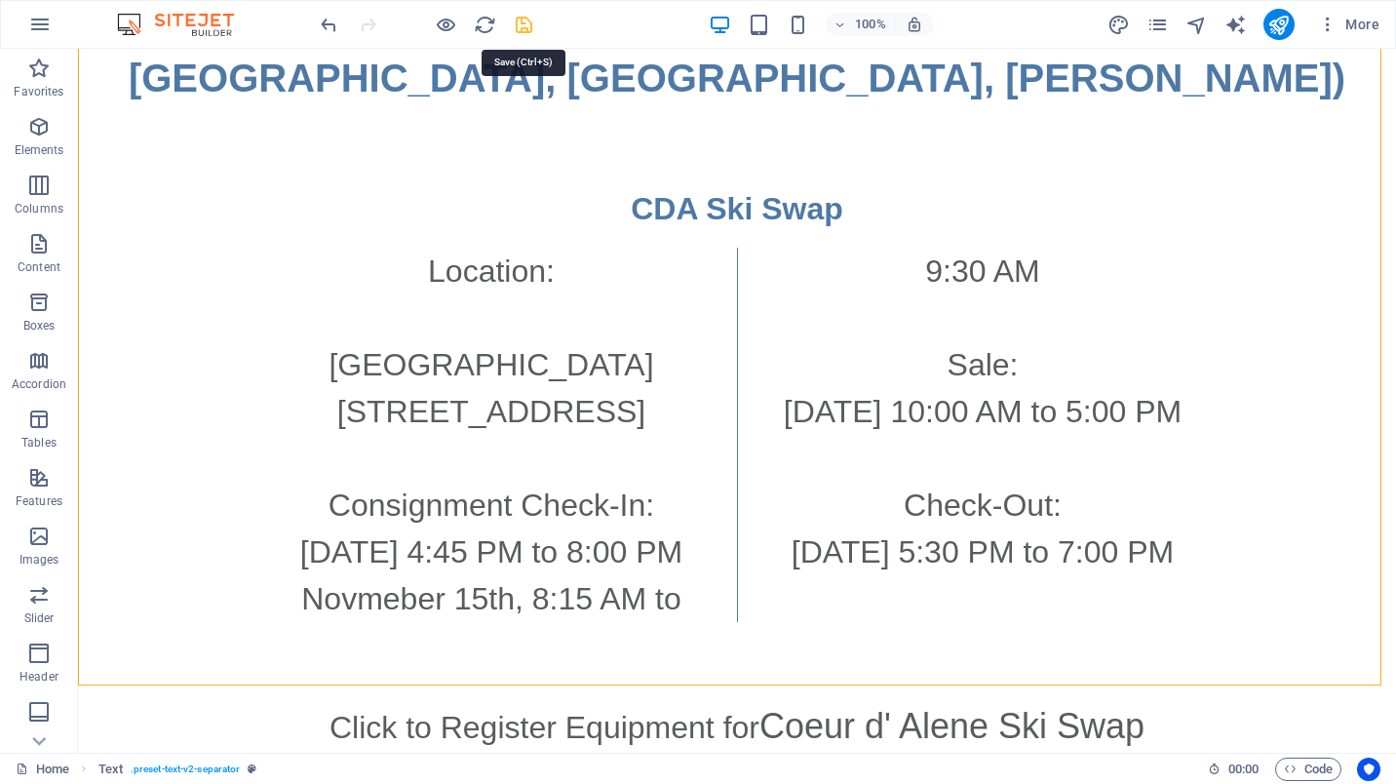
click at [531, 25] on icon "save" at bounding box center [524, 25] width 22 height 22
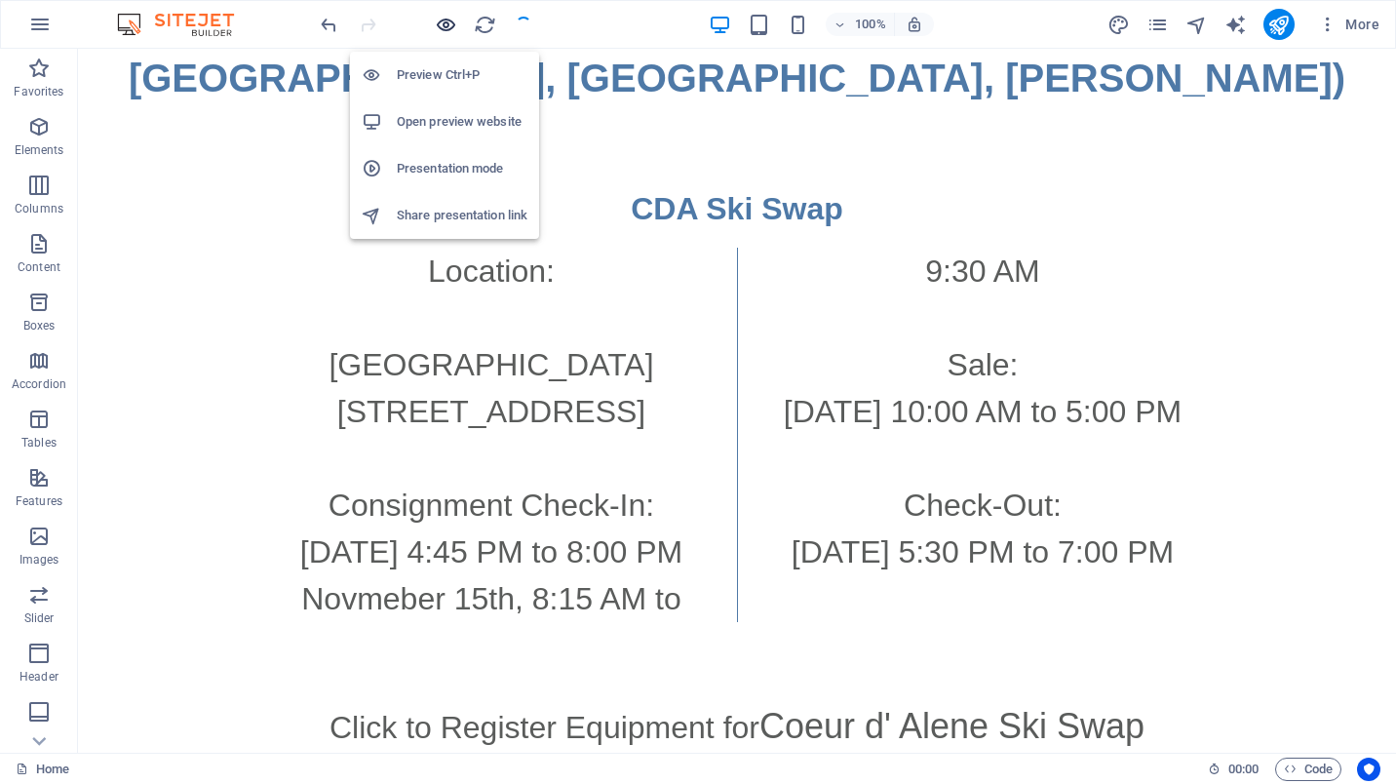
click at [444, 24] on icon "button" at bounding box center [446, 25] width 22 height 22
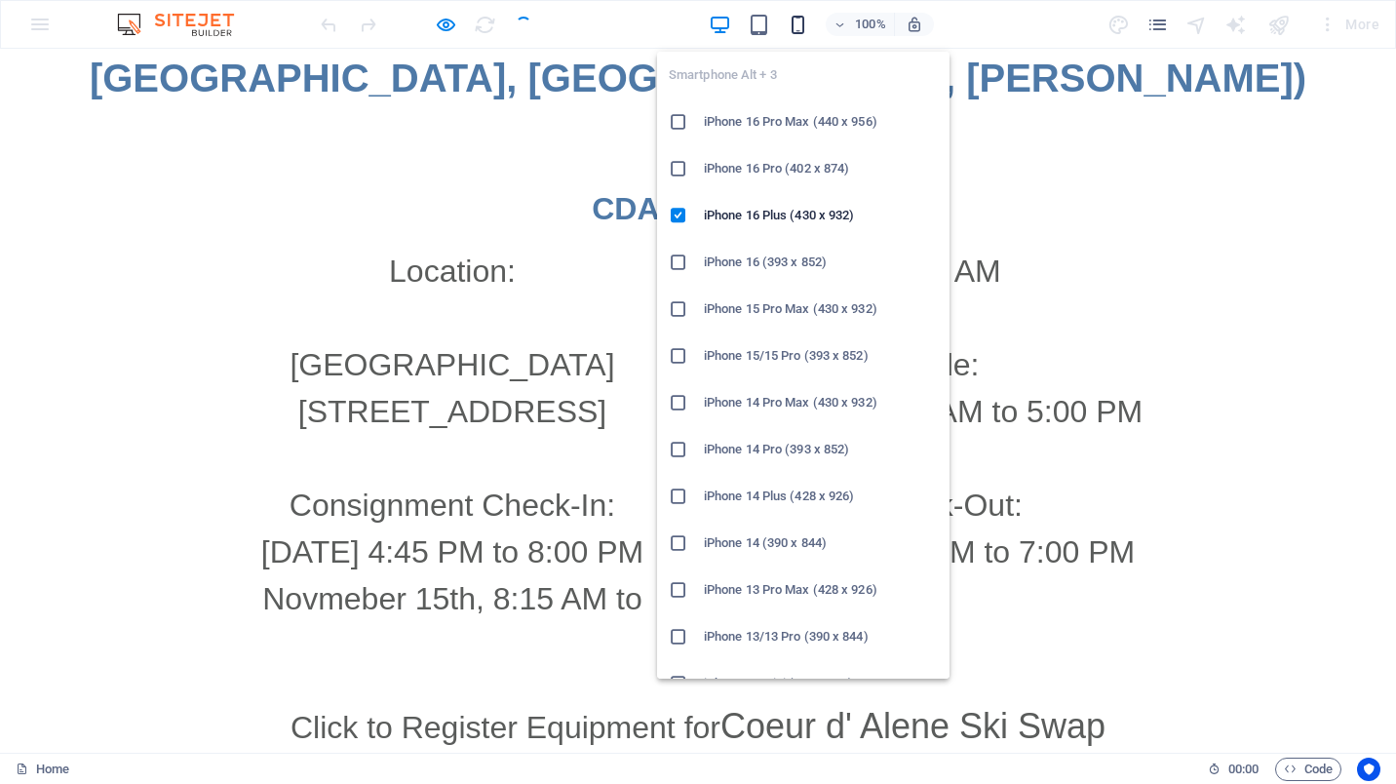
click at [800, 21] on icon "button" at bounding box center [798, 25] width 22 height 22
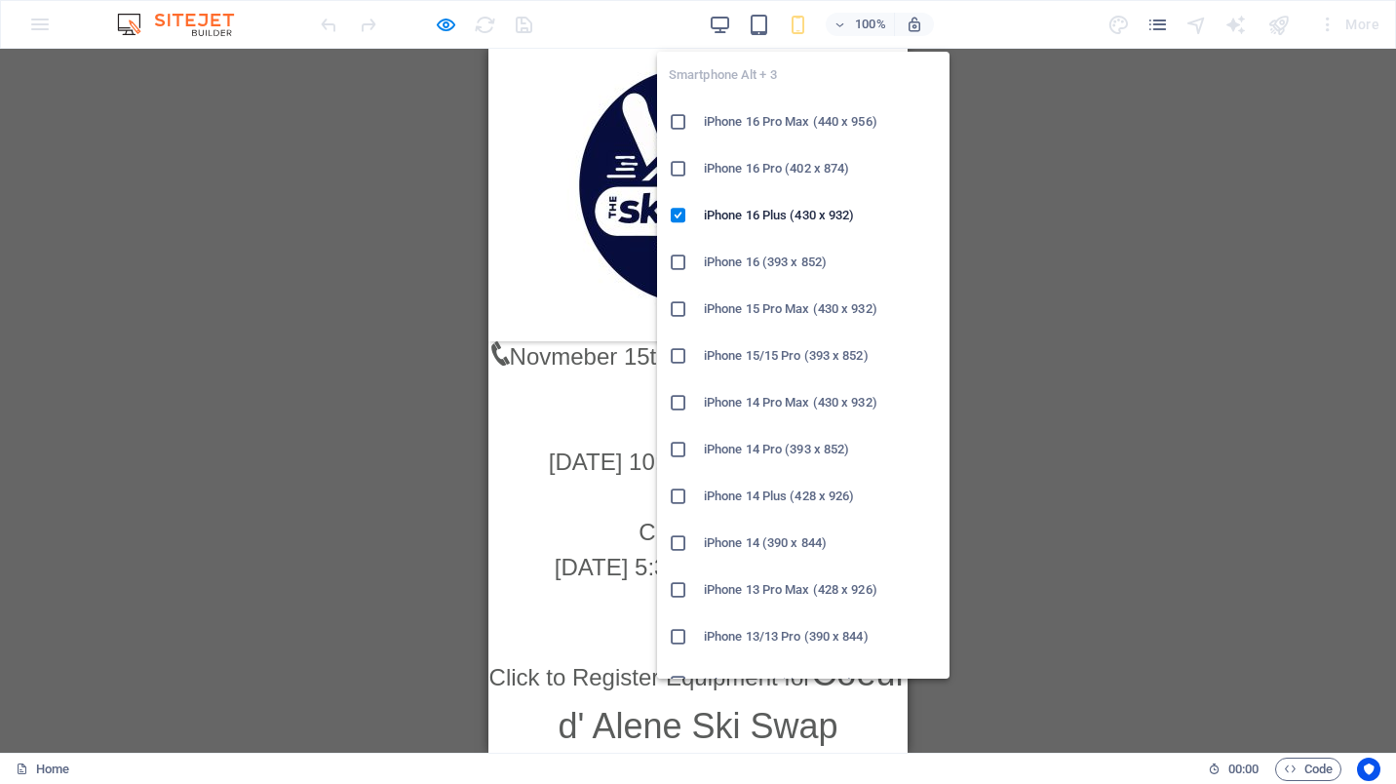
scroll to position [4057, 0]
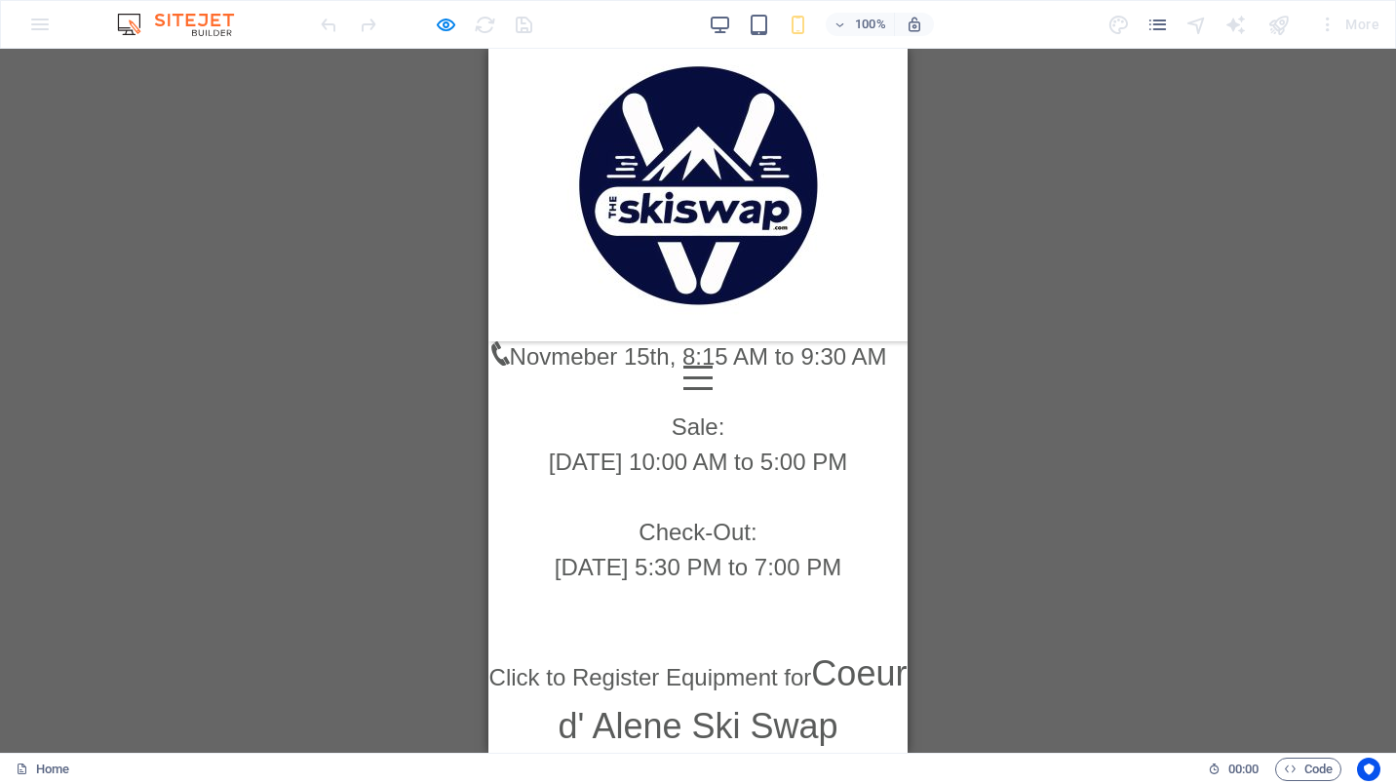
click at [891, 180] on div "Menu All Swaps Walla Walla Tri-Cities [GEOGRAPHIC_DATA] Coeur d'Alene [GEOGRAPH…" at bounding box center [697, 195] width 419 height 292
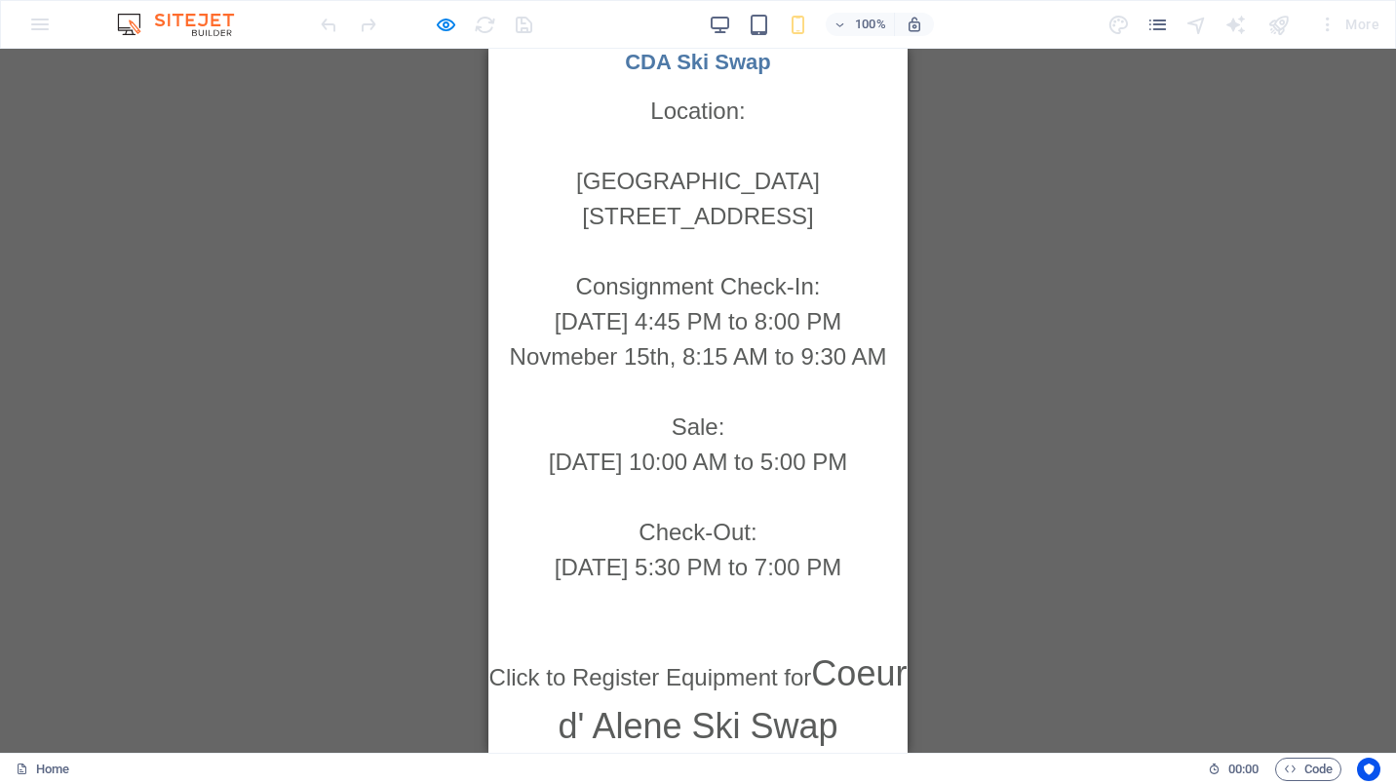
scroll to position [4147, 0]
drag, startPoint x: 900, startPoint y: 88, endPoint x: 1411, endPoint y: 736, distance: 825.9
click at [780, 654] on link "Coeur d' Alene Ski Swap" at bounding box center [732, 699] width 349 height 93
click at [685, 664] on link "Click to Register Equipment for" at bounding box center [650, 677] width 323 height 26
drag, startPoint x: 902, startPoint y: 642, endPoint x: 1397, endPoint y: 811, distance: 523.1
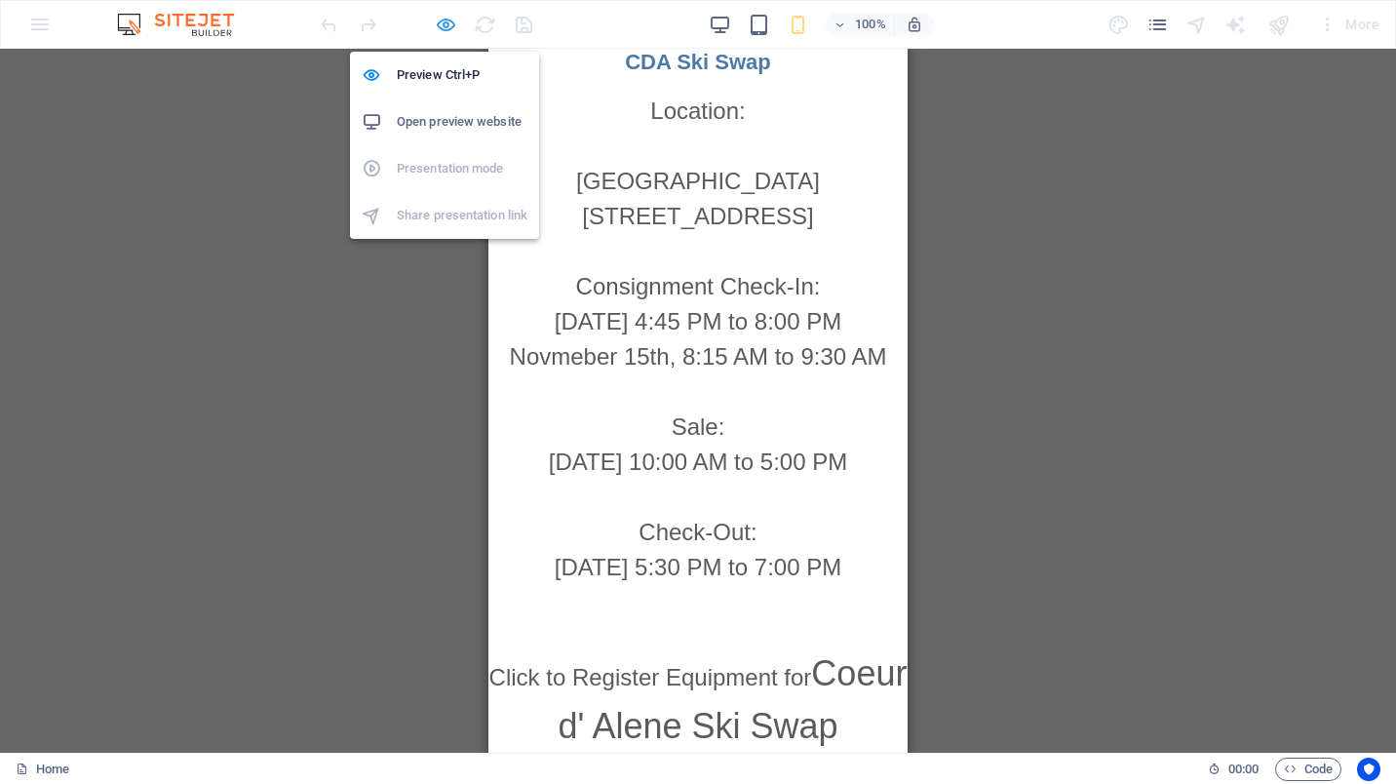
click at [451, 19] on icon "button" at bounding box center [446, 25] width 22 height 22
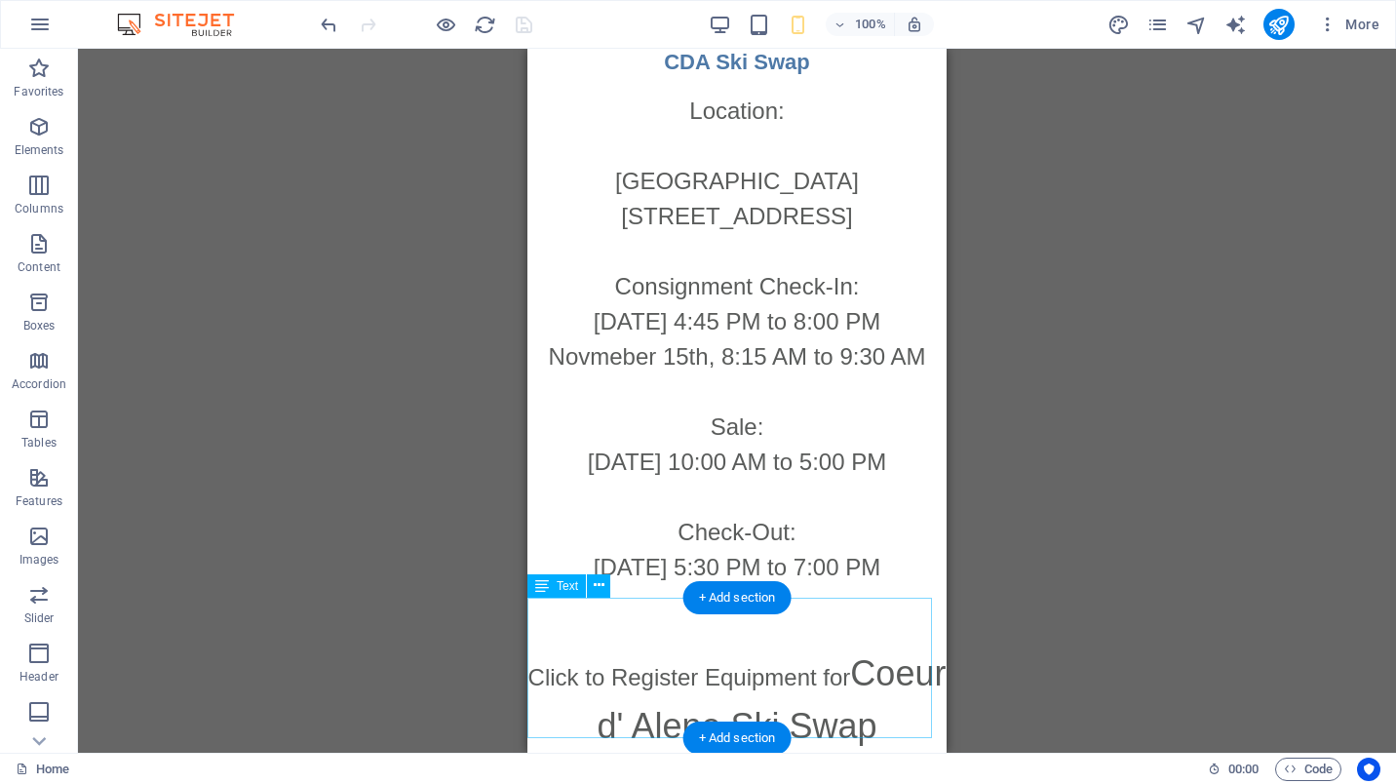
click at [787, 707] on div "Click to Register Equipment for Coeur d' Alene Ski Swap" at bounding box center [736, 699] width 419 height 105
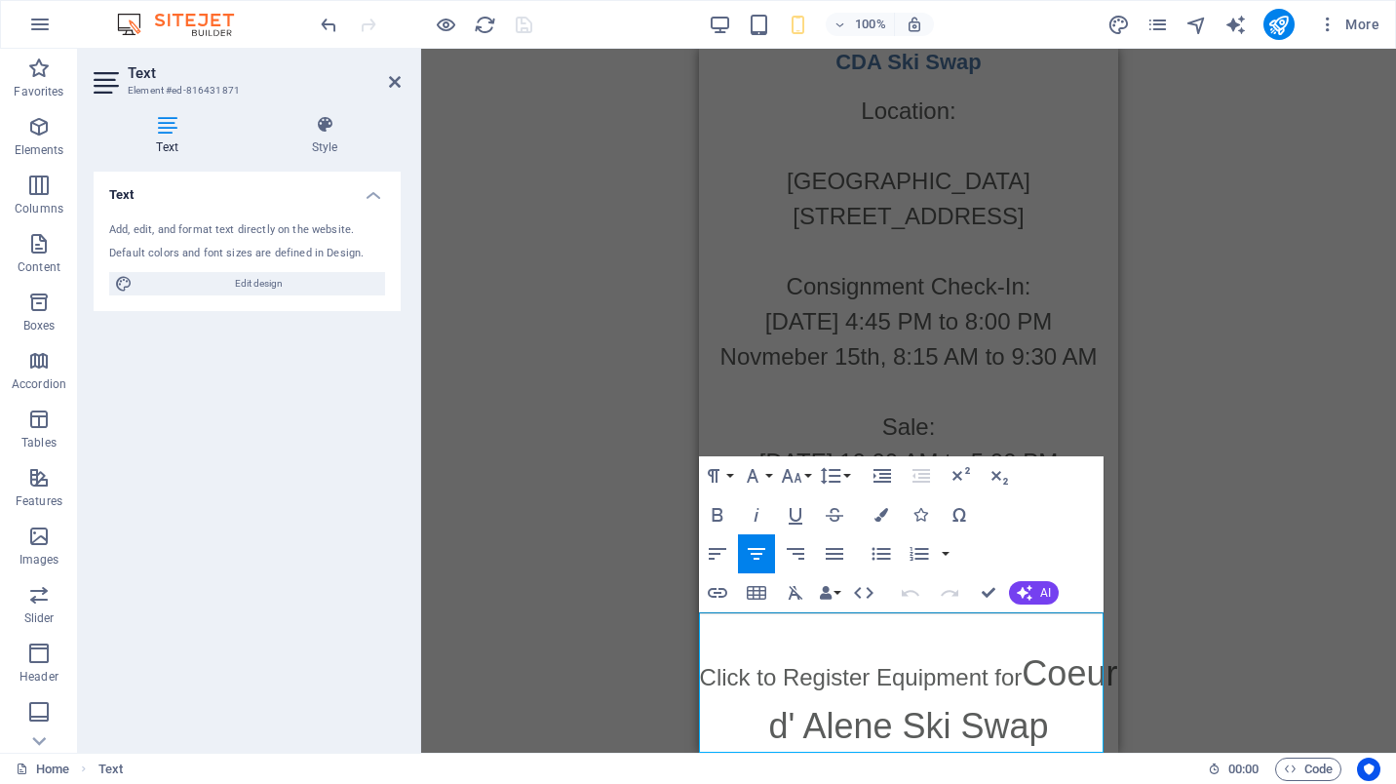
scroll to position [4132, 0]
drag, startPoint x: 753, startPoint y: 628, endPoint x: 964, endPoint y: 726, distance: 232.4
click at [964, 726] on p "Click to Register Equipment for Coeur d' Alene Ski Swap" at bounding box center [908, 699] width 419 height 105
click at [723, 592] on icon "button" at bounding box center [717, 592] width 23 height 23
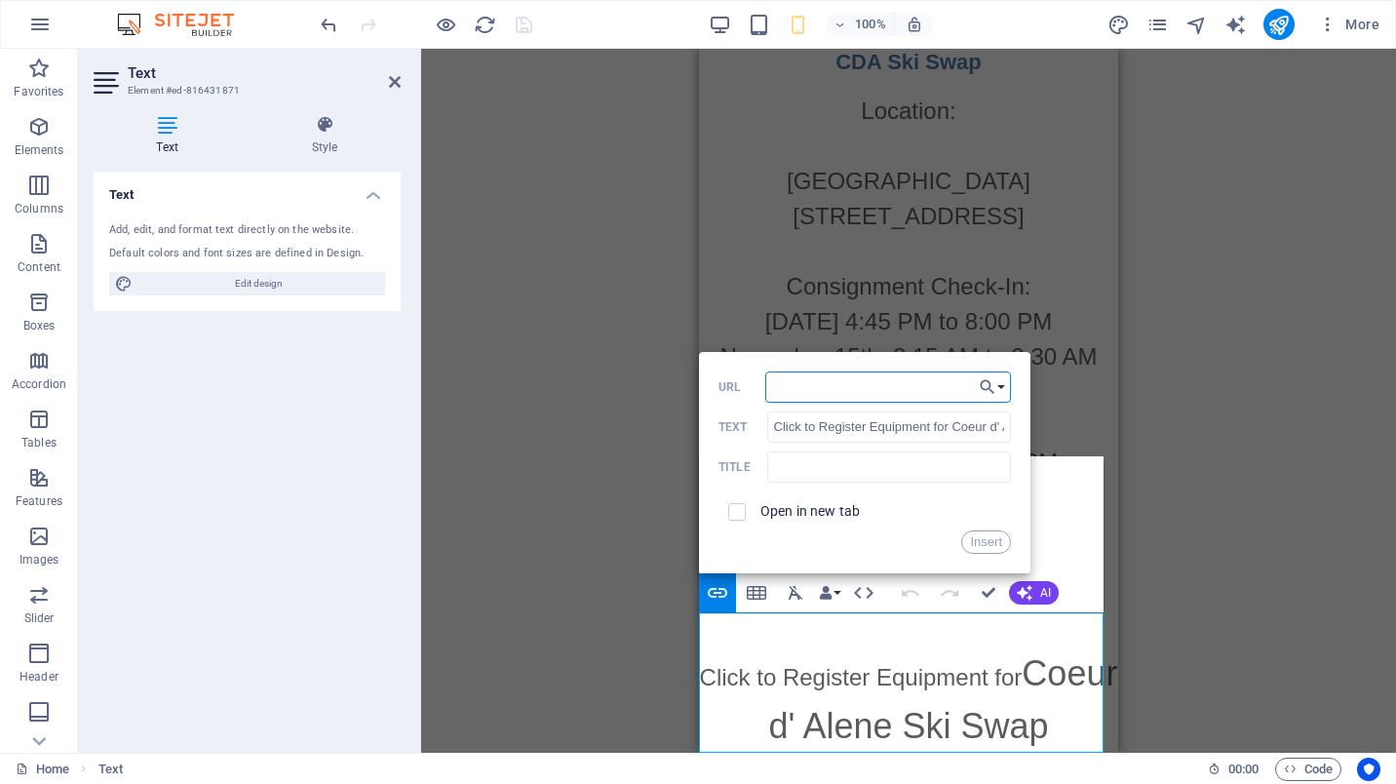
paste input "[URL][DOMAIN_NAME]"
type input "[URL][DOMAIN_NAME]"
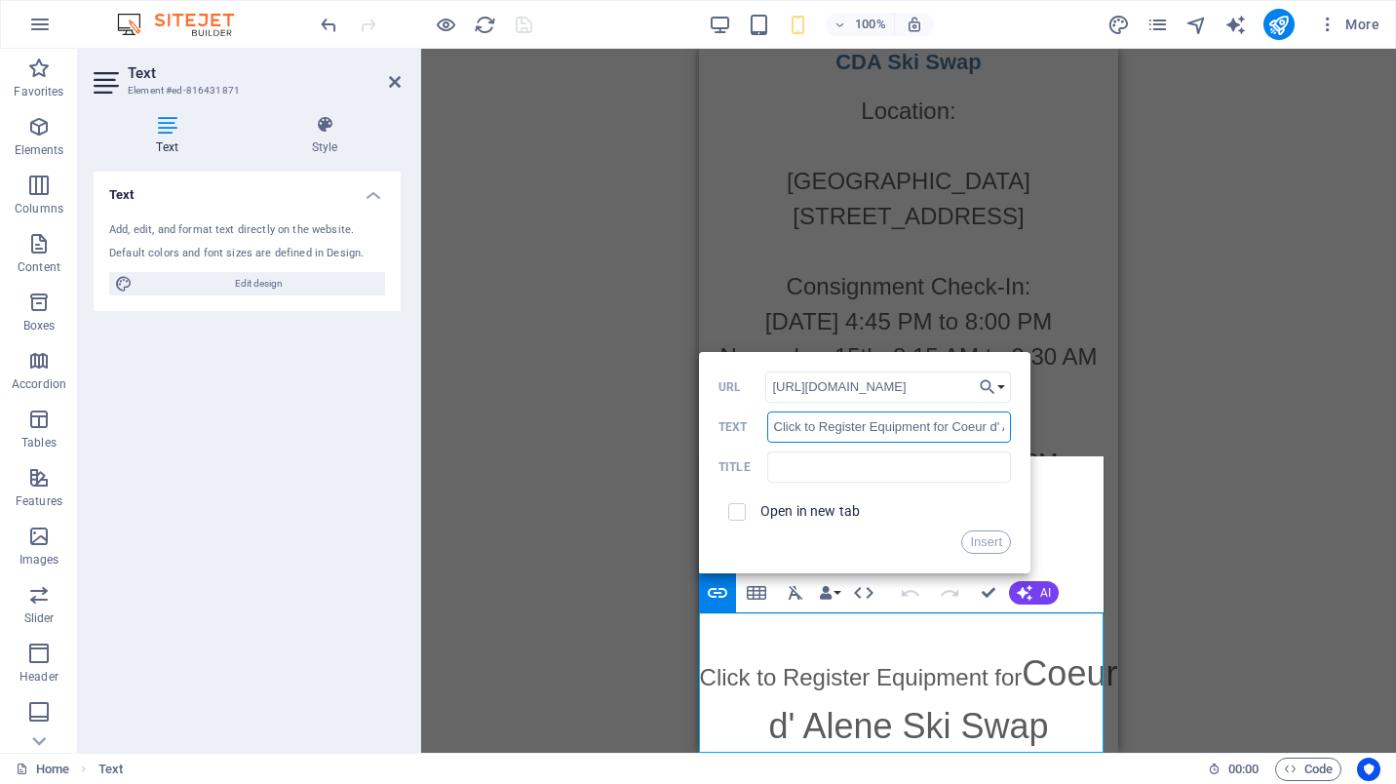
click at [878, 427] on input "Click to Register Equipment for Coeur d' Alene Ski Swap" at bounding box center [889, 426] width 244 height 31
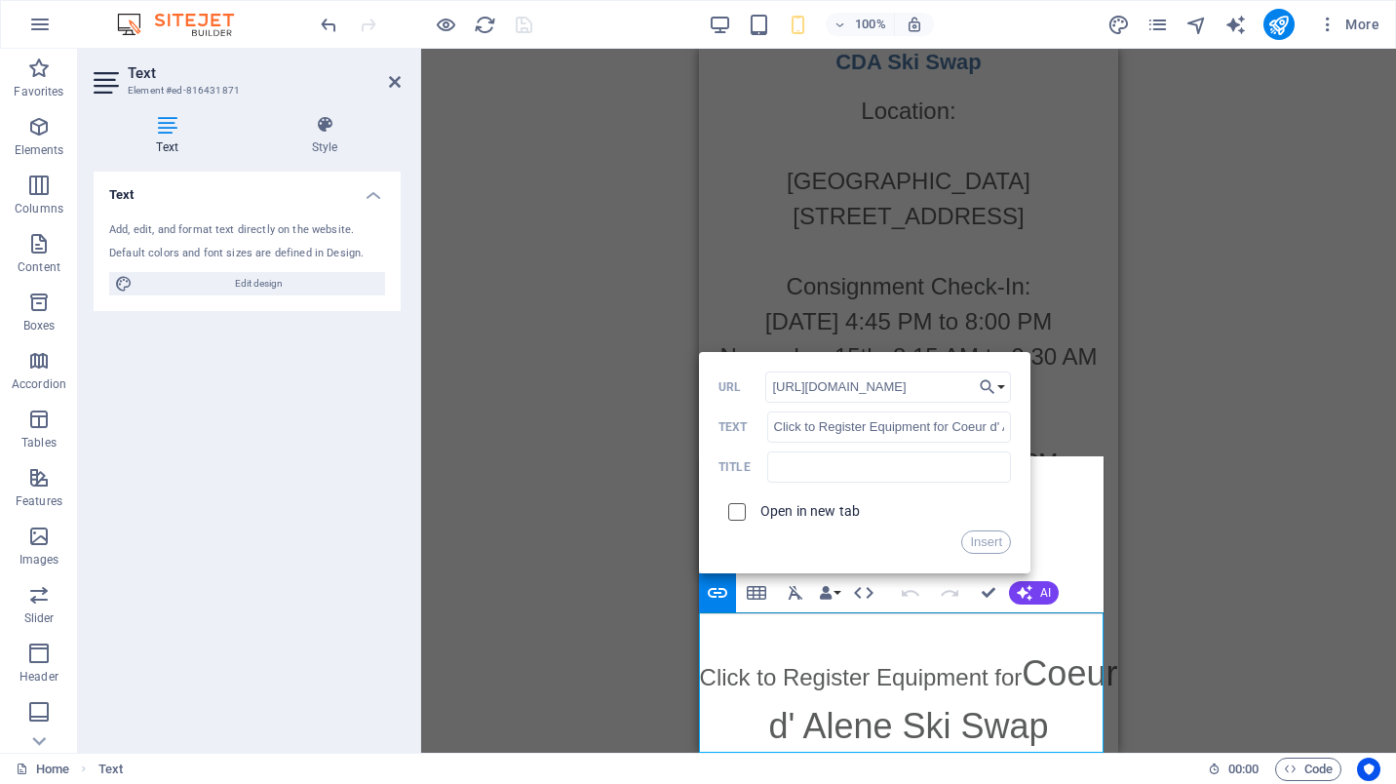
click at [727, 514] on input "checkbox" at bounding box center [734, 509] width 18 height 18
checkbox input "true"
click at [989, 545] on button "Insert" at bounding box center [986, 541] width 50 height 23
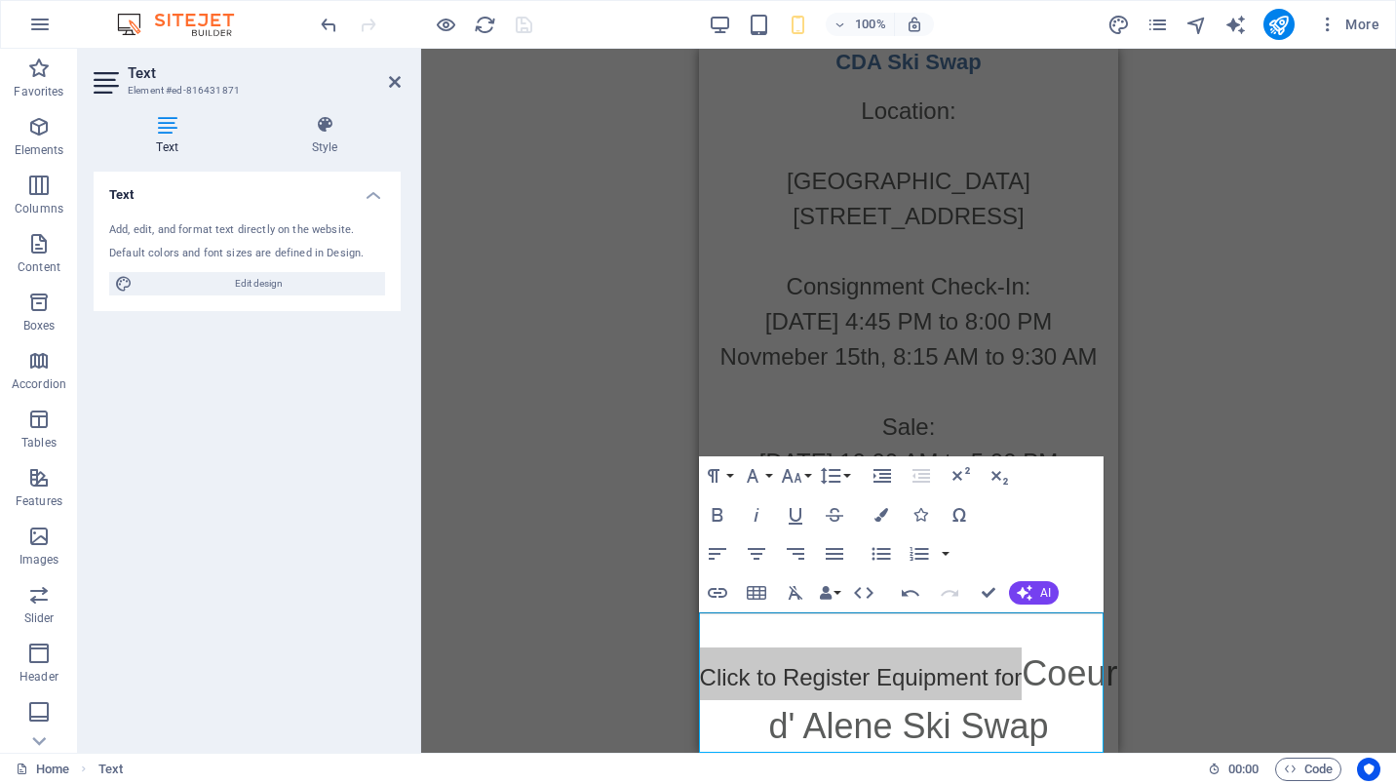
click at [1217, 601] on div "Drag here to replace the existing content. Press “Ctrl” if you want to create a…" at bounding box center [908, 401] width 975 height 704
click at [393, 89] on icon at bounding box center [395, 82] width 12 height 16
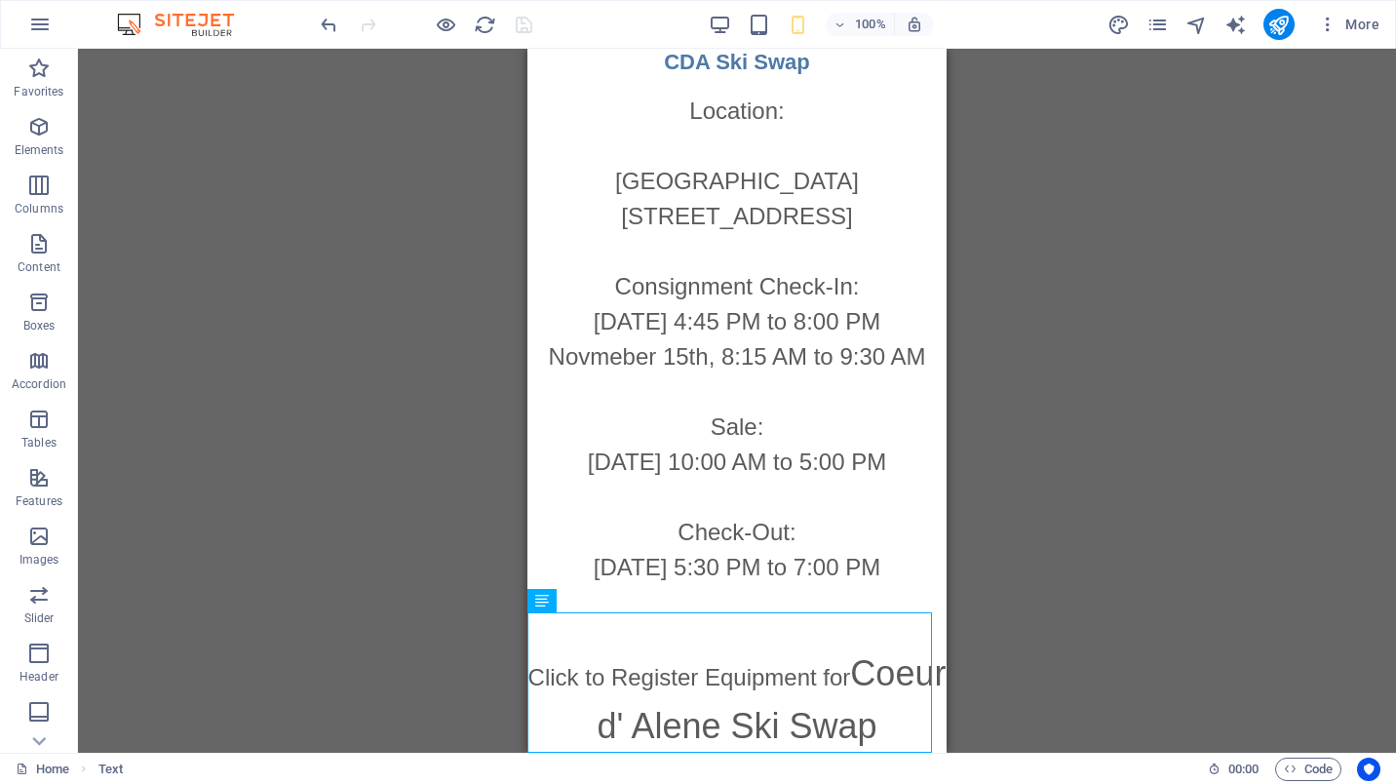
click at [523, 25] on div at bounding box center [426, 24] width 218 height 31
click at [793, 670] on div "Click to Register Equipment for Coeur d' Alene Ski Swap" at bounding box center [736, 699] width 419 height 105
click at [515, 32] on div at bounding box center [426, 24] width 218 height 31
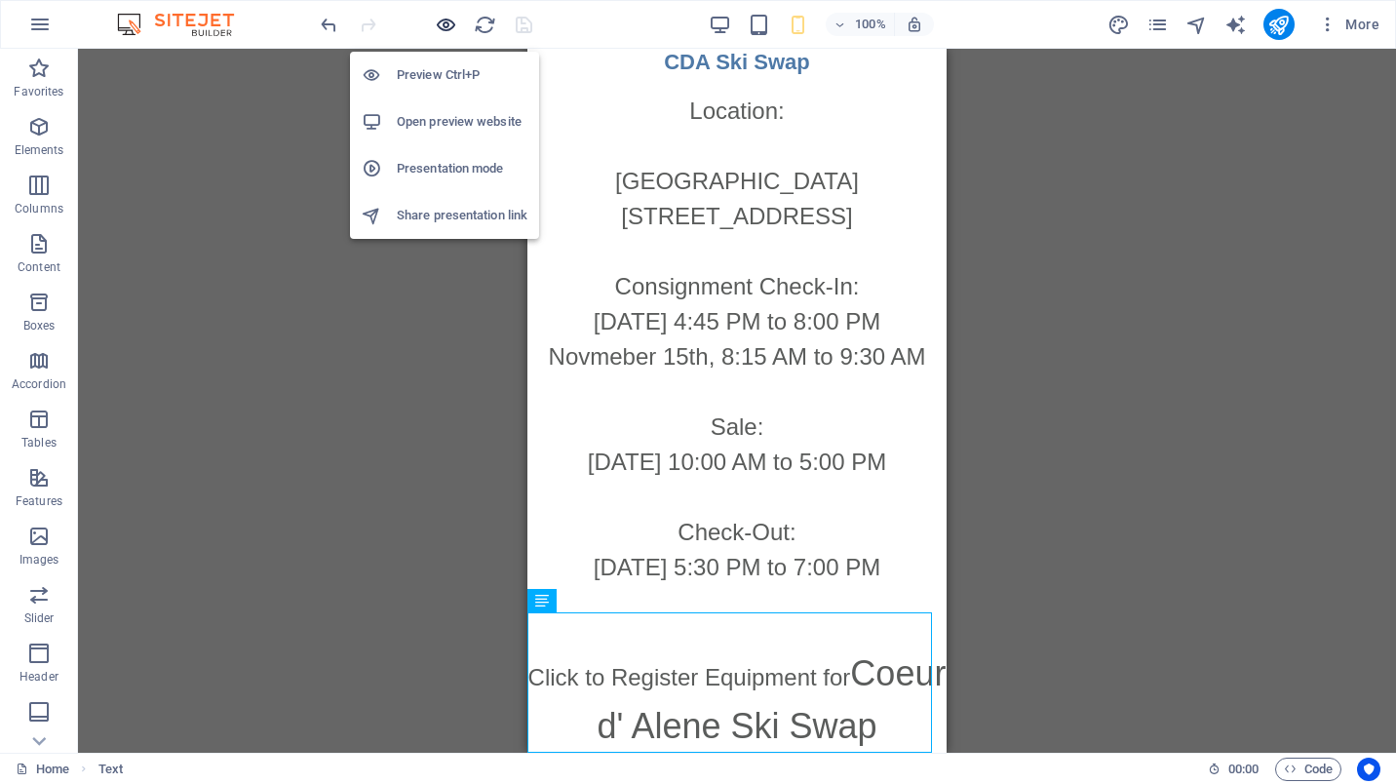
click at [444, 24] on icon "button" at bounding box center [446, 25] width 22 height 22
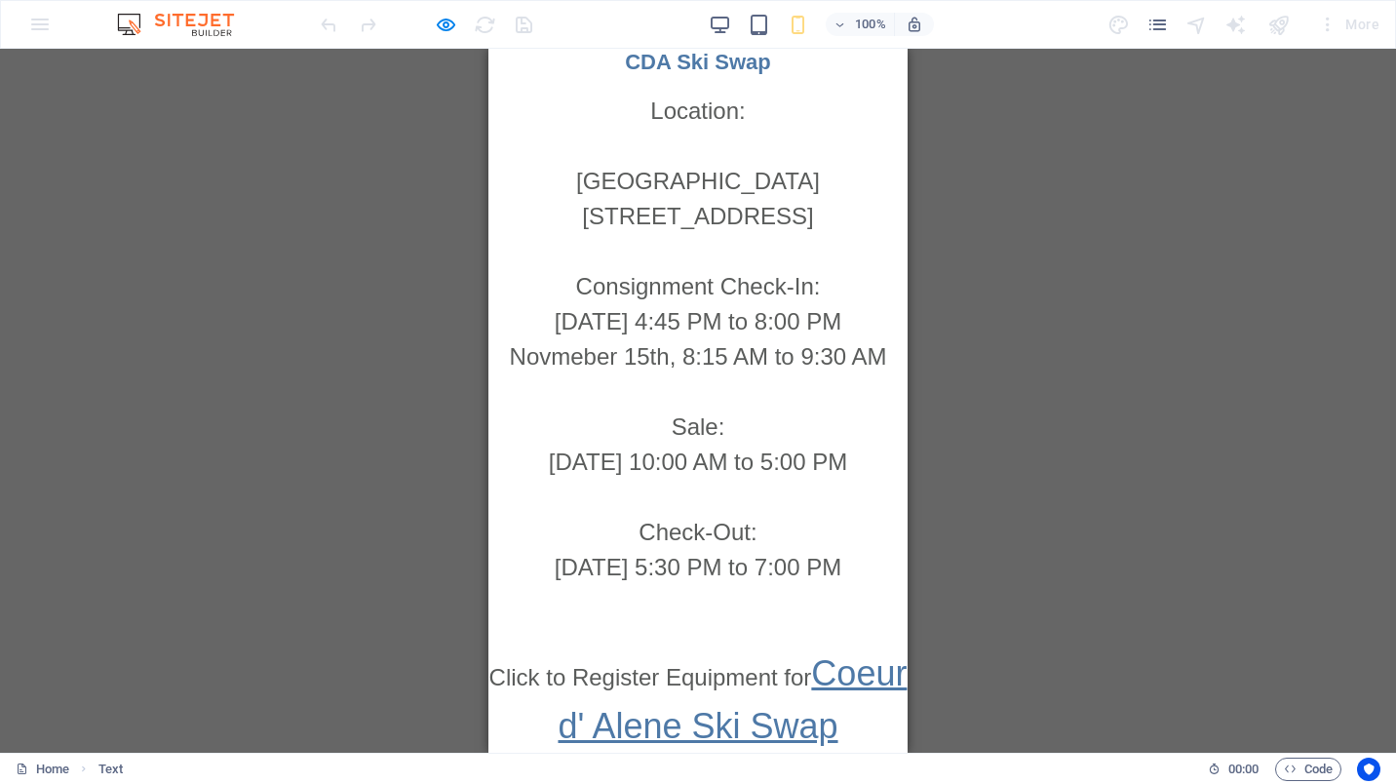
click at [751, 664] on link "Coeur d' Alene Ski Swap" at bounding box center [732, 699] width 349 height 93
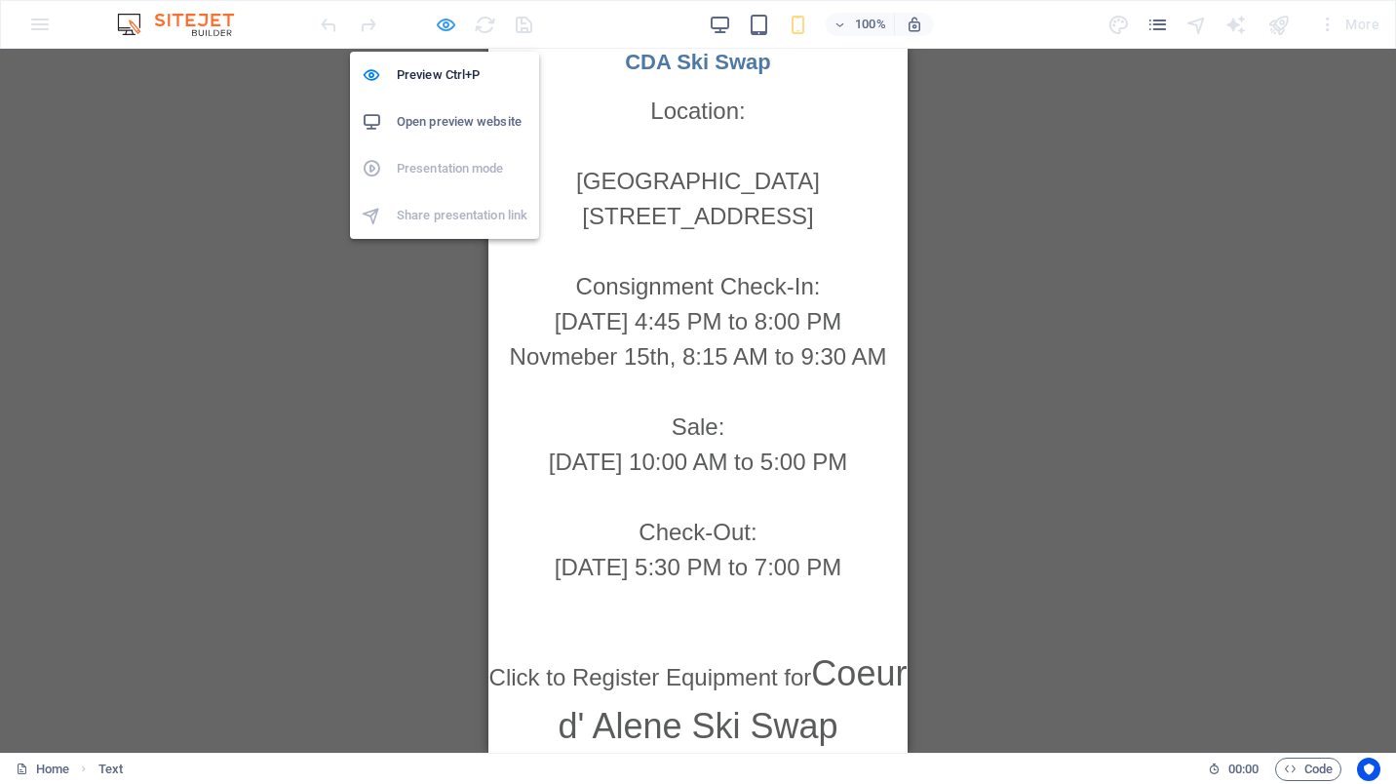
click at [454, 27] on icon "button" at bounding box center [446, 25] width 22 height 22
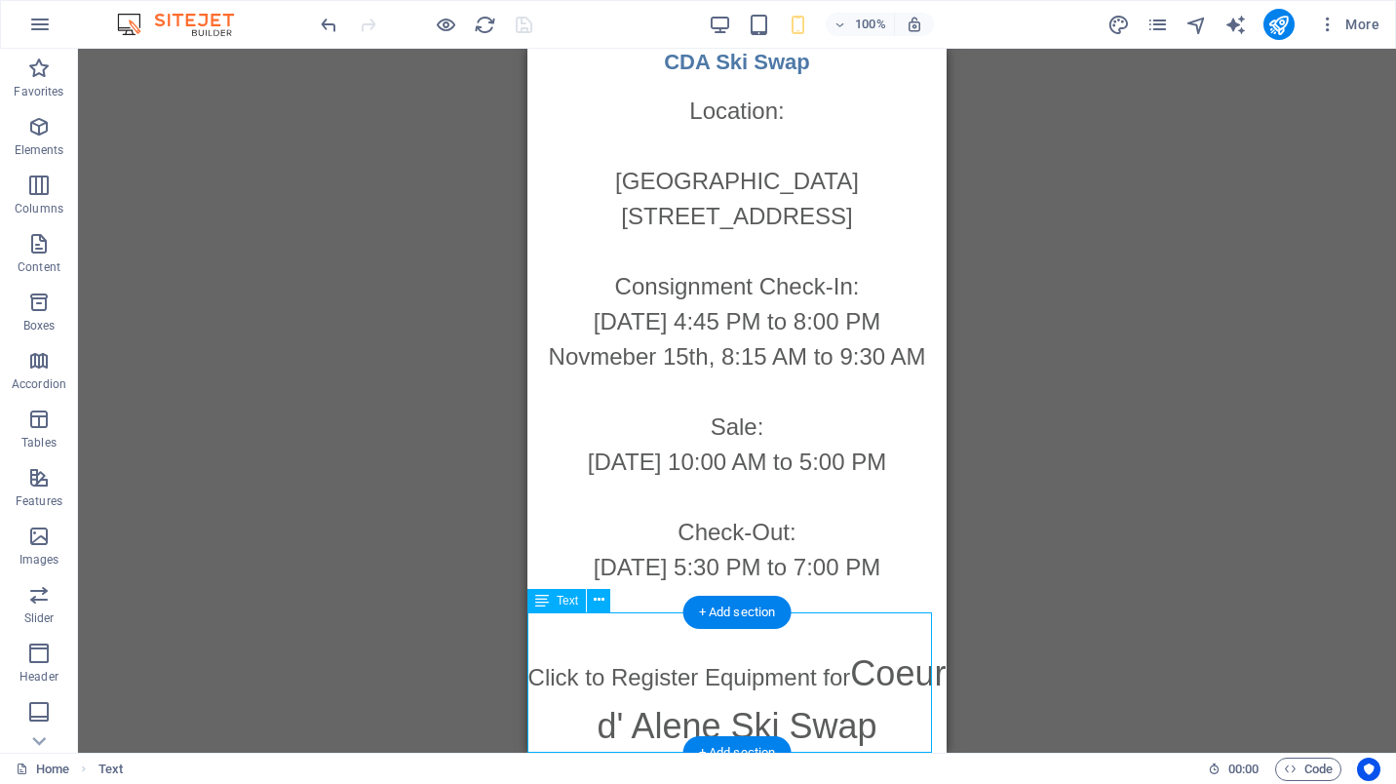
click at [807, 711] on div "Click to Register Equipment for Coeur d' Alene Ski Swap" at bounding box center [736, 699] width 419 height 105
click at [786, 722] on div "Click to Register Equipment for Coeur d' Alene Ski Swap" at bounding box center [736, 699] width 419 height 105
click at [806, 720] on div "Click to Register Equipment for Coeur d' Alene Ski Swap" at bounding box center [736, 699] width 419 height 105
click at [764, 719] on div "Click to Register Equipment for Coeur d' Alene Ski Swap" at bounding box center [736, 699] width 419 height 105
click at [667, 518] on div "Location: [GEOGRAPHIC_DATA] [STREET_ADDRESS] Consignment Check-In: [DATE] 4:45 …" at bounding box center [737, 339] width 388 height 491
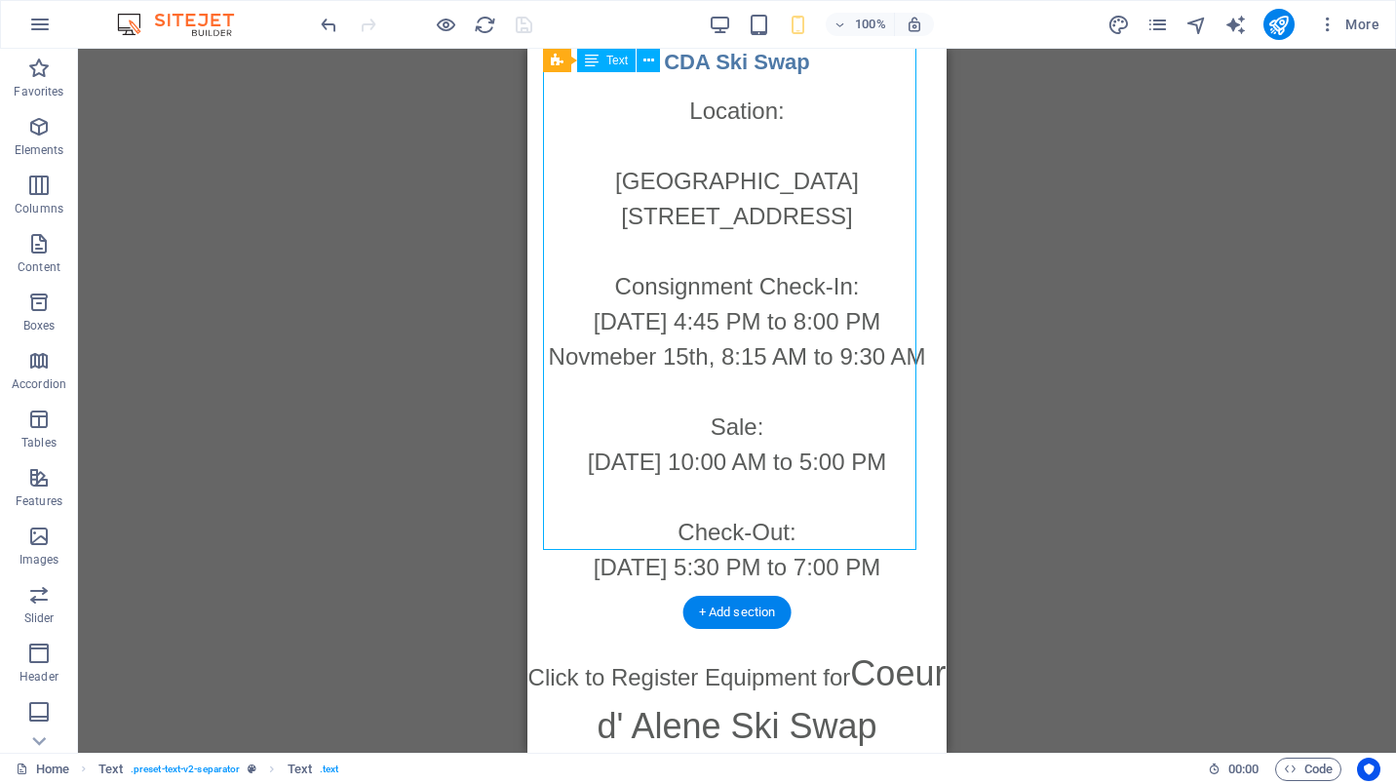
click at [673, 533] on div "Location: [GEOGRAPHIC_DATA] [STREET_ADDRESS] Consignment Check-In: [DATE] 4:45 …" at bounding box center [737, 339] width 388 height 491
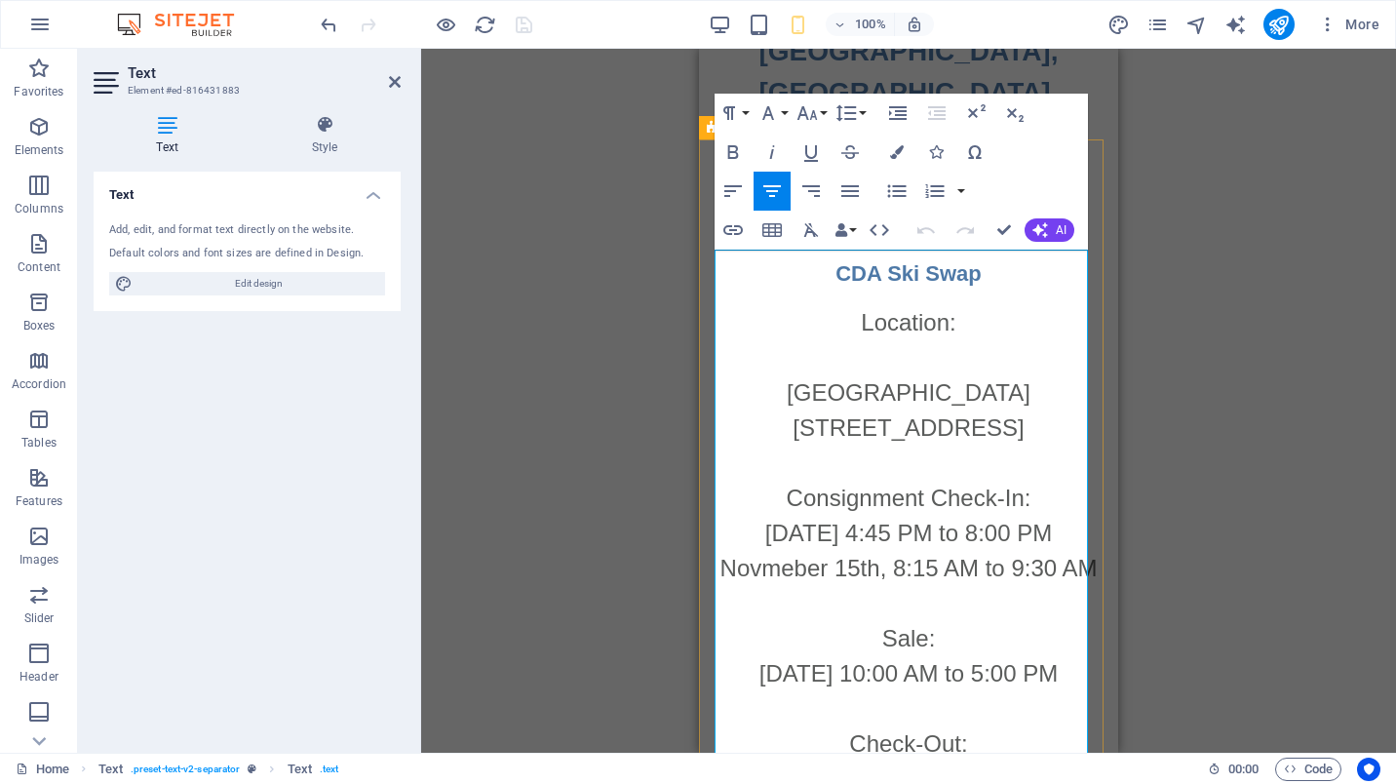
scroll to position [3940, 0]
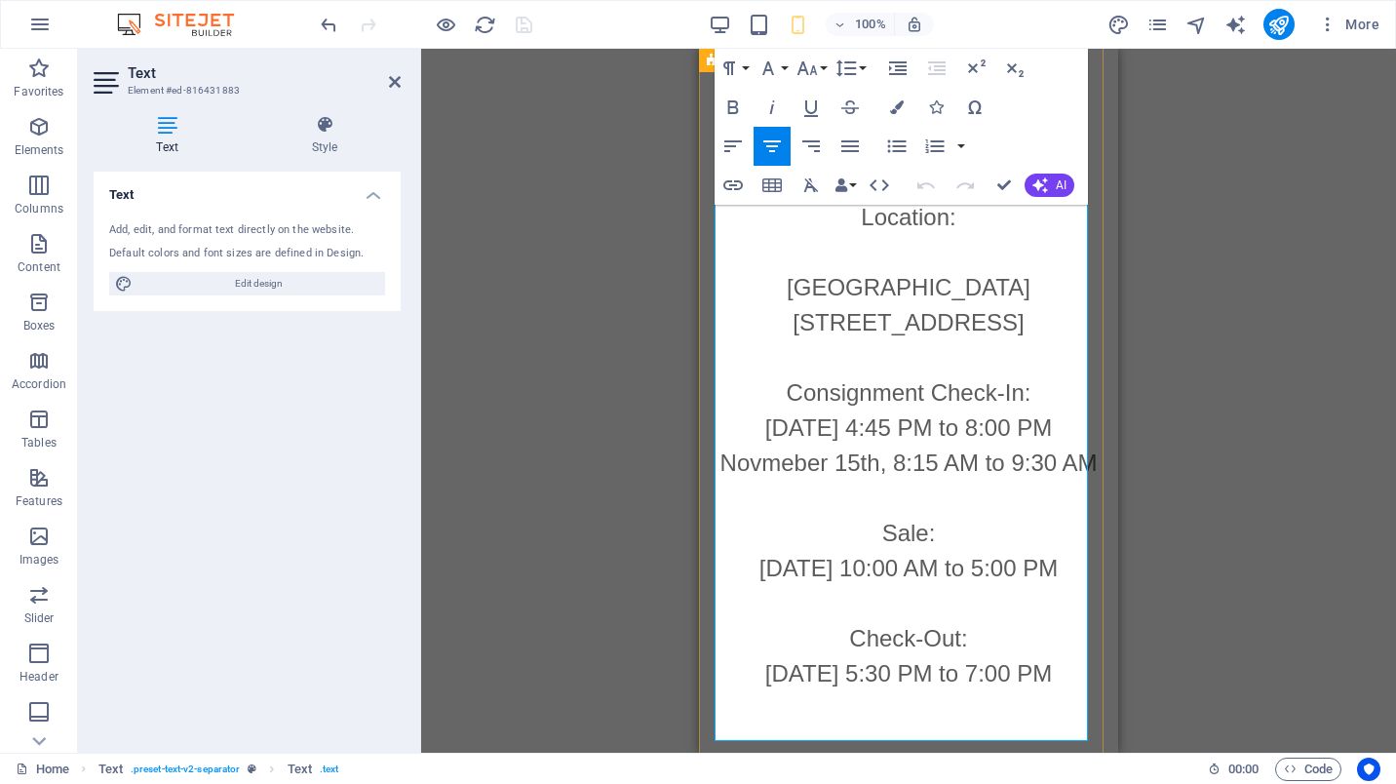
click at [1049, 627] on p "Location: [GEOGRAPHIC_DATA] [STREET_ADDRESS] Consignment Check-In: [DATE] 4:45 …" at bounding box center [909, 445] width 388 height 491
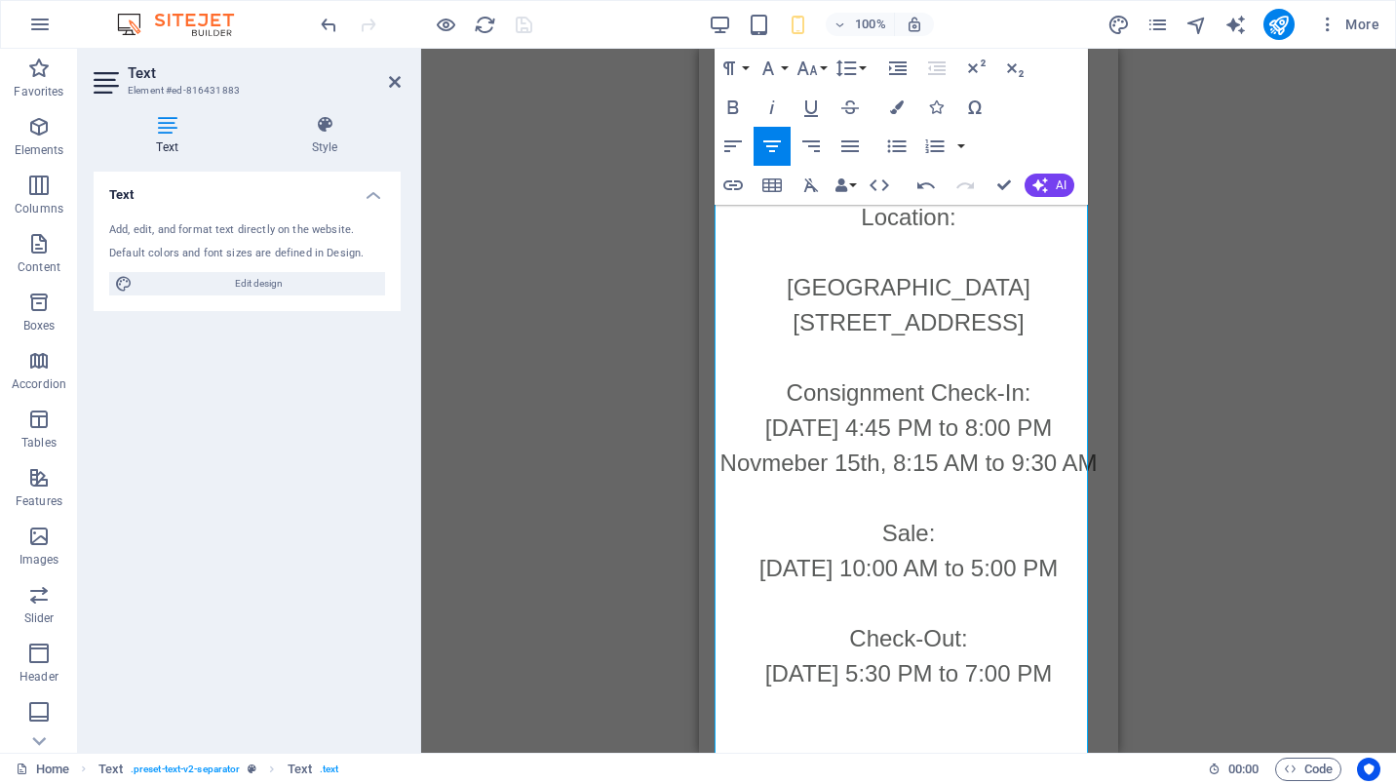
click at [1219, 548] on div "Drag here to replace the existing content. Press “Ctrl” if you want to create a…" at bounding box center [908, 401] width 975 height 704
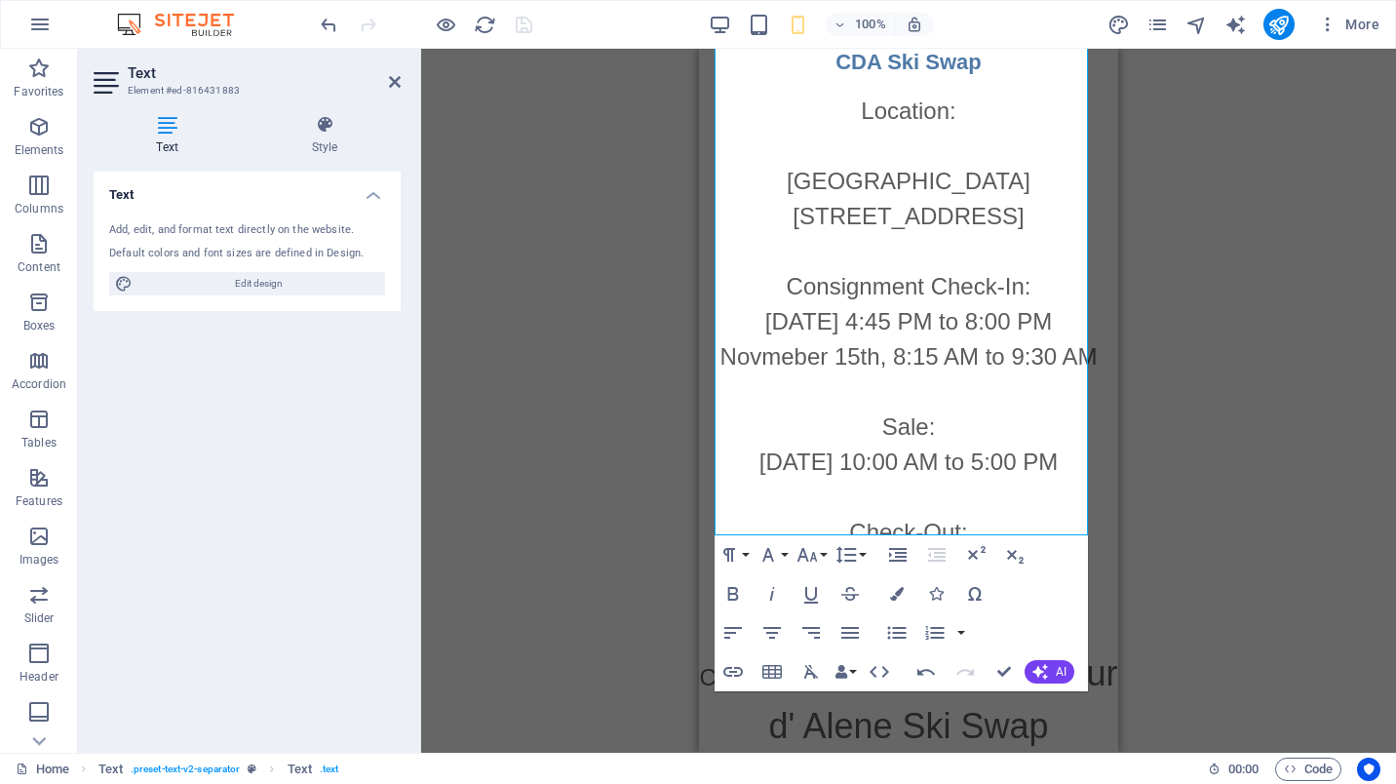
click at [1165, 506] on div "Drag here to replace the existing content. Press “Ctrl” if you want to create a…" at bounding box center [908, 401] width 975 height 704
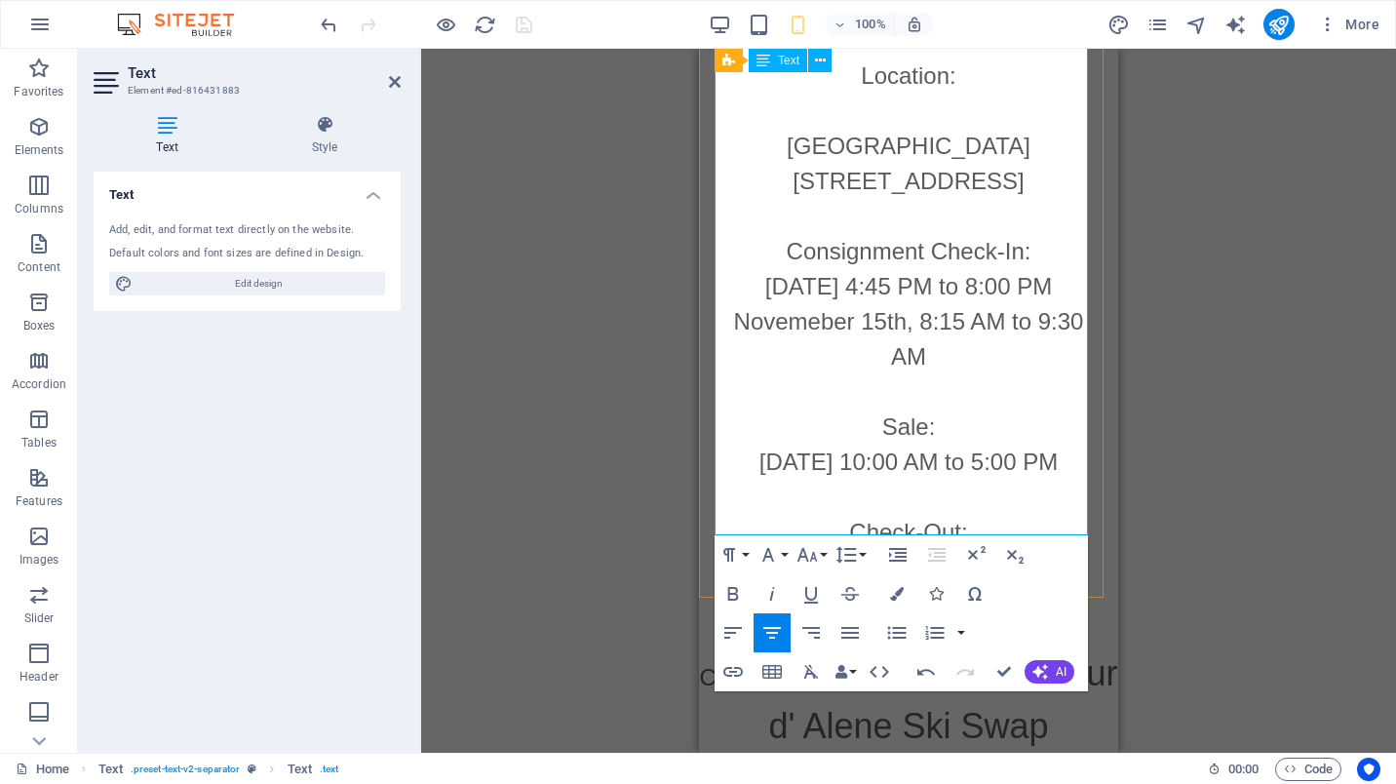
click at [831, 285] on p "Location: [GEOGRAPHIC_DATA] [STREET_ADDRESS] Consignment Check-In: [DATE] 4:45 …" at bounding box center [909, 321] width 388 height 526
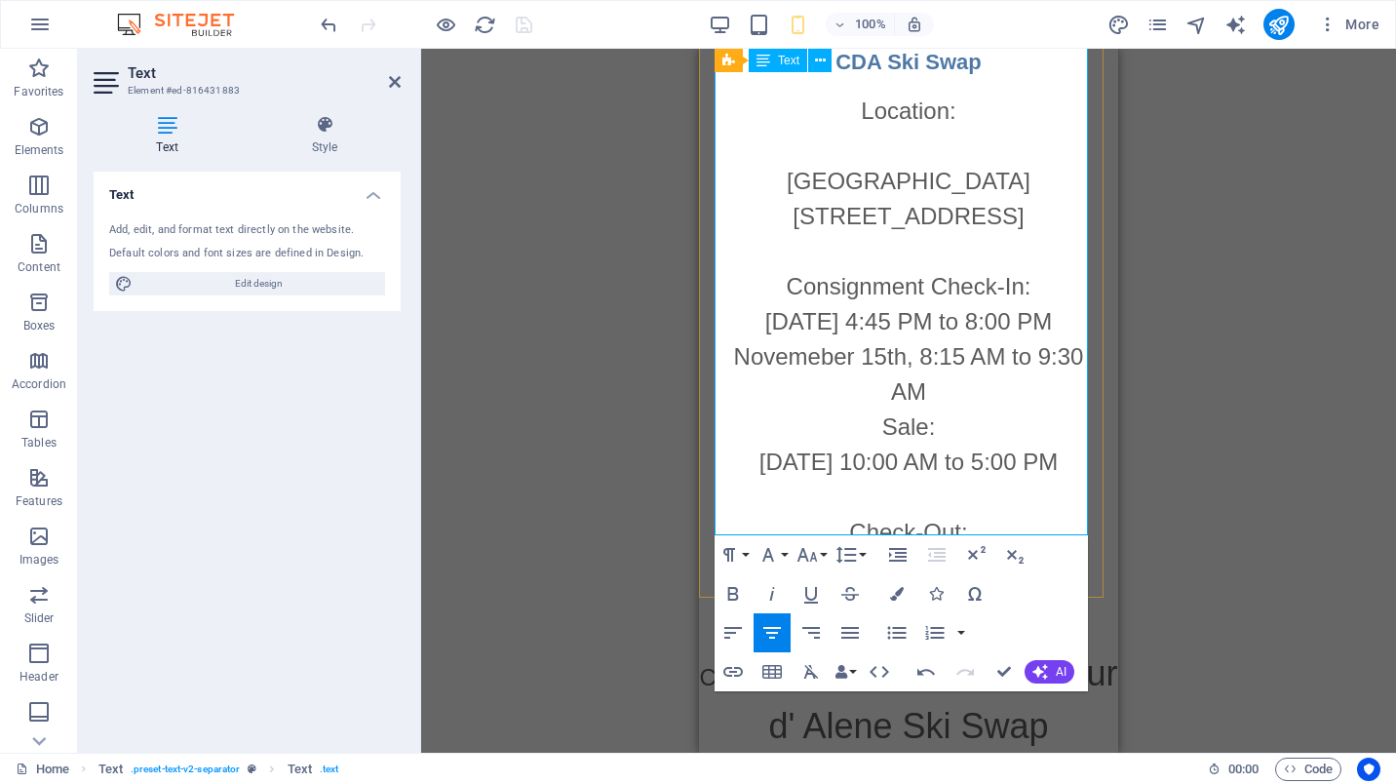
scroll to position [4132, 0]
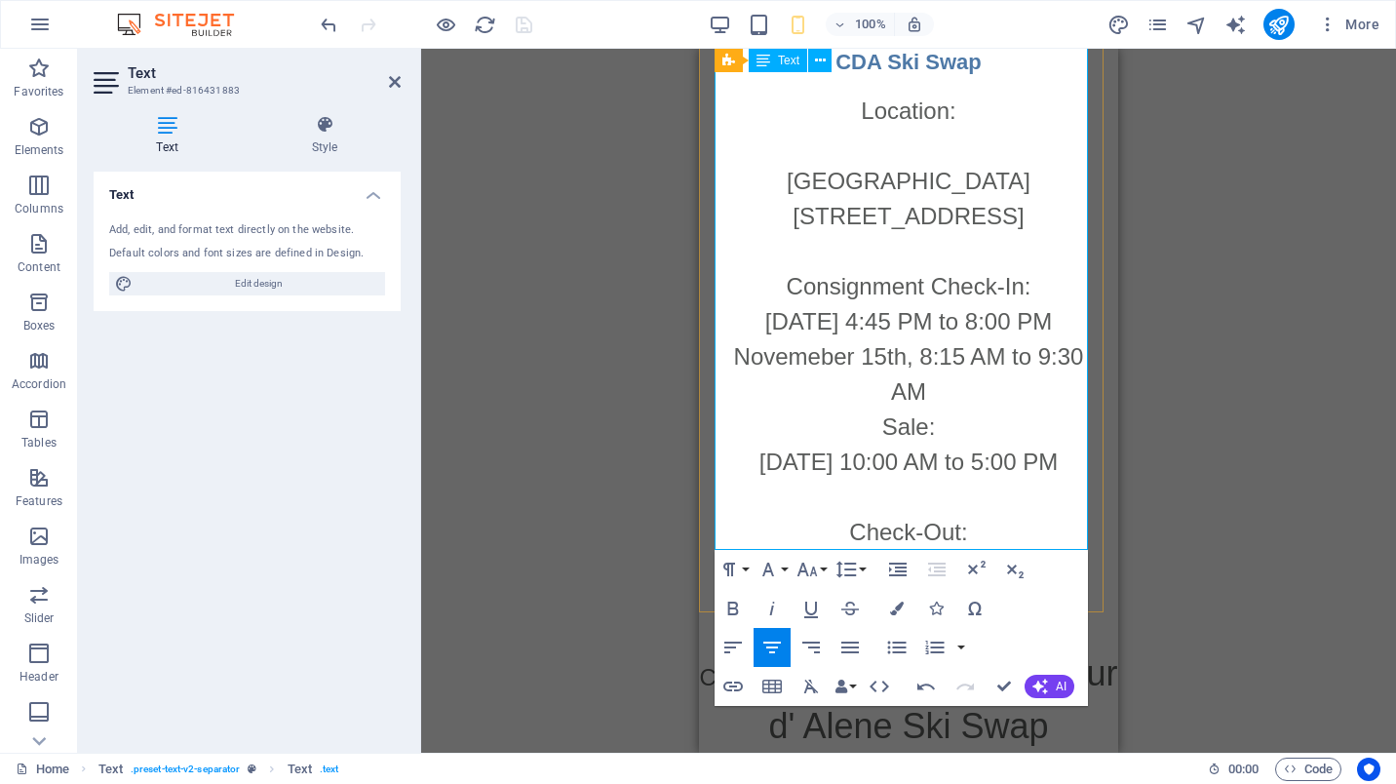
drag, startPoint x: 927, startPoint y: 324, endPoint x: 844, endPoint y: 328, distance: 82.9
click at [844, 328] on p "Location: [GEOGRAPHIC_DATA] [STREET_ADDRESS] Consignment Check-In: [DATE] 4:45 …" at bounding box center [909, 339] width 388 height 491
click at [735, 609] on icon "button" at bounding box center [733, 608] width 11 height 14
drag, startPoint x: 966, startPoint y: 462, endPoint x: 833, endPoint y: 469, distance: 132.7
click at [833, 469] on p "Location: [GEOGRAPHIC_DATA] [STREET_ADDRESS] Consignment Check-In: [DATE] 4:45 …" at bounding box center [909, 339] width 388 height 491
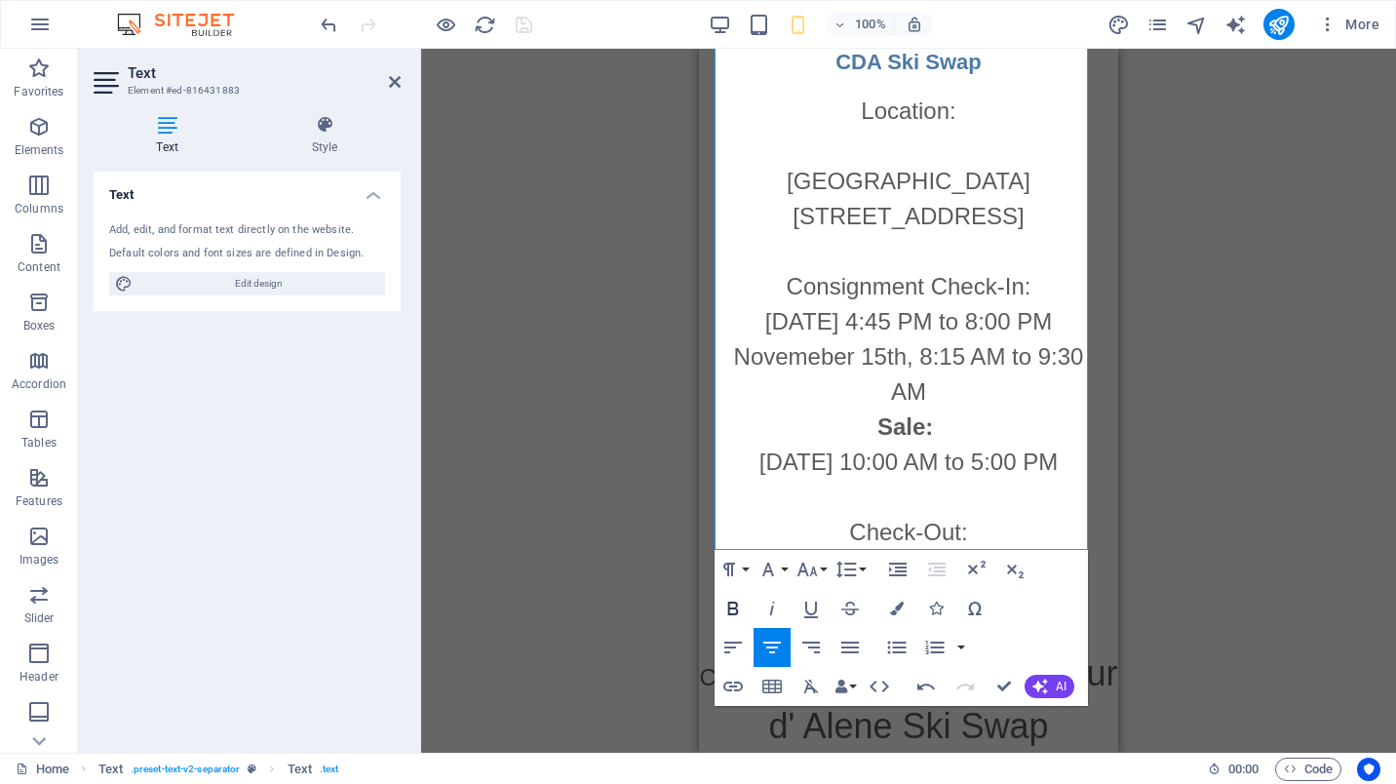
click at [731, 600] on icon "button" at bounding box center [732, 608] width 23 height 23
click at [1154, 415] on div "Drag here to replace the existing content. Press “Ctrl” if you want to create a…" at bounding box center [908, 401] width 975 height 704
click at [523, 31] on div at bounding box center [426, 24] width 218 height 31
click at [387, 81] on h2 "Text" at bounding box center [264, 73] width 273 height 18
click at [396, 83] on icon at bounding box center [395, 82] width 12 height 16
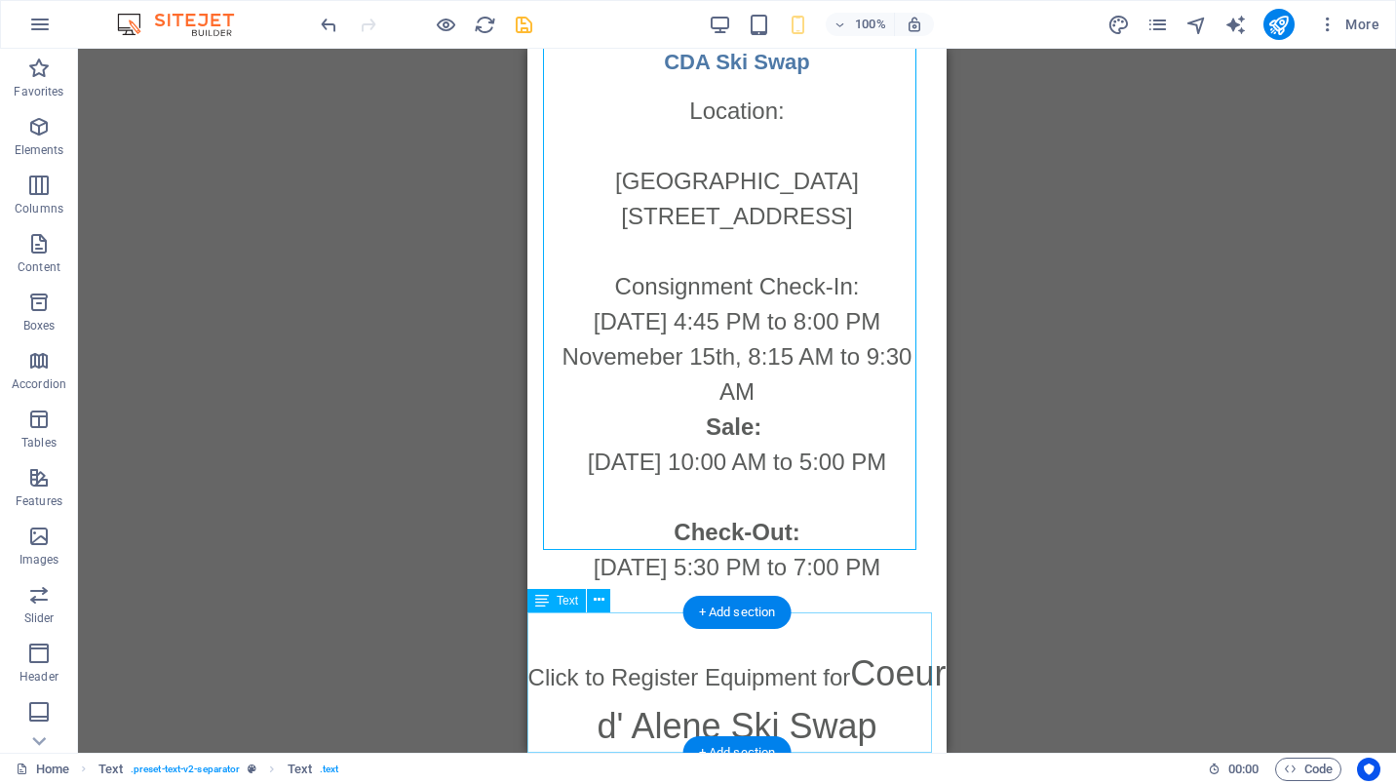
click at [802, 713] on div "Click to Register Equipment for Coeur d' Alene Ski Swap" at bounding box center [736, 699] width 419 height 105
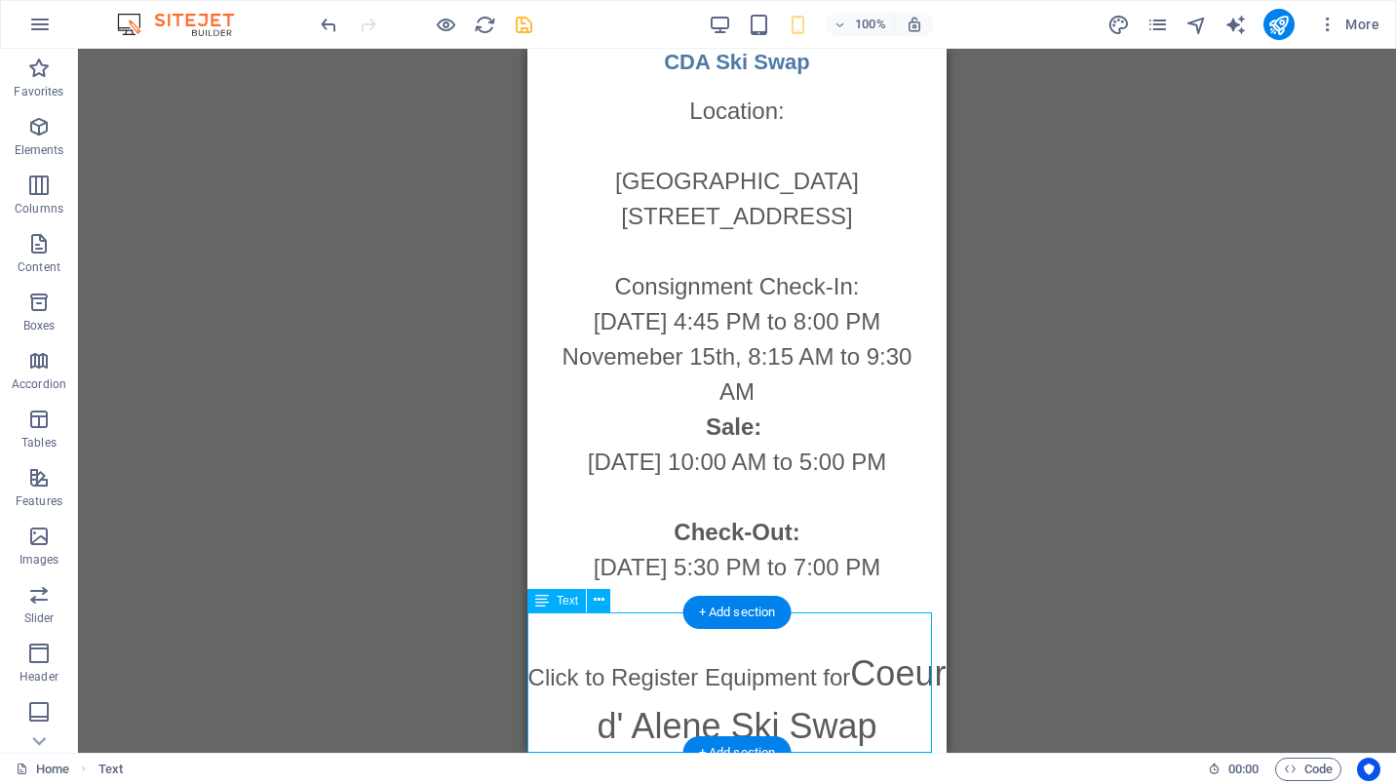
click at [780, 715] on div "Click to Register Equipment for Coeur d' Alene Ski Swap" at bounding box center [736, 699] width 419 height 105
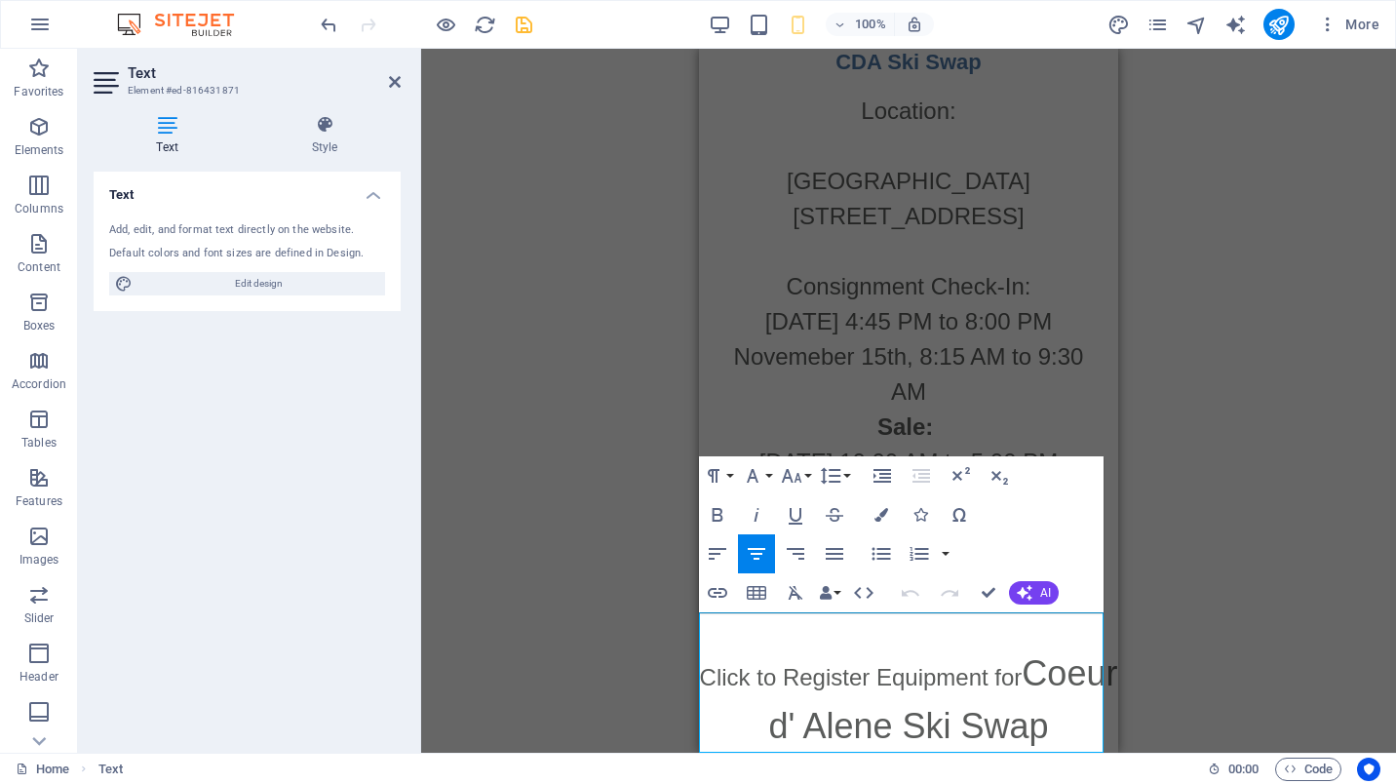
drag, startPoint x: 952, startPoint y: 720, endPoint x: 737, endPoint y: 617, distance: 238.9
click at [737, 647] on p "Click to Register Equipment for Coeur d' Alene Ski Swap" at bounding box center [908, 699] width 419 height 105
click at [718, 589] on icon "button" at bounding box center [717, 593] width 19 height 10
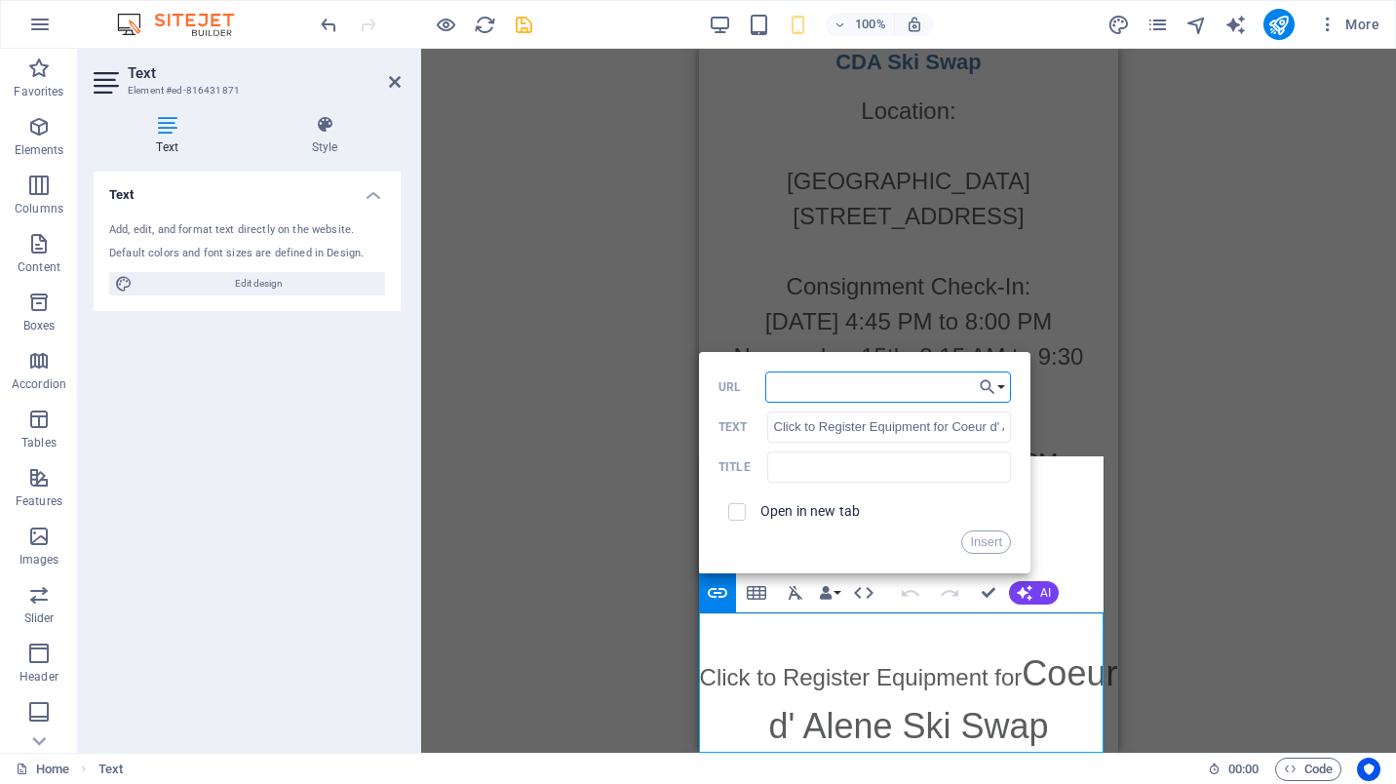
paste input "[URL][DOMAIN_NAME]"
type input "[URL][DOMAIN_NAME]"
click at [738, 505] on input "checkbox" at bounding box center [734, 509] width 18 height 18
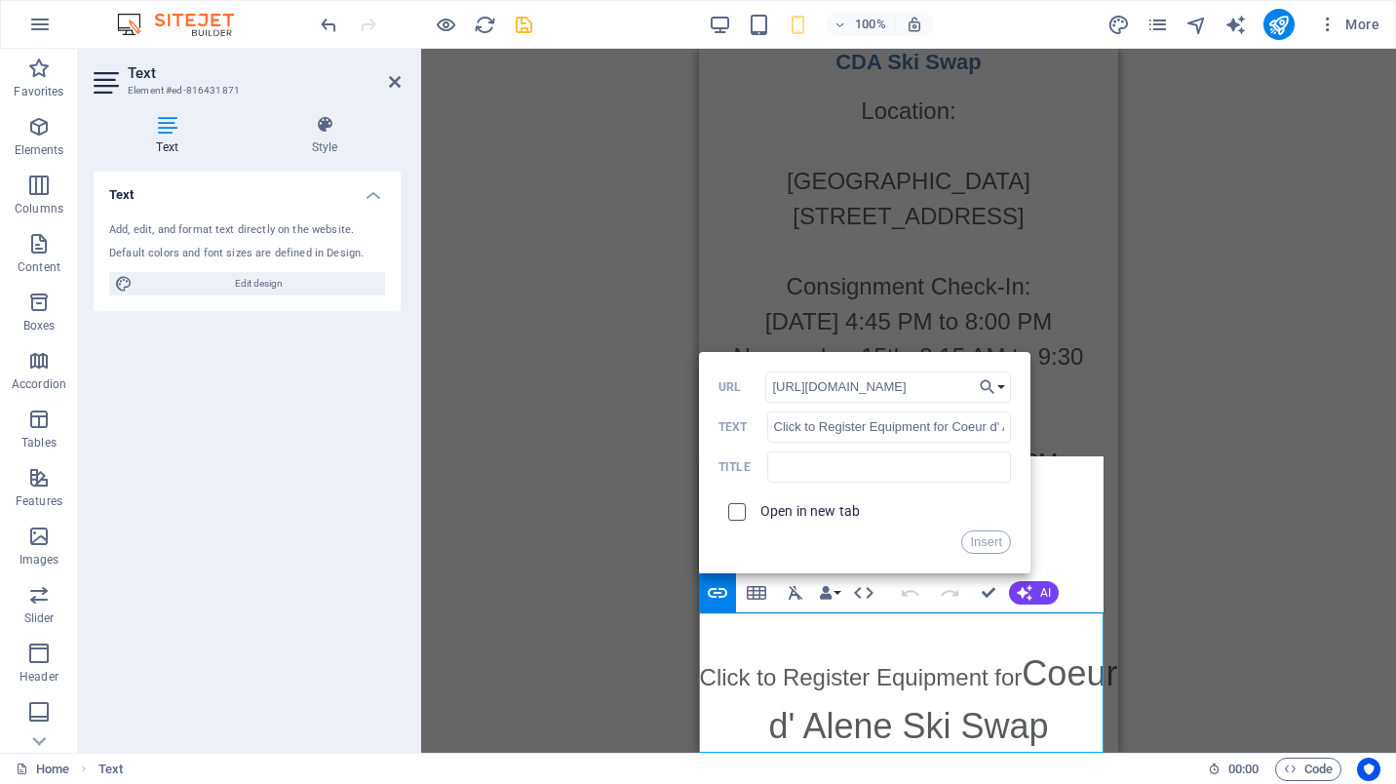
checkbox input "true"
drag, startPoint x: 1640, startPoint y: 445, endPoint x: 1085, endPoint y: 393, distance: 557.1
click at [990, 539] on button "Insert" at bounding box center [986, 541] width 50 height 23
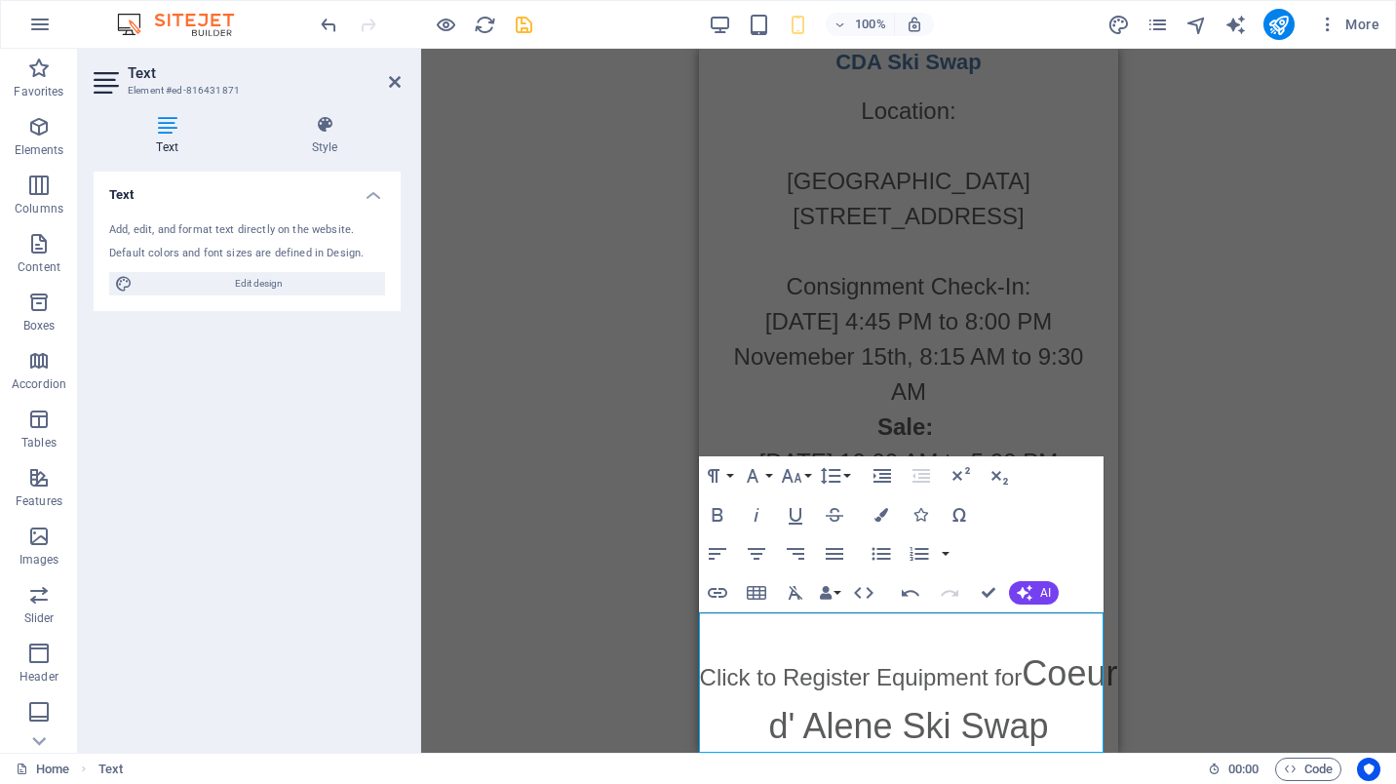
click at [1171, 592] on div "Drag here to replace the existing content. Press “Ctrl” if you want to create a…" at bounding box center [908, 401] width 975 height 704
click at [523, 26] on icon "save" at bounding box center [524, 25] width 22 height 22
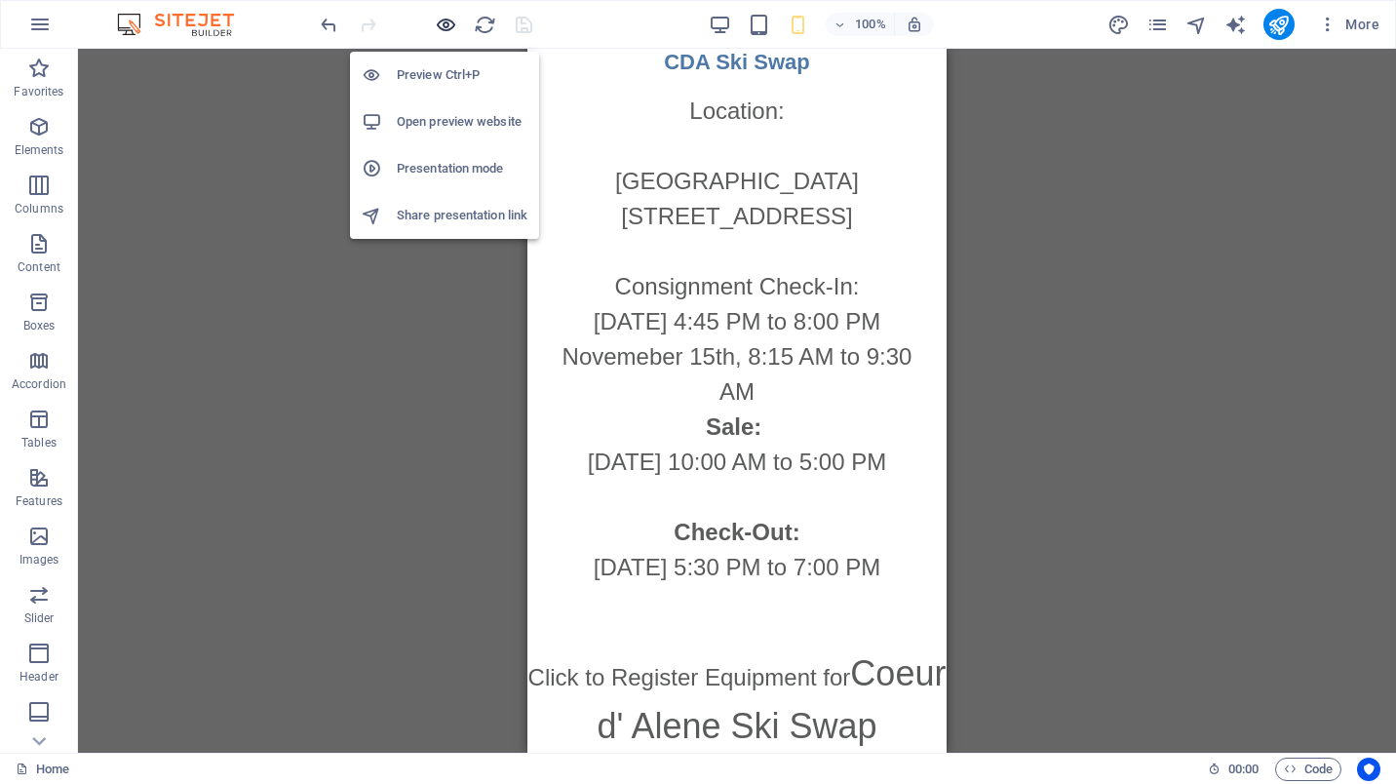
click at [446, 22] on icon "button" at bounding box center [446, 25] width 22 height 22
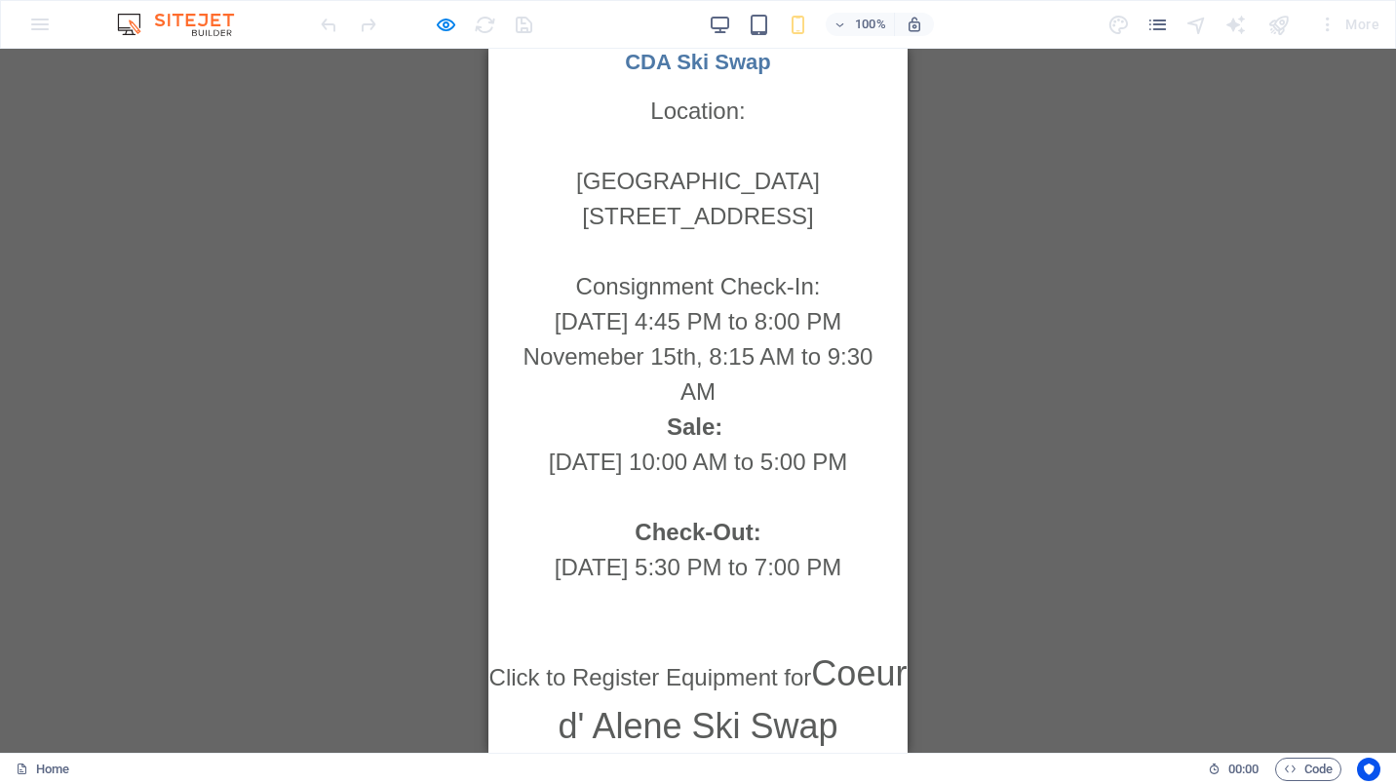
scroll to position [4147, 0]
click at [909, 721] on div "Drag here to replace the existing content. Press “Ctrl” if you want to create a…" at bounding box center [698, 401] width 1396 height 704
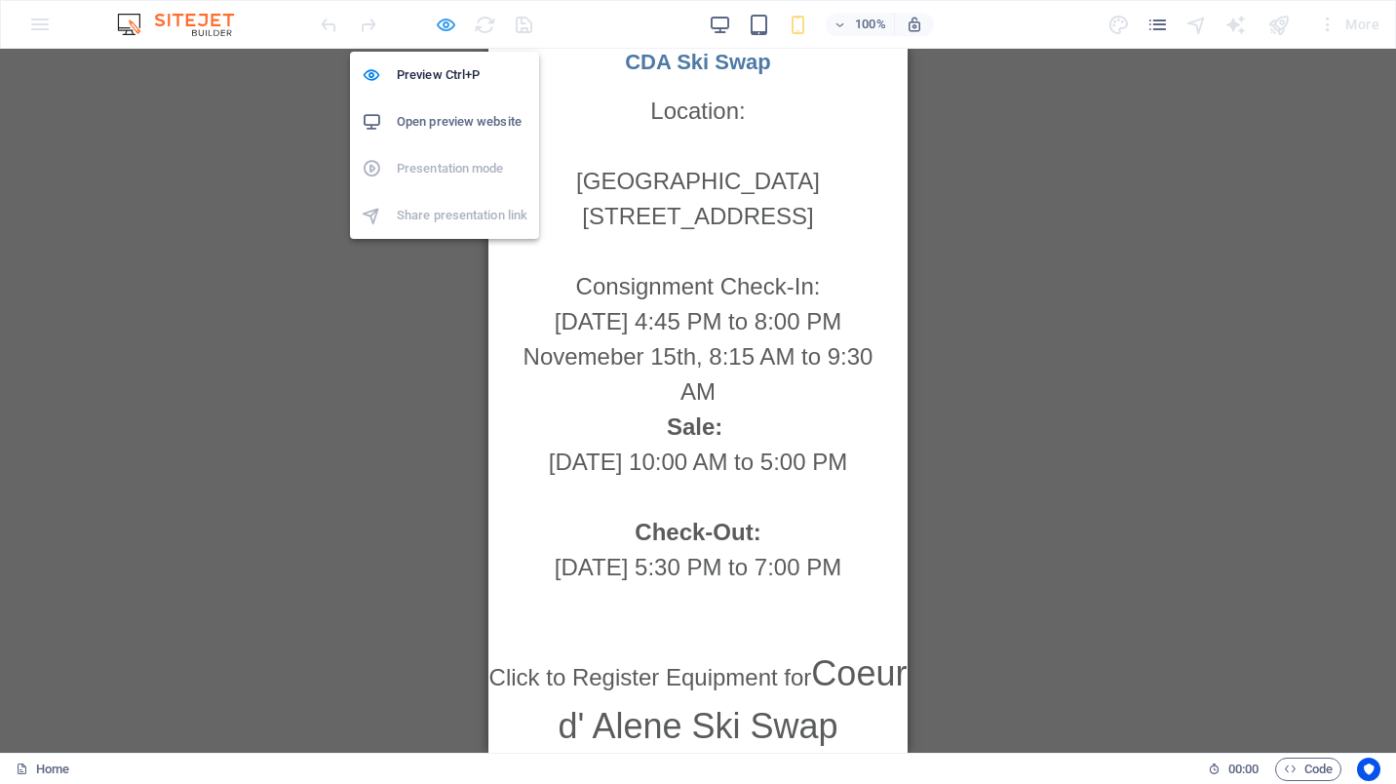
click at [448, 26] on icon "button" at bounding box center [446, 25] width 22 height 22
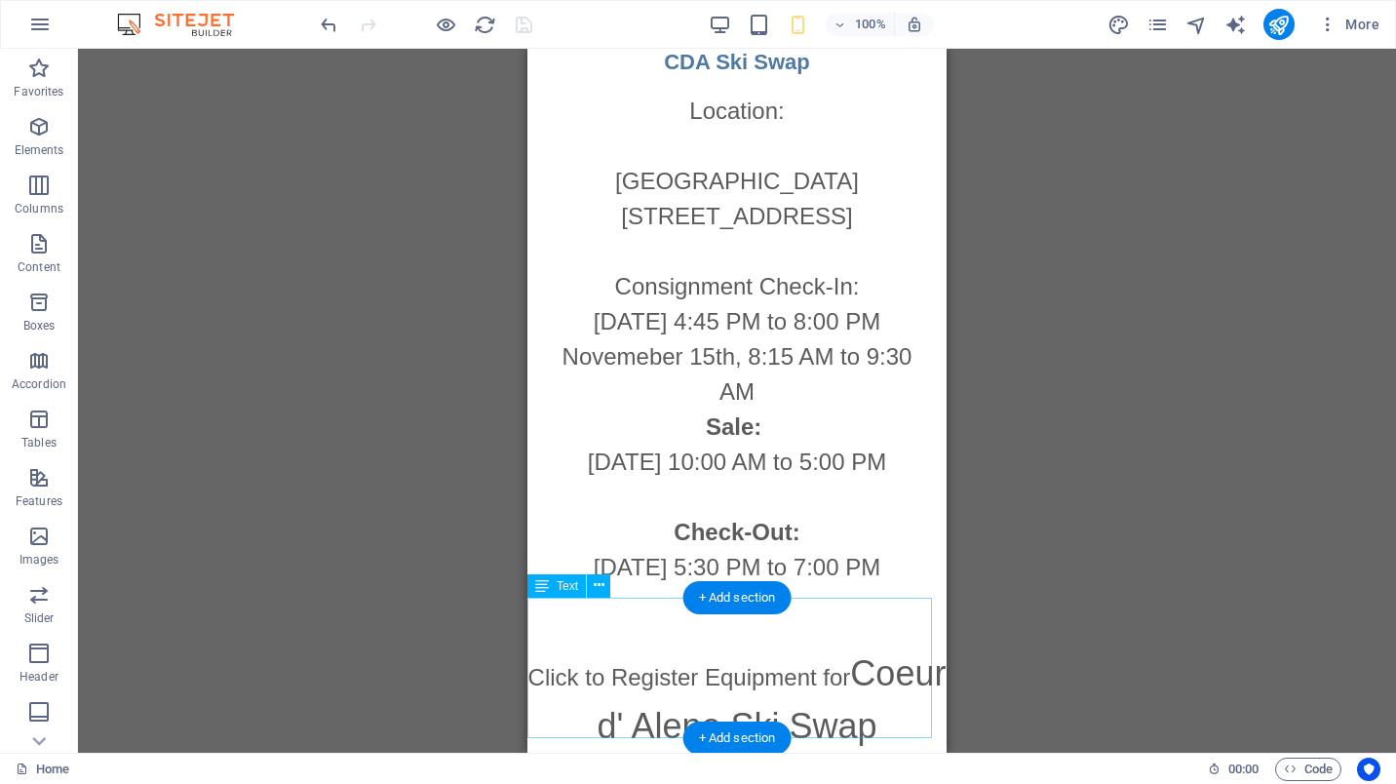
click at [819, 715] on div "Click to Register Equipment for Coeur d' Alene Ski Swap" at bounding box center [736, 699] width 419 height 105
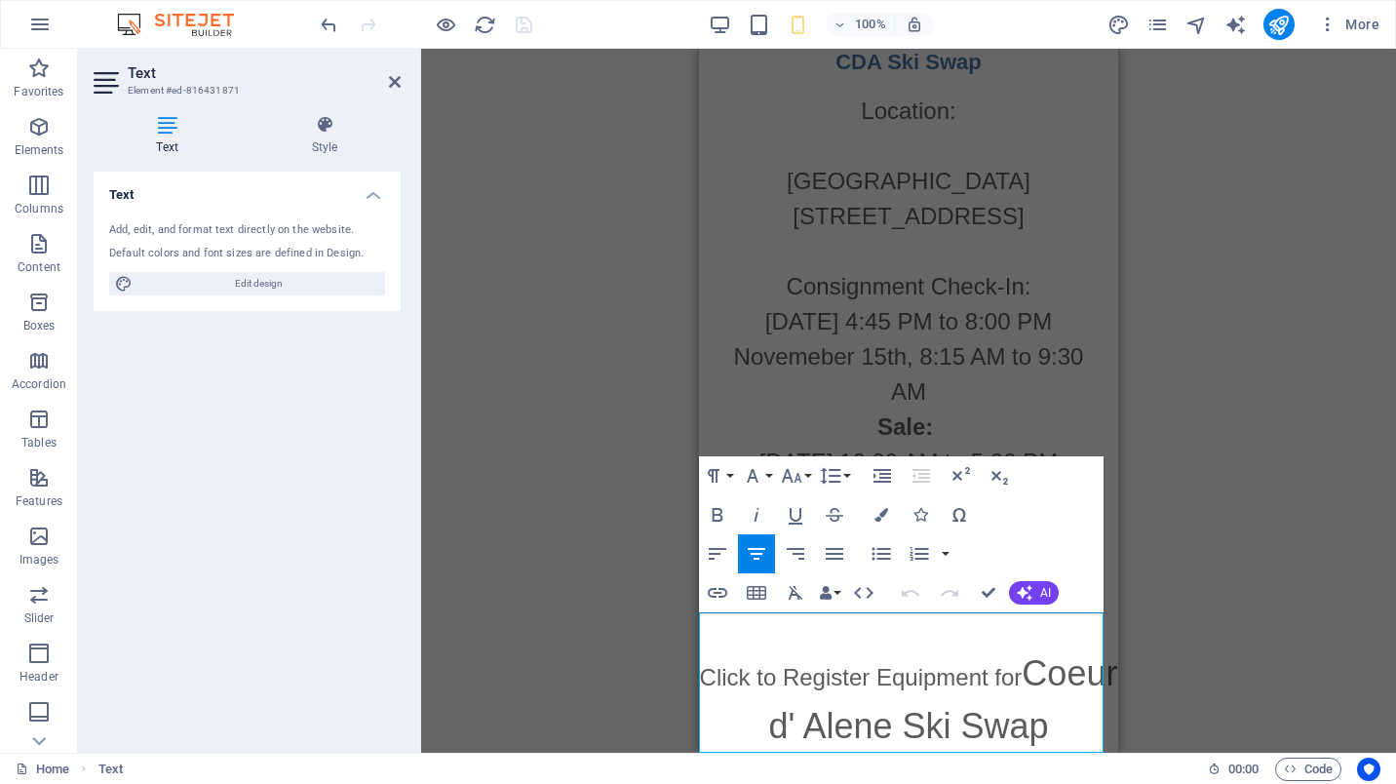
drag, startPoint x: 751, startPoint y: 636, endPoint x: 964, endPoint y: 721, distance: 230.1
click at [964, 721] on p "Click to Register Equipment for Coeur d' Alene Ski Swap" at bounding box center [908, 699] width 419 height 105
click at [717, 598] on icon "button" at bounding box center [717, 592] width 23 height 23
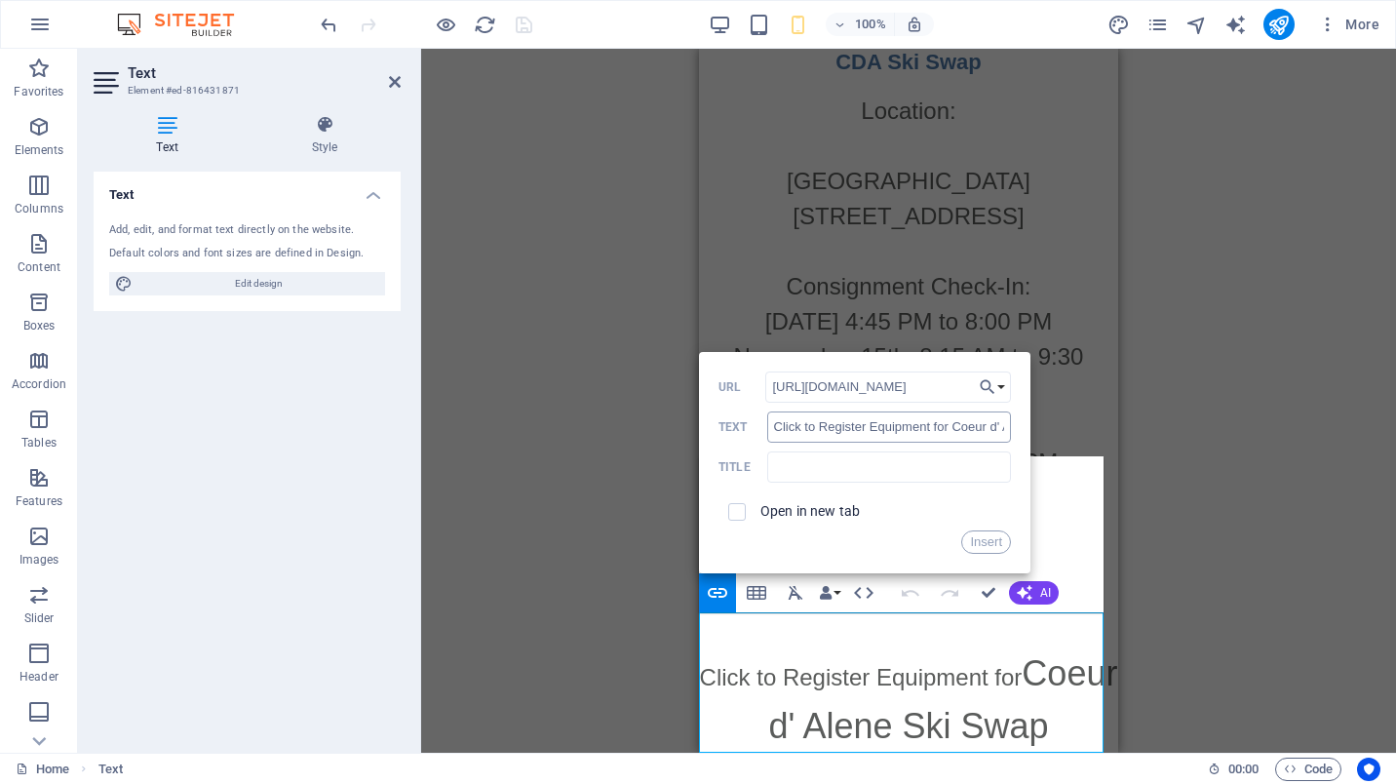
scroll to position [0, 292]
type input "[URL][DOMAIN_NAME]"
click at [740, 513] on input "checkbox" at bounding box center [734, 509] width 18 height 18
checkbox input "true"
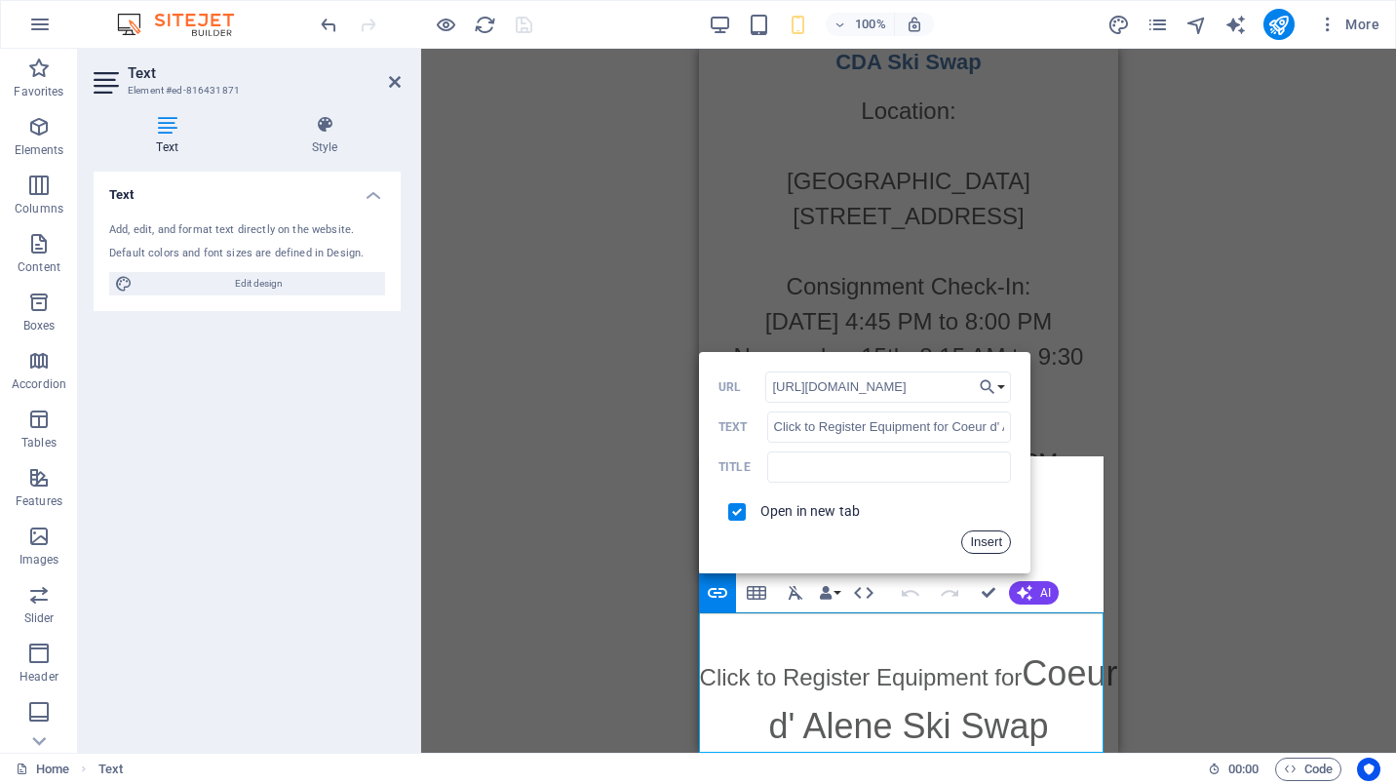
click at [984, 540] on button "Insert" at bounding box center [986, 541] width 50 height 23
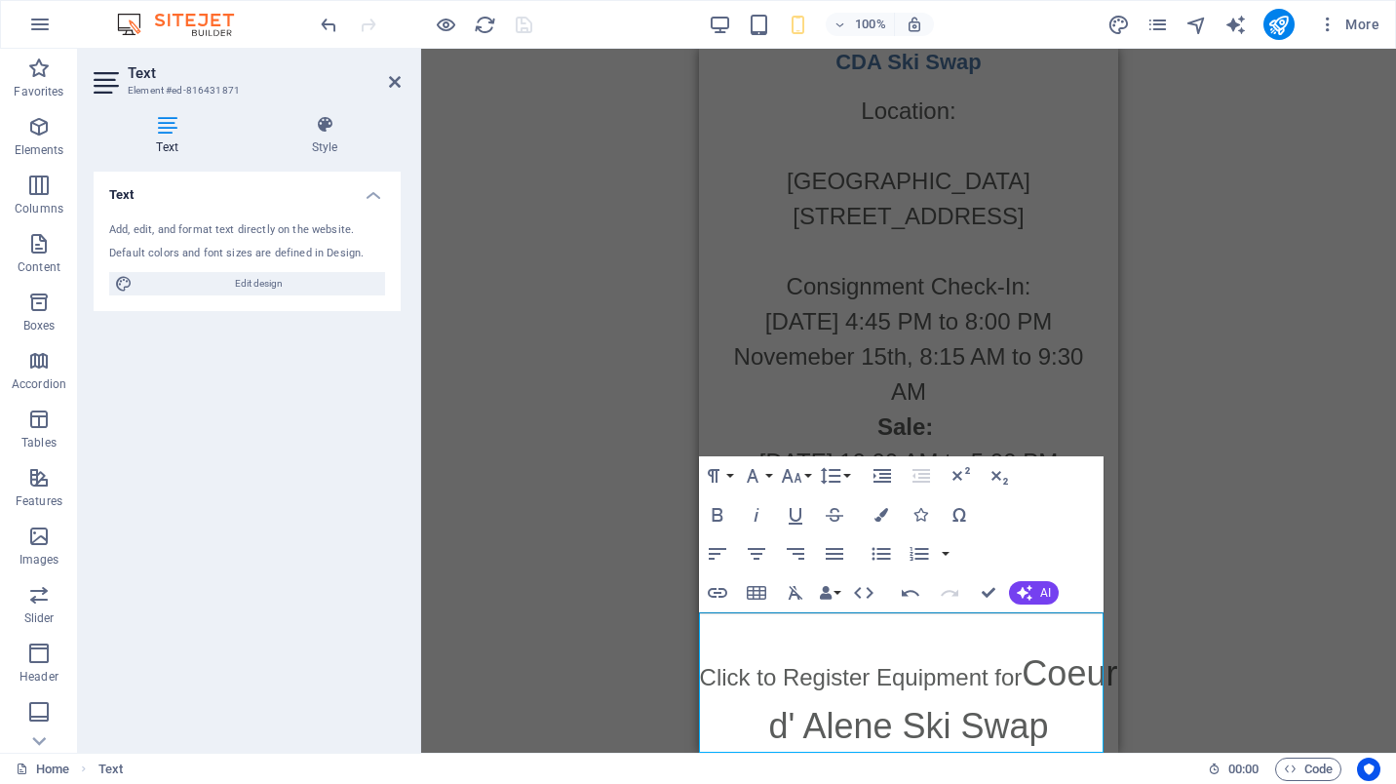
click at [984, 540] on div "Paragraph Format Normal Heading 1 Heading 2 Heading 3 Heading 4 Heading 5 Headi…" at bounding box center [901, 534] width 405 height 156
checkbox input "false"
click at [707, 593] on icon "button" at bounding box center [717, 592] width 23 height 23
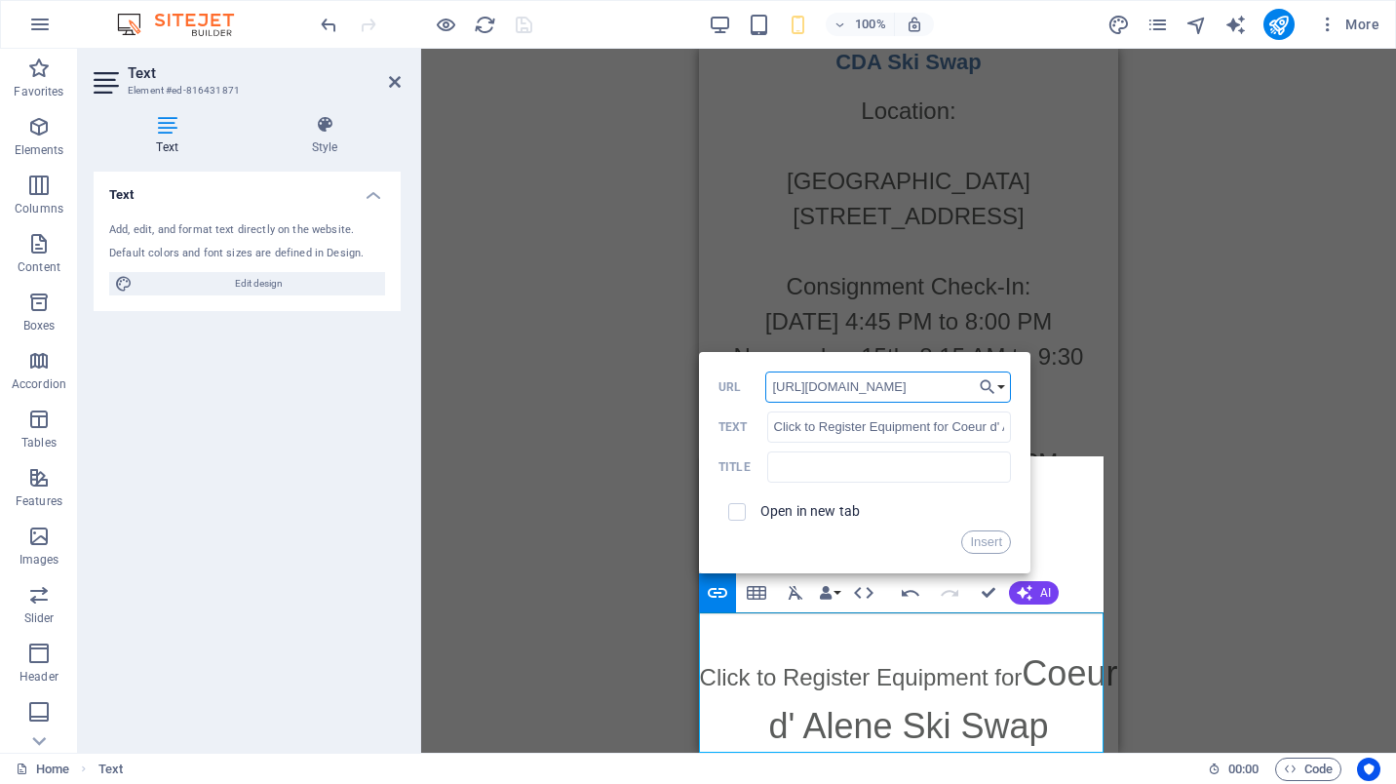
scroll to position [0, 292]
type input "[URL][DOMAIN_NAME]"
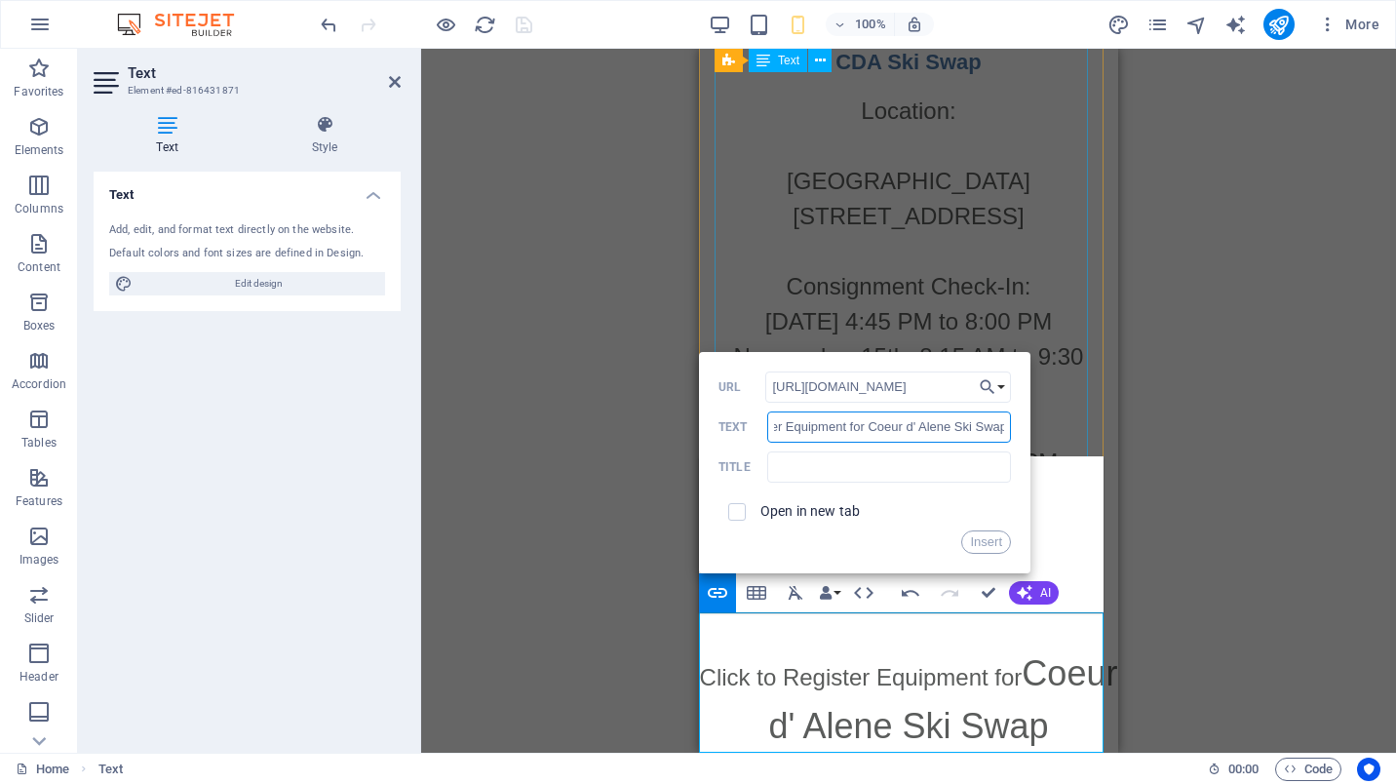
scroll to position [0, 87]
drag, startPoint x: 1553, startPoint y: 468, endPoint x: 1037, endPoint y: 422, distance: 517.7
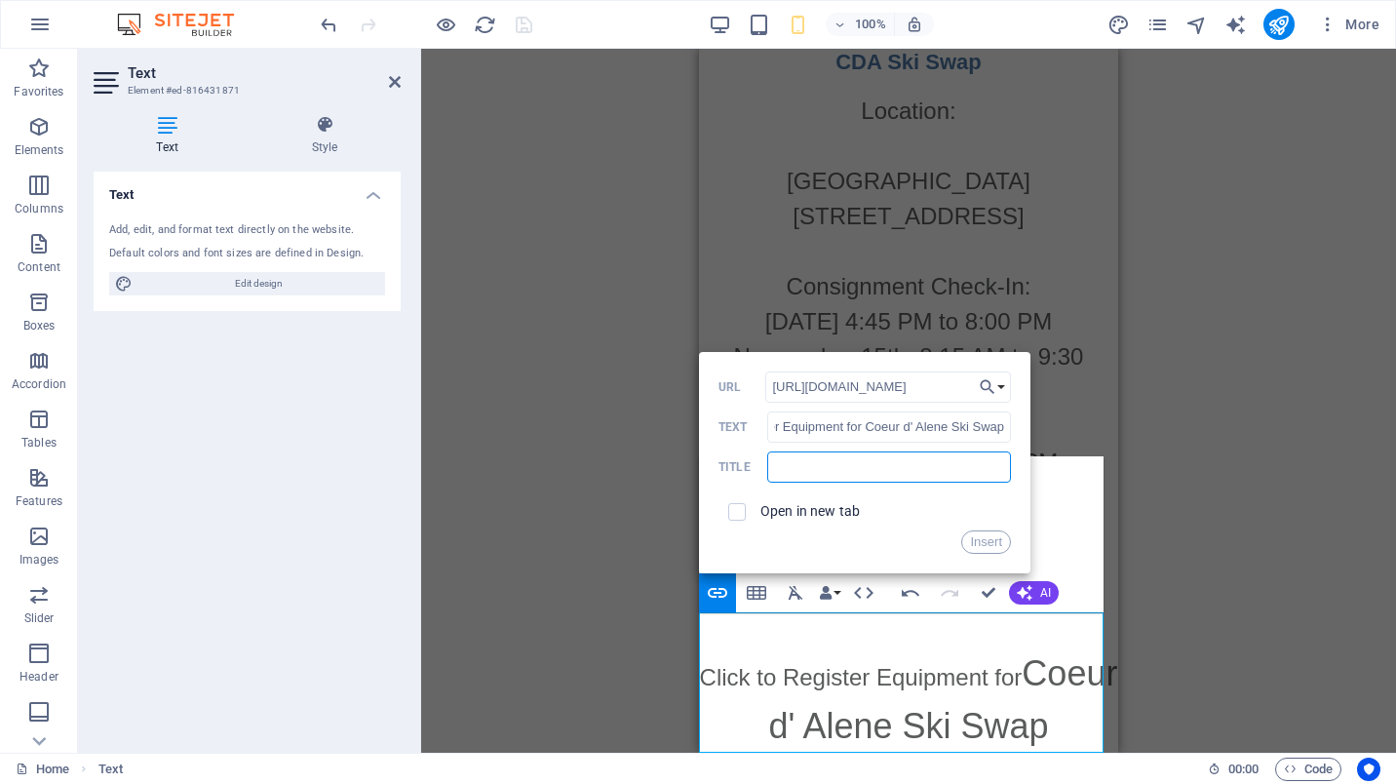
click at [944, 470] on input "text" at bounding box center [889, 466] width 244 height 31
type input "Link"
click at [735, 516] on input "checkbox" at bounding box center [734, 509] width 18 height 18
checkbox input "true"
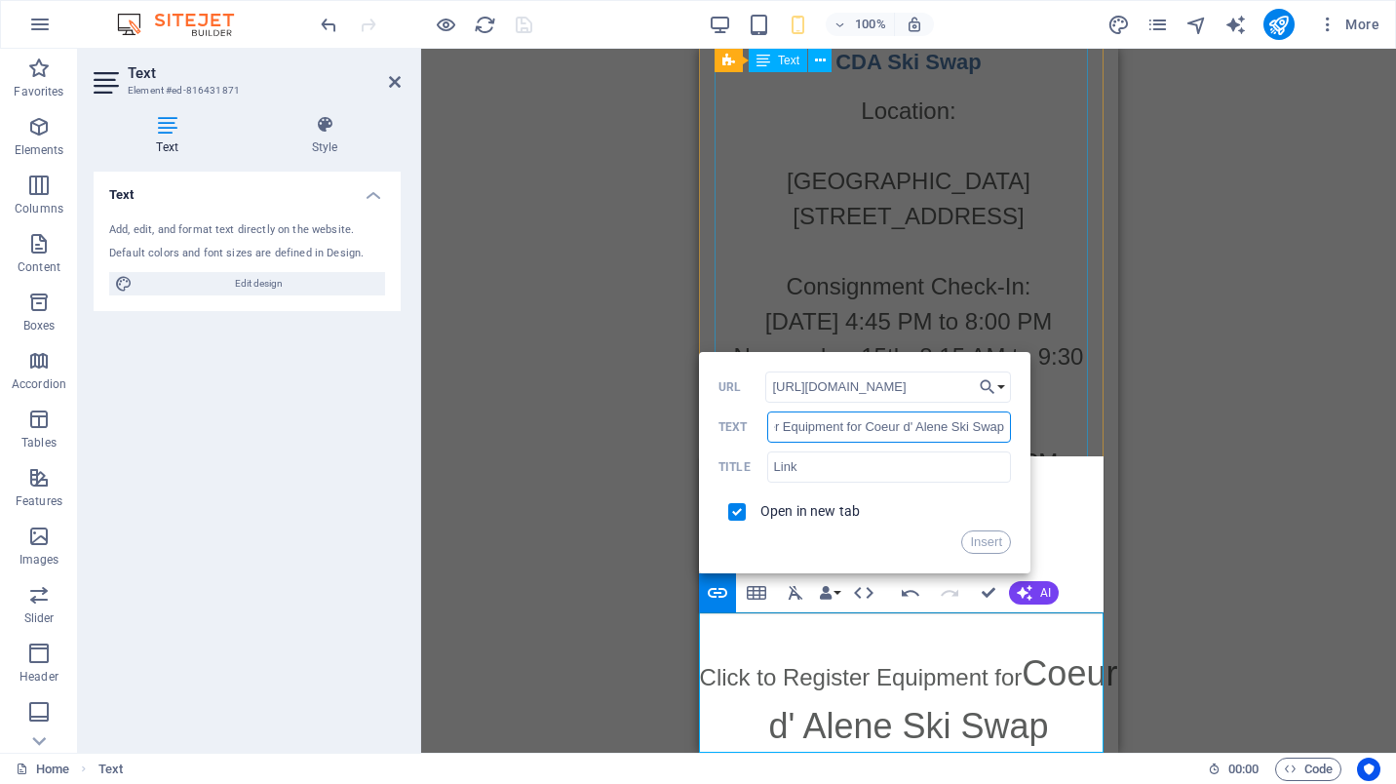
drag, startPoint x: 1636, startPoint y: 475, endPoint x: 1040, endPoint y: 434, distance: 597.0
click at [994, 542] on button "Insert" at bounding box center [986, 541] width 50 height 23
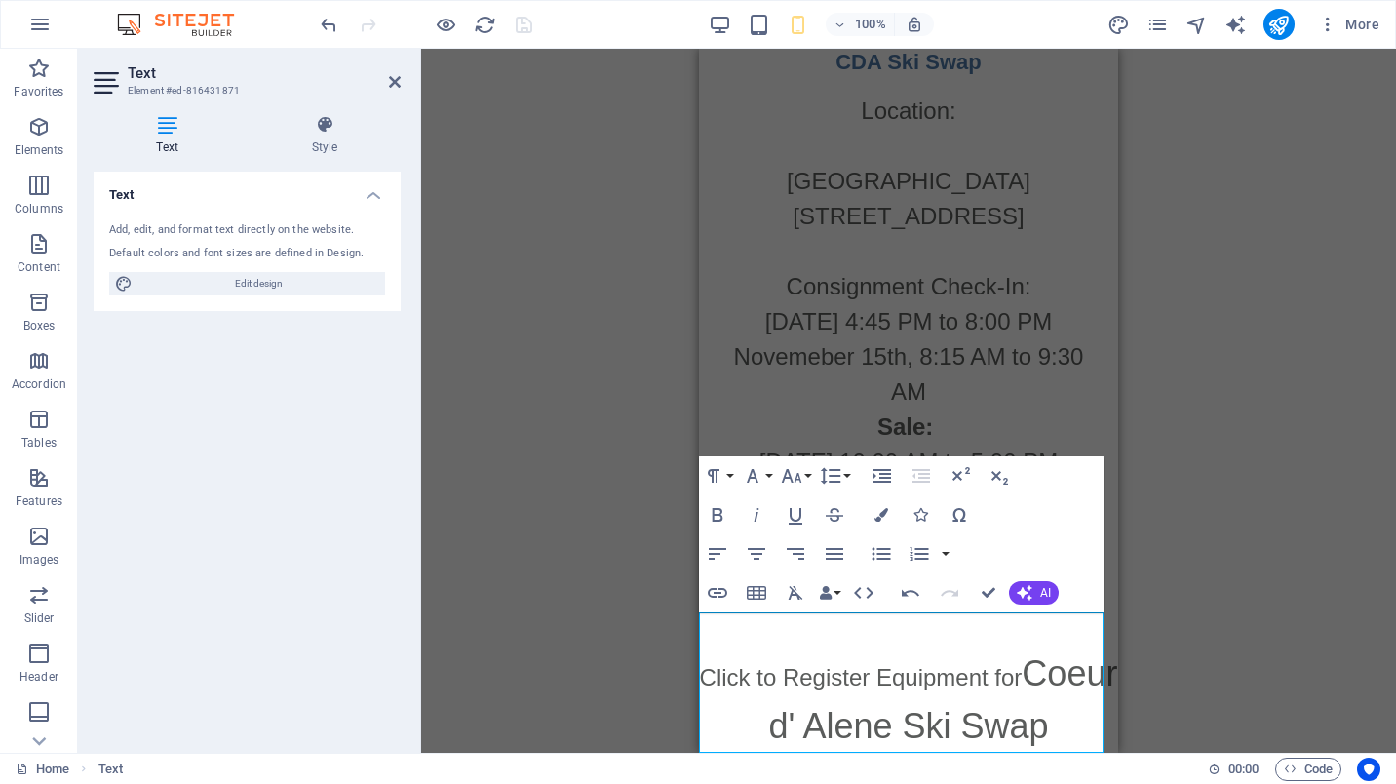
scroll to position [0, 0]
click at [1289, 763] on icon "button" at bounding box center [1290, 768] width 13 height 13
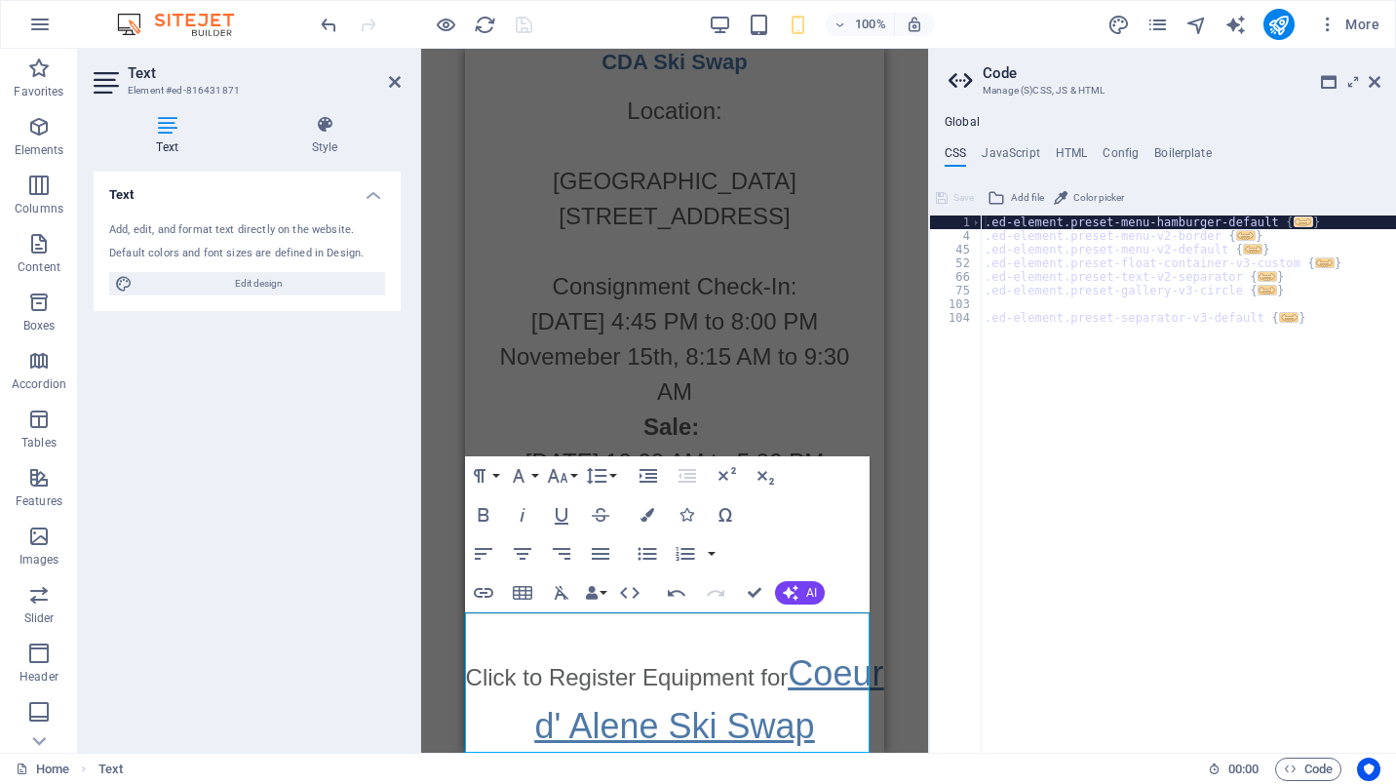
click at [769, 676] on link "Coeur d' Alene Ski Swap" at bounding box center [708, 699] width 349 height 93
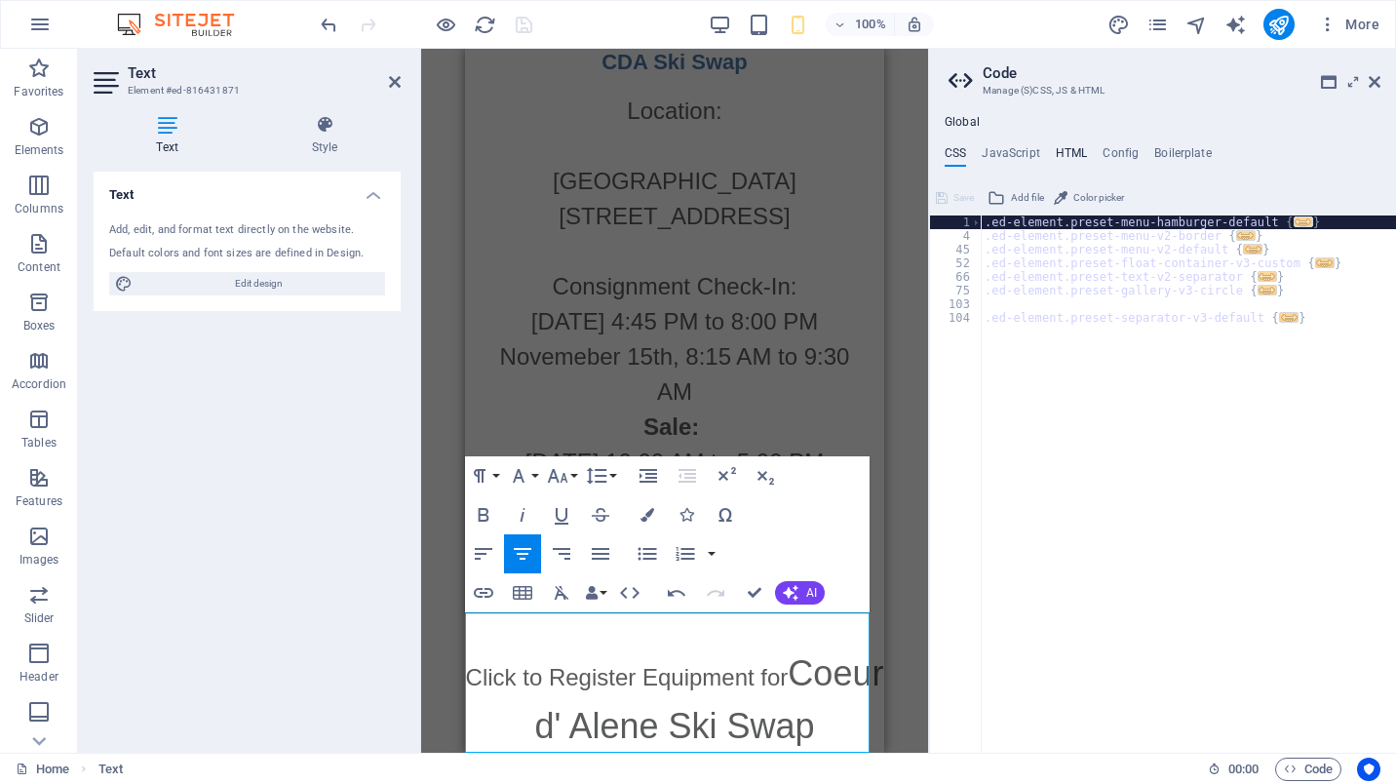
click at [1069, 150] on h4 "HTML" at bounding box center [1072, 156] width 32 height 21
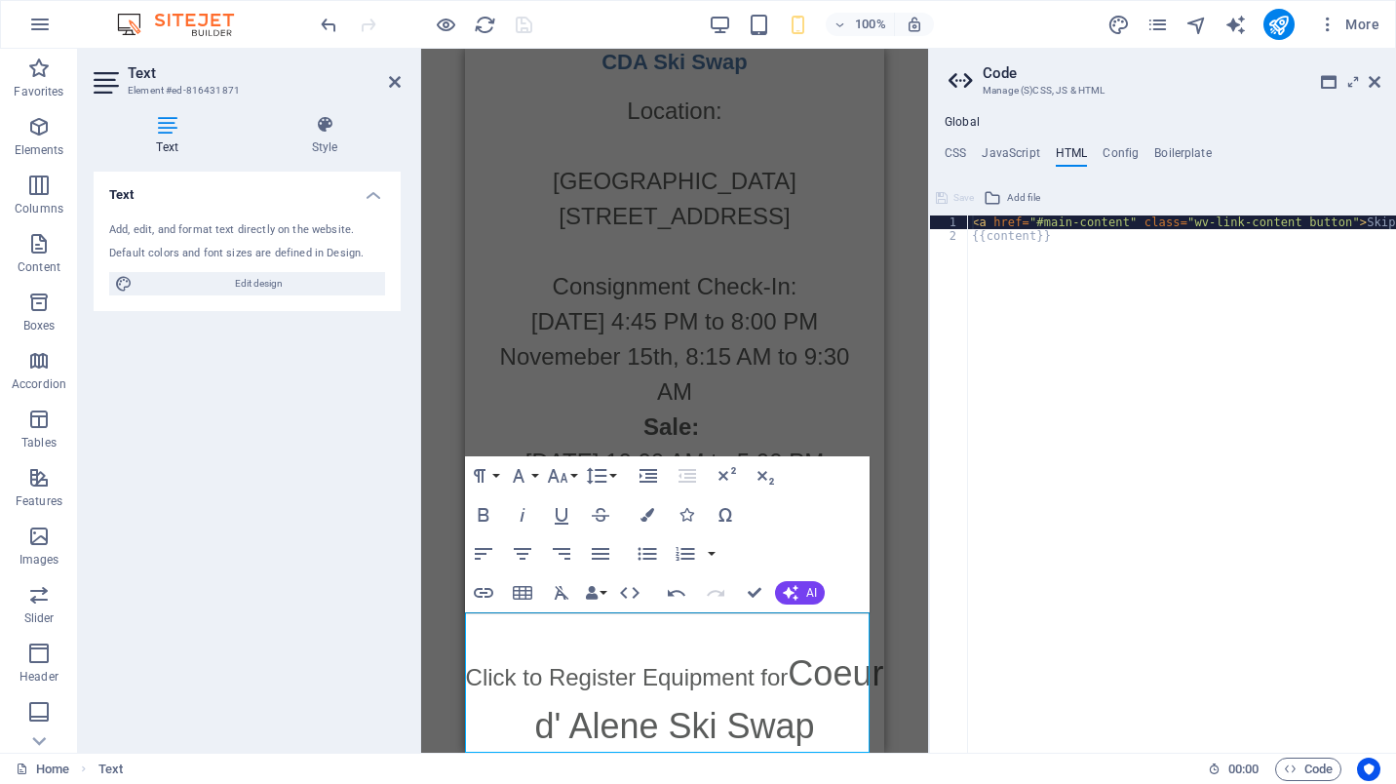
type textarea "<a href="#main-content" class="wv-link-content button">Skip to main content</a>"
click at [1128, 151] on h4 "Config" at bounding box center [1120, 156] width 36 height 21
type textarea "$color-background: #ffffff;"
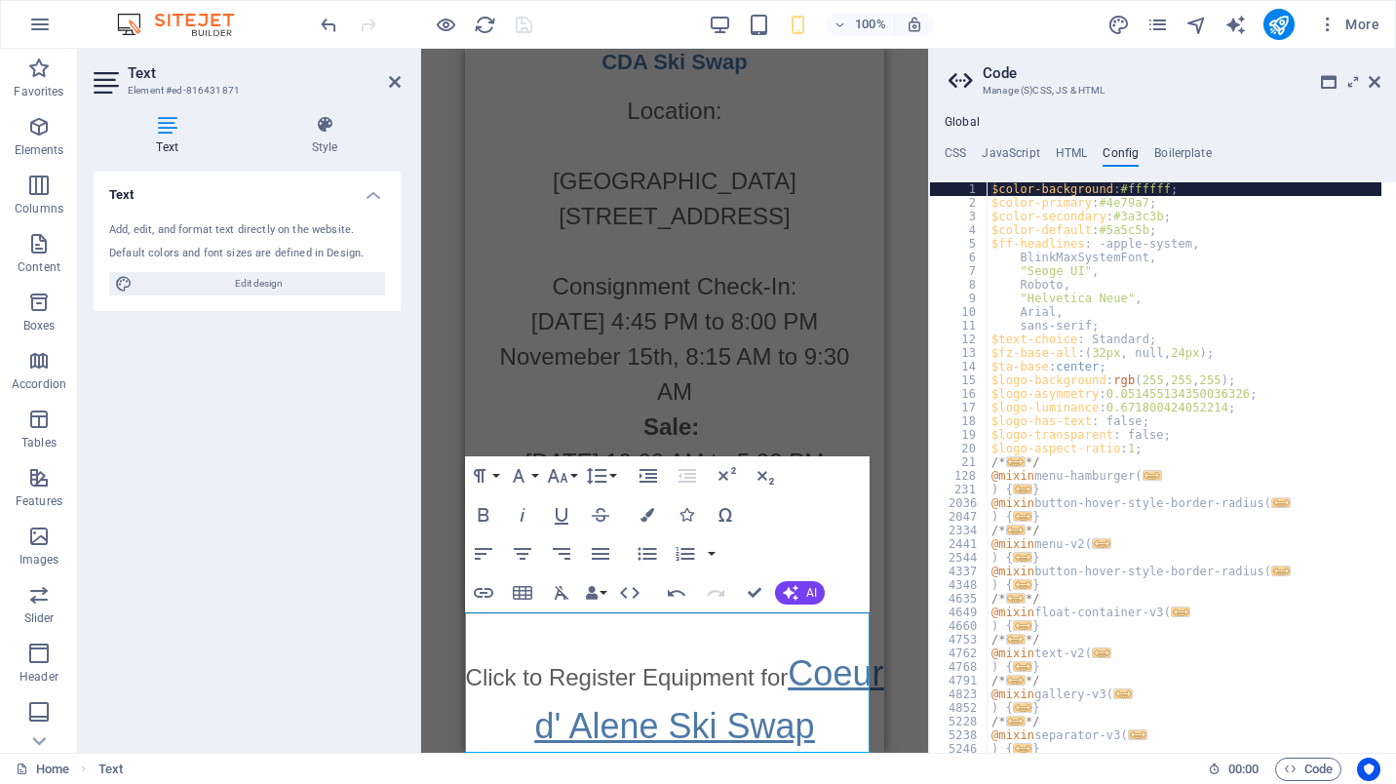
click at [758, 663] on link "Coeur d' Alene Ski Swap" at bounding box center [708, 699] width 349 height 93
click at [1180, 162] on h4 "Boilerplate" at bounding box center [1183, 156] width 58 height 21
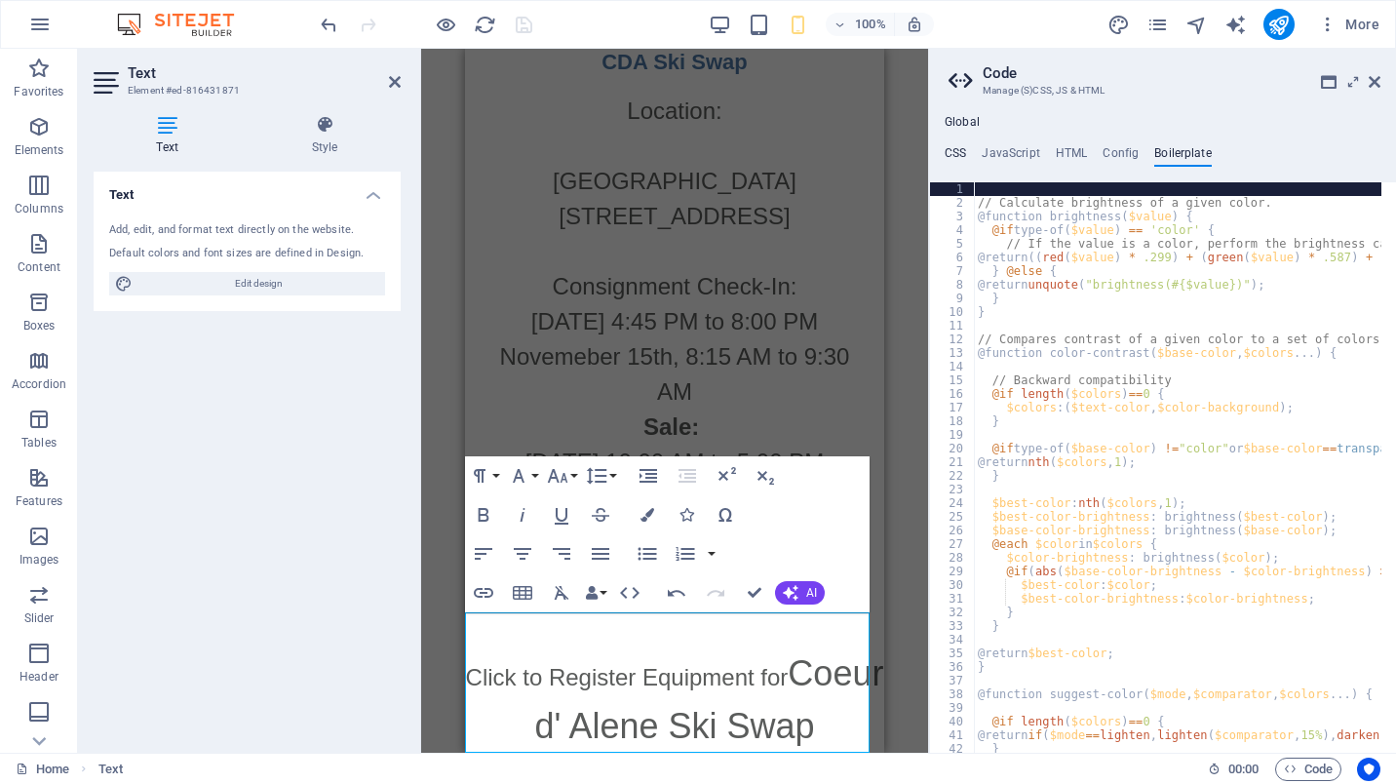
click at [958, 155] on h4 "CSS" at bounding box center [955, 156] width 21 height 21
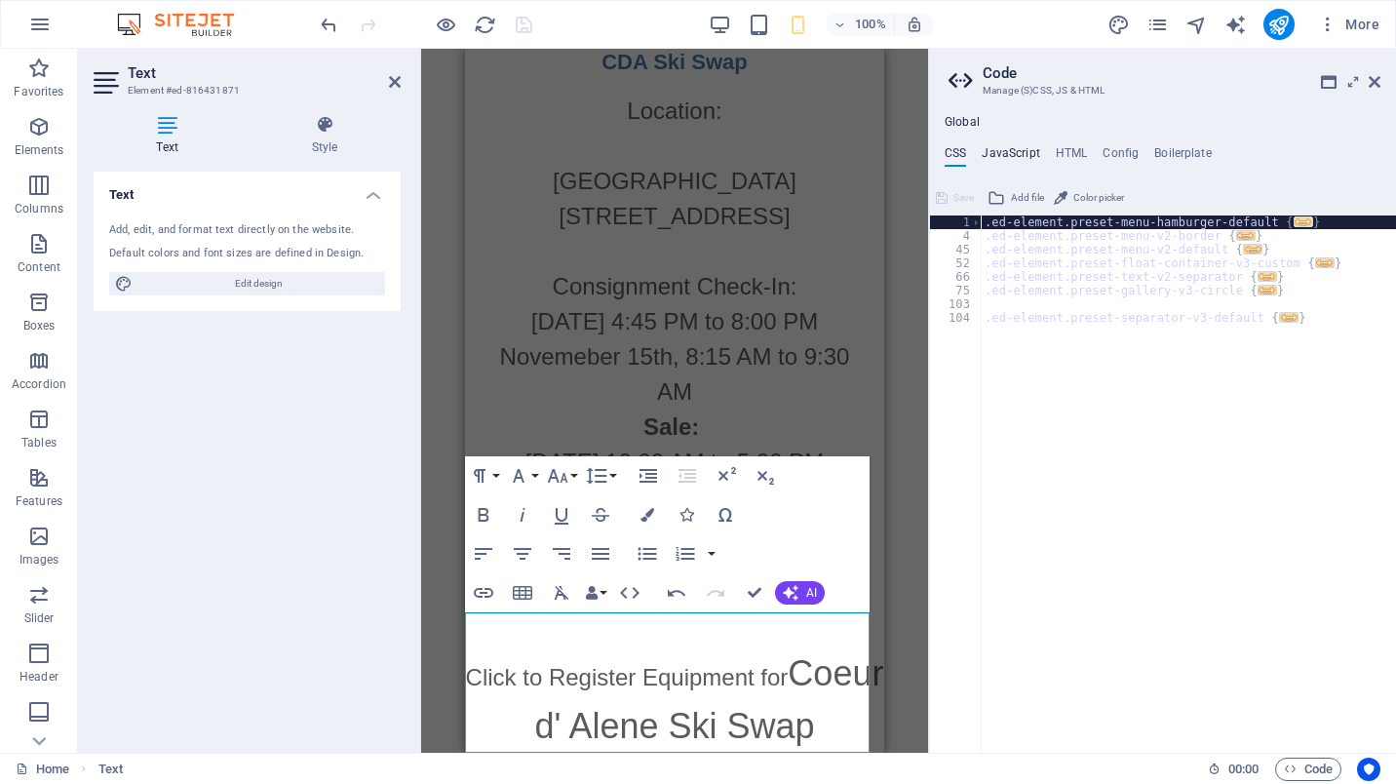
click at [1003, 155] on h4 "JavaScript" at bounding box center [1011, 156] width 58 height 21
type textarea "/* JS for preset "Menu Hamburger" */"
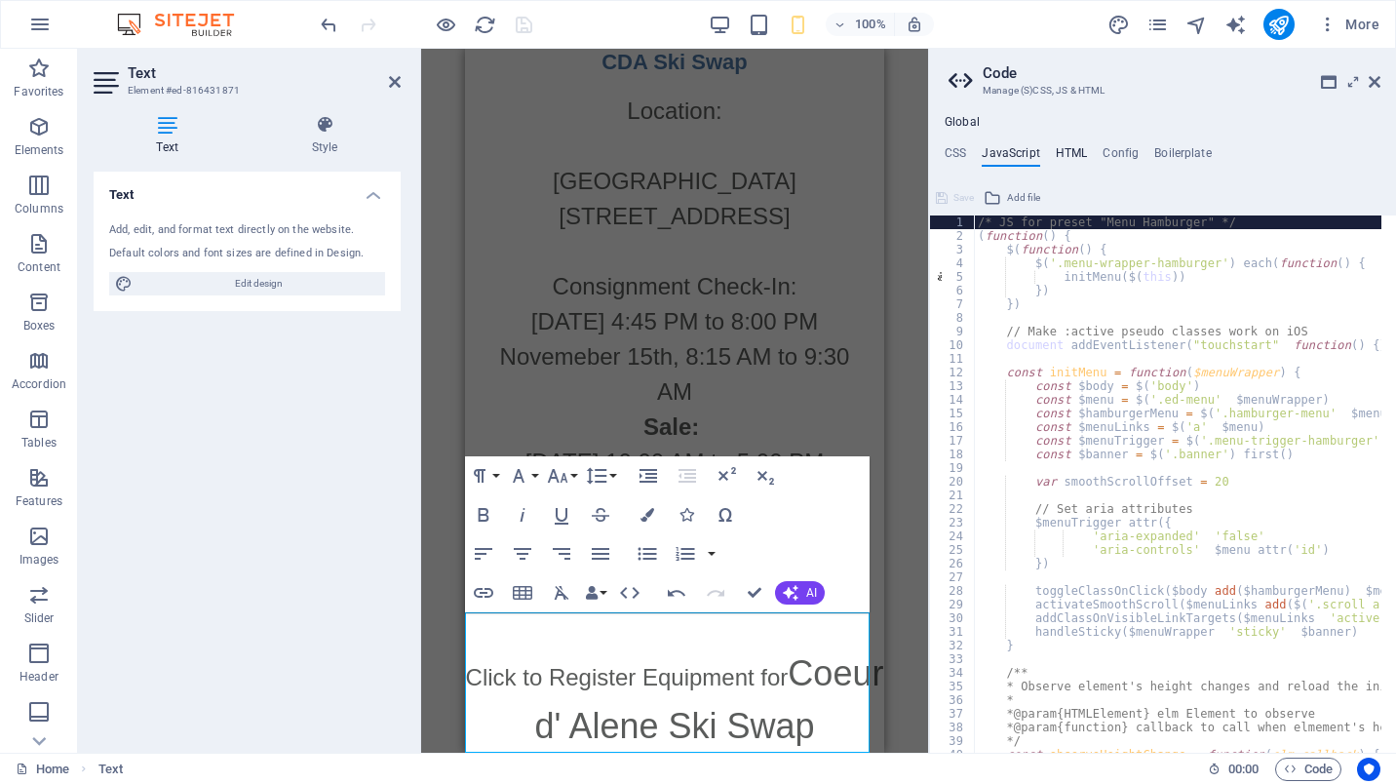
click at [1065, 151] on h4 "HTML" at bounding box center [1072, 156] width 32 height 21
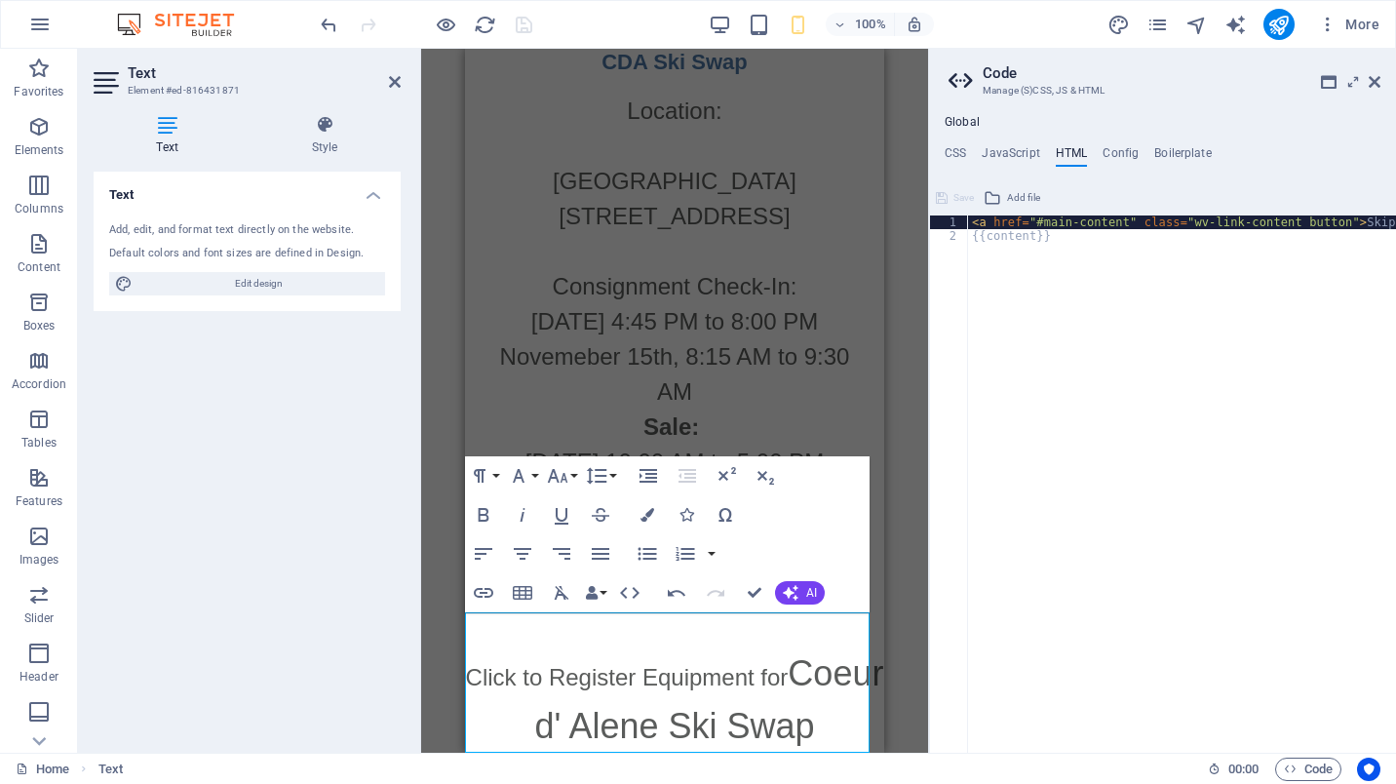
click at [1130, 142] on div "Global CSS JavaScript HTML Config Boilerplate .ed-element.preset-menu-hamburger…" at bounding box center [1162, 434] width 467 height 638
click at [1129, 142] on div "Global CSS JavaScript HTML Config Boilerplate .ed-element.preset-menu-hamburger…" at bounding box center [1162, 434] width 467 height 638
click at [1114, 150] on h4 "Config" at bounding box center [1120, 156] width 36 height 21
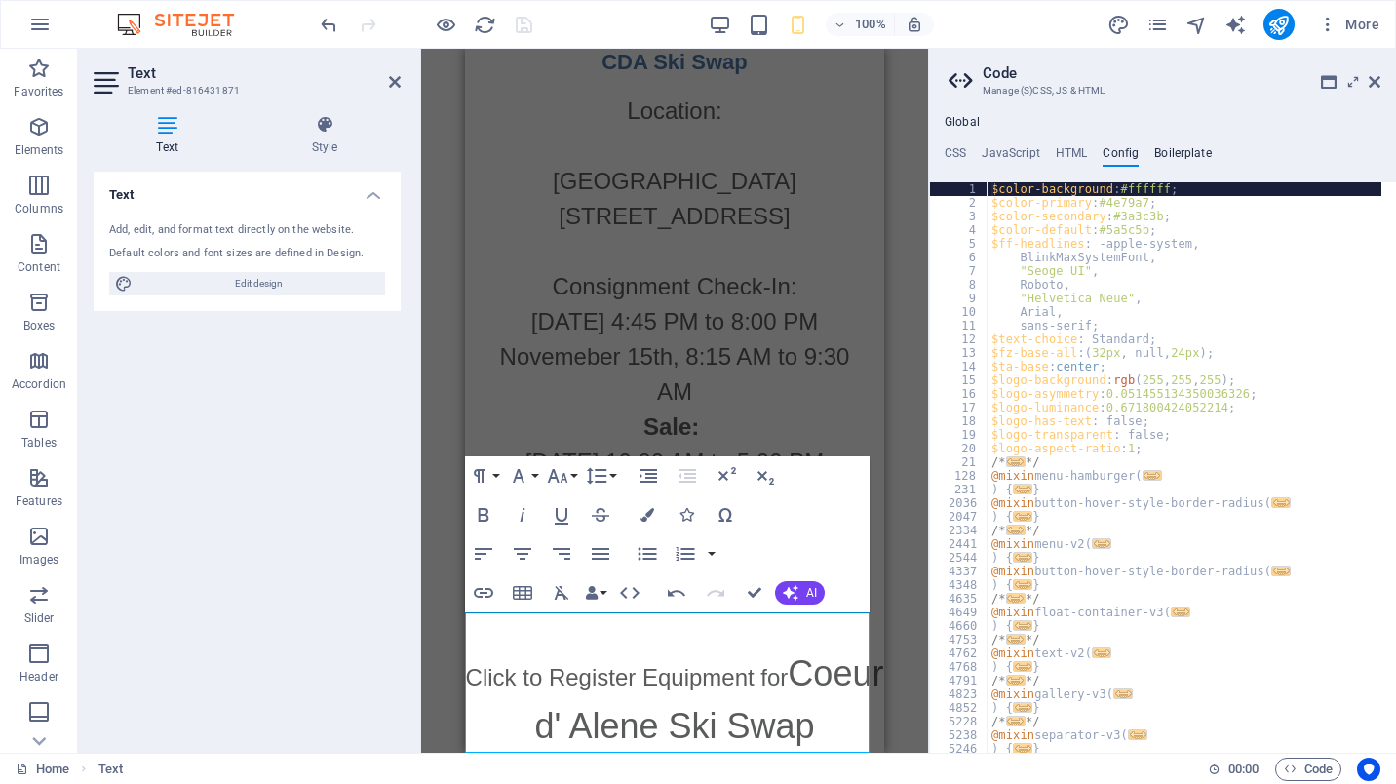
click at [1165, 162] on h4 "Boilerplate" at bounding box center [1183, 156] width 58 height 21
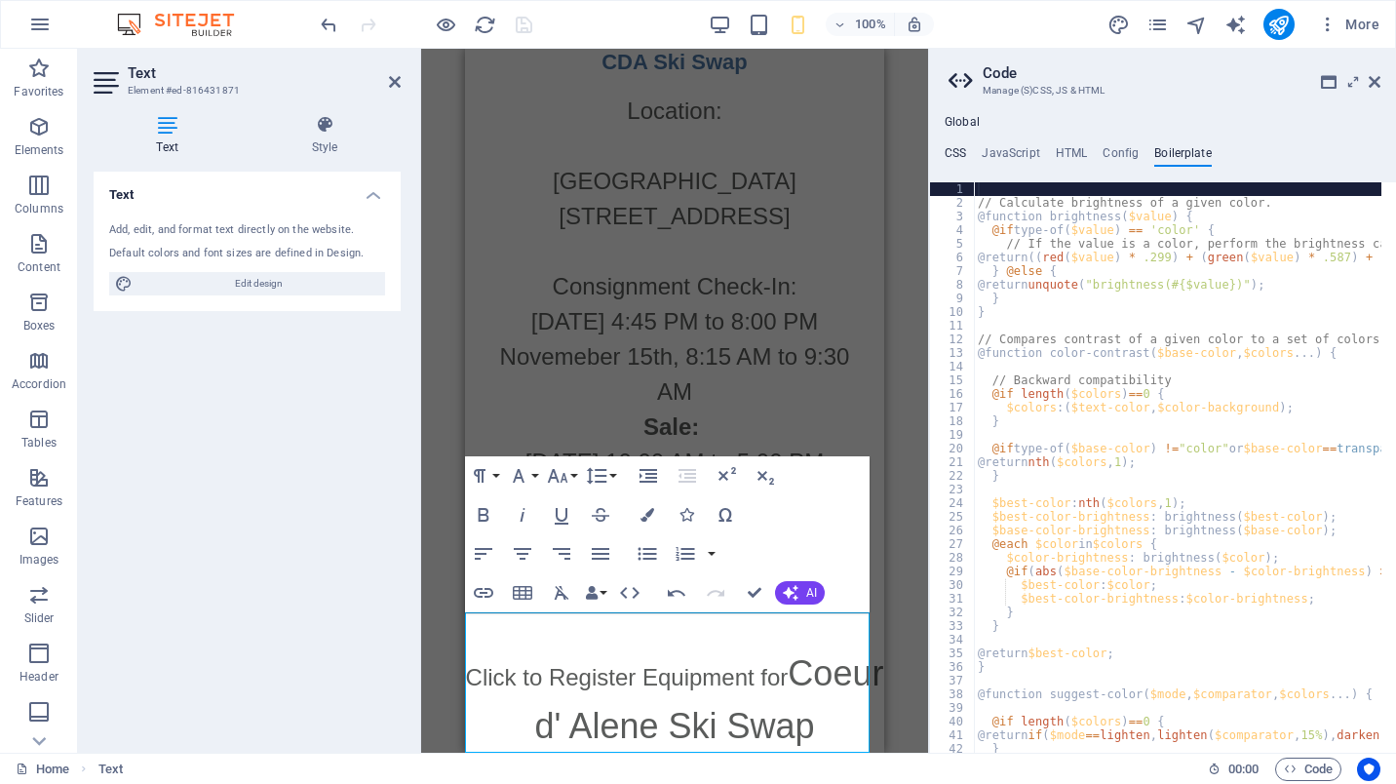
click at [959, 155] on h4 "CSS" at bounding box center [955, 156] width 21 height 21
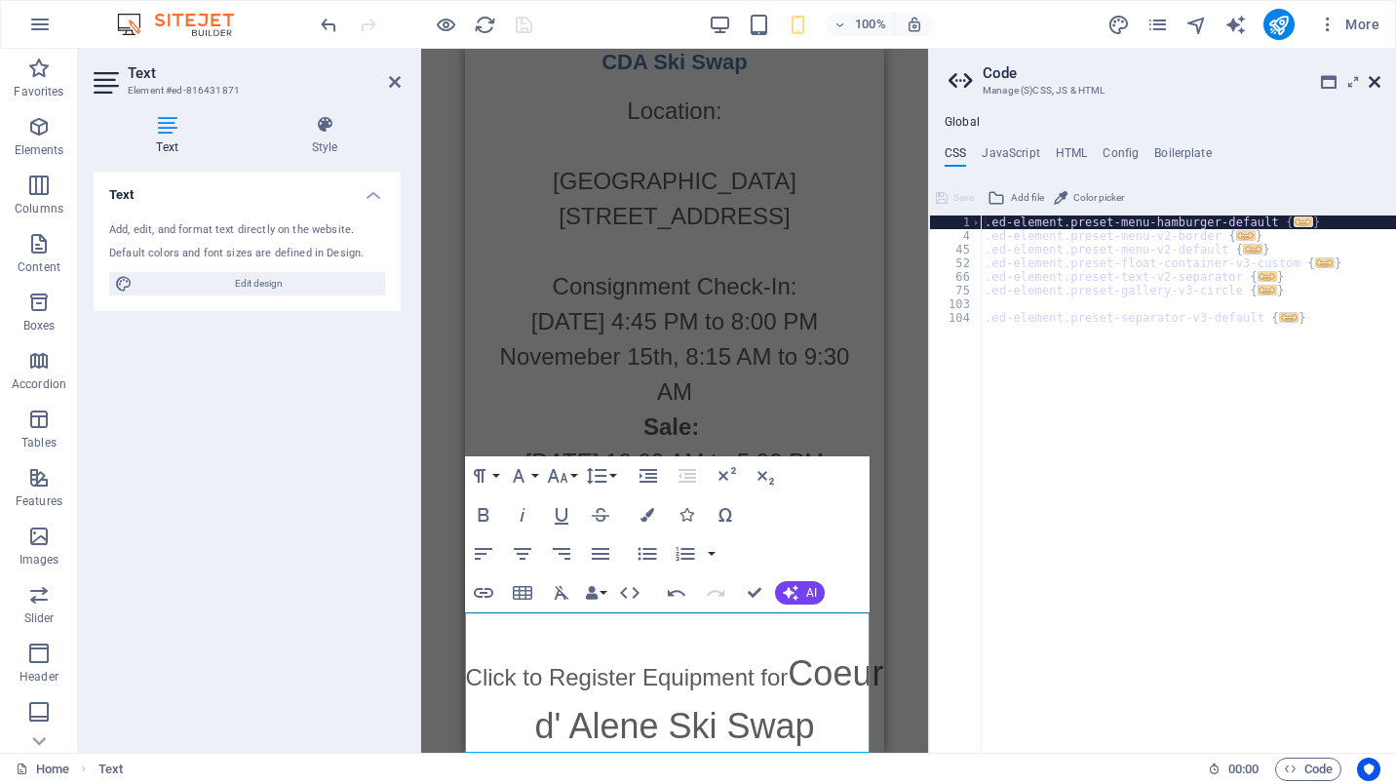
click at [1369, 83] on icon at bounding box center [1375, 82] width 12 height 16
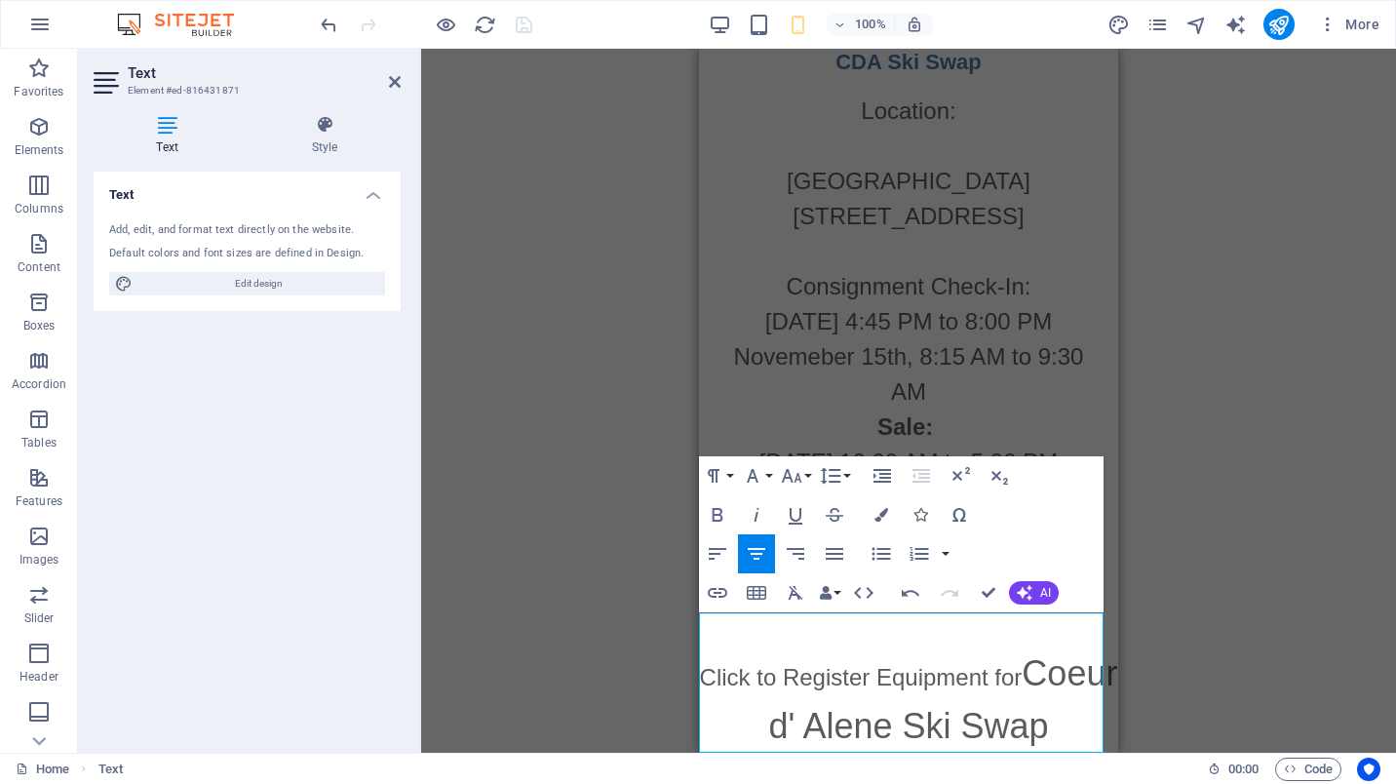
click at [1006, 709] on p "Click to Register Equipment for Coeur d' Alene Ski Swap" at bounding box center [908, 699] width 419 height 105
click at [745, 647] on p "Click to Register Equipment for Coeur d' Alene Ski Swap" at bounding box center [908, 699] width 419 height 105
type input "[URL][DOMAIN_NAME]"
type input "Click to Register Equipment for"
click at [713, 600] on icon "button" at bounding box center [717, 592] width 23 height 23
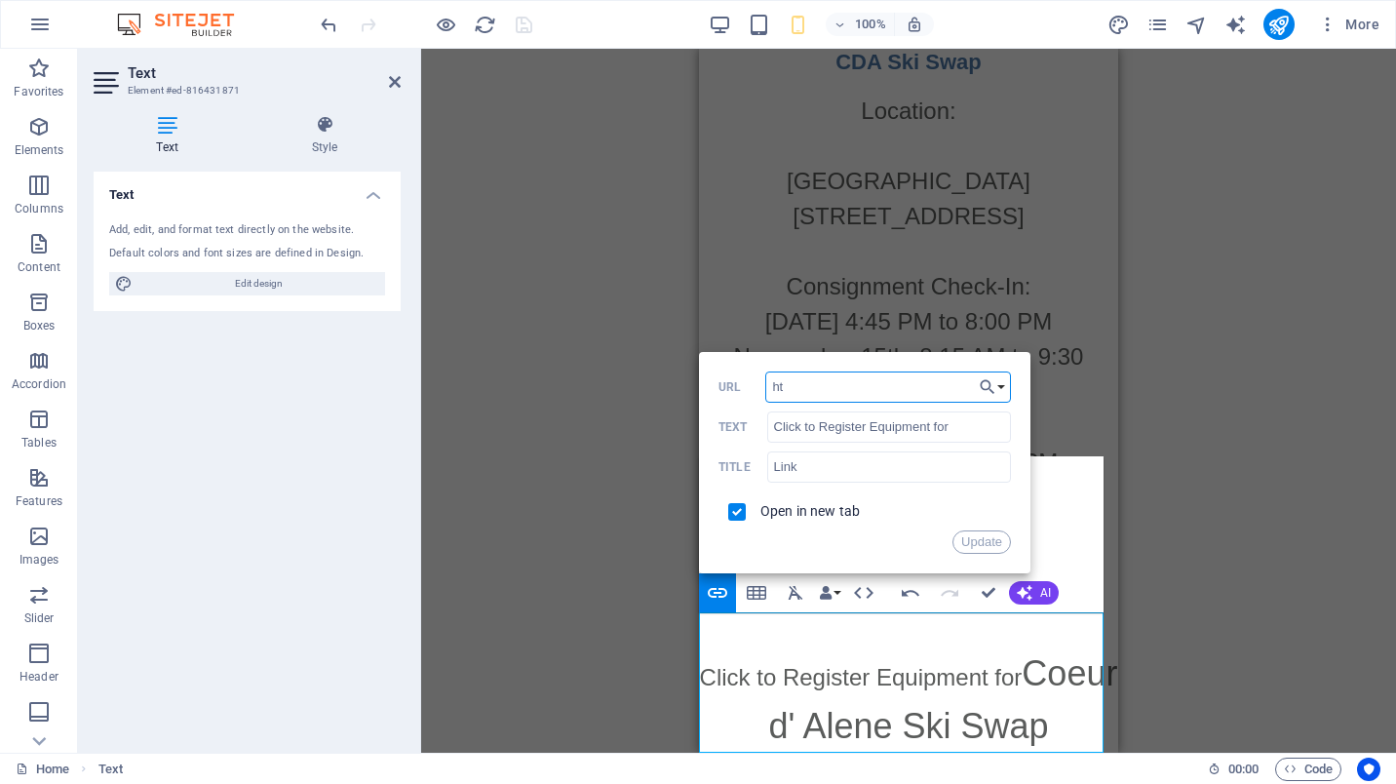
type input "h"
type input "[URL][DOMAIN_NAME]"
click at [984, 548] on button "Update" at bounding box center [981, 541] width 58 height 23
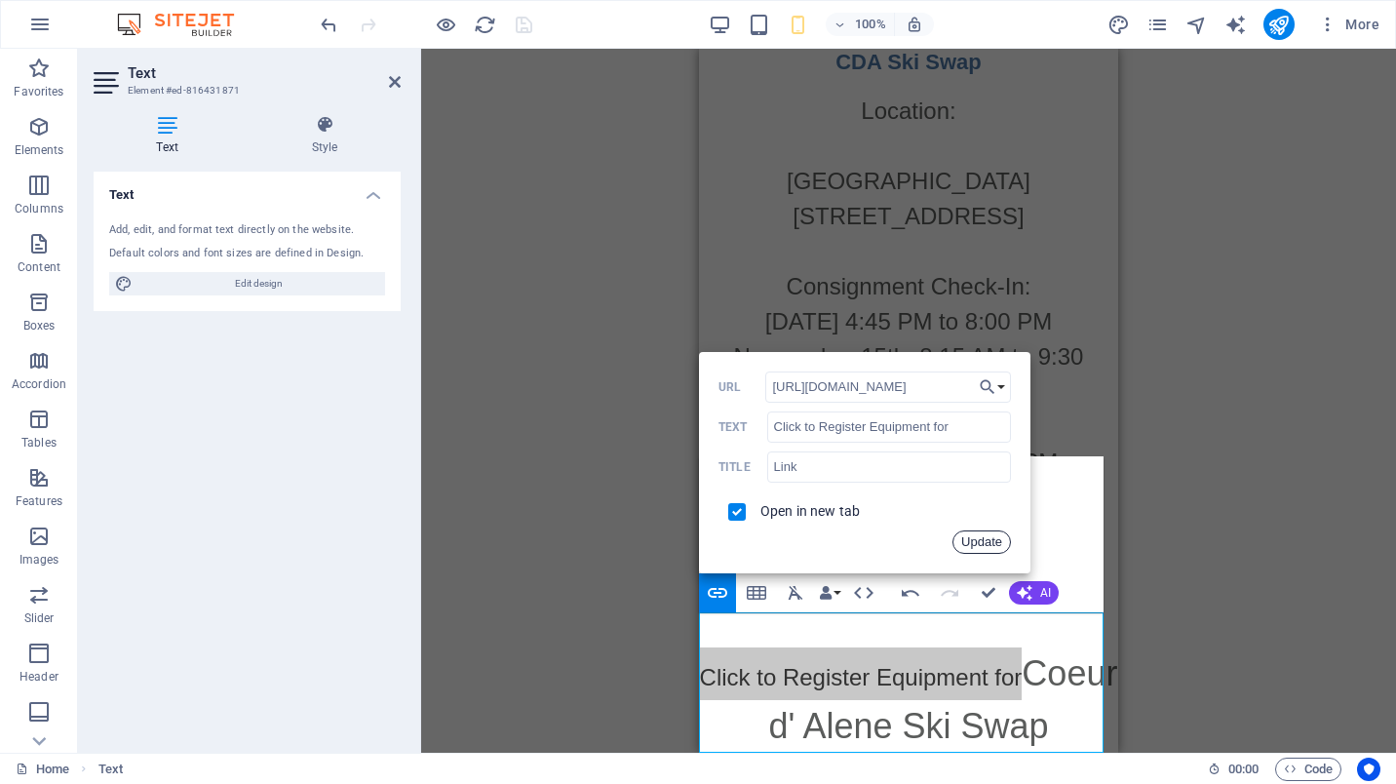
scroll to position [0, 0]
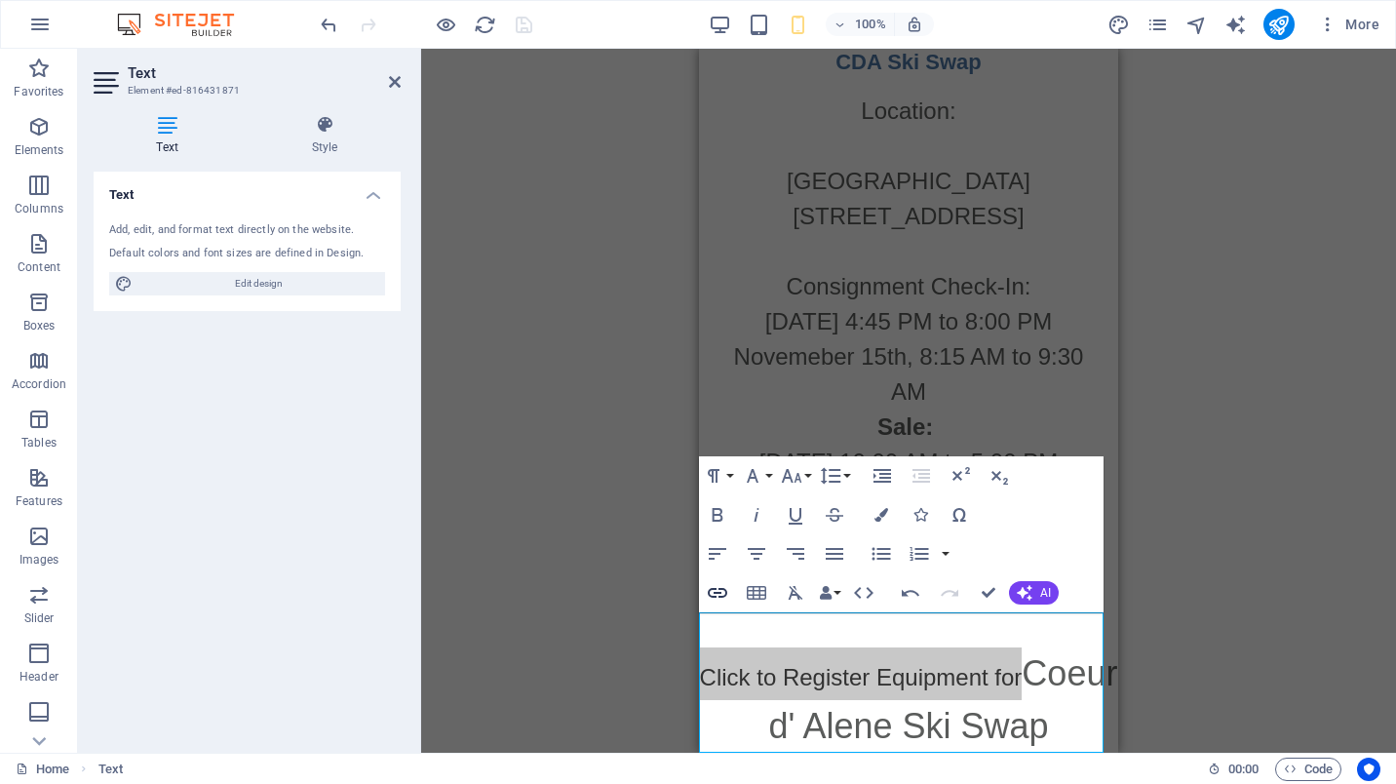
click at [718, 591] on icon "button" at bounding box center [717, 592] width 23 height 23
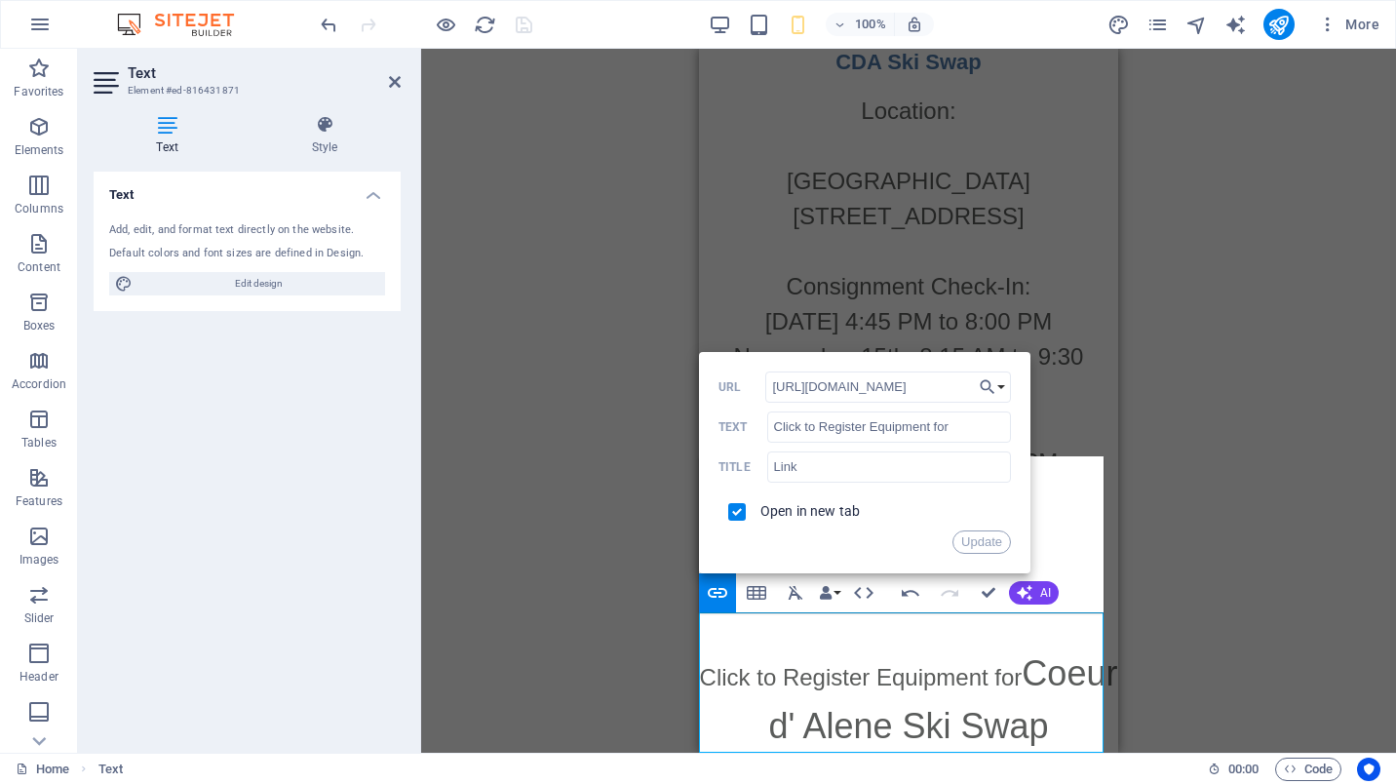
click at [625, 217] on div "Drag here to replace the existing content. Press “Ctrl” if you want to create a…" at bounding box center [908, 401] width 975 height 704
click at [394, 79] on icon at bounding box center [395, 82] width 12 height 16
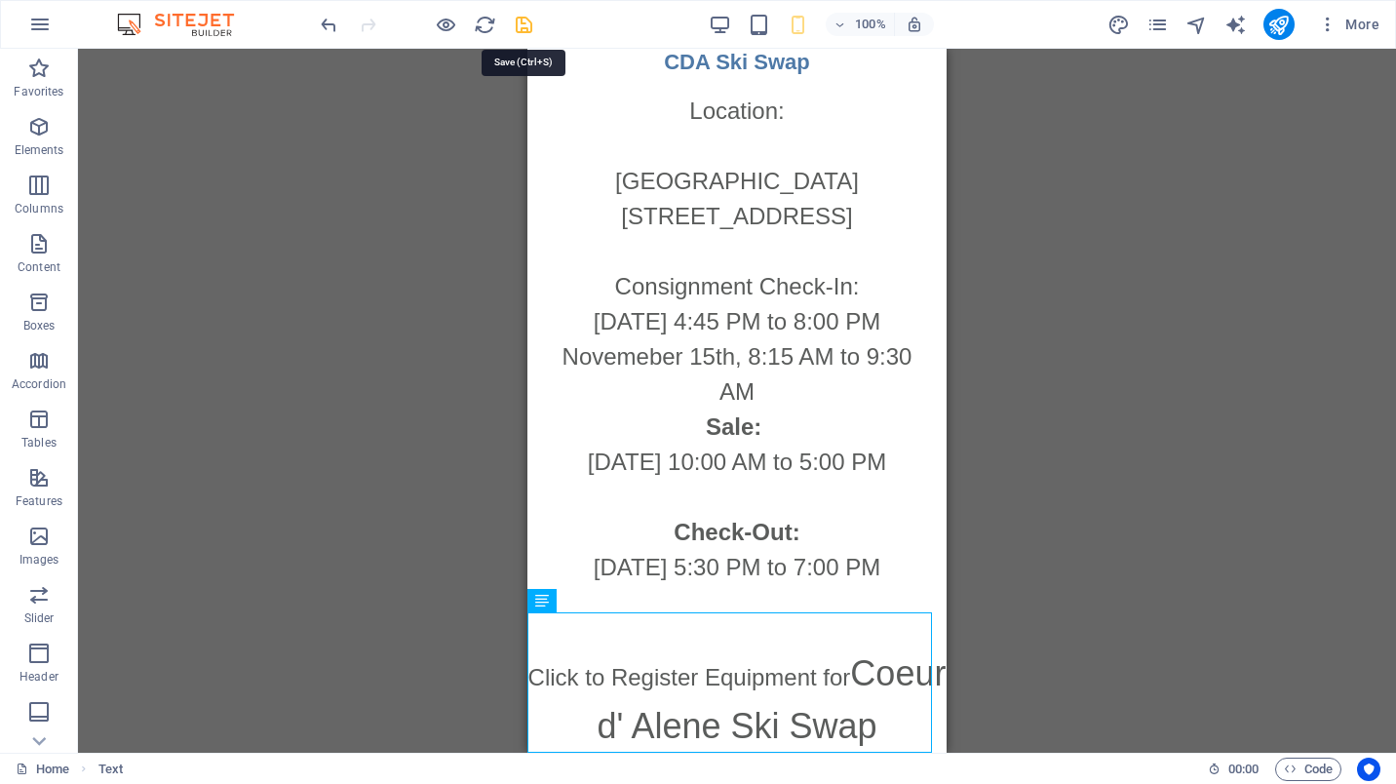
click at [523, 21] on icon "save" at bounding box center [524, 25] width 22 height 22
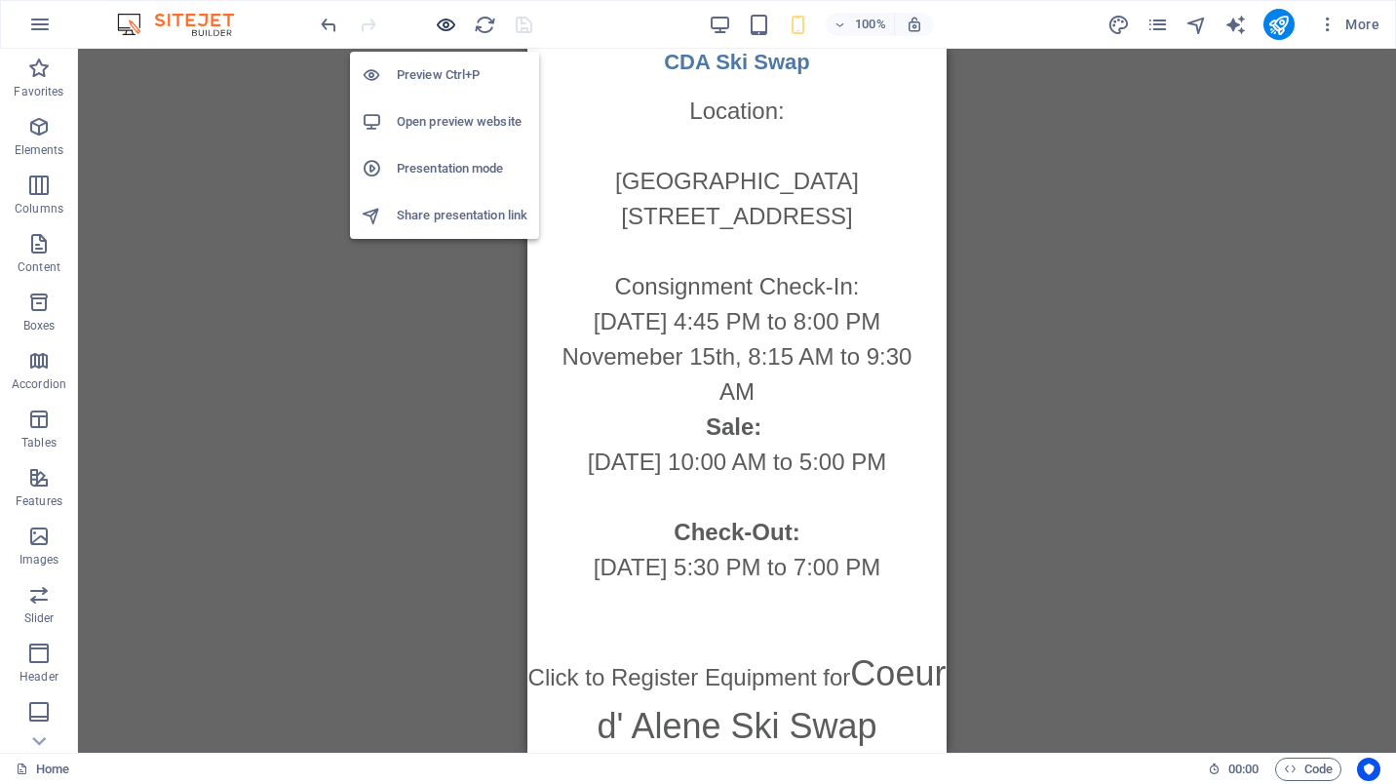
click at [447, 24] on icon "button" at bounding box center [446, 25] width 22 height 22
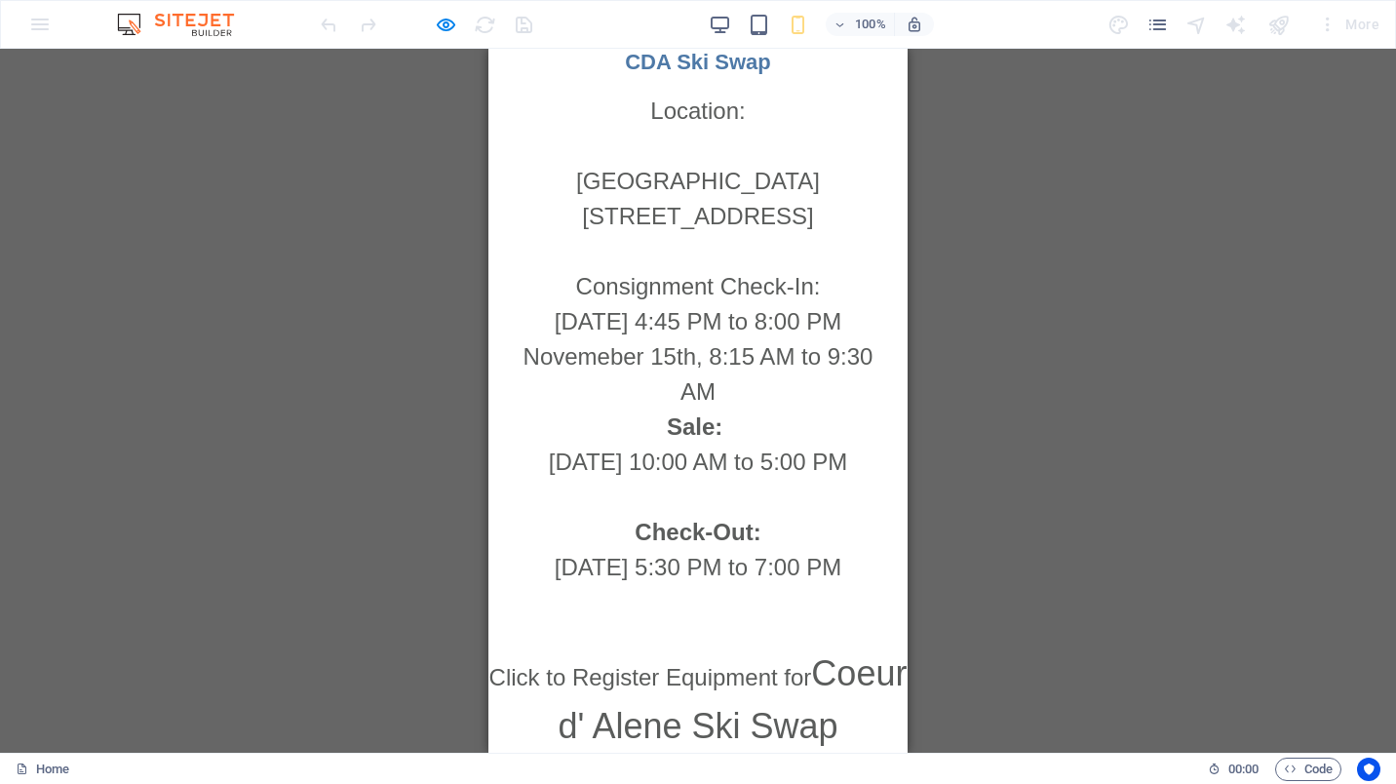
scroll to position [4147, 0]
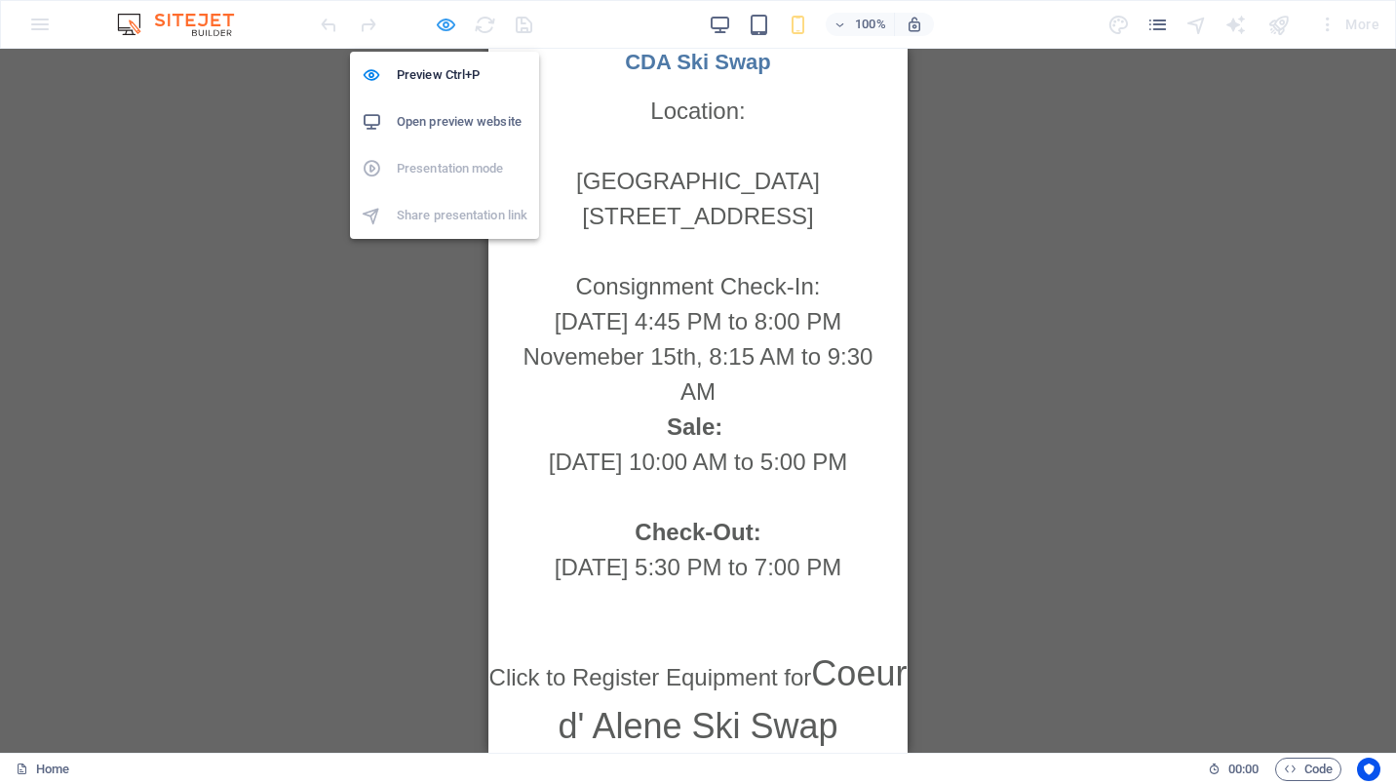
click at [446, 34] on icon "button" at bounding box center [446, 25] width 22 height 22
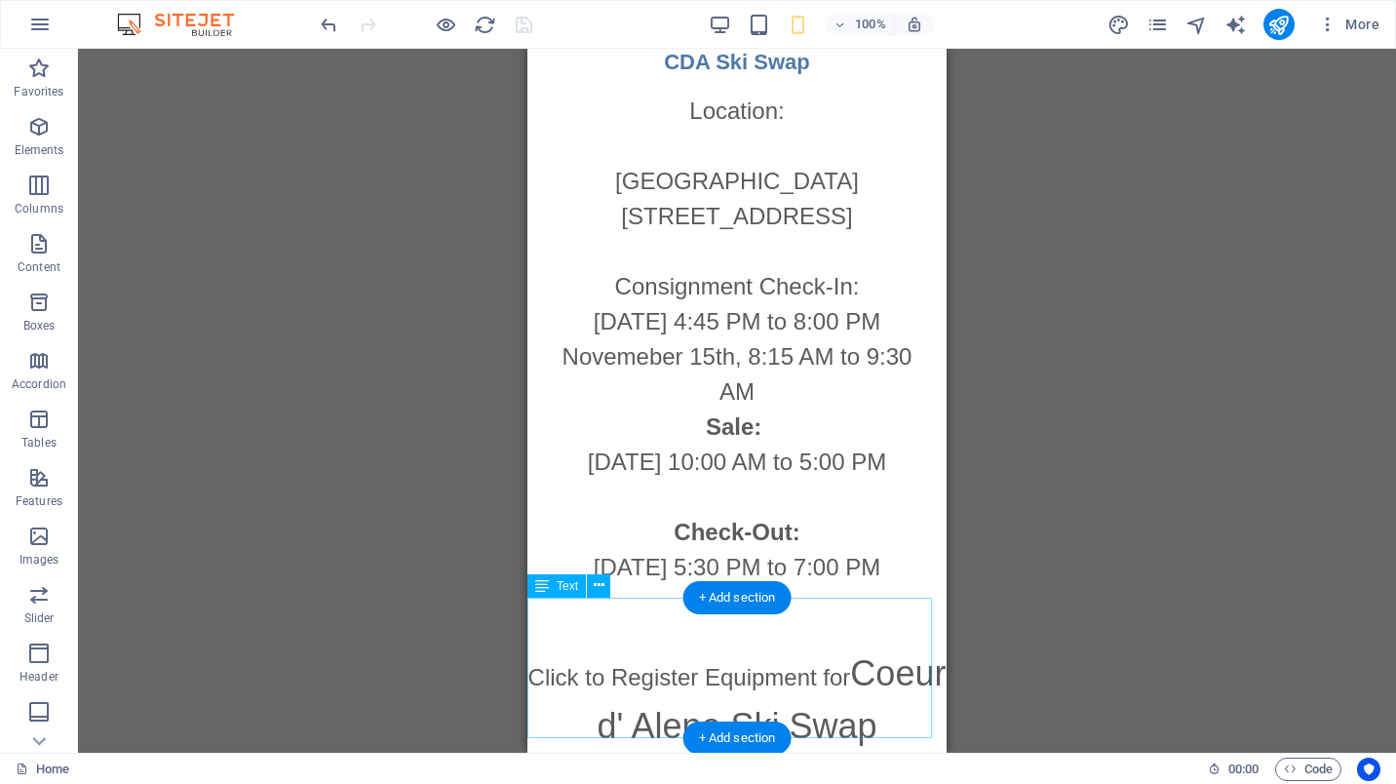
click at [796, 681] on div "Click to Register Equipment for Coeur d' Alene Ski Swap" at bounding box center [736, 699] width 419 height 105
click at [787, 681] on div "Click to Register Equipment for Coeur d' Alene Ski Swap" at bounding box center [736, 699] width 419 height 105
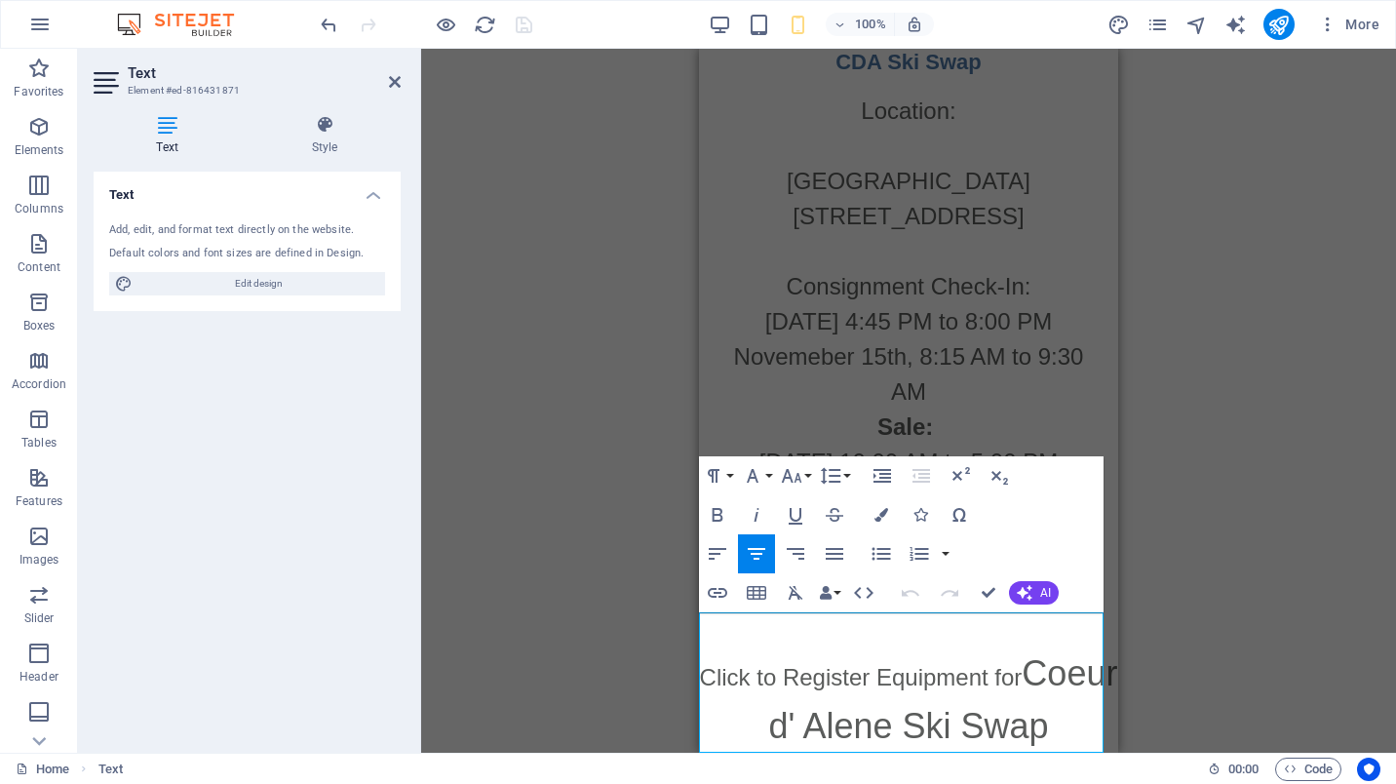
click at [787, 681] on link "Coeur d' Alene Ski Swap" at bounding box center [942, 699] width 349 height 93
click at [723, 587] on icon "button" at bounding box center [717, 592] width 23 height 23
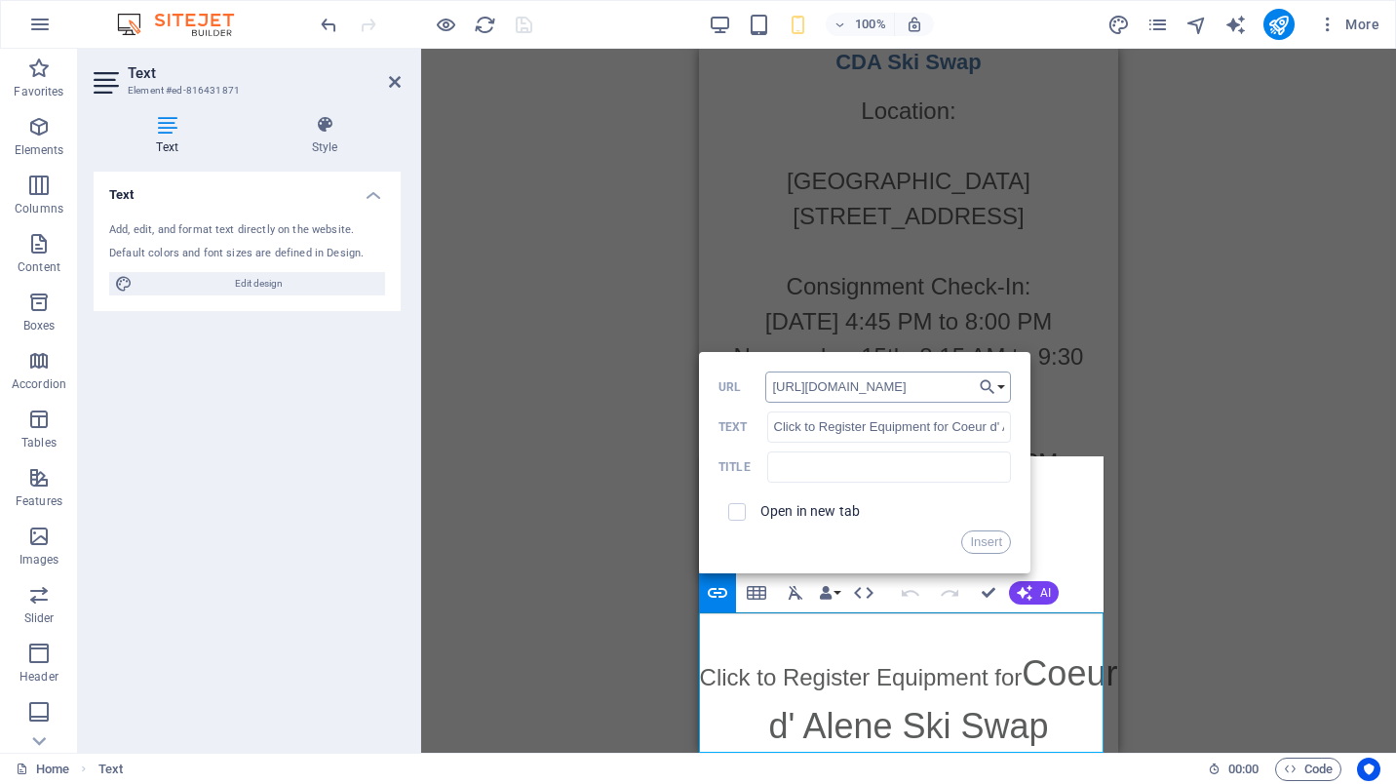
scroll to position [0, 292]
type input "[URL][DOMAIN_NAME]"
click at [832, 465] on input "text" at bounding box center [889, 466] width 244 height 31
type input "Link"
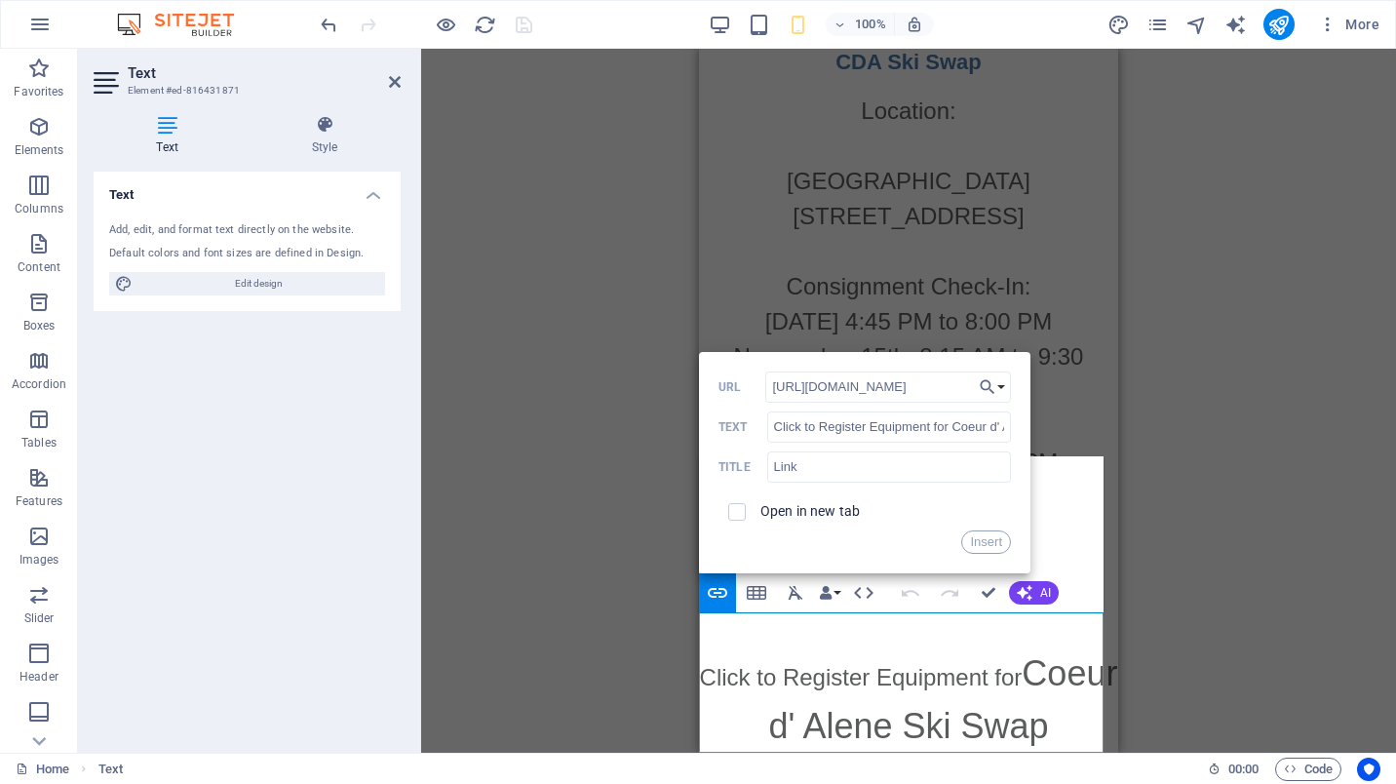
click at [744, 507] on span at bounding box center [737, 512] width 18 height 18
click at [733, 518] on span at bounding box center [737, 512] width 18 height 18
click at [742, 510] on input "checkbox" at bounding box center [734, 509] width 18 height 18
checkbox input "true"
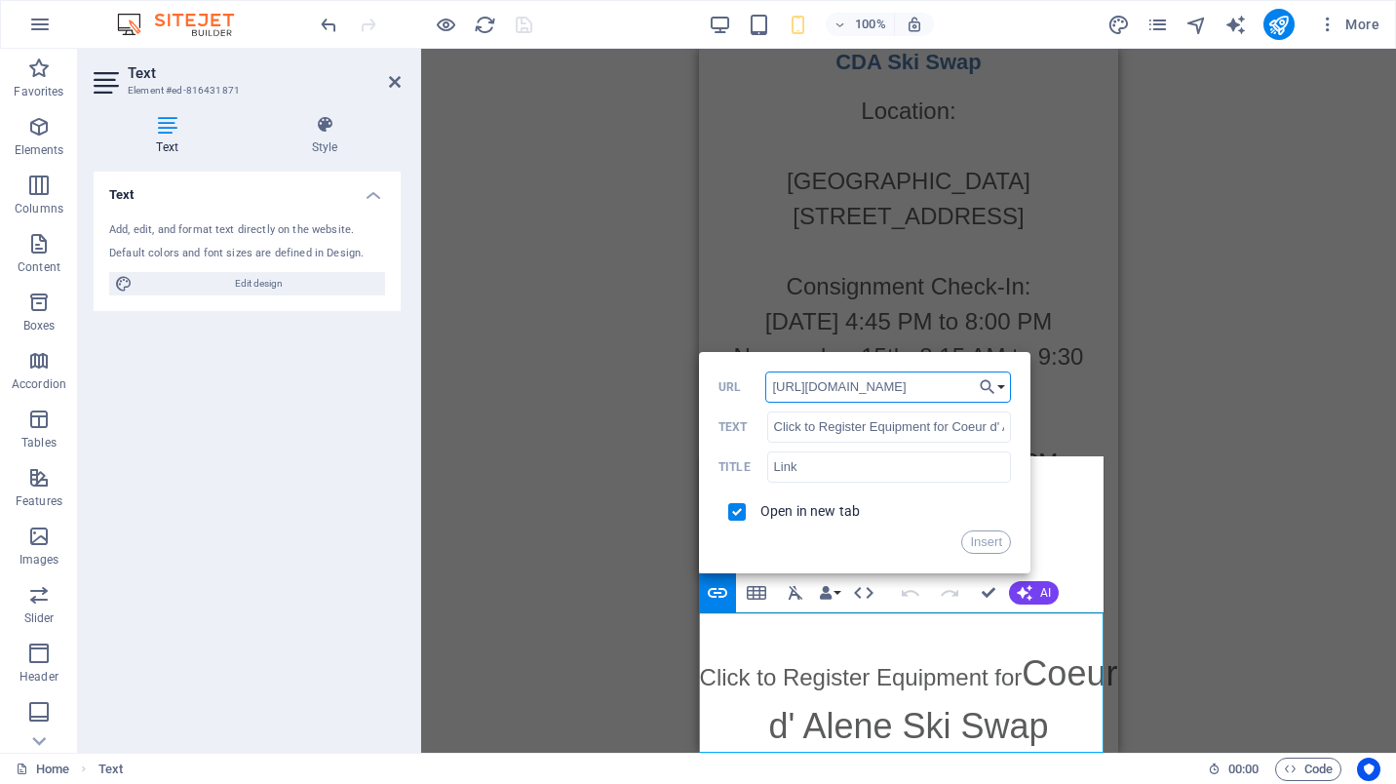
drag, startPoint x: 908, startPoint y: 386, endPoint x: 1027, endPoint y: 393, distance: 120.1
click at [1027, 393] on div "Back Choose Link Home Walla Walla Ski Swap Tri-Cities Ski [GEOGRAPHIC_DATA] [GE…" at bounding box center [864, 462] width 331 height 221
click at [996, 542] on button "Insert" at bounding box center [986, 541] width 50 height 23
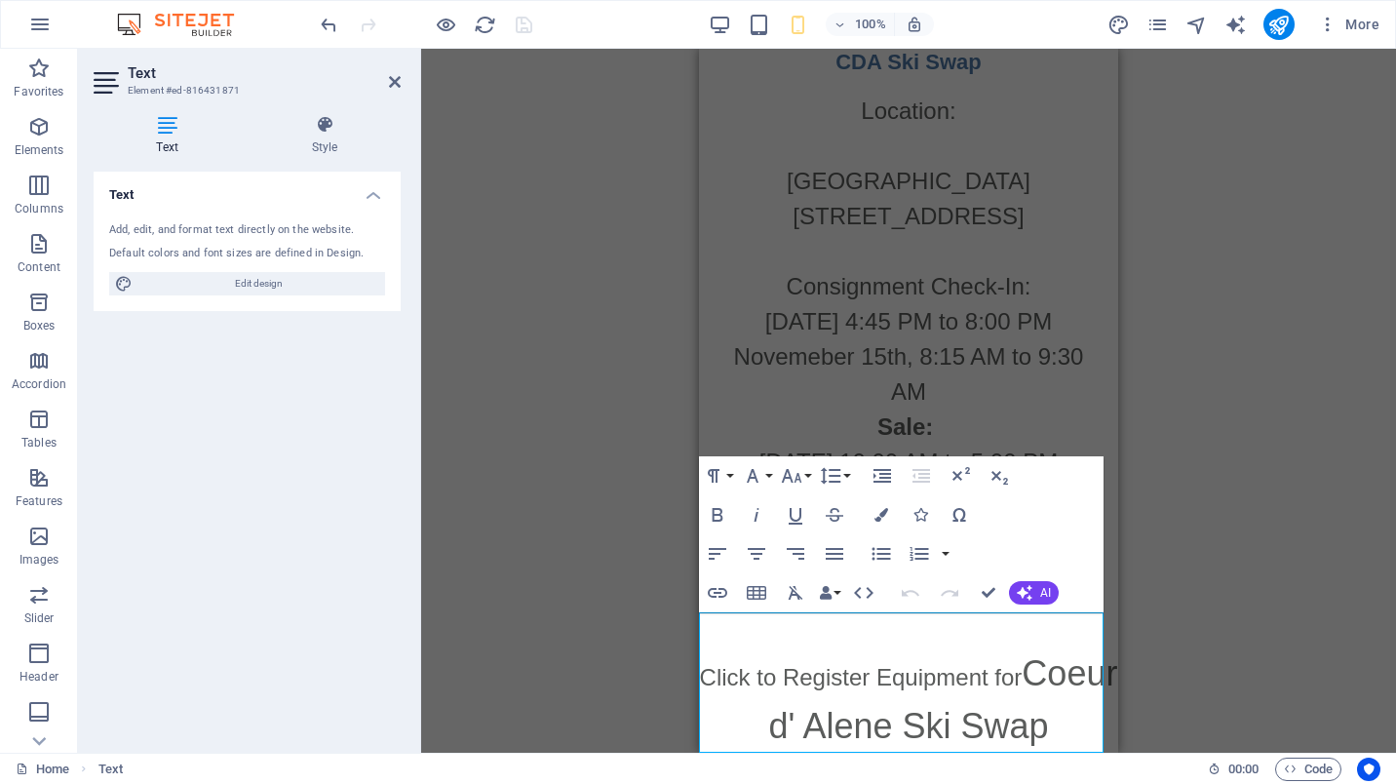
scroll to position [0, 0]
click at [399, 84] on icon at bounding box center [395, 82] width 12 height 16
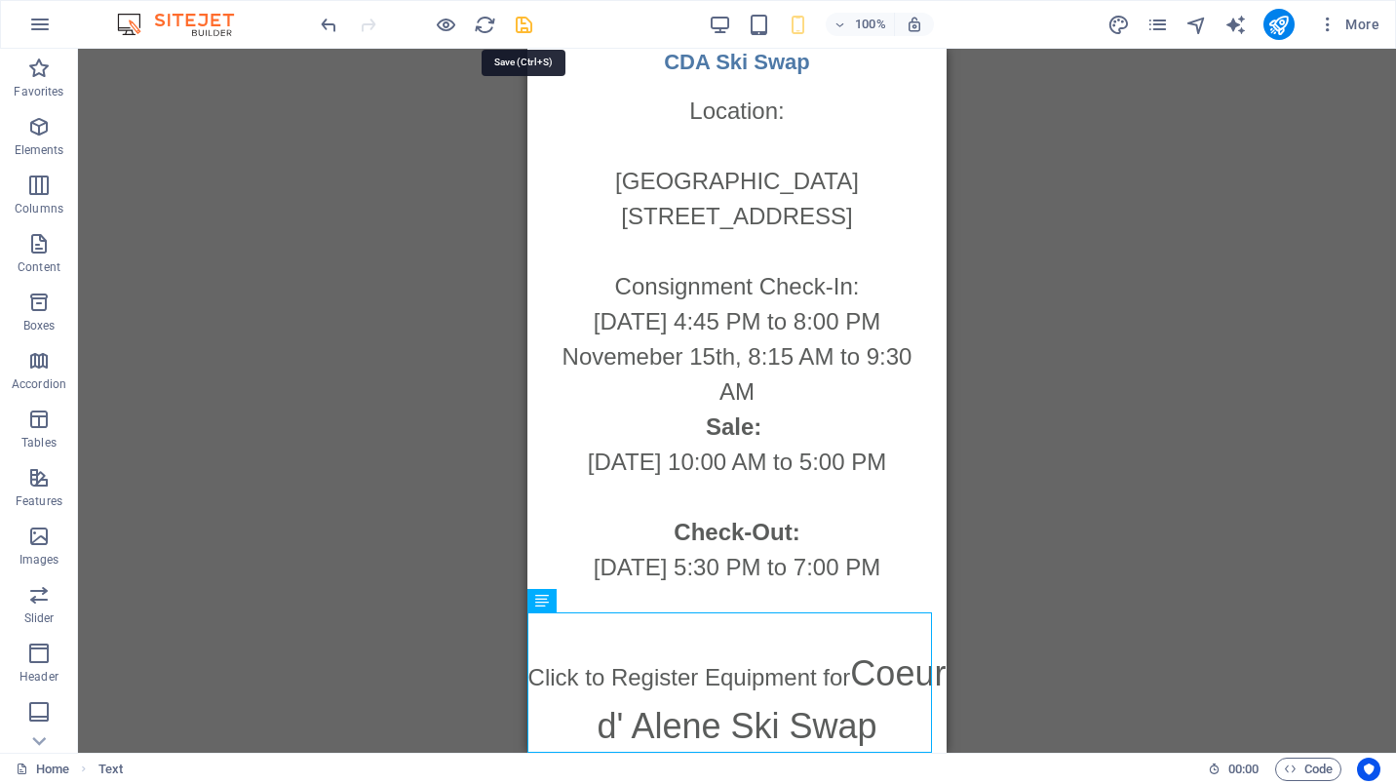
click at [530, 28] on icon "save" at bounding box center [524, 25] width 22 height 22
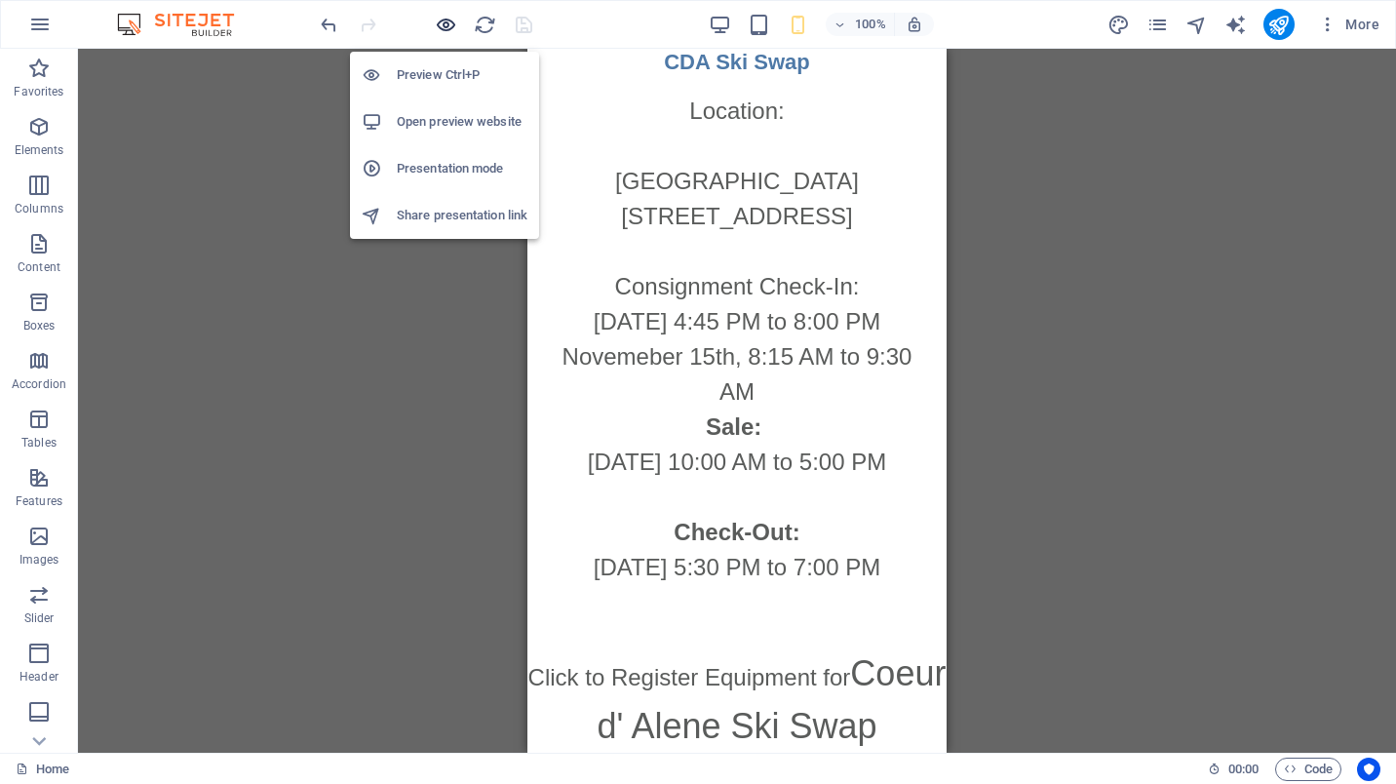
click at [444, 19] on icon "button" at bounding box center [446, 25] width 22 height 22
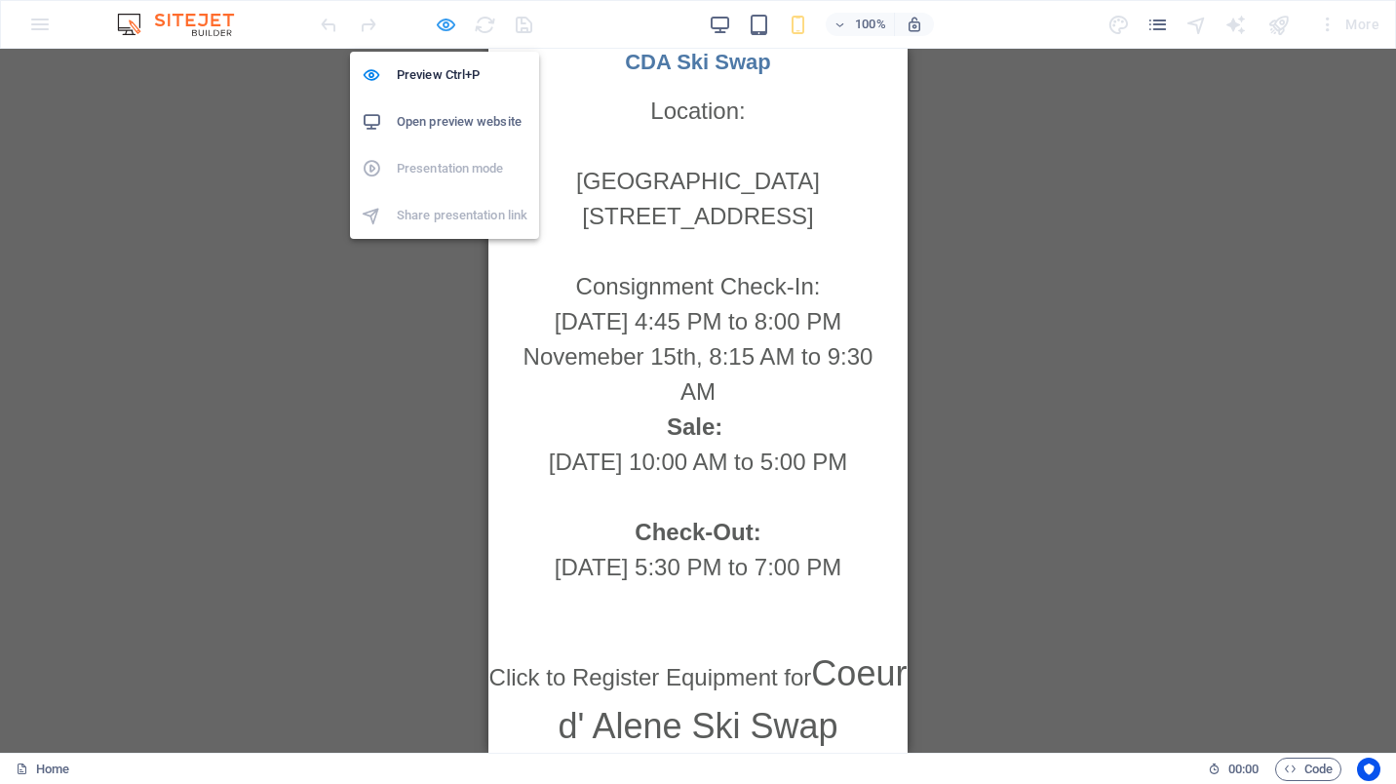
click at [445, 27] on icon "button" at bounding box center [446, 25] width 22 height 22
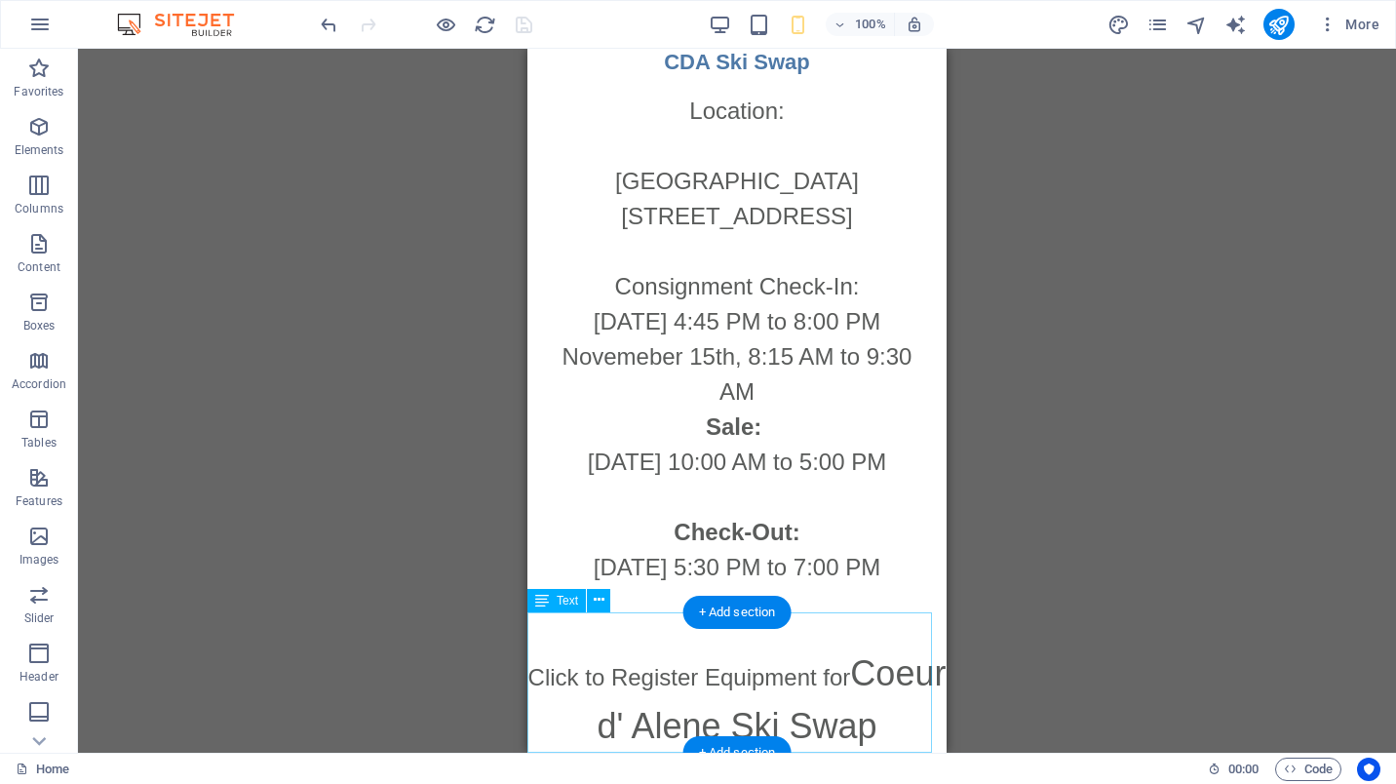
click at [818, 726] on div "Click to Register Equipment for Coeur d' Alene Ski Swap" at bounding box center [736, 699] width 419 height 105
click at [767, 721] on div "Click to Register Equipment for Coeur d' Alene Ski Swap" at bounding box center [736, 699] width 419 height 105
click at [758, 660] on div "Click to Register Equipment for Coeur d' Alene Ski Swap" at bounding box center [736, 699] width 419 height 105
click at [544, 605] on icon at bounding box center [542, 600] width 14 height 23
click at [596, 599] on icon at bounding box center [599, 600] width 11 height 20
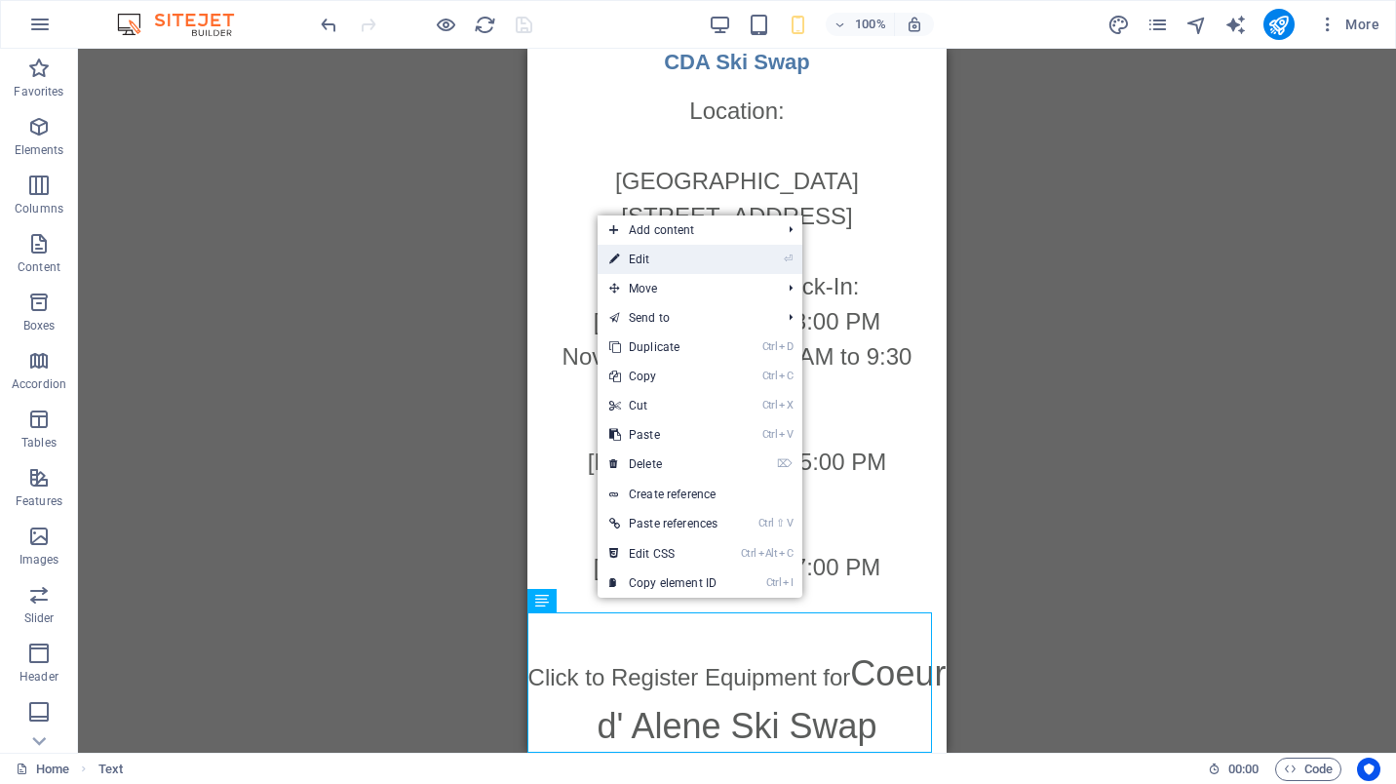
click at [715, 255] on link "⏎ Edit" at bounding box center [664, 259] width 132 height 29
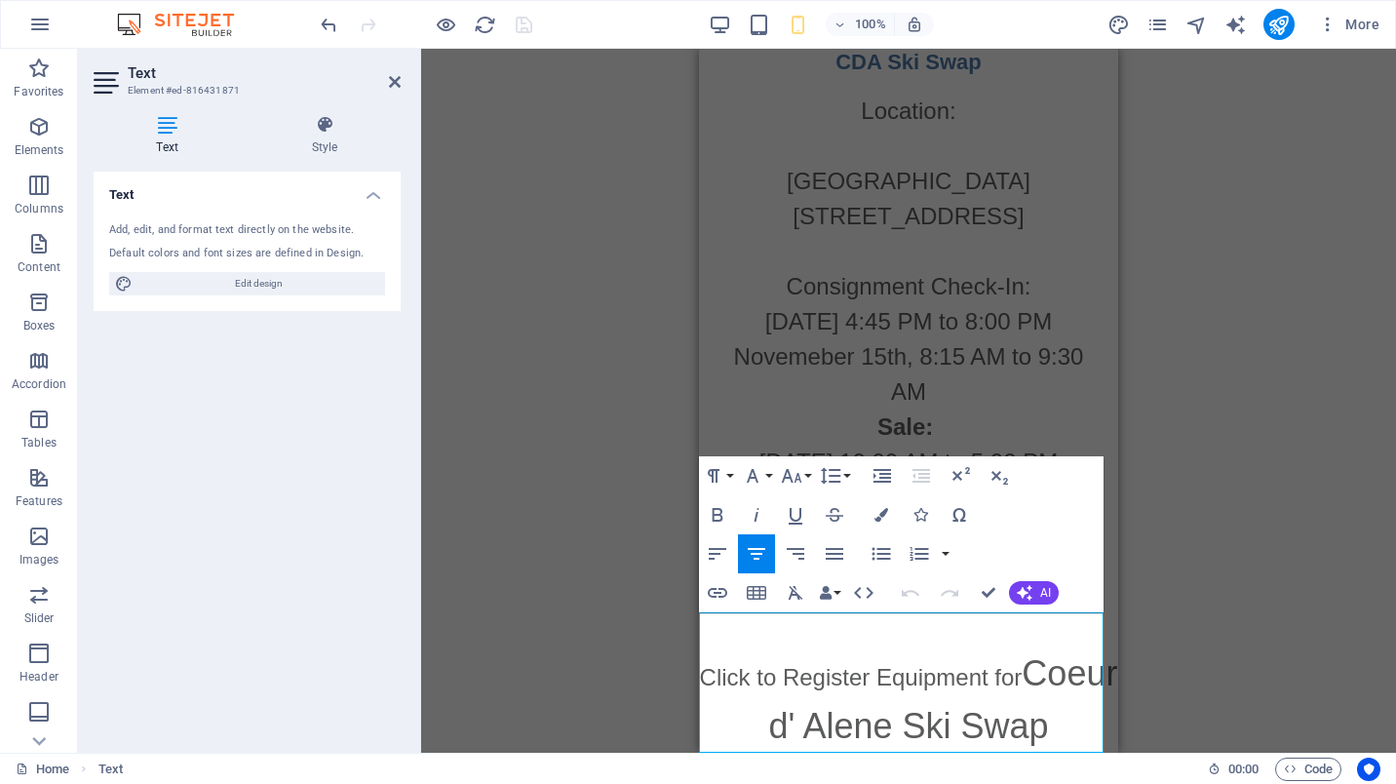
drag, startPoint x: 782, startPoint y: 676, endPoint x: 948, endPoint y: 715, distance: 171.2
click at [948, 715] on p "Click to Register Equipment for Coeur d' Alene Ski Swap" at bounding box center [908, 699] width 419 height 105
click at [914, 620] on icon "button" at bounding box center [916, 612] width 23 height 23
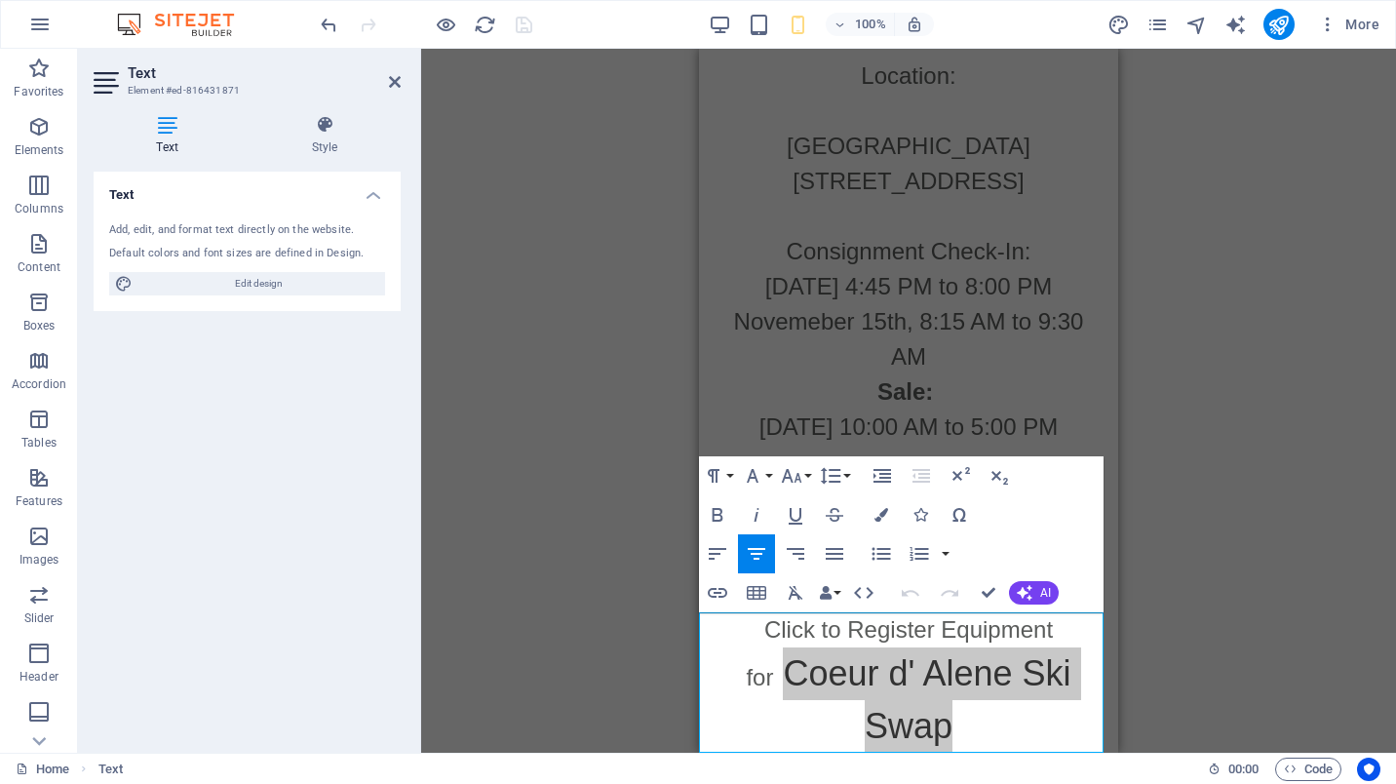
scroll to position [0, 289]
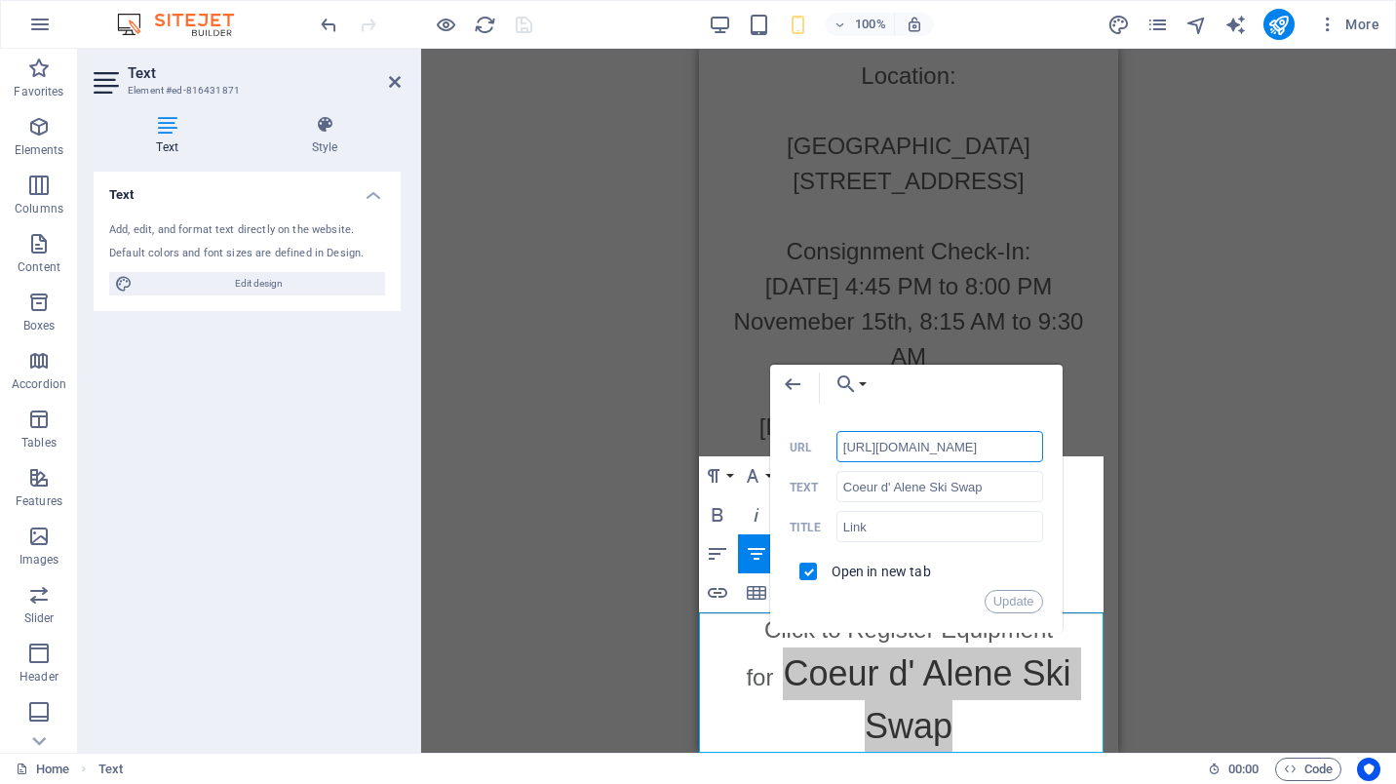
click at [950, 454] on input "[URL][DOMAIN_NAME]" at bounding box center [939, 446] width 207 height 31
paste input "a6077db0-6526-013e-87bc-1eca67fba657"
type input "[URL][DOMAIN_NAME]"
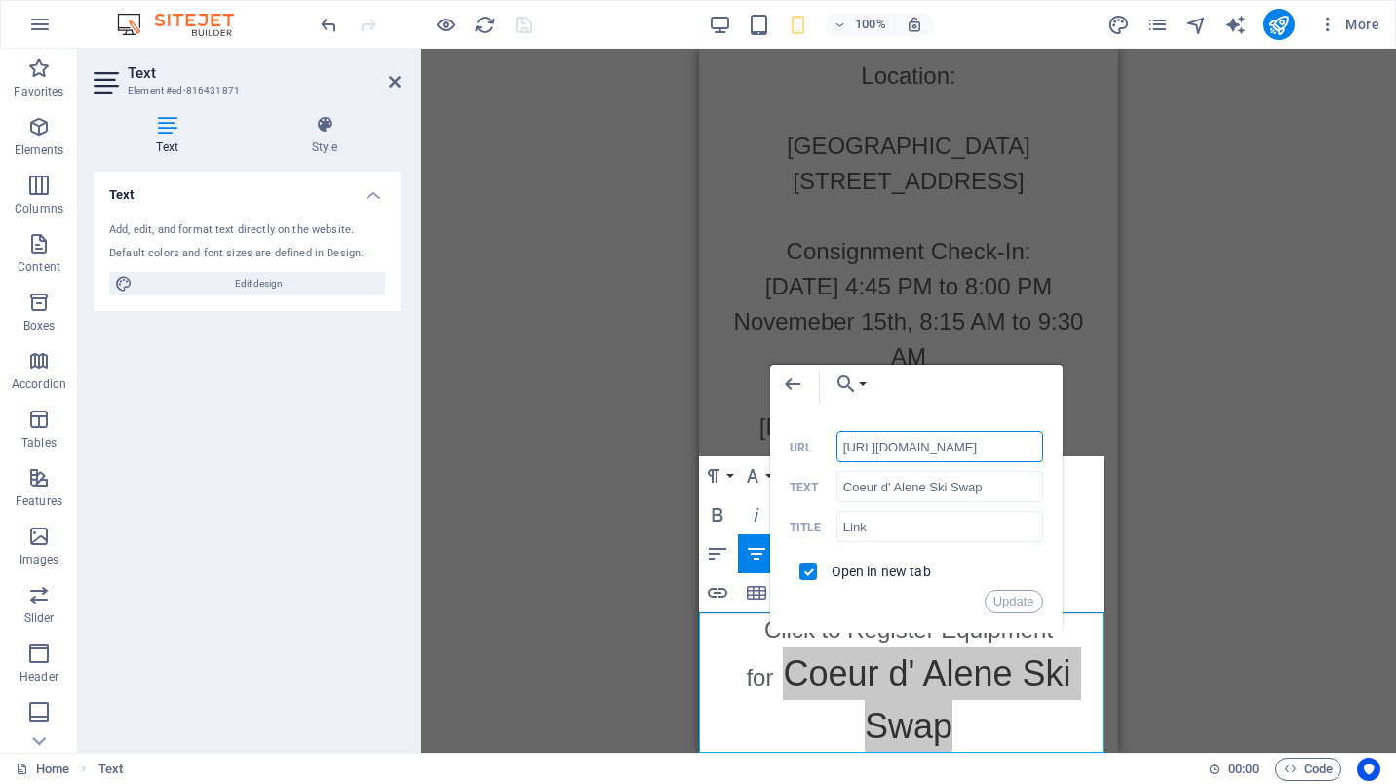
scroll to position [0, 296]
click at [999, 598] on button "Update" at bounding box center [1014, 601] width 58 height 23
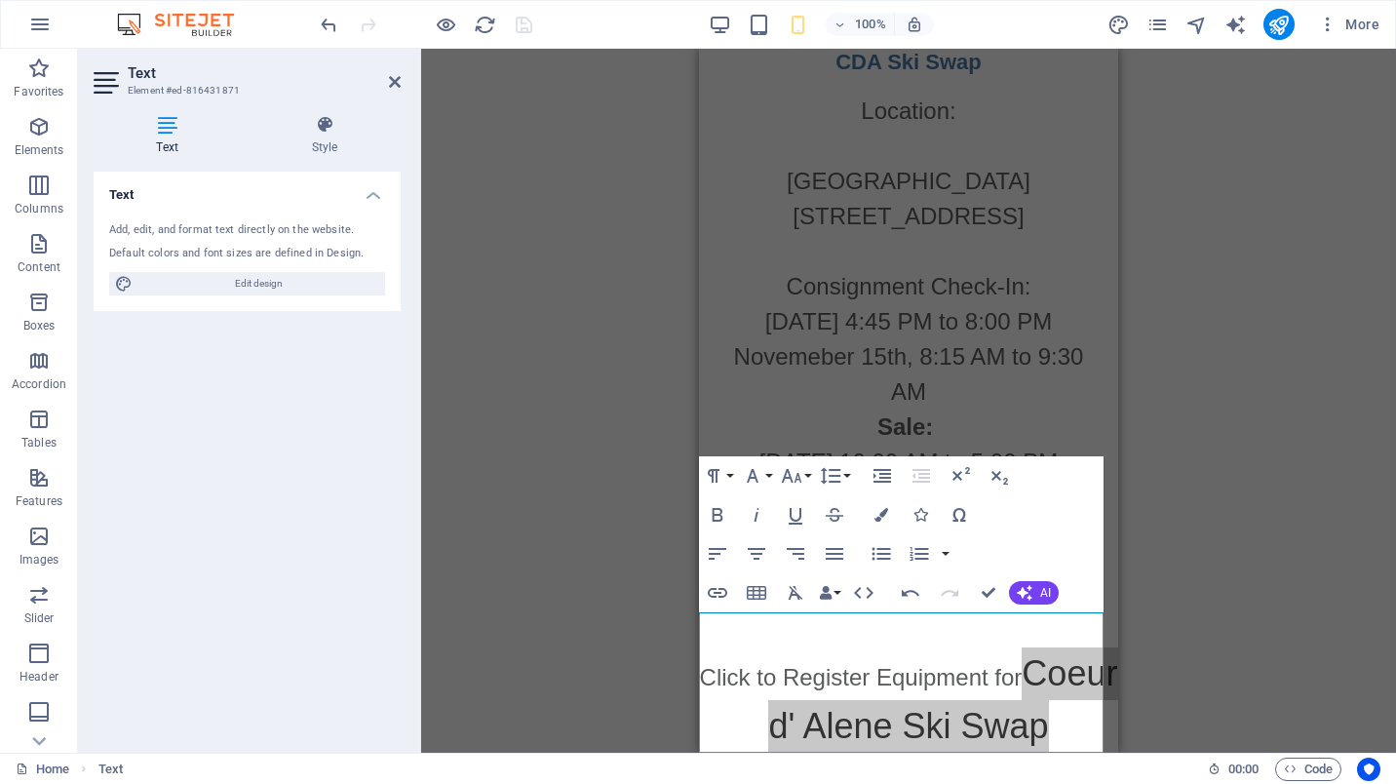
click at [1195, 611] on div "Drag here to replace the existing content. Press “Ctrl” if you want to create a…" at bounding box center [908, 401] width 975 height 704
click at [399, 82] on icon at bounding box center [395, 82] width 12 height 16
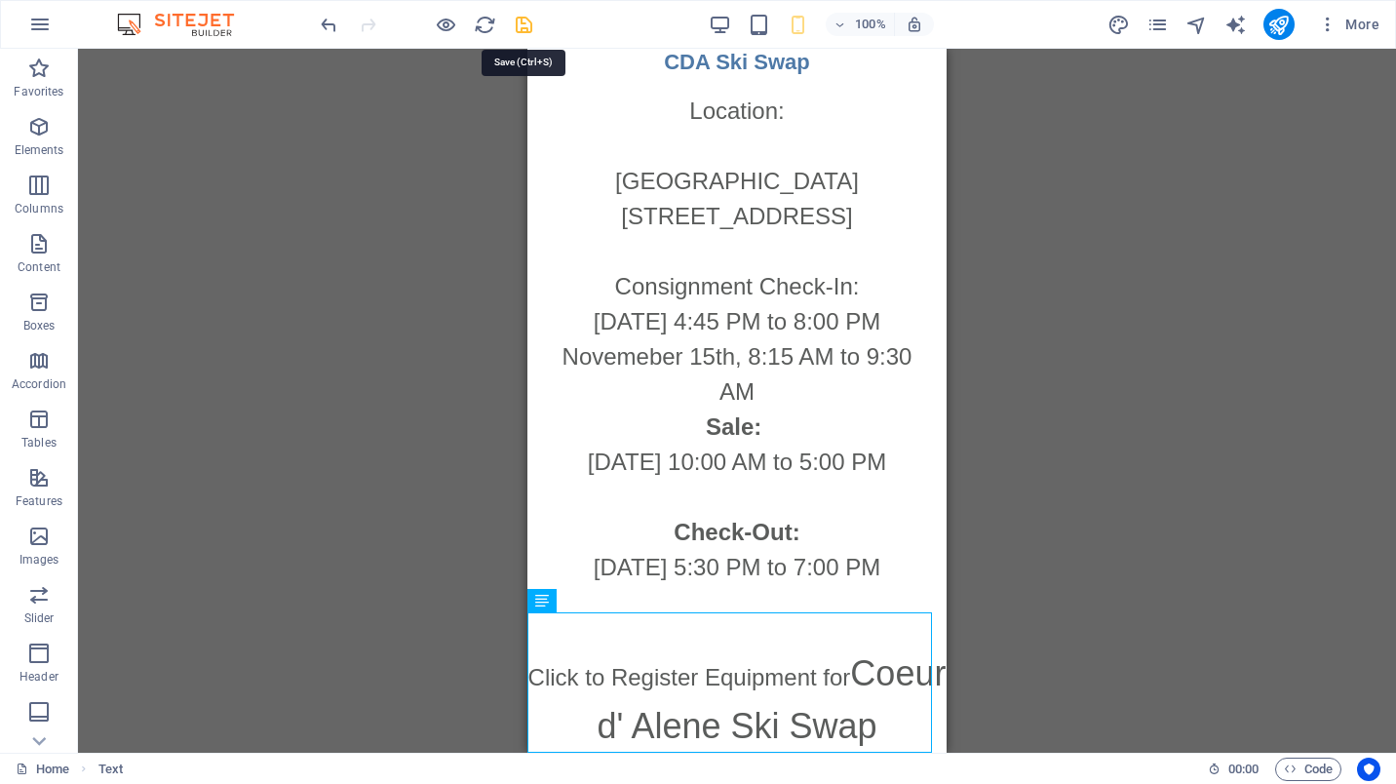
click at [521, 21] on icon "save" at bounding box center [524, 25] width 22 height 22
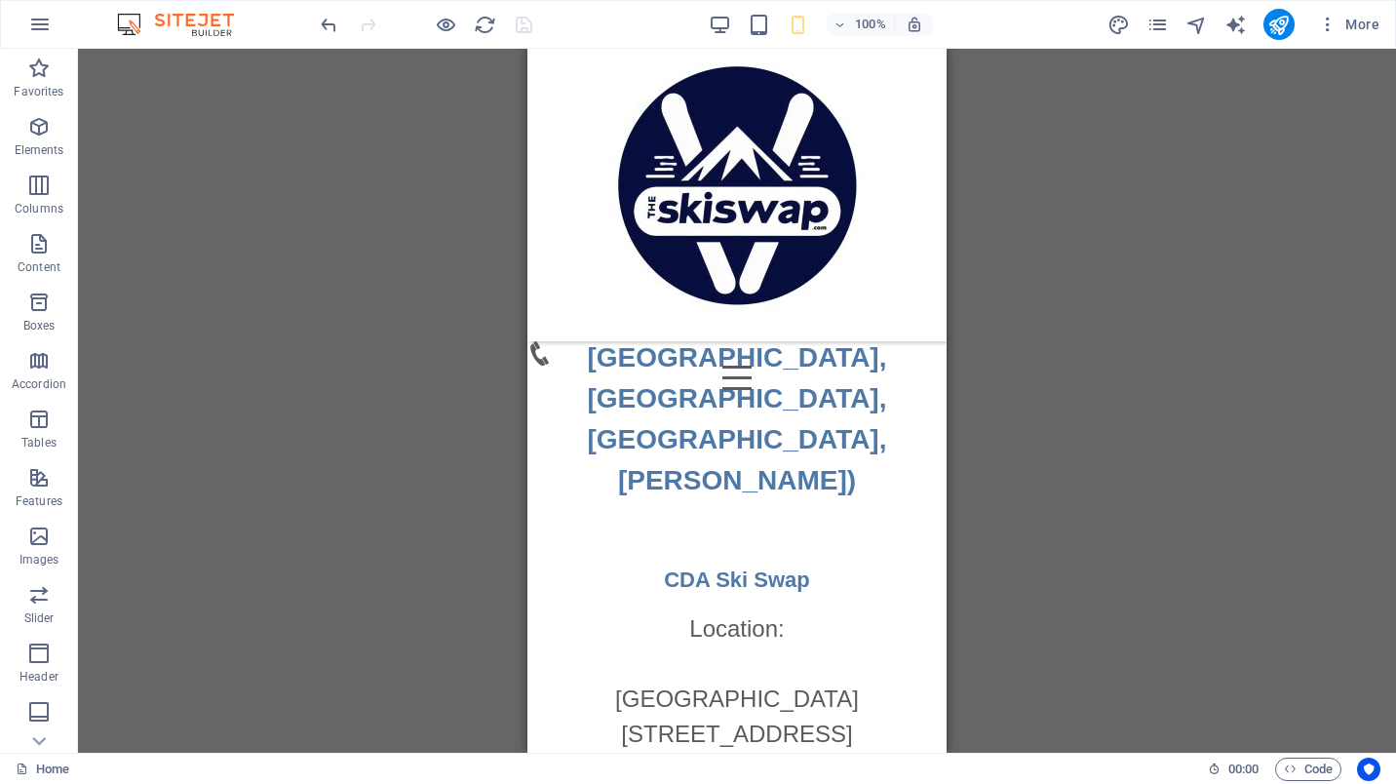
scroll to position [2914, 0]
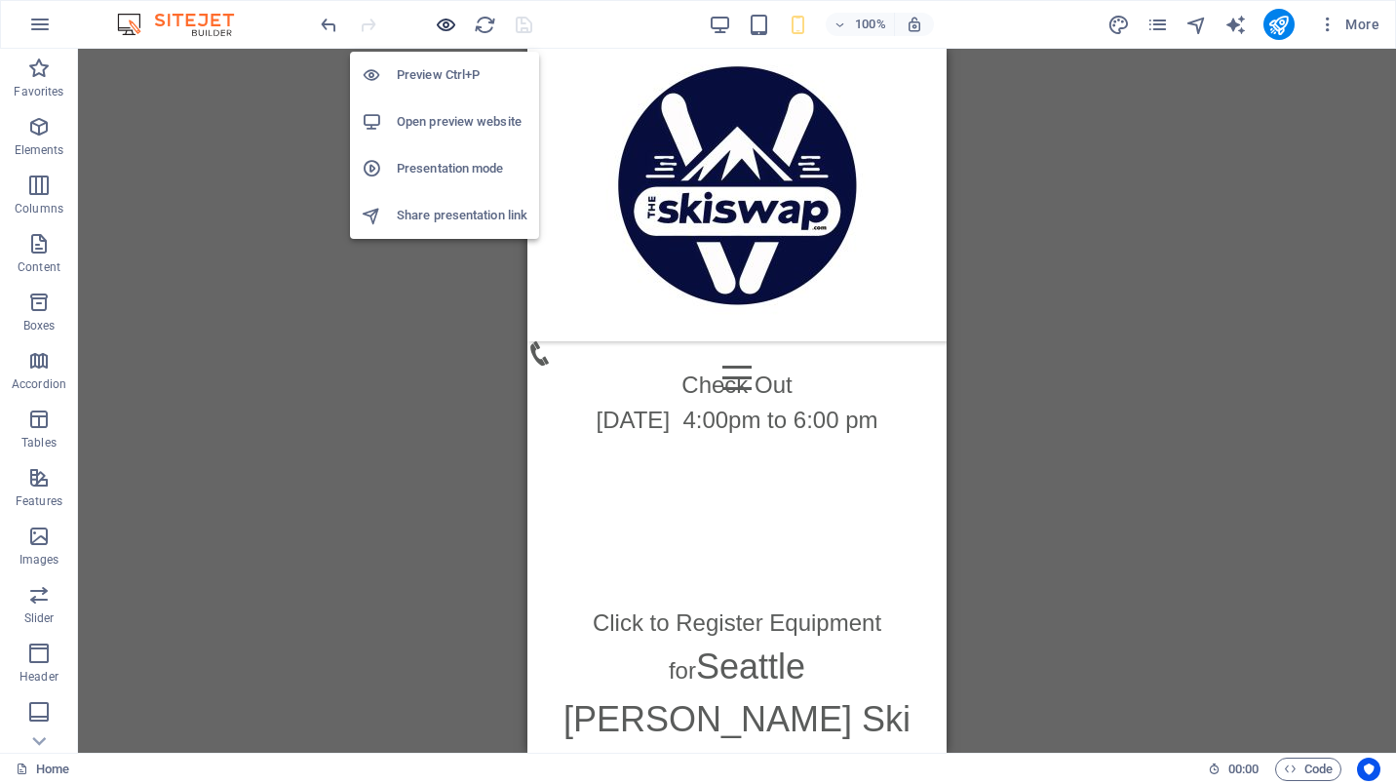
click at [440, 26] on icon "button" at bounding box center [446, 25] width 22 height 22
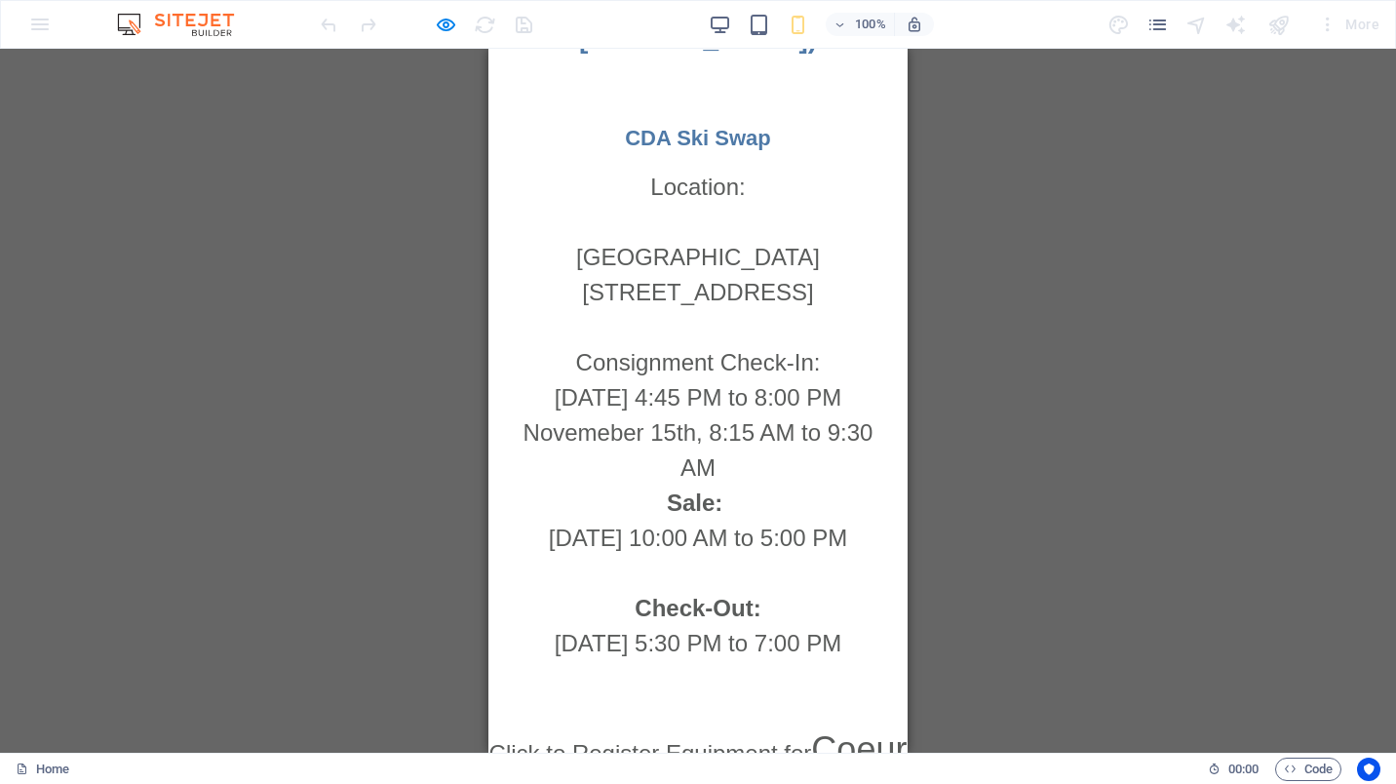
scroll to position [4147, 0]
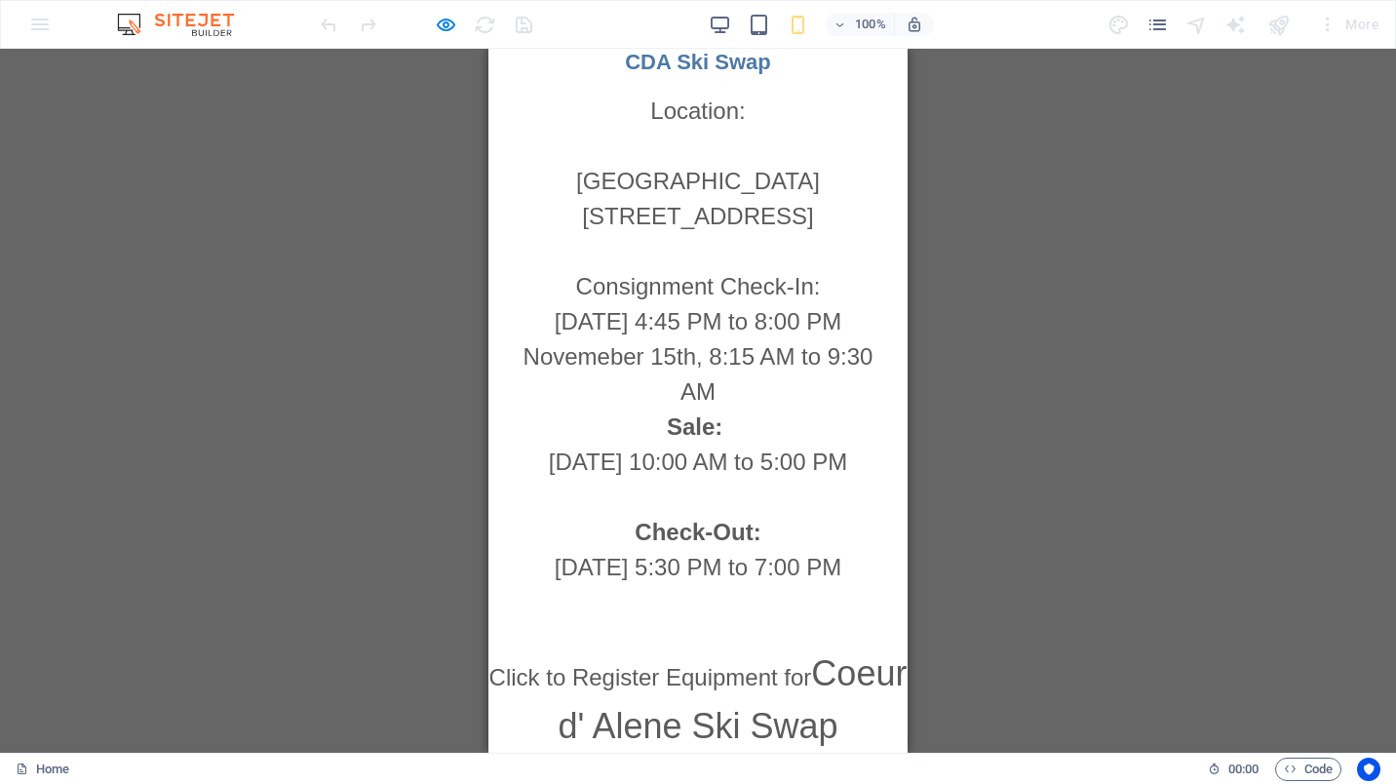
drag, startPoint x: 899, startPoint y: 654, endPoint x: 1377, endPoint y: 809, distance: 503.1
click at [767, 664] on link "Coeur d' Alene Ski Swap" at bounding box center [732, 699] width 349 height 93
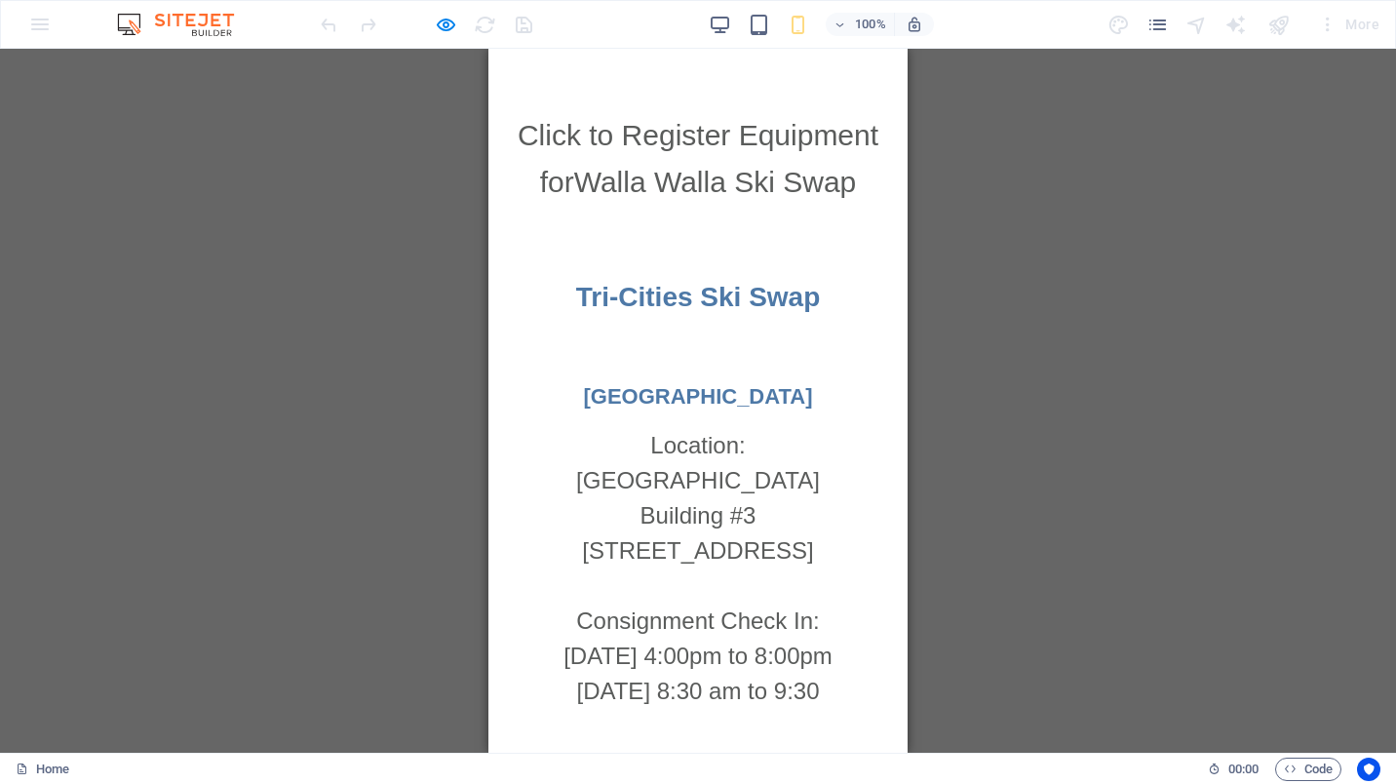
scroll to position [1333, 0]
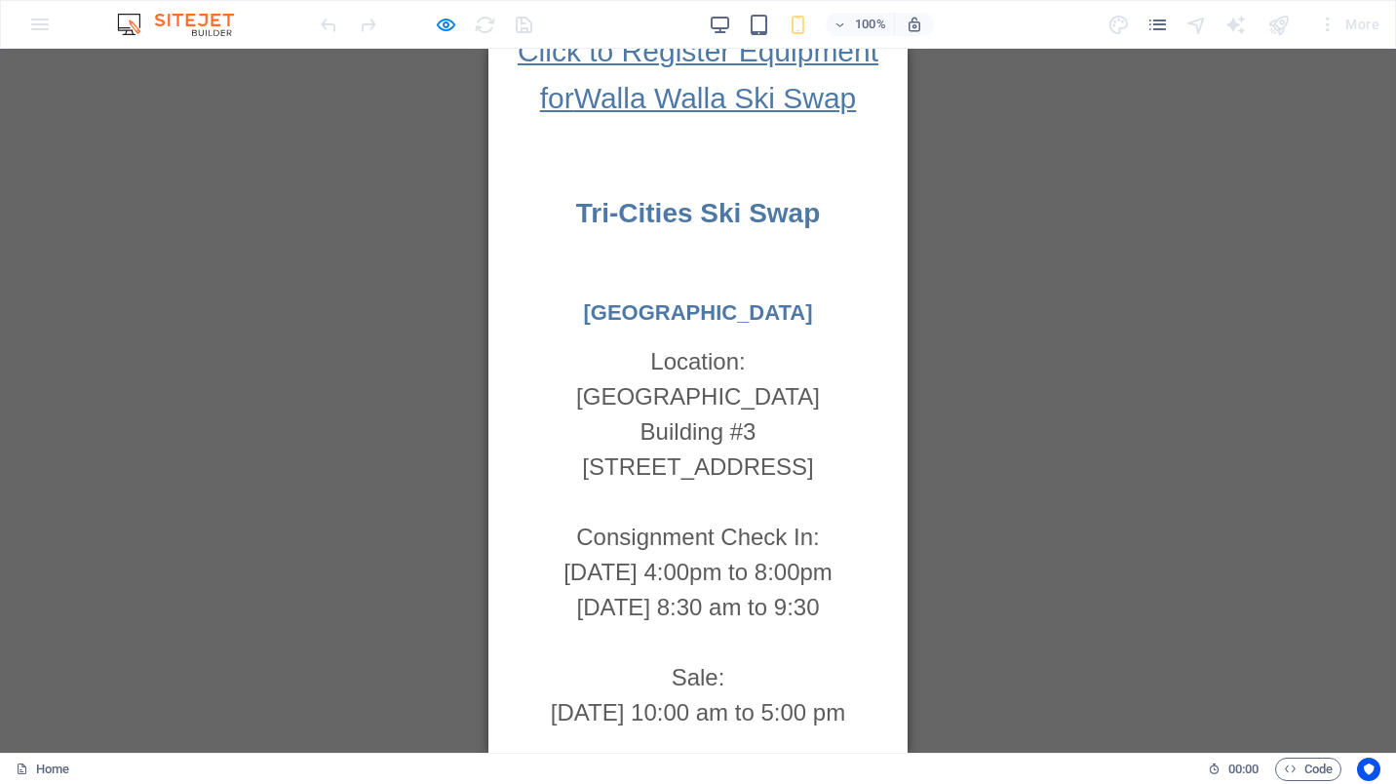
click at [764, 114] on span "Click to Register Equipment for" at bounding box center [698, 74] width 361 height 79
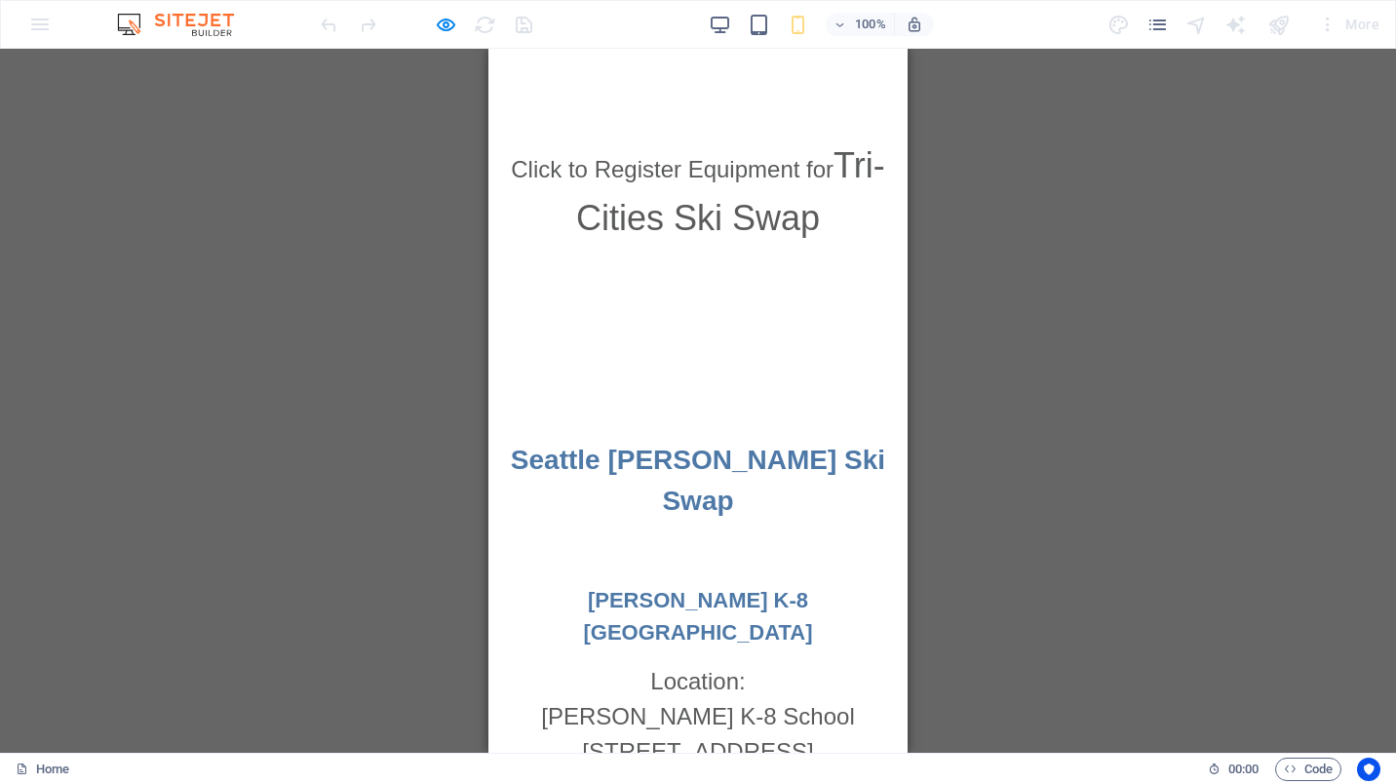
drag, startPoint x: 896, startPoint y: 285, endPoint x: 1409, endPoint y: 454, distance: 540.1
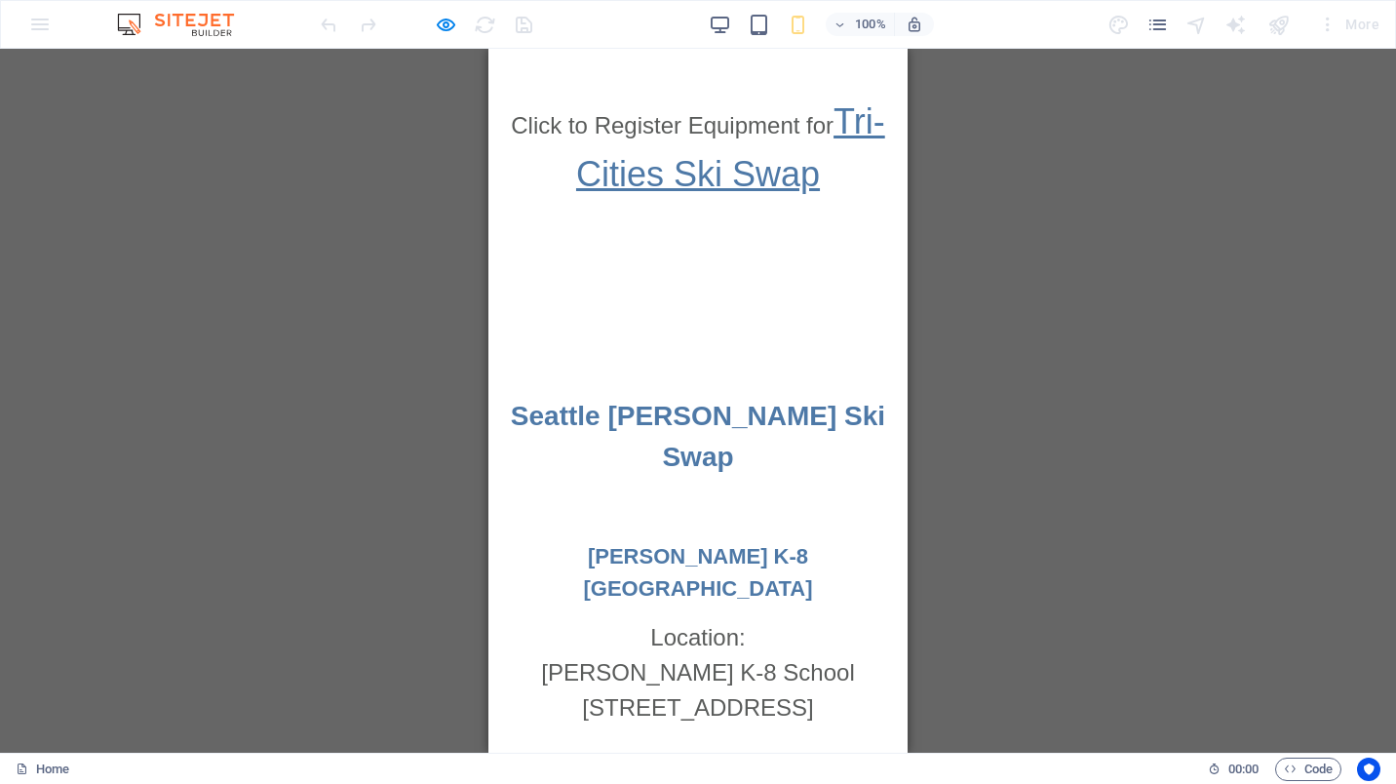
click at [756, 194] on link "Tri-Cities Ski Swap" at bounding box center [730, 147] width 309 height 93
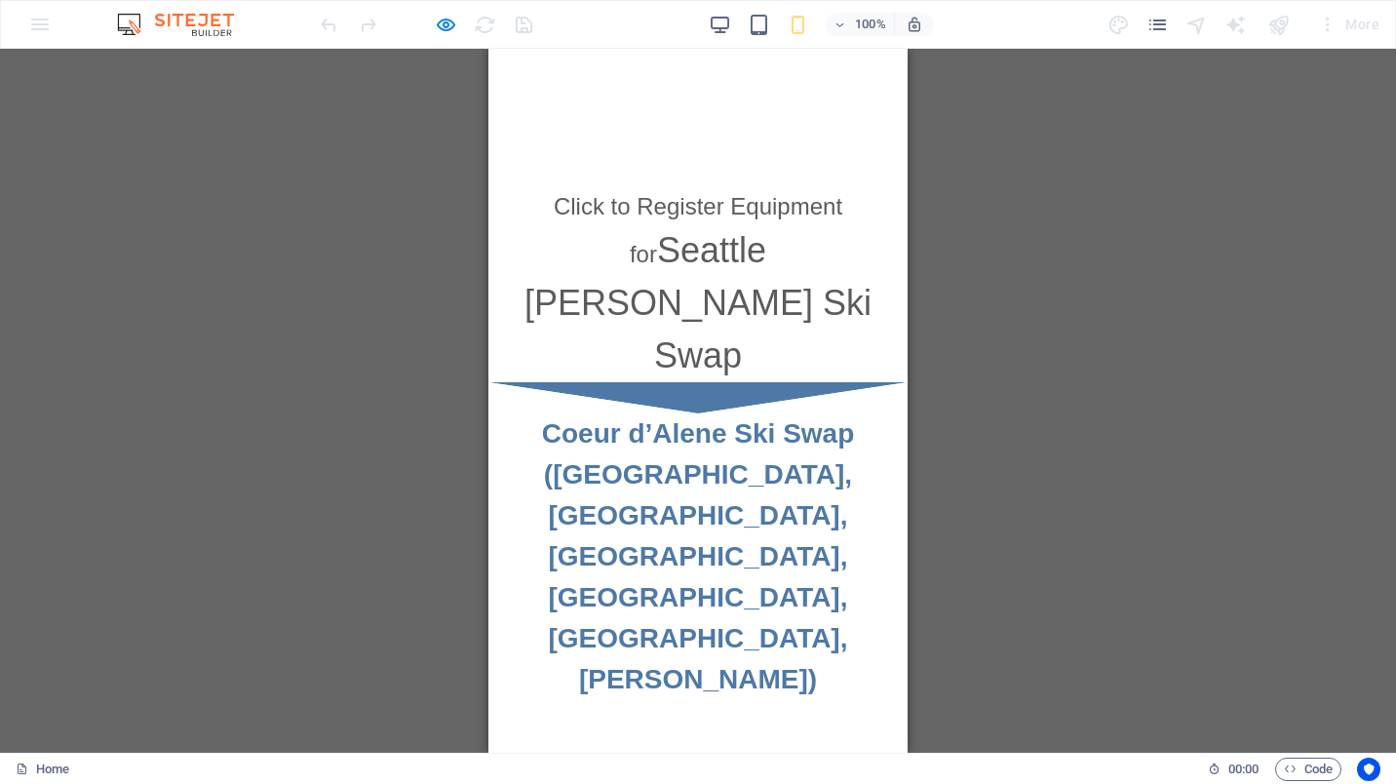
scroll to position [3414, 0]
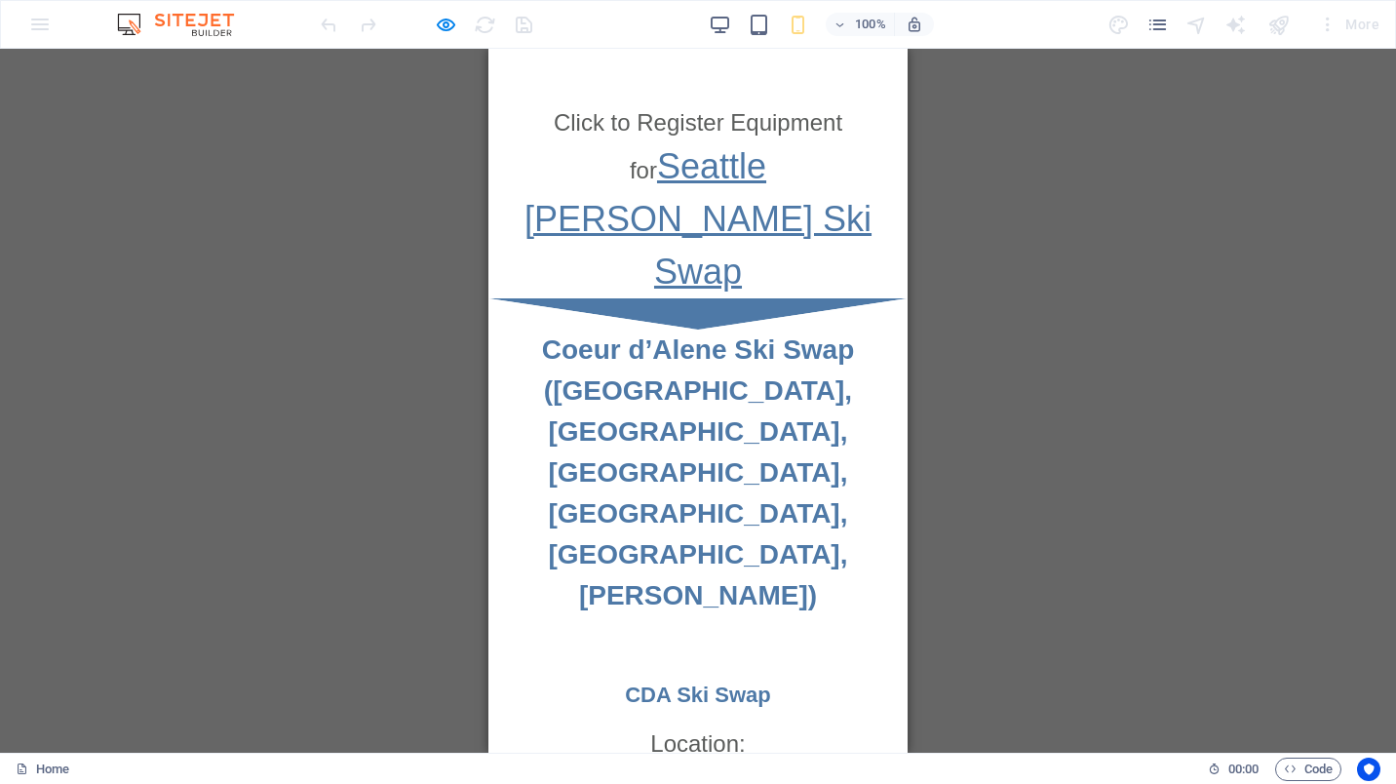
click at [737, 248] on link "Seattle [PERSON_NAME] Ski Swap" at bounding box center [697, 218] width 347 height 145
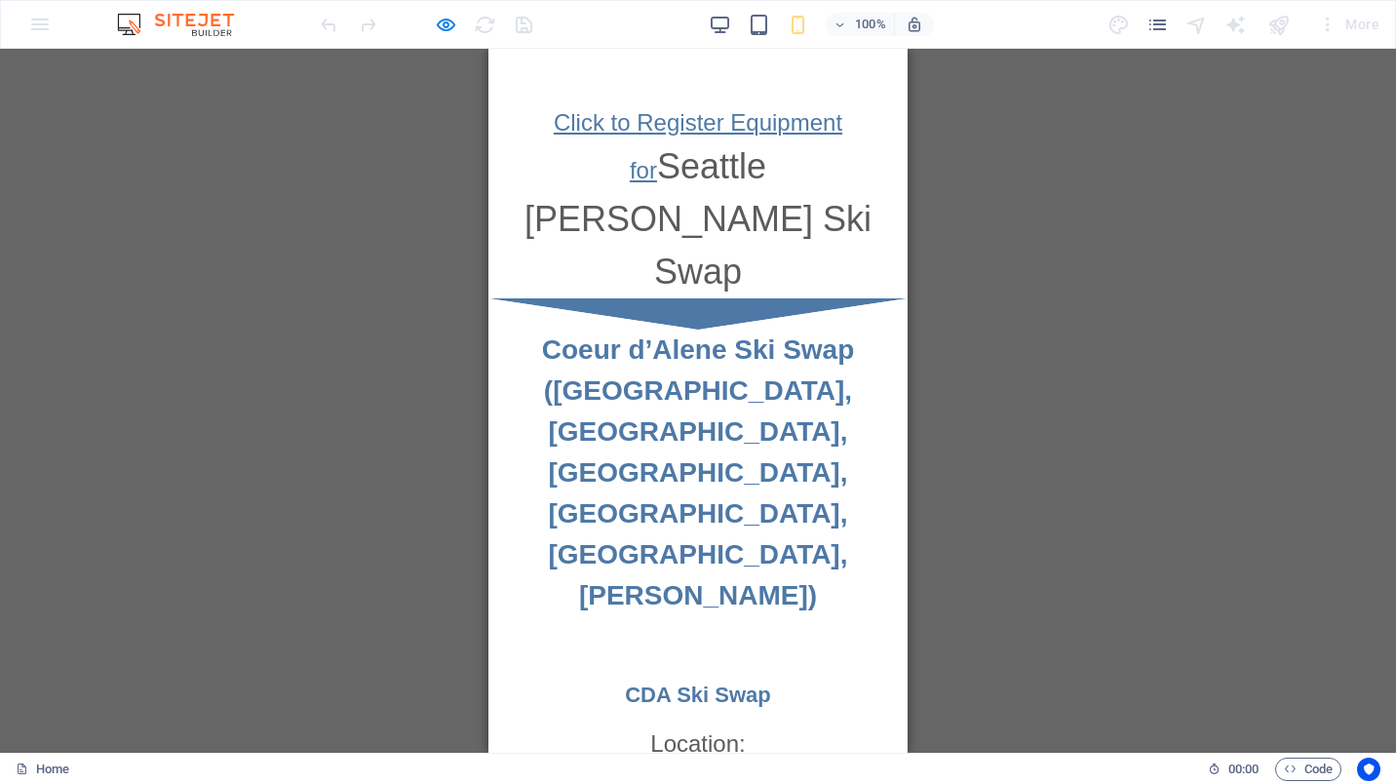
click at [655, 183] on link "Click to Register Equipment for" at bounding box center [698, 146] width 289 height 74
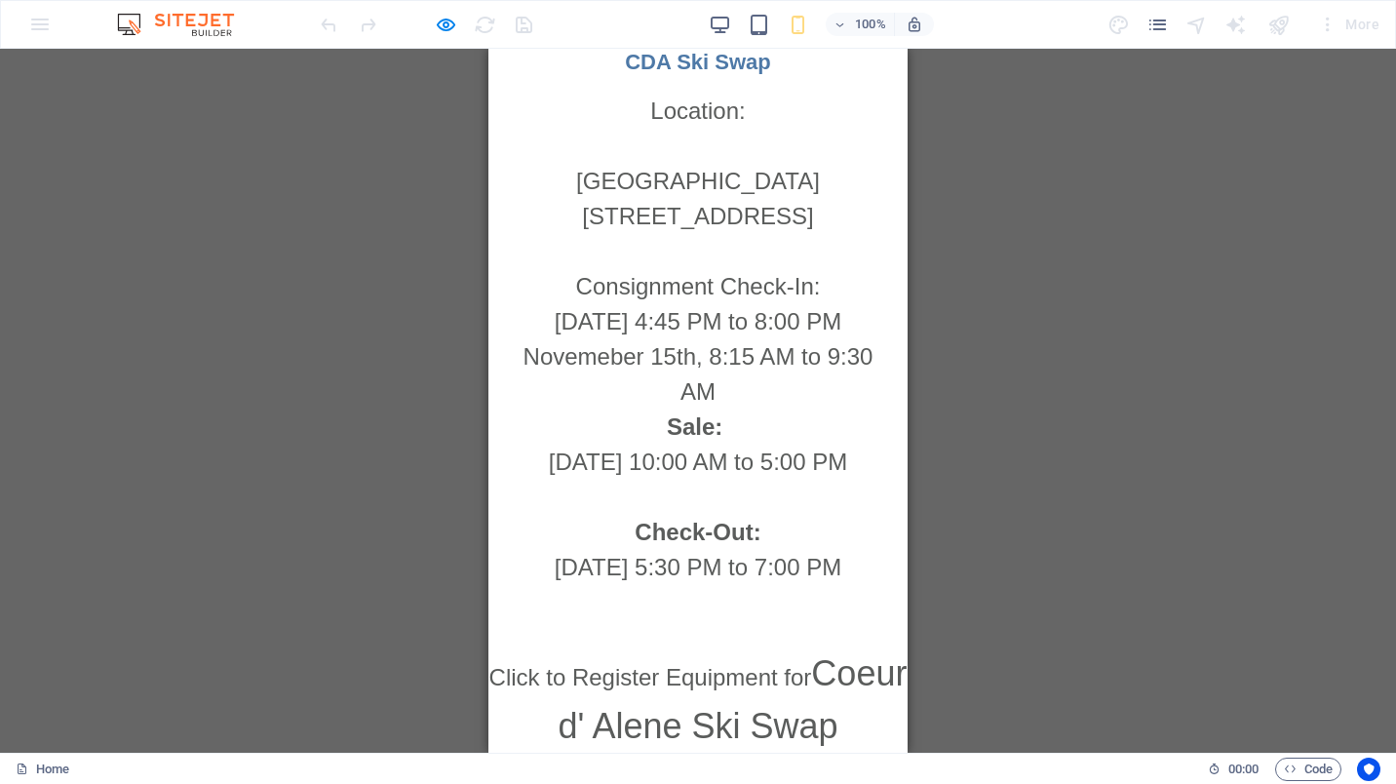
drag, startPoint x: 903, startPoint y: 540, endPoint x: 1396, endPoint y: 704, distance: 519.7
drag, startPoint x: 1396, startPoint y: 704, endPoint x: 901, endPoint y: 680, distance: 495.7
click at [745, 664] on link "Click to Register Equipment for" at bounding box center [650, 677] width 323 height 26
click at [759, 653] on link "Coeur d' Alene Ski Swap" at bounding box center [732, 699] width 349 height 93
